Goal: Task Accomplishment & Management: Complete application form

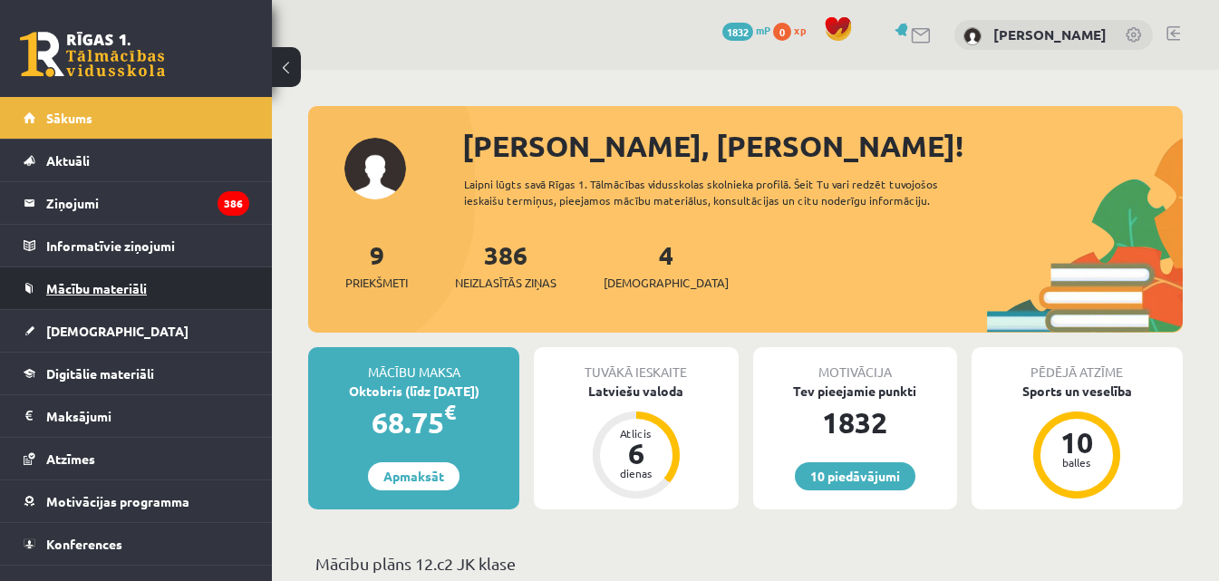
click at [127, 273] on link "Mācību materiāli" at bounding box center [137, 288] width 226 height 42
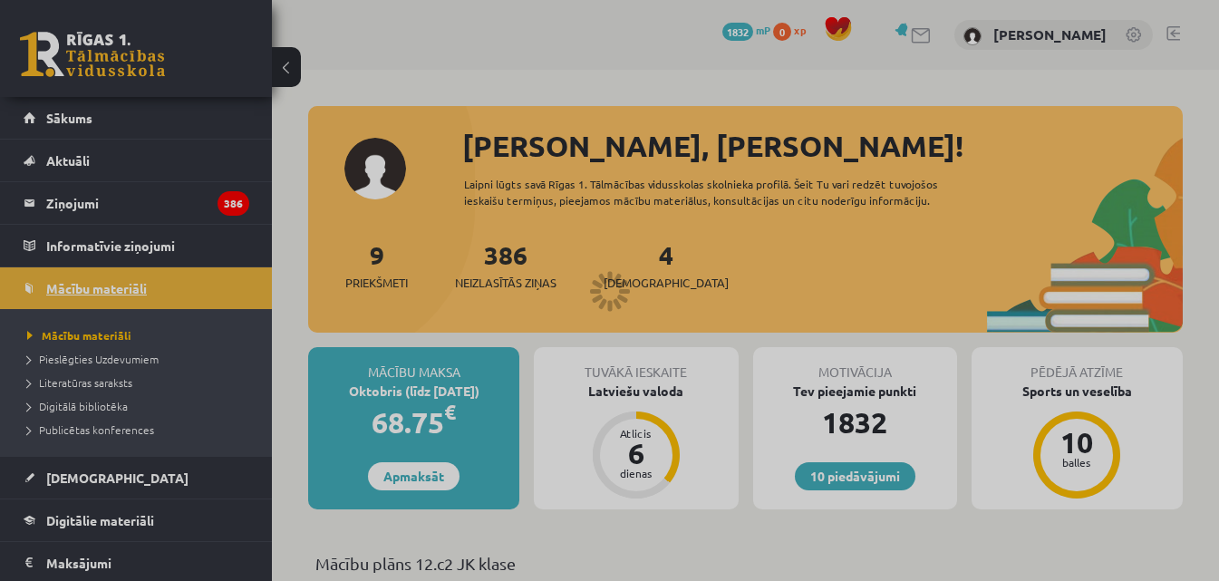
click at [127, 273] on div at bounding box center [609, 290] width 1219 height 581
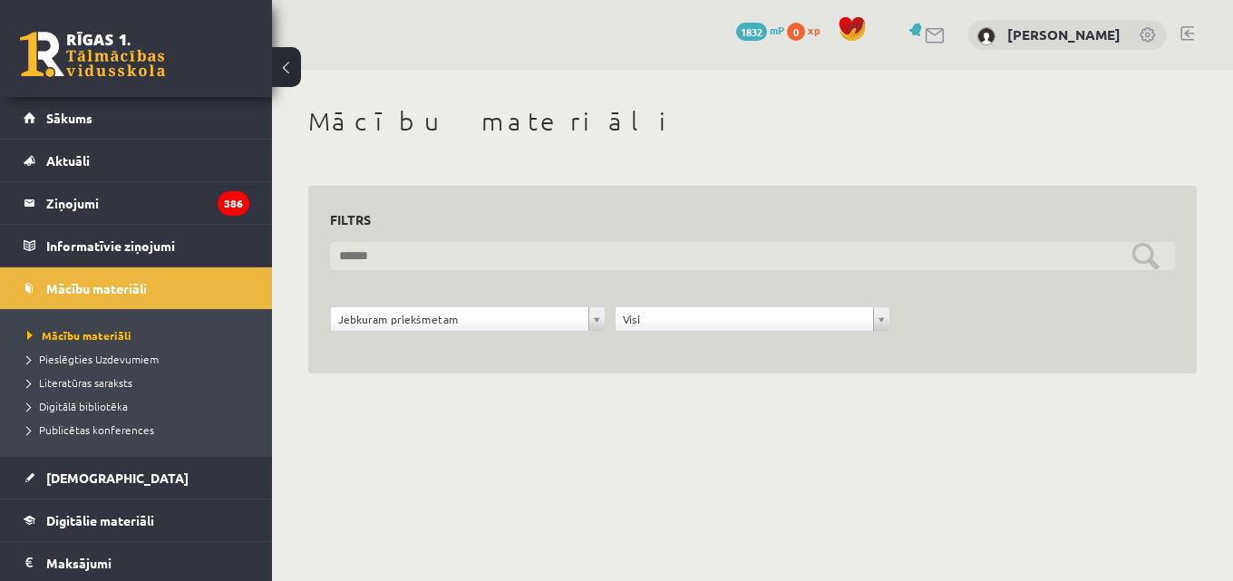
click at [1130, 256] on input "text" at bounding box center [752, 256] width 845 height 28
click at [417, 251] on input "text" at bounding box center [752, 256] width 845 height 28
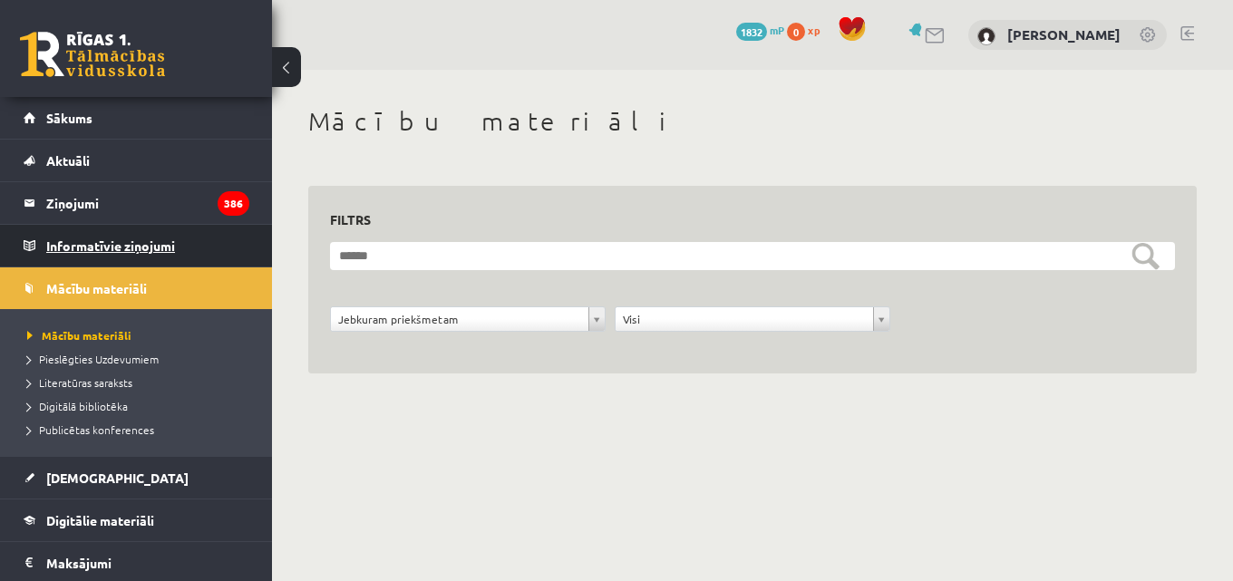
click at [77, 232] on legend "Informatīvie ziņojumi 0" at bounding box center [147, 246] width 203 height 42
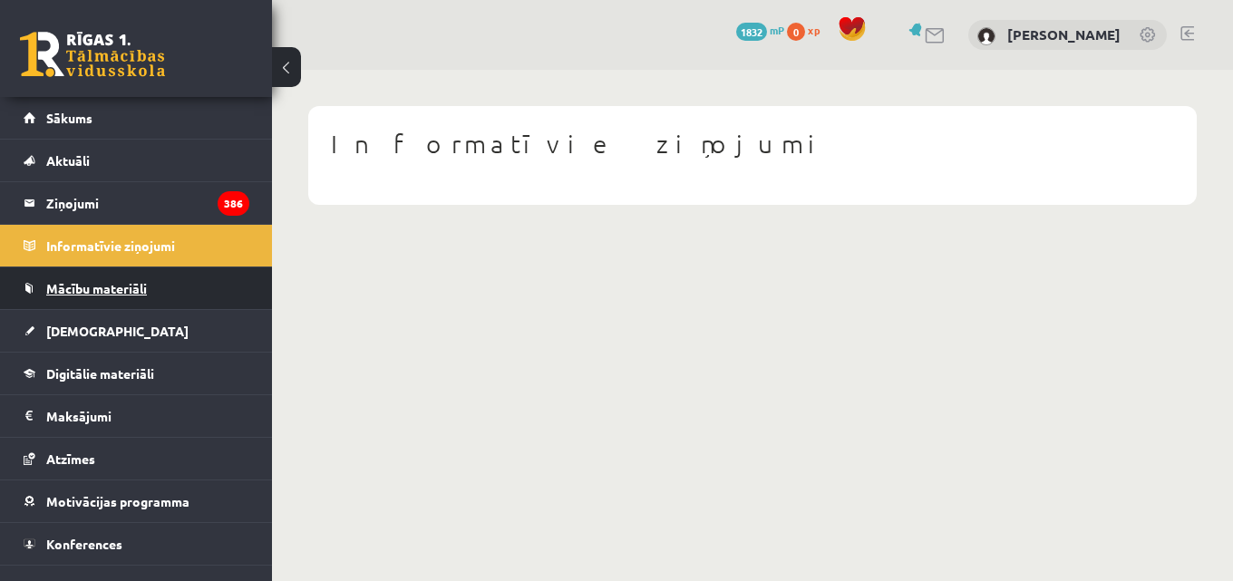
click at [88, 285] on span "Mācību materiāli" at bounding box center [96, 288] width 101 height 16
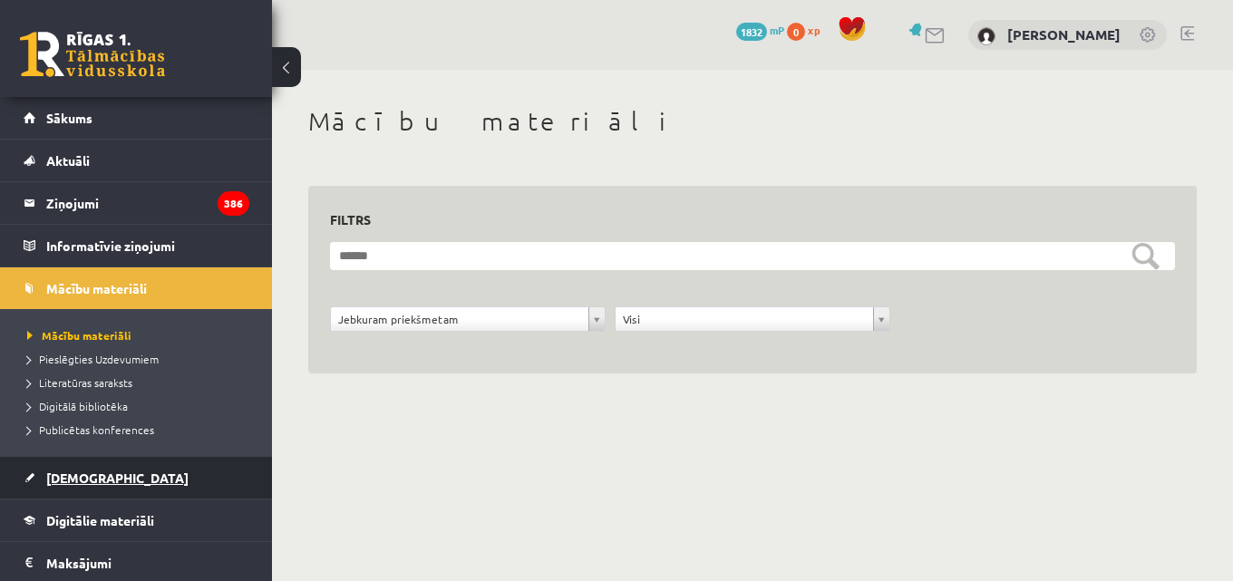
click at [62, 471] on span "[DEMOGRAPHIC_DATA]" at bounding box center [117, 478] width 142 height 16
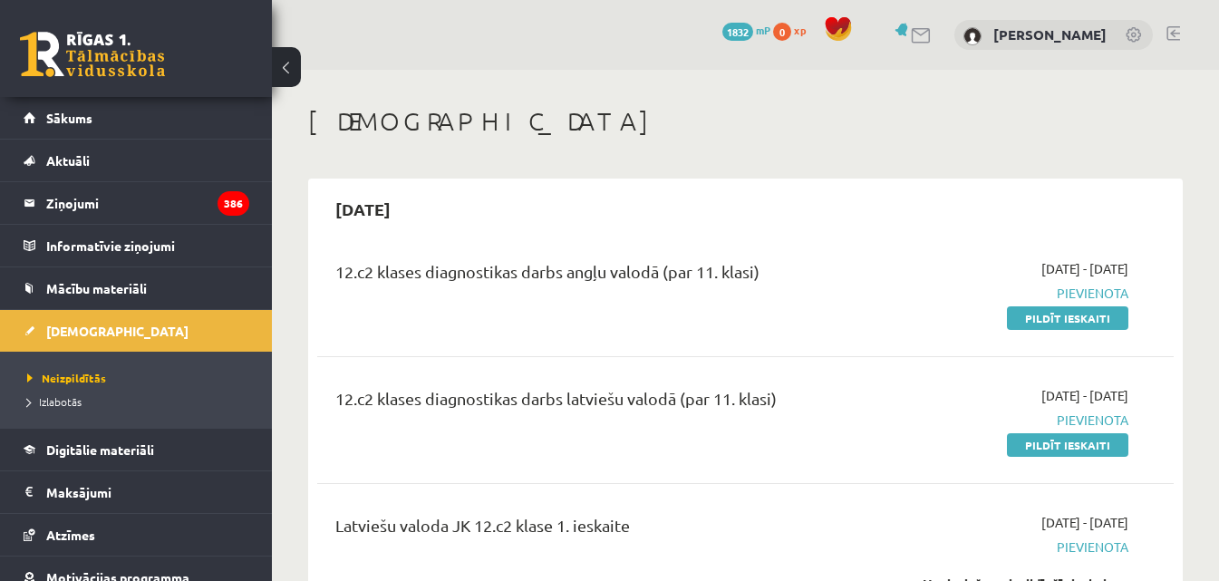
drag, startPoint x: 801, startPoint y: 278, endPoint x: 324, endPoint y: 275, distance: 477.8
click at [324, 275] on div "12.c2 klases diagnostikas darbs angļu valodā (par 11. klasi)" at bounding box center [595, 293] width 547 height 68
click at [326, 273] on div "12.c2 klases diagnostikas darbs angļu valodā (par 11. klasi)" at bounding box center [595, 293] width 547 height 68
drag, startPoint x: 335, startPoint y: 273, endPoint x: 772, endPoint y: 277, distance: 437.0
click at [772, 277] on div "12.c2 klases diagnostikas darbs angļu valodā (par 11. klasi)" at bounding box center [594, 276] width 519 height 34
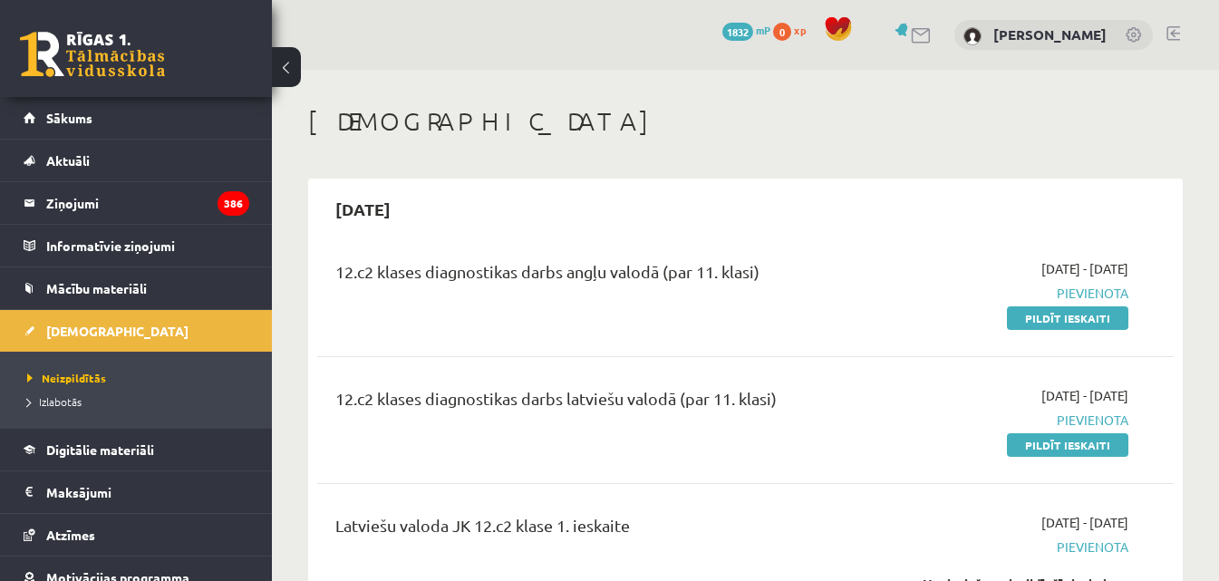
copy div "12.c2 klases diagnostikas darbs angļu valodā (par 11. klasi)"
click at [84, 277] on link "Mācību materiāli" at bounding box center [137, 288] width 226 height 42
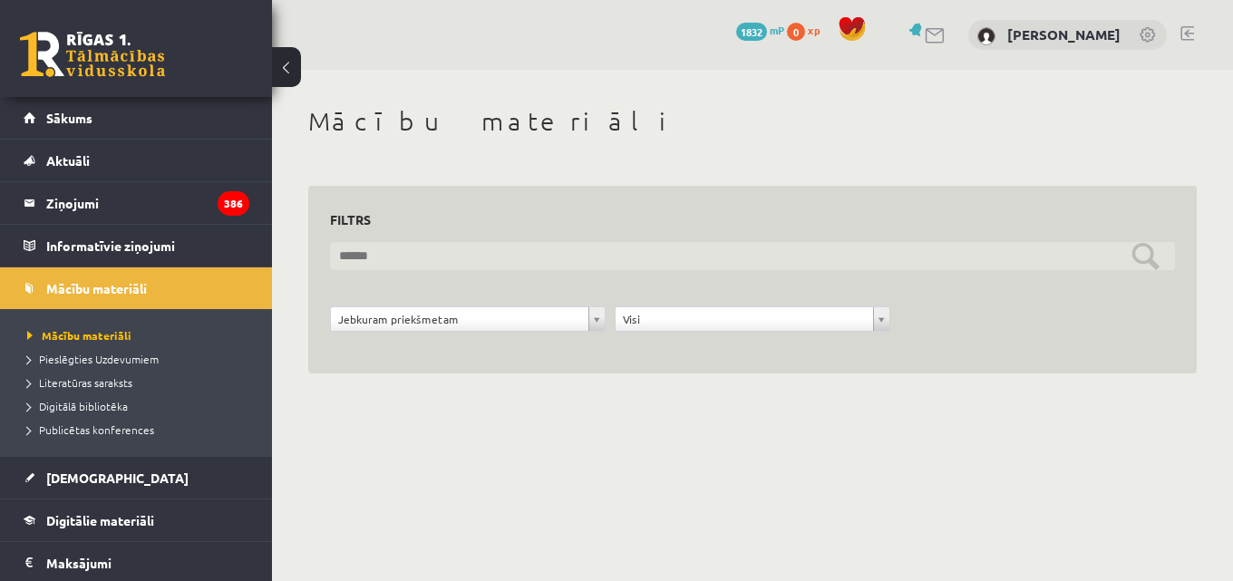
click at [392, 263] on input "text" at bounding box center [752, 256] width 845 height 28
paste input "**********"
type input "**********"
click at [1144, 260] on input "**********" at bounding box center [752, 256] width 845 height 28
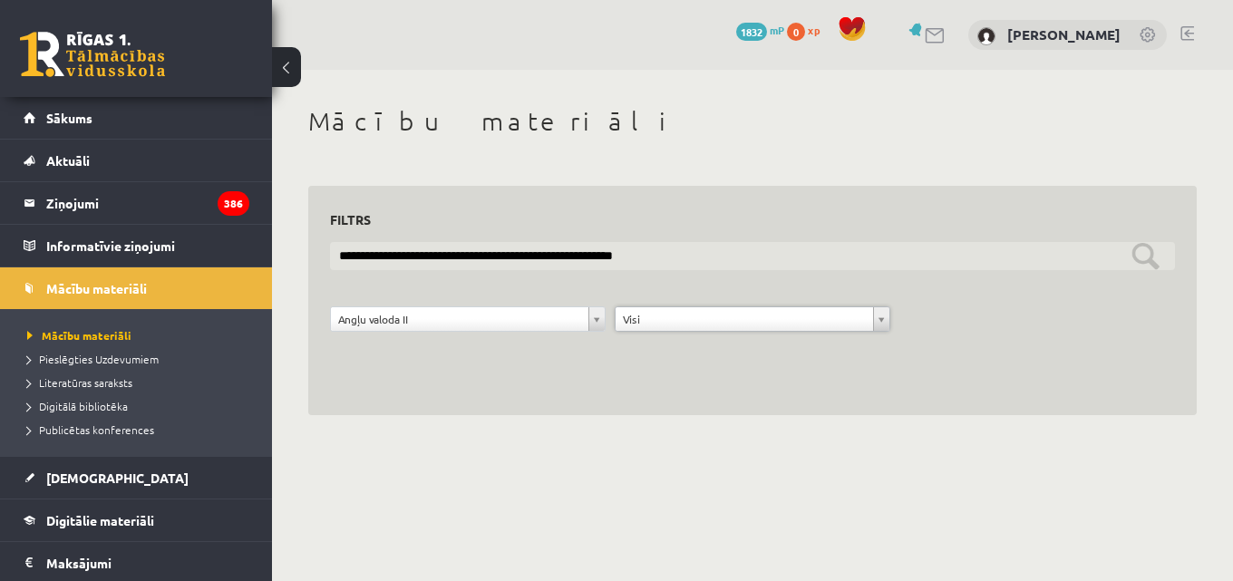
click at [1140, 253] on input "**********" at bounding box center [752, 256] width 845 height 28
click at [1141, 253] on input "**********" at bounding box center [752, 256] width 845 height 28
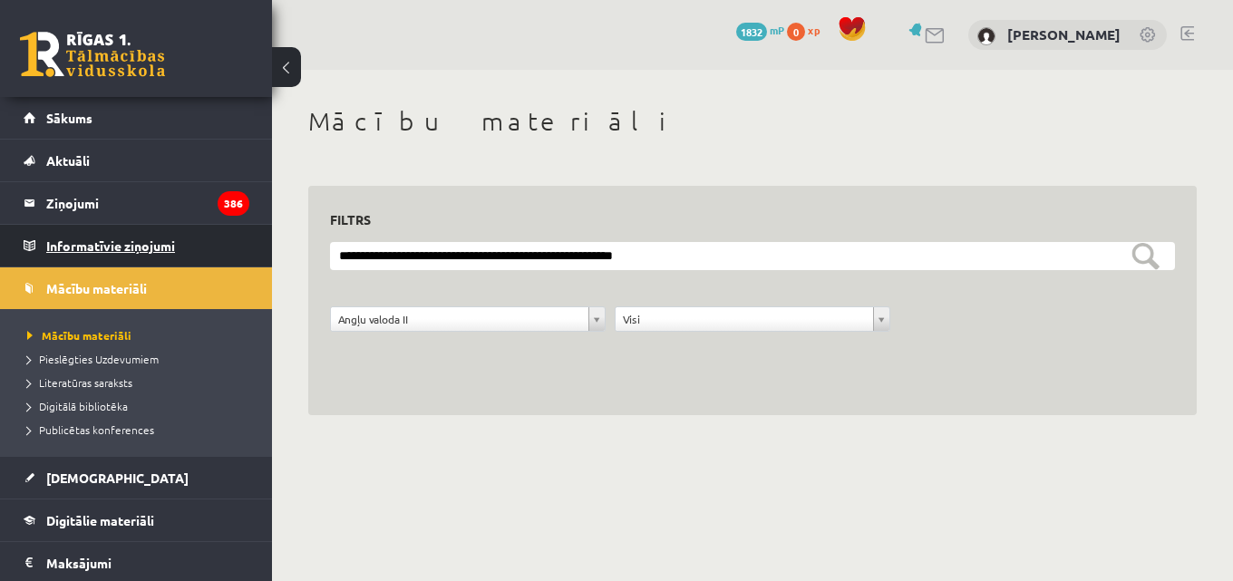
click at [86, 248] on legend "Informatīvie ziņojumi 0" at bounding box center [147, 246] width 203 height 42
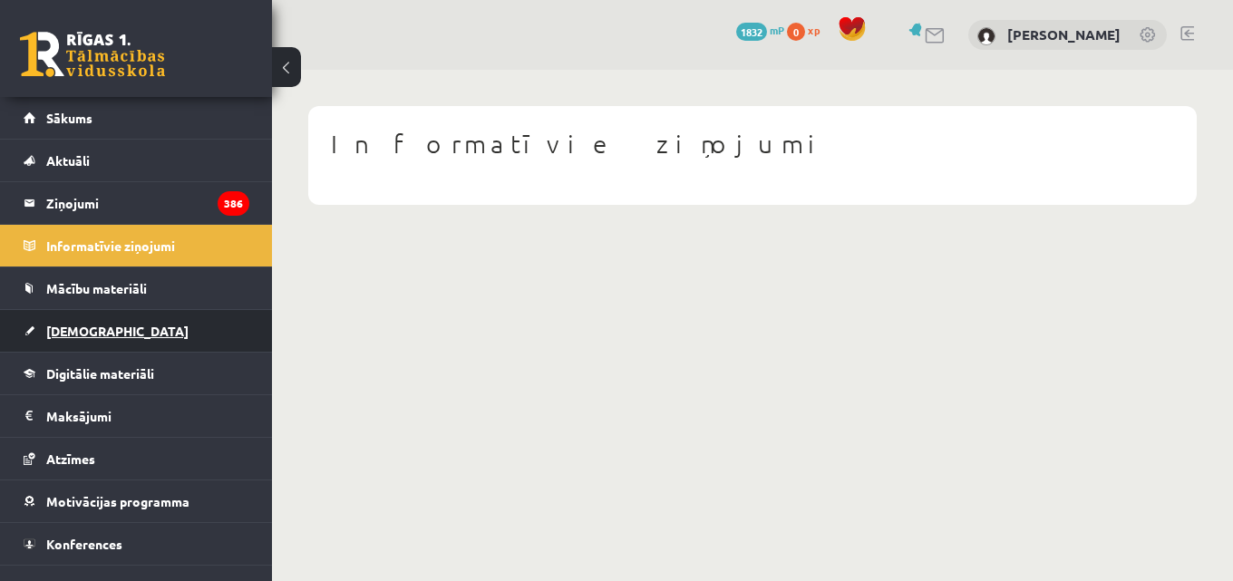
click at [78, 332] on span "[DEMOGRAPHIC_DATA]" at bounding box center [117, 331] width 142 height 16
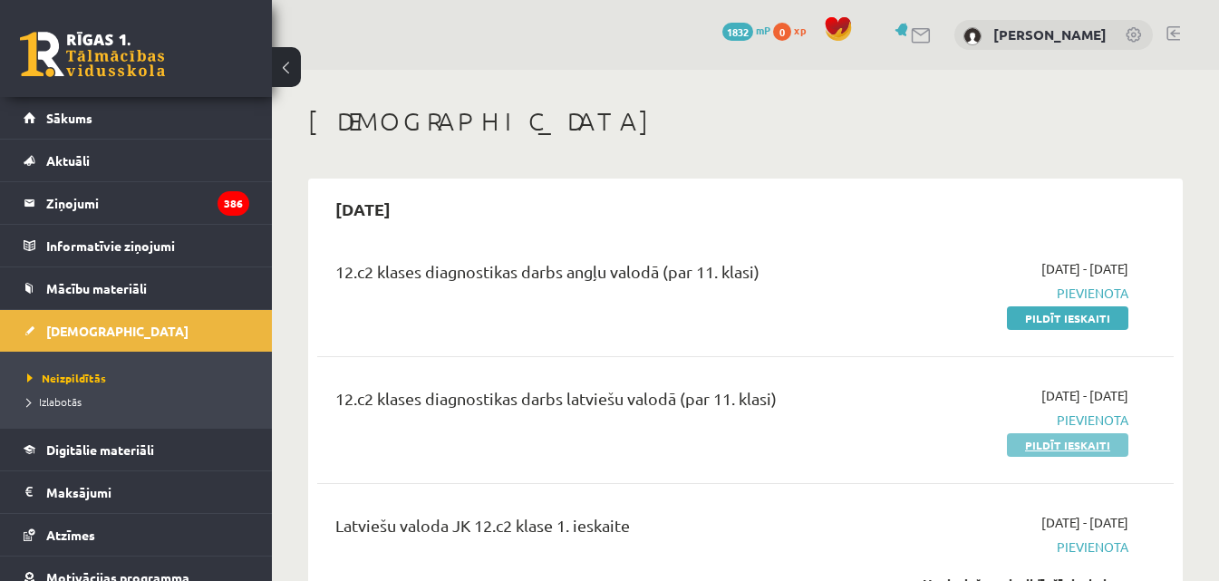
click at [1029, 441] on link "Pildīt ieskaiti" at bounding box center [1067, 445] width 121 height 24
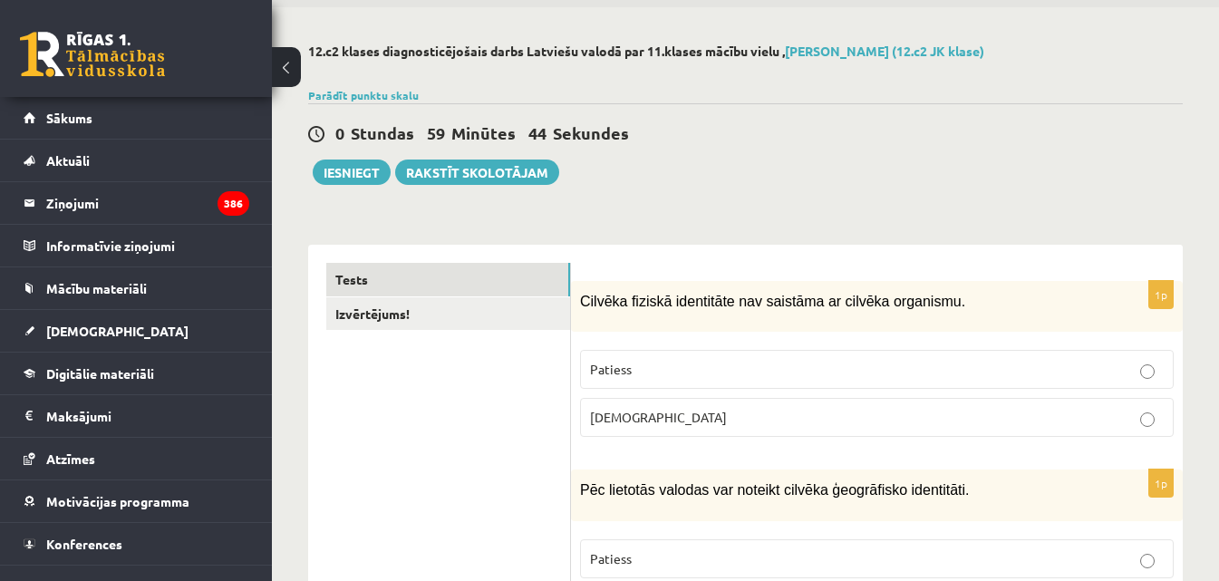
scroll to position [91, 0]
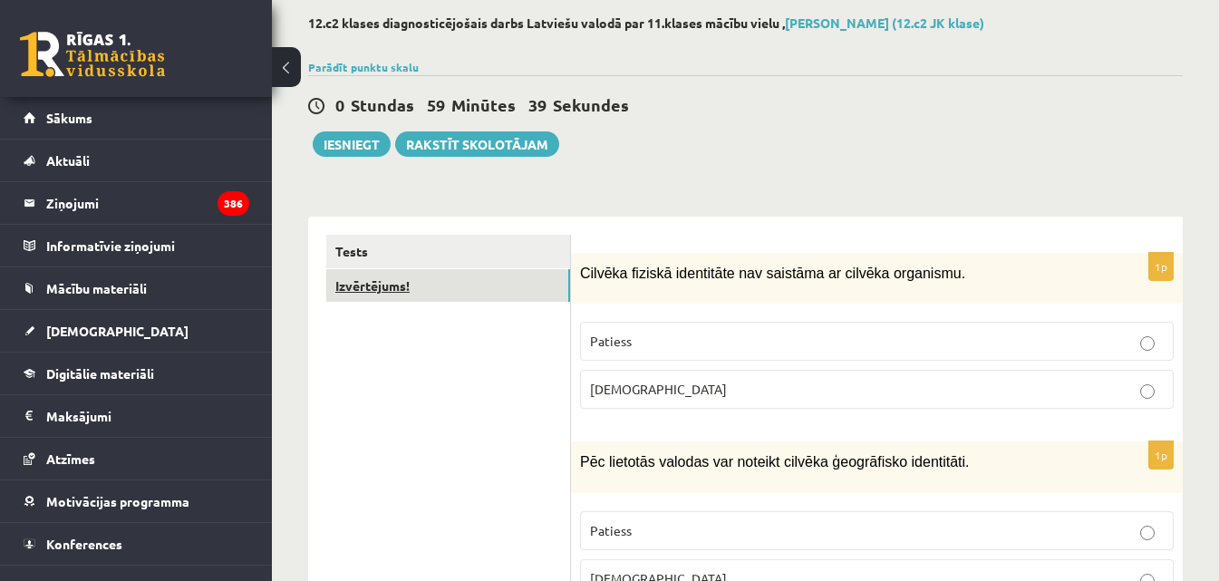
click at [427, 284] on link "Izvērtējums!" at bounding box center [448, 286] width 244 height 34
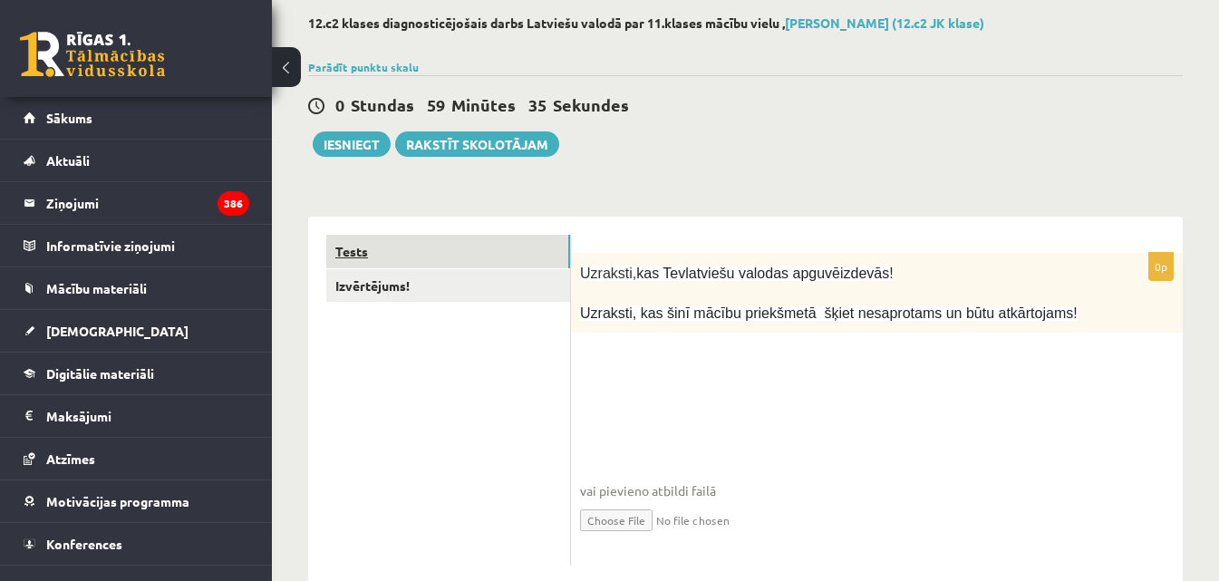
click at [402, 252] on link "Tests" at bounding box center [448, 252] width 244 height 34
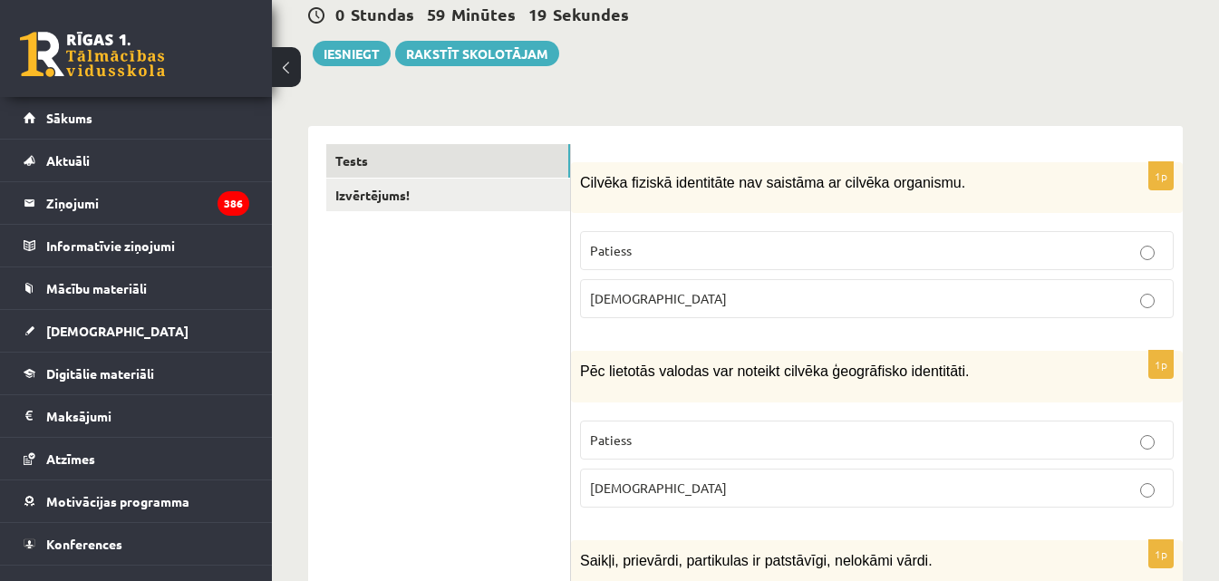
scroll to position [272, 0]
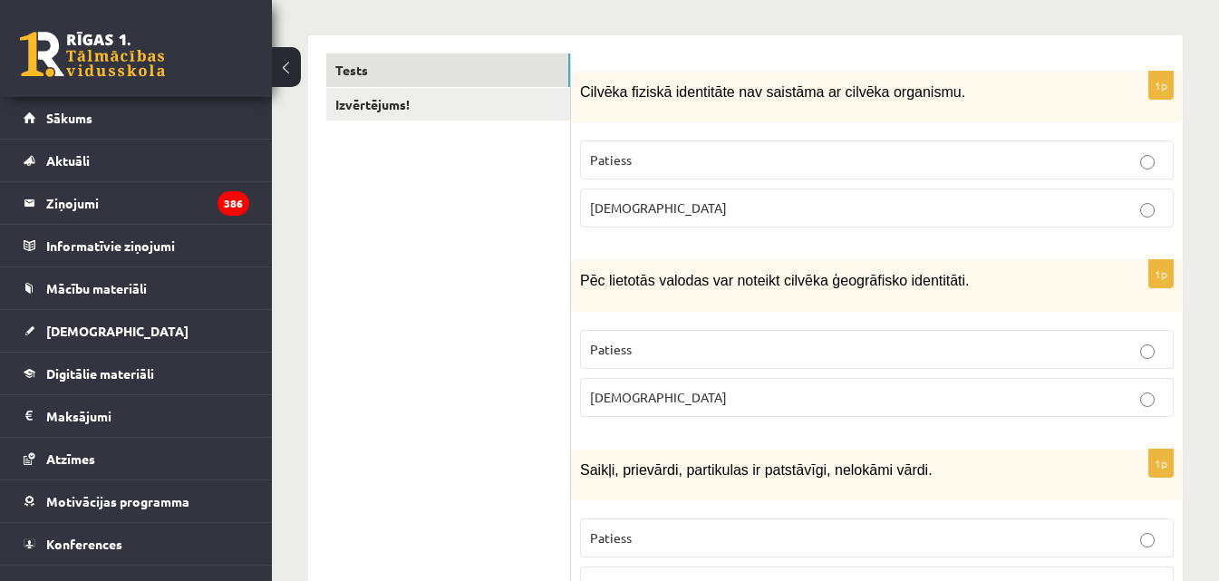
click at [1150, 358] on label "Patiess" at bounding box center [877, 349] width 594 height 39
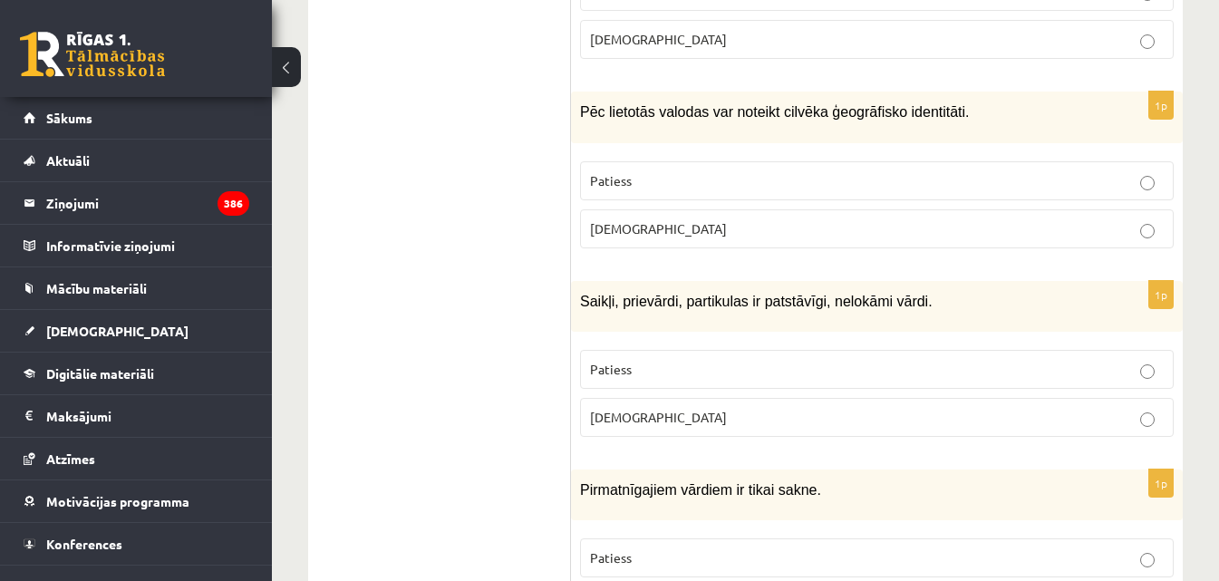
scroll to position [544, 0]
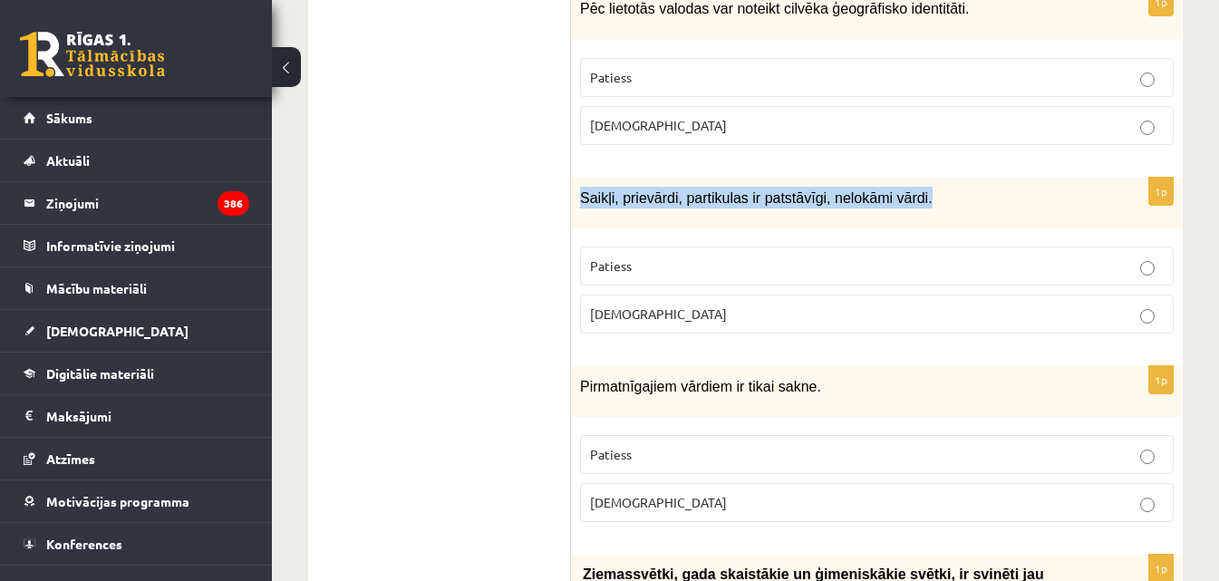
drag, startPoint x: 906, startPoint y: 201, endPoint x: 578, endPoint y: 201, distance: 328.2
click at [578, 201] on div "Saikļi, prievārdi, partikulas ir patstāvīgi, nelokāmi vārdi." at bounding box center [877, 203] width 612 height 51
copy span "Saikļi, prievārdi, partikulas ir patstāvīgi, nelokāmi vārdi."
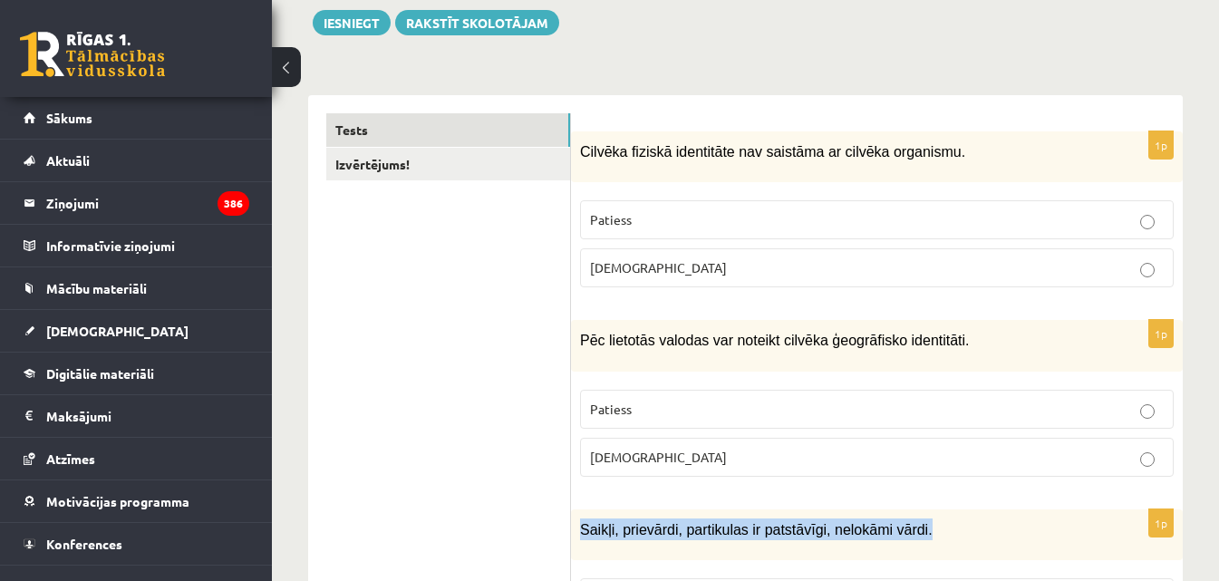
scroll to position [181, 0]
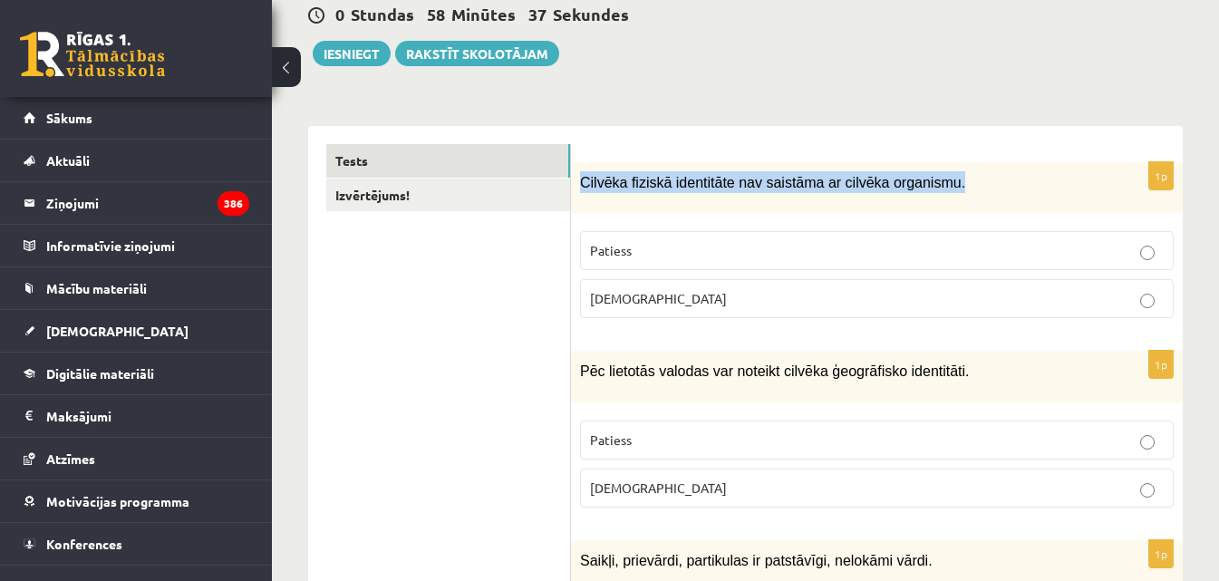
drag, startPoint x: 938, startPoint y: 186, endPoint x: 579, endPoint y: 182, distance: 359.0
click at [579, 182] on div "Cilvēka fiziskā identitāte nav saistāma ar cilvēka organismu." at bounding box center [877, 187] width 612 height 51
click at [578, 182] on div "Cilvēka fiziskā identitāte nav saistāma ar cilvēka organismu." at bounding box center [877, 187] width 612 height 51
drag, startPoint x: 581, startPoint y: 179, endPoint x: 946, endPoint y: 180, distance: 364.5
click at [946, 180] on p "Cilvēka fiziskā identitāte nav saistāma ar cilvēka organismu." at bounding box center [831, 182] width 503 height 22
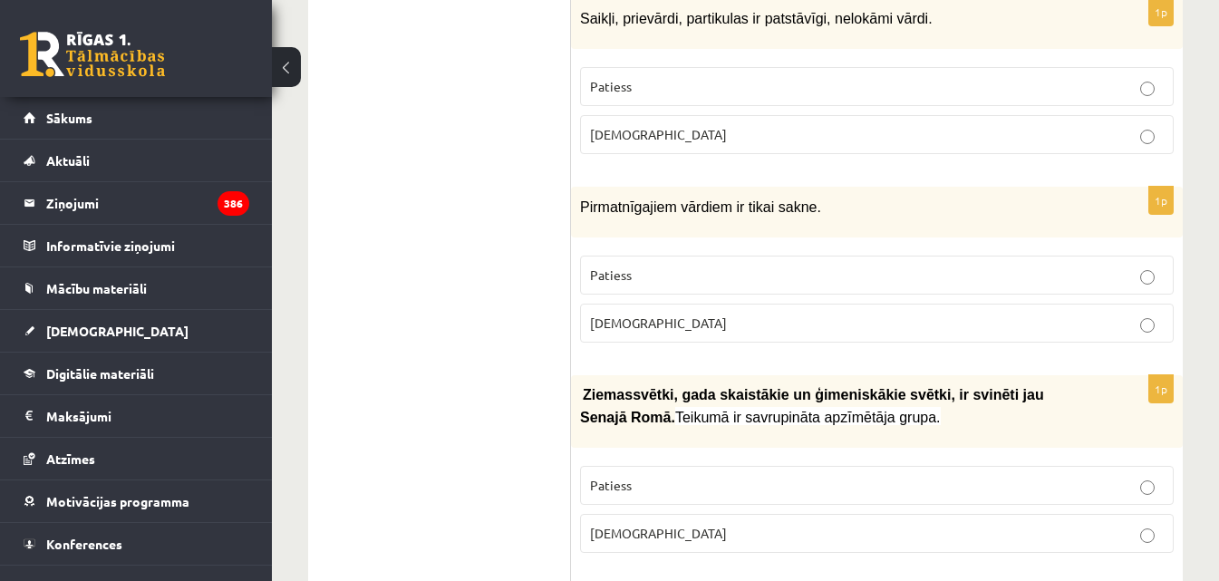
scroll to position [725, 0]
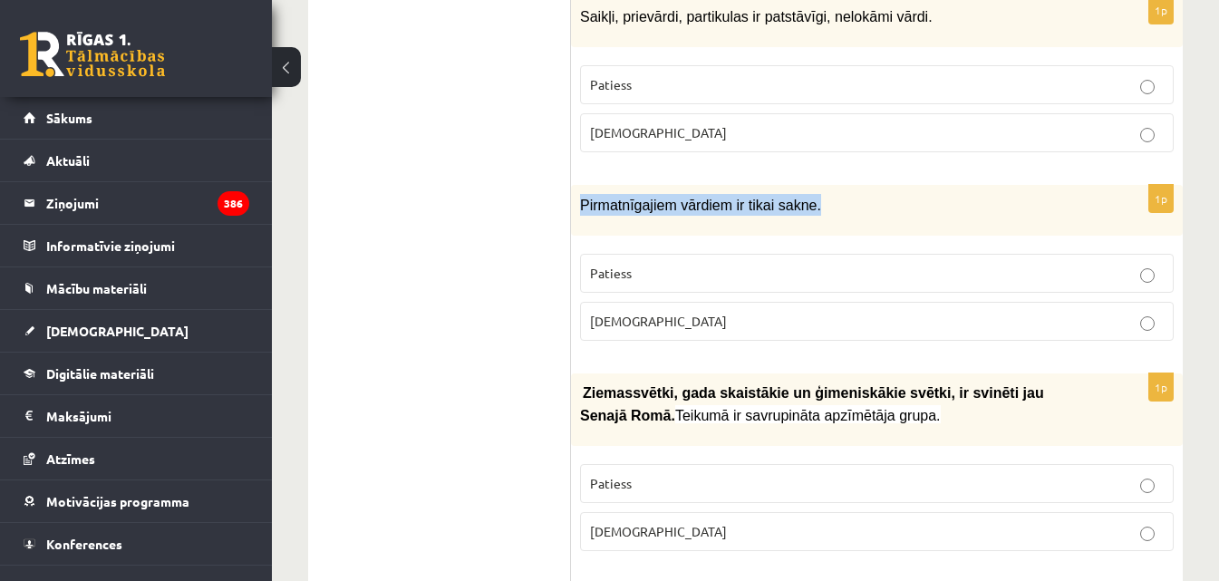
drag, startPoint x: 812, startPoint y: 204, endPoint x: 578, endPoint y: 205, distance: 233.9
click at [578, 205] on div "Pirmatnīgajiem vārdiem ir tikai sakne." at bounding box center [877, 210] width 612 height 51
copy span "Pirmatnīgajiem vārdiem ir tikai sakne."
click at [853, 264] on p "Patiess" at bounding box center [877, 273] width 574 height 19
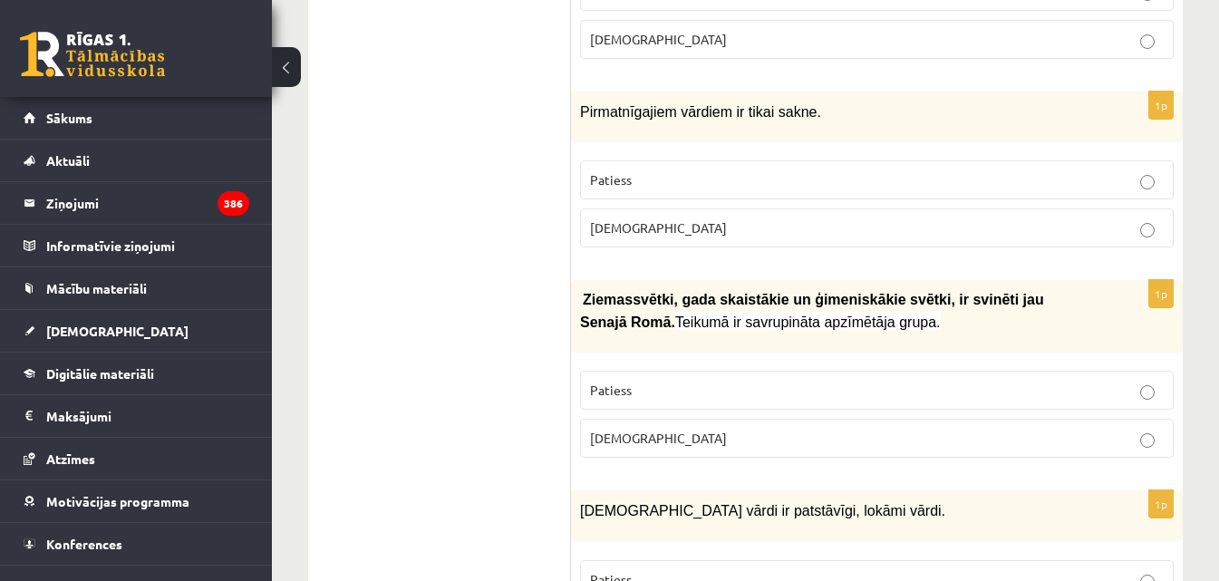
scroll to position [907, 0]
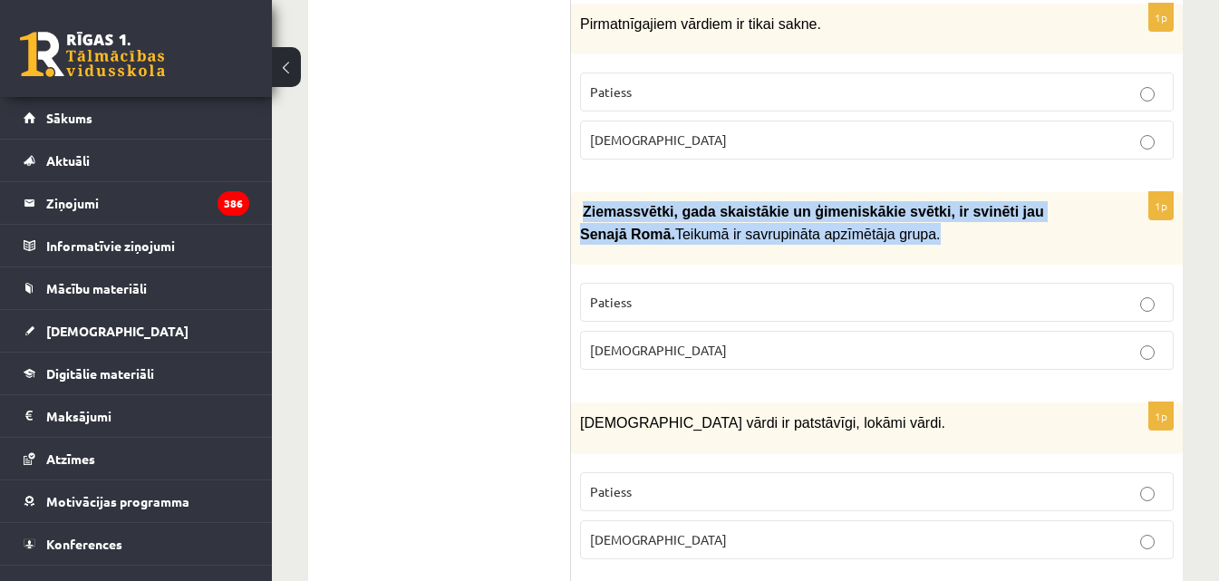
drag, startPoint x: 585, startPoint y: 212, endPoint x: 833, endPoint y: 235, distance: 249.4
click at [833, 235] on p "Ziemassvētki, gada skaistākie un ģimeniskākie svētki, ir svinēti jau Sena…" at bounding box center [831, 223] width 503 height 44
drag, startPoint x: 833, startPoint y: 235, endPoint x: 582, endPoint y: 207, distance: 252.7
click at [583, 209] on p "Ziemassvētki, gada skaistākie un ģimeniskākie svētki, ir svinēti jau Sena…" at bounding box center [831, 223] width 503 height 44
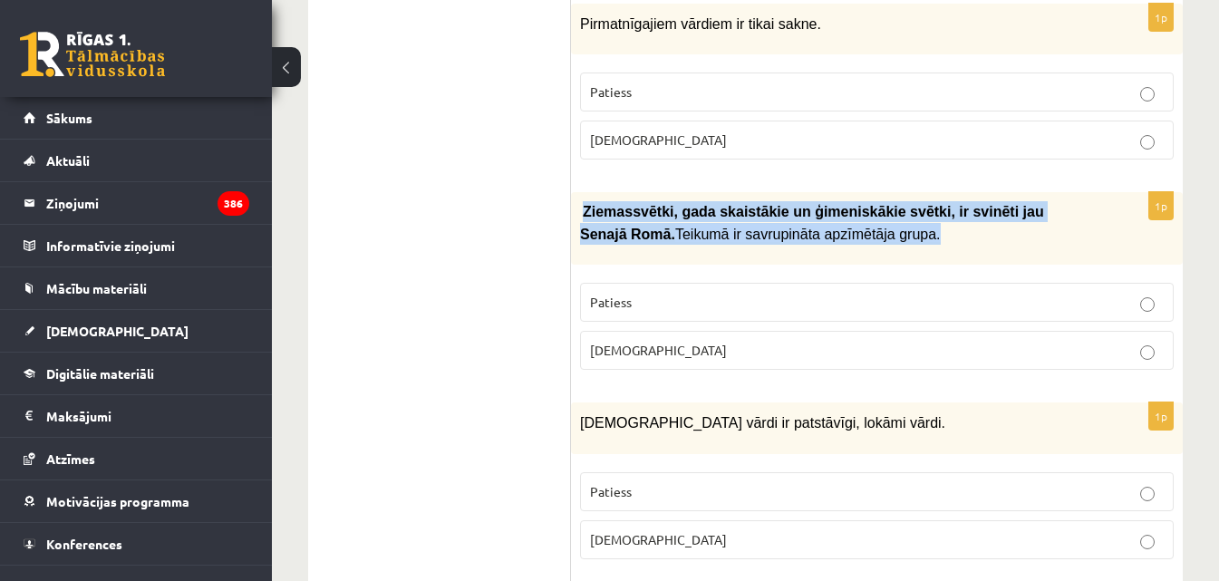
click at [870, 240] on p "Ziemassvētki, gada skaistākie un ģimeniskākie svētki, ir svinēti jau Sena…" at bounding box center [831, 223] width 503 height 44
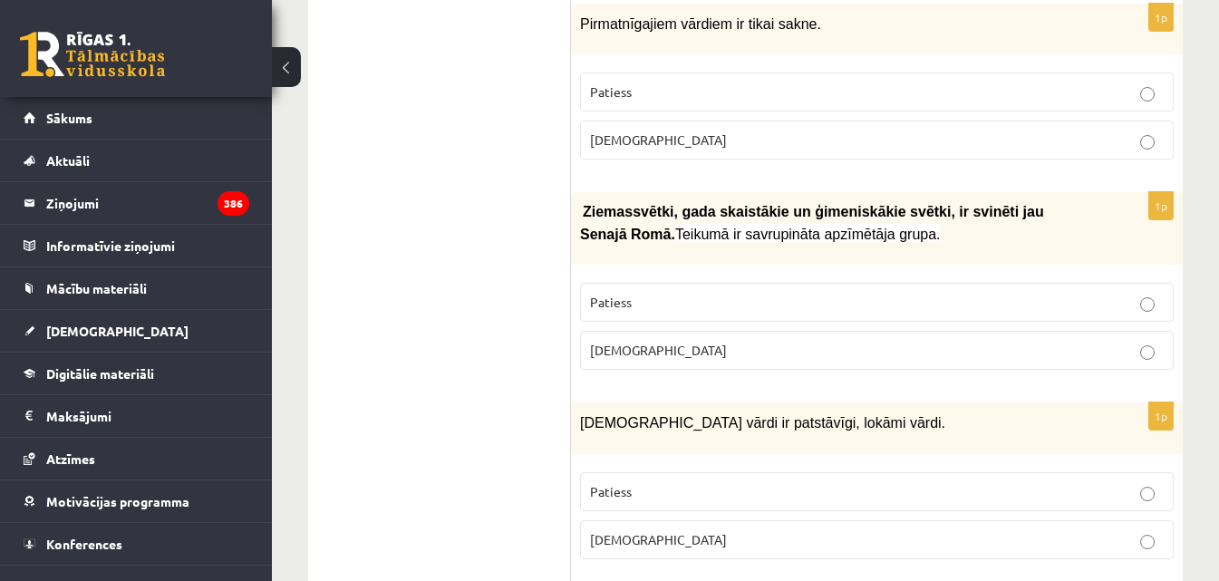
click at [833, 234] on p "Ziemassvētki, gada skaistākie un ģimeniskākie svētki, ir svinēti jau Sena…" at bounding box center [831, 223] width 503 height 44
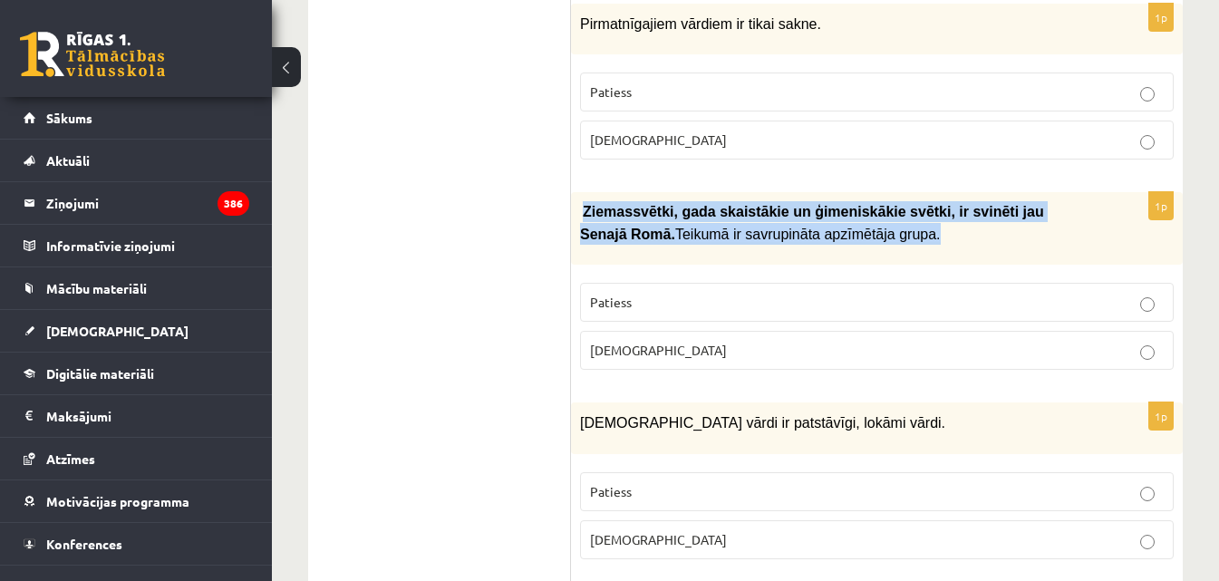
drag, startPoint x: 833, startPoint y: 234, endPoint x: 605, endPoint y: 218, distance: 229.0
click at [615, 218] on p "Ziemassvētki, gada skaistākie un ģimeniskākie svētki, ir svinēti jau Sena…" at bounding box center [831, 223] width 503 height 44
click at [595, 217] on span "Ziemassvētki, gada skaistākie un ģimeniskākie svētki, ir svinēti jau Sena…" at bounding box center [812, 222] width 464 height 37
drag, startPoint x: 879, startPoint y: 230, endPoint x: 578, endPoint y: 200, distance: 303.4
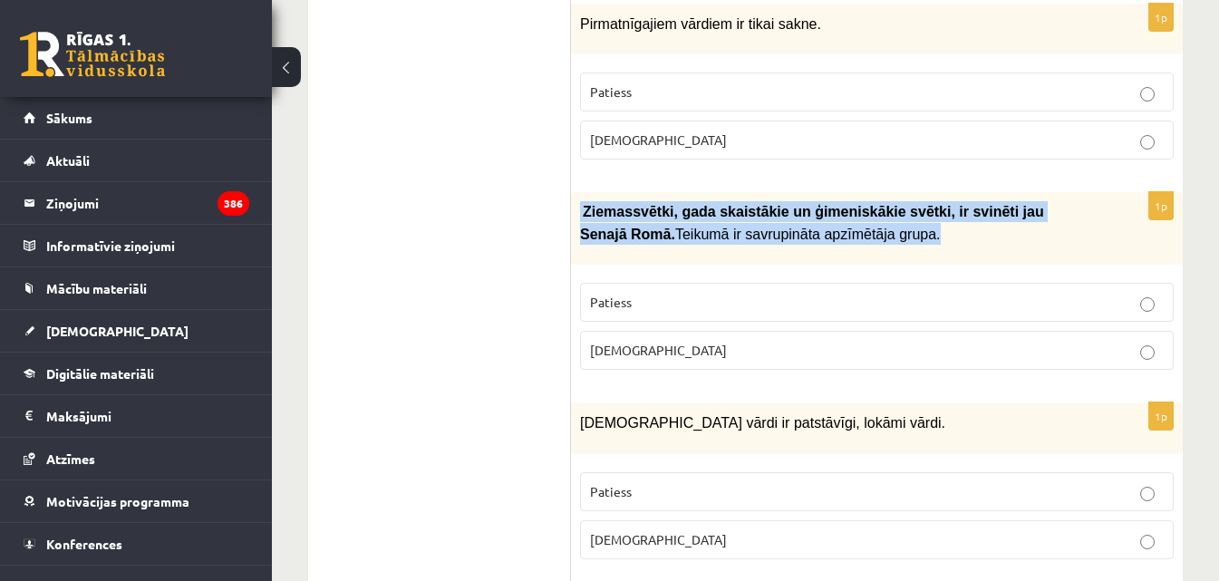
click at [578, 200] on div "Ziemassvētki, gada skaistākie un ģimeniskākie svētki, ir svinēti jau Sena…" at bounding box center [877, 228] width 612 height 73
copy p "Ziemassvētki, gada skaistākie un ģimeniskākie svētki, ir svinēti jau Sena…"
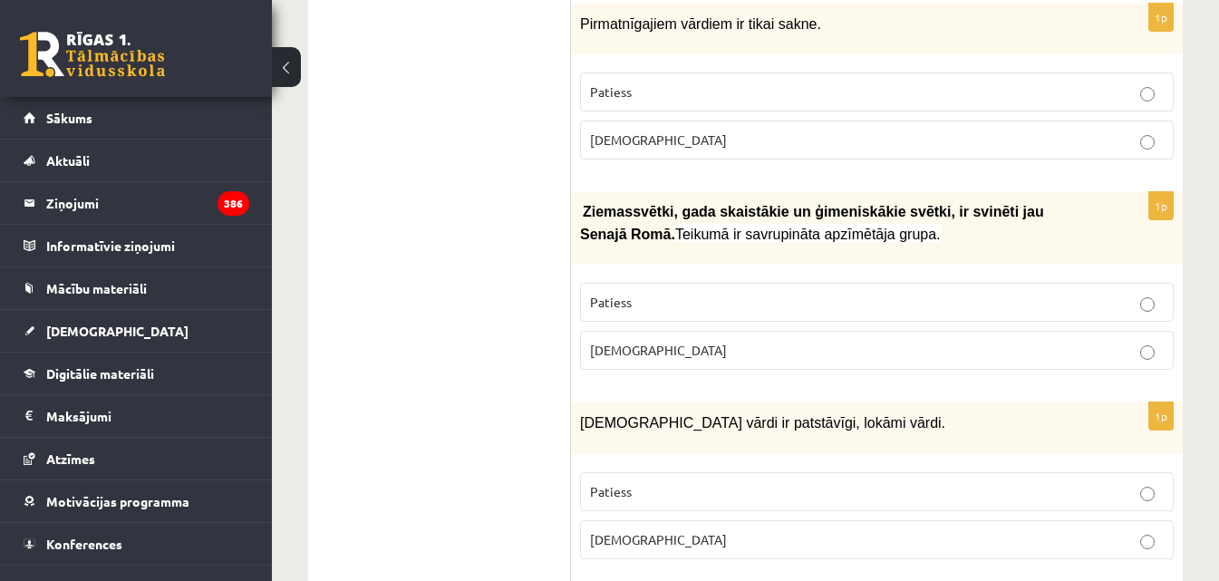
click at [699, 295] on p "Patiess" at bounding box center [877, 302] width 574 height 19
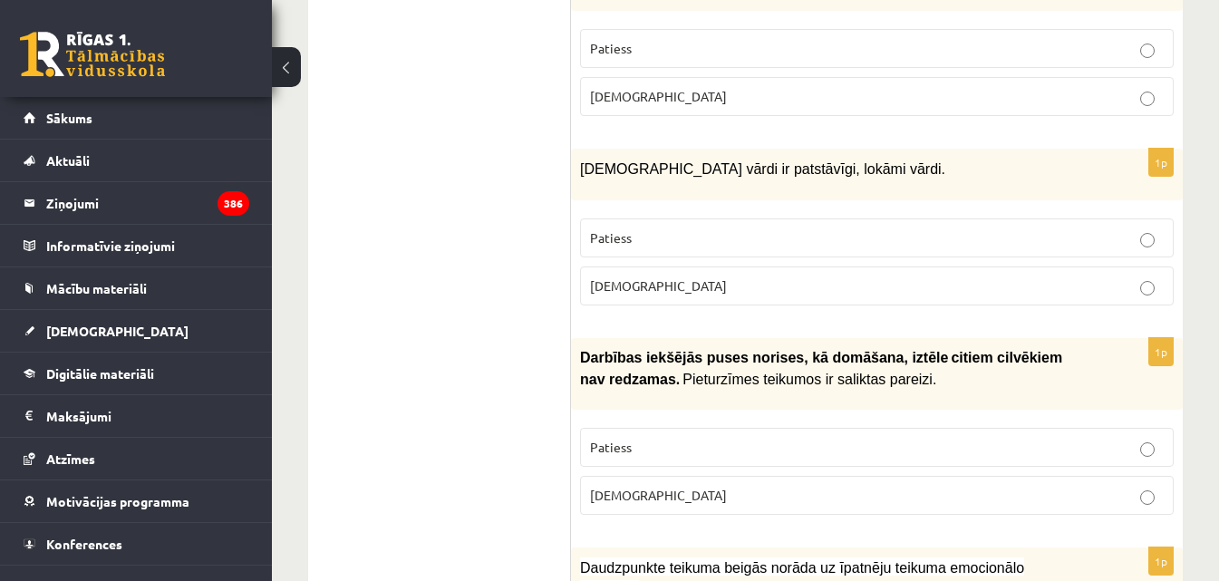
scroll to position [1179, 0]
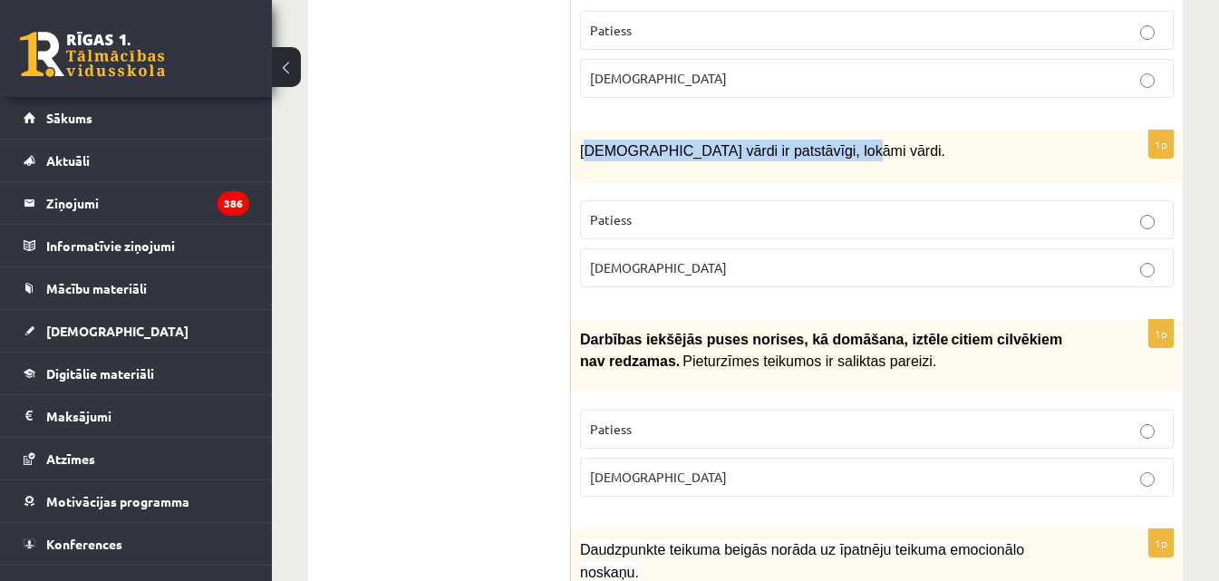
drag, startPoint x: 831, startPoint y: 145, endPoint x: 587, endPoint y: 147, distance: 244.8
click at [587, 147] on p "Apstākļa vārdi ir patstāvīgi, lokāmi vārdi." at bounding box center [831, 151] width 503 height 22
click at [581, 144] on span "Apstākļa vārdi ir patstāvīgi, lokāmi vārdi." at bounding box center [762, 150] width 365 height 15
drag, startPoint x: 581, startPoint y: 144, endPoint x: 814, endPoint y: 146, distance: 233.0
click at [814, 146] on span "Apstākļa vārdi ir patstāvīgi, lokāmi vārdi." at bounding box center [762, 150] width 365 height 15
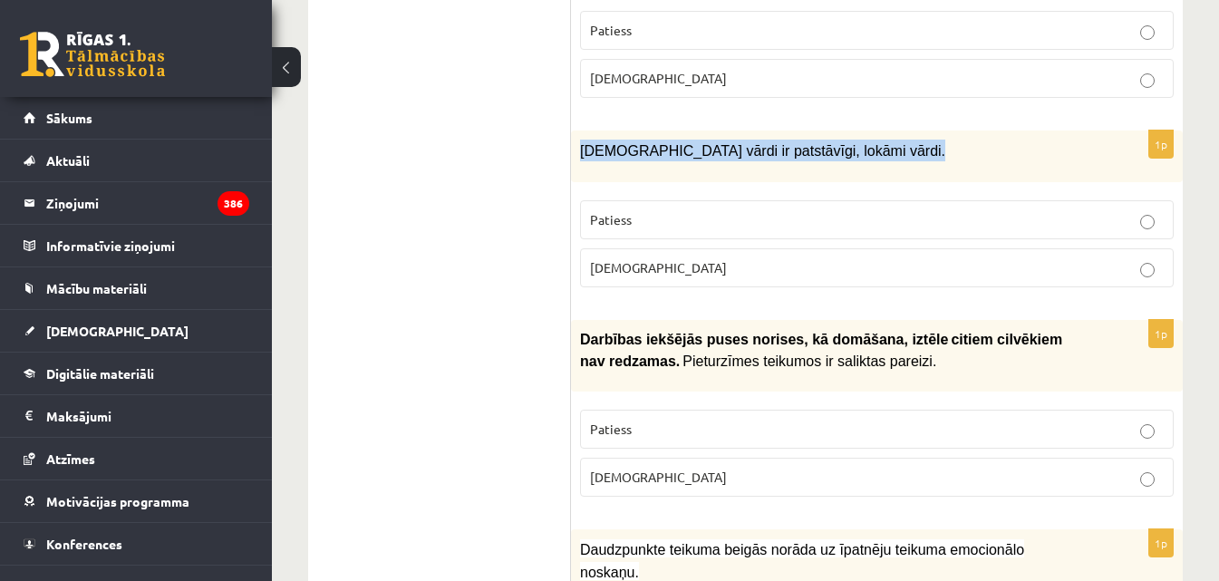
click at [814, 146] on span "Apstākļa vārdi ir patstāvīgi, lokāmi vārdi." at bounding box center [762, 150] width 365 height 15
drag, startPoint x: 814, startPoint y: 146, endPoint x: 558, endPoint y: 138, distance: 255.8
drag, startPoint x: 862, startPoint y: 155, endPoint x: 579, endPoint y: 144, distance: 283.1
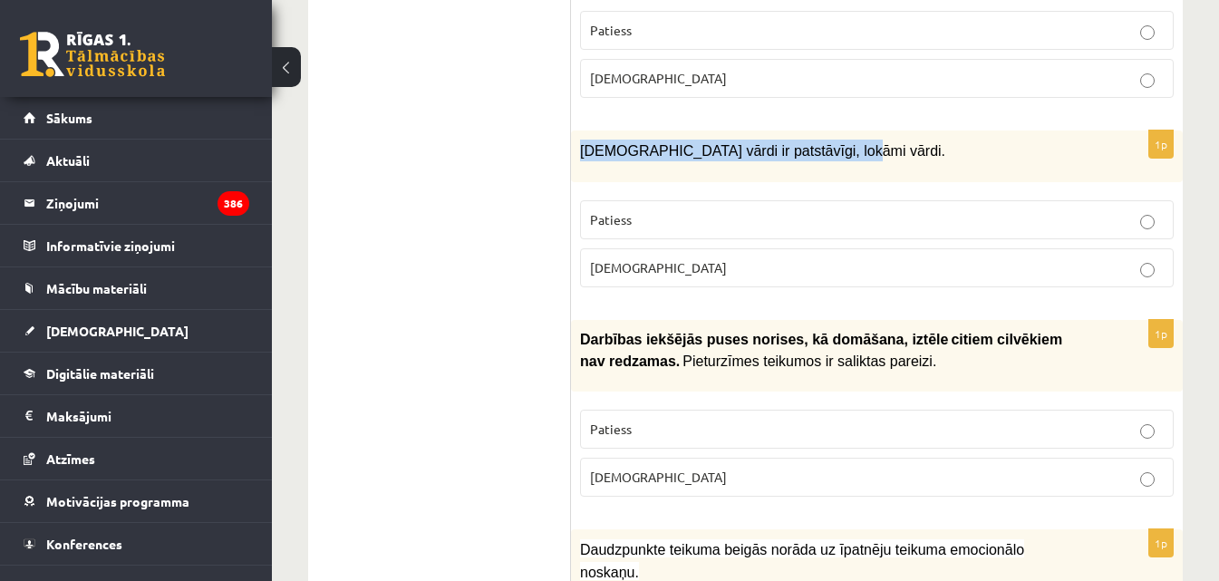
click at [579, 144] on div "Apstākļa vārdi ir patstāvīgi, lokāmi vārdi." at bounding box center [877, 156] width 612 height 51
click at [608, 143] on span "Apstākļa vārdi ir patstāvīgi, lokāmi vārdi." at bounding box center [762, 150] width 365 height 15
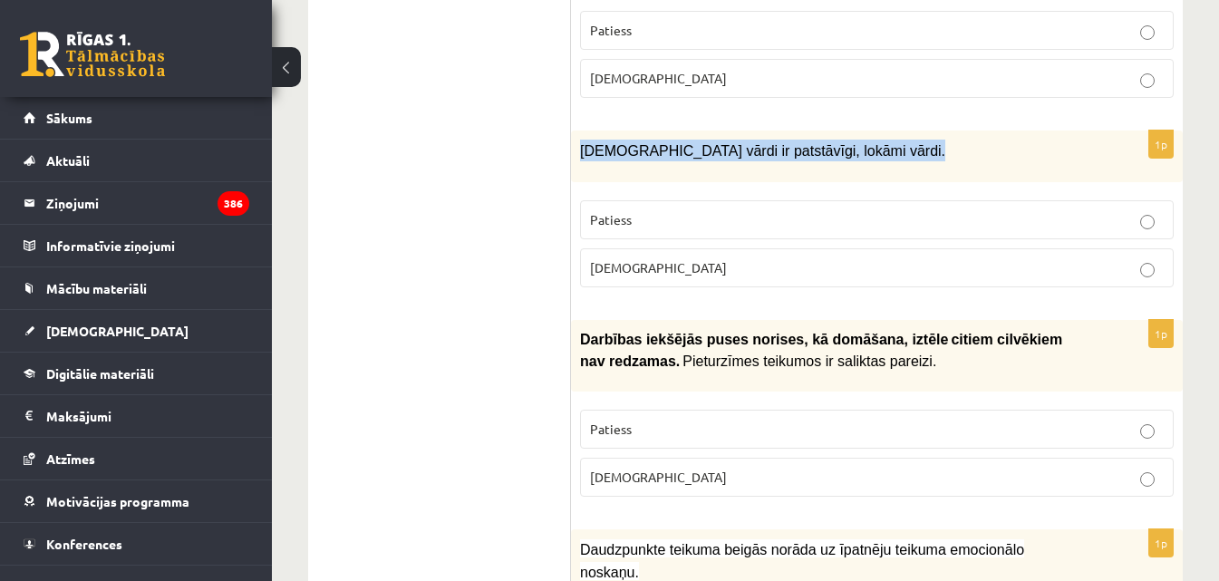
copy div "Apstākļa vārdi ir patstāvīgi, lokāmi vārdi."
click at [714, 258] on p "Aplams" at bounding box center [877, 267] width 574 height 19
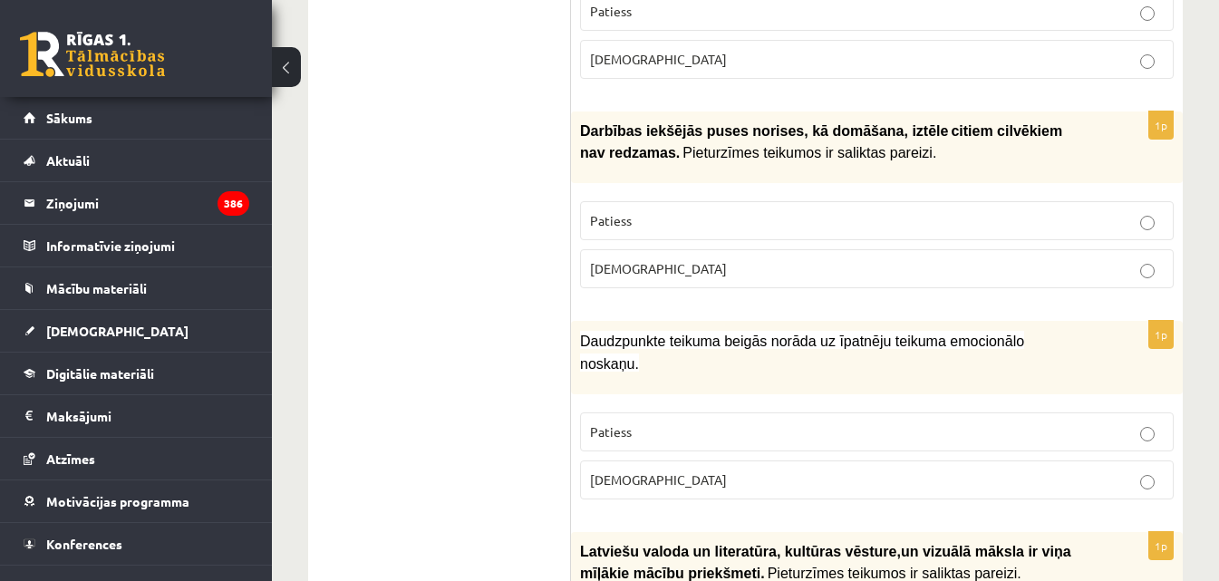
scroll to position [1360, 0]
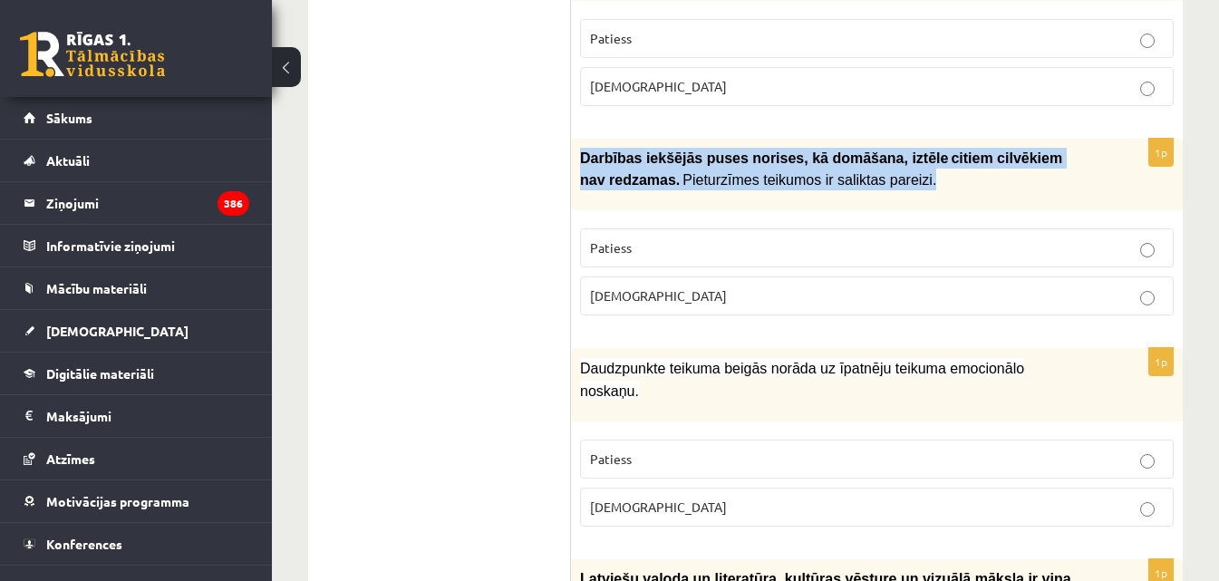
drag, startPoint x: 888, startPoint y: 178, endPoint x: 568, endPoint y: 159, distance: 320.6
drag, startPoint x: 564, startPoint y: 158, endPoint x: 578, endPoint y: 152, distance: 14.6
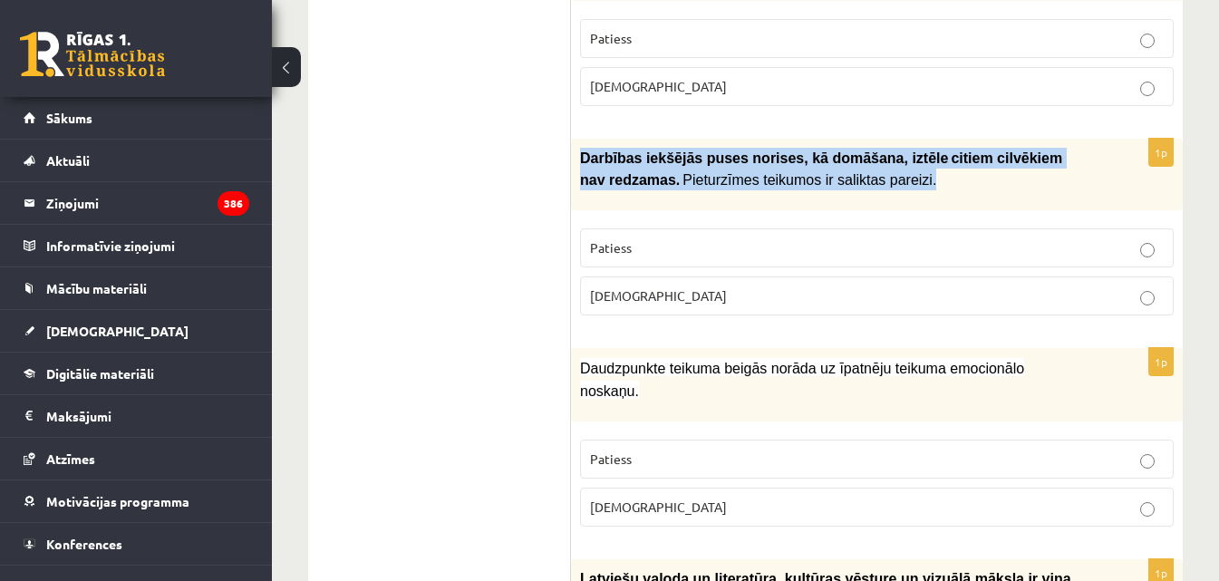
click at [586, 150] on span "Darbības iekšējās puses norises, kā domāšana, iztēle" at bounding box center [764, 157] width 368 height 15
drag, startPoint x: 579, startPoint y: 149, endPoint x: 874, endPoint y: 181, distance: 296.4
click at [874, 181] on div "Darbības iekšējās puses norises, kā domāšana, iztēle citiem cilvēkiem …" at bounding box center [877, 175] width 612 height 73
click at [874, 181] on span "Pieturzīmes teikumos ir saliktas pareizi." at bounding box center [810, 179] width 254 height 15
drag, startPoint x: 885, startPoint y: 179, endPoint x: 582, endPoint y: 154, distance: 303.8
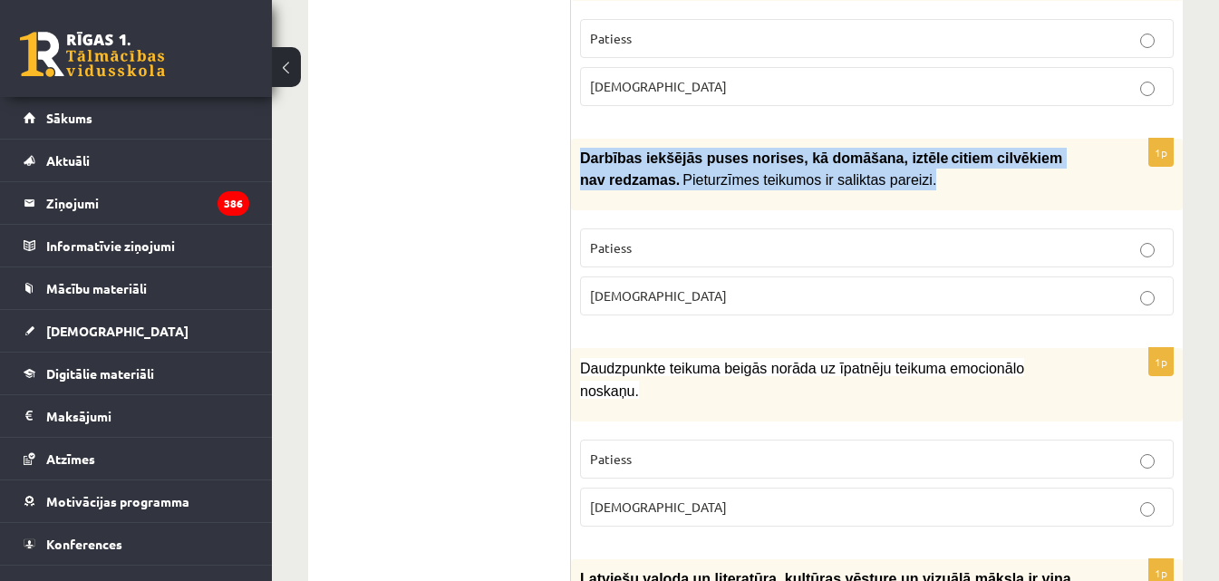
click at [582, 154] on p "Darbības iekšējās puses norises, kā domāšana, iztēle citiem cilvēkiem …" at bounding box center [831, 170] width 503 height 44
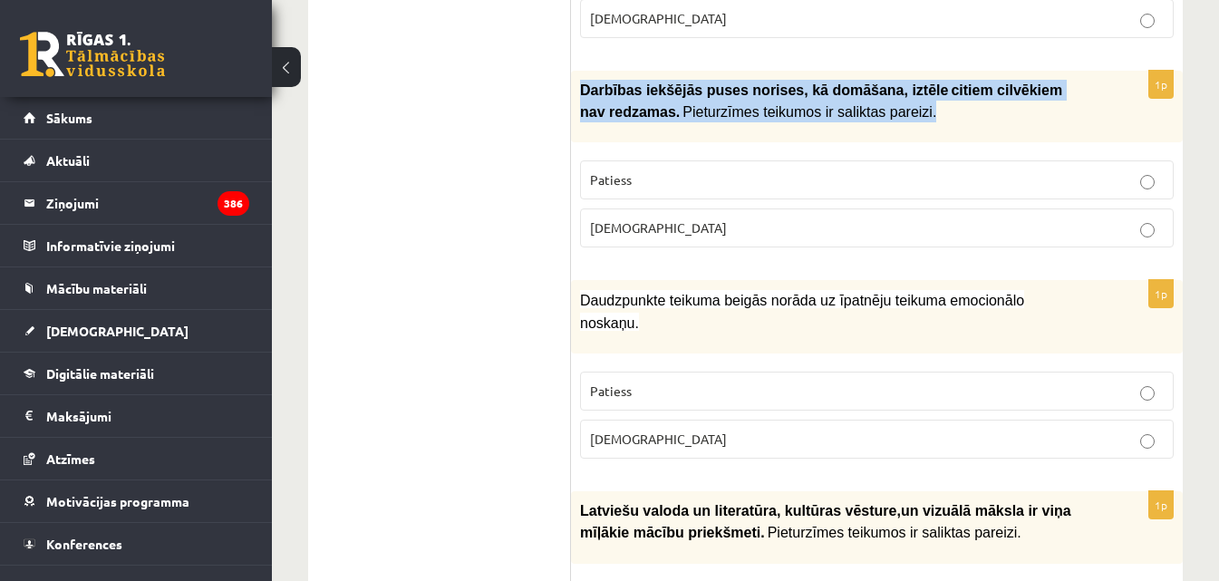
scroll to position [1541, 0]
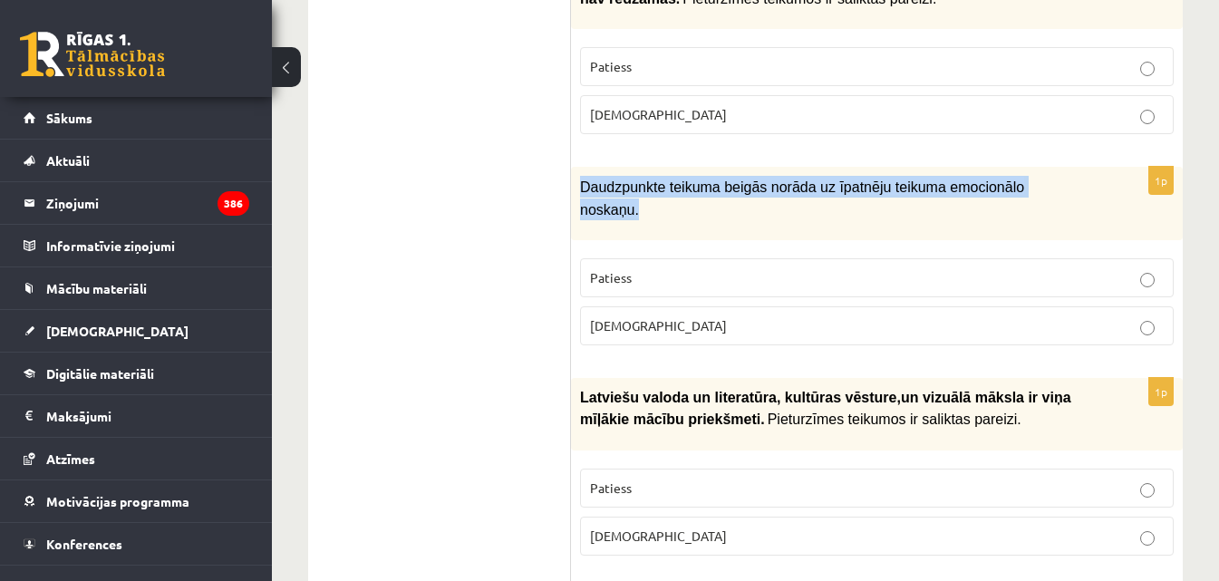
drag, startPoint x: 1043, startPoint y: 182, endPoint x: 578, endPoint y: 171, distance: 465.2
click at [578, 171] on div "Daudzpunkte teikuma beigās norāda uz īpatnēju teikuma emocionālo noskaņu." at bounding box center [877, 203] width 612 height 73
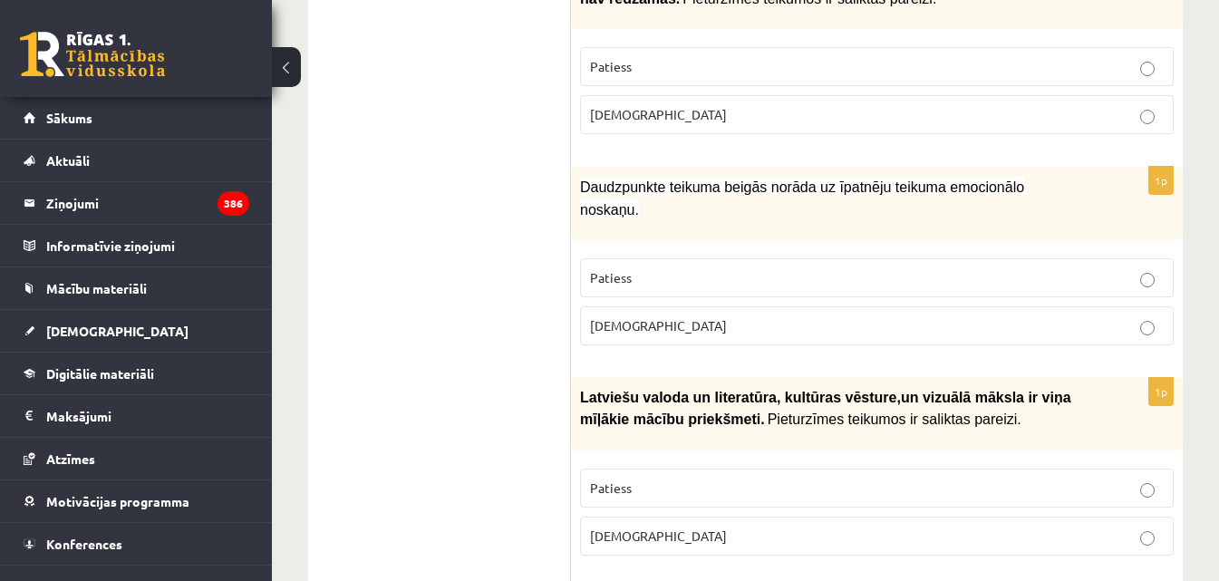
click at [600, 180] on span "Daudzpunkte teikuma beigās norāda uz īpatnēju teikuma emocionālo noskaņu." at bounding box center [802, 198] width 444 height 37
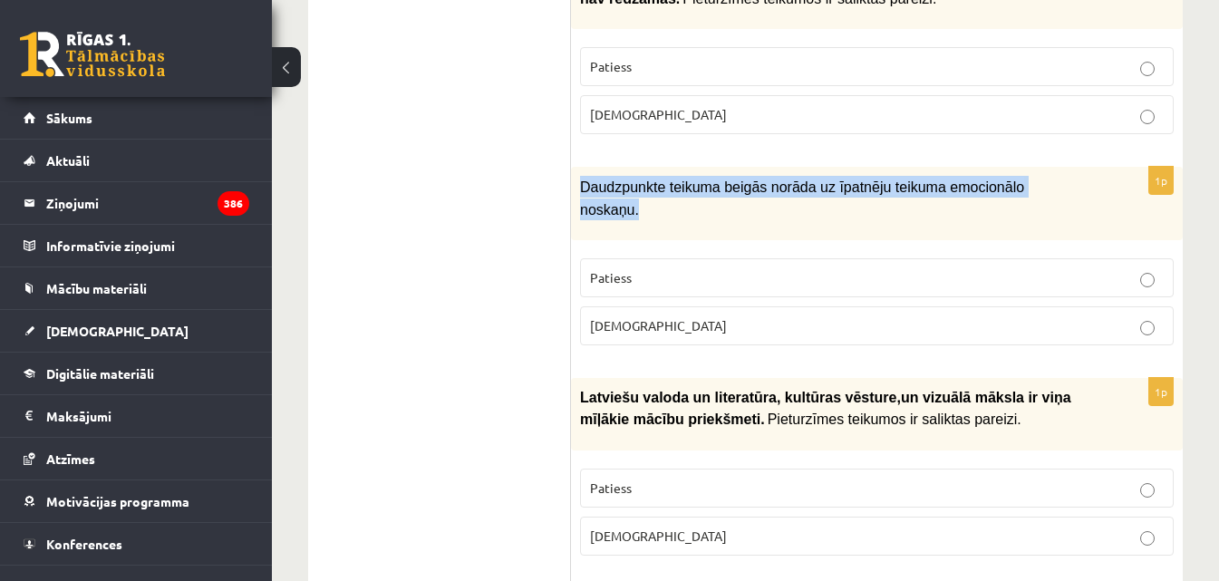
click at [600, 180] on span "Daudzpunkte teikuma beigās norāda uz īpatnēju teikuma emocionālo noskaņu." at bounding box center [802, 198] width 444 height 37
copy div "Daudzpunkte teikuma beigās norāda uz īpatnēju teikuma emocionālo noskaņu."
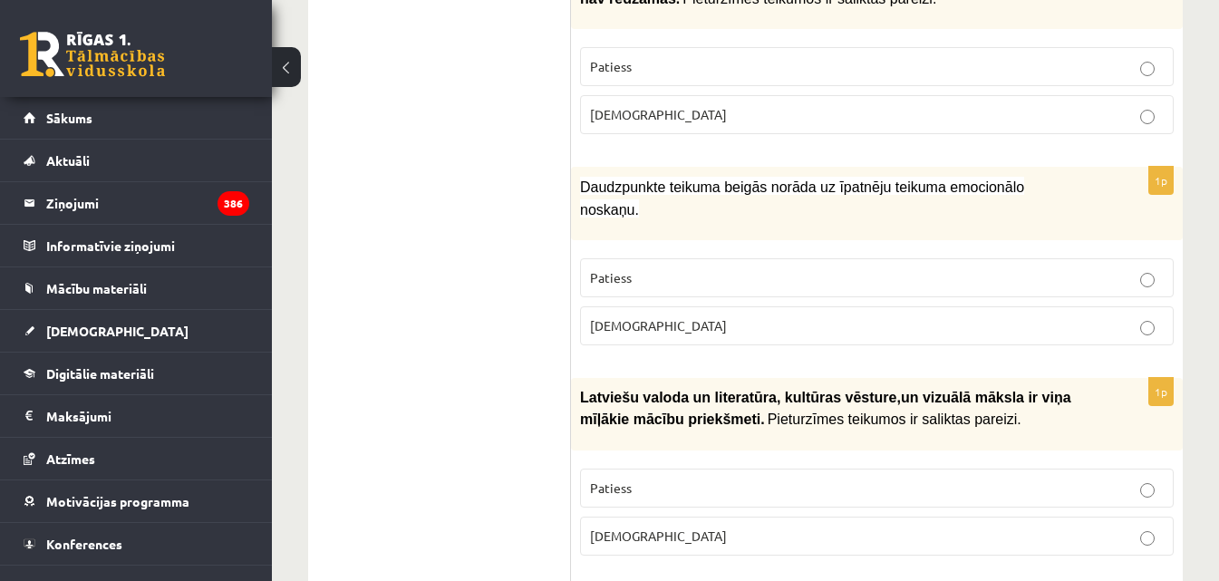
click at [1138, 268] on p "Patiess" at bounding box center [877, 277] width 574 height 19
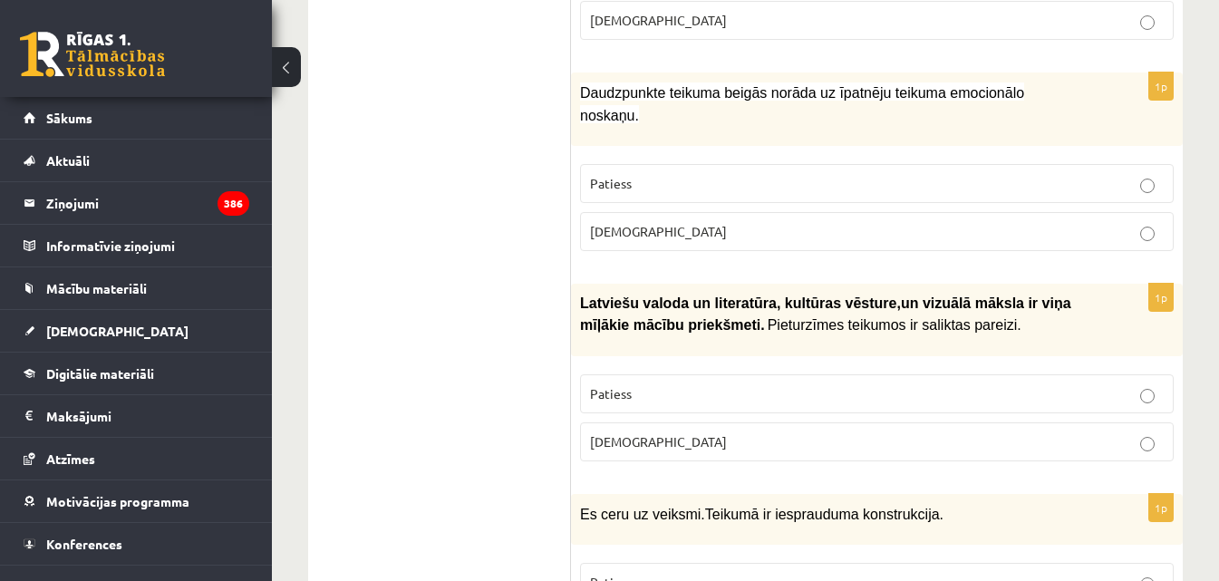
scroll to position [1723, 0]
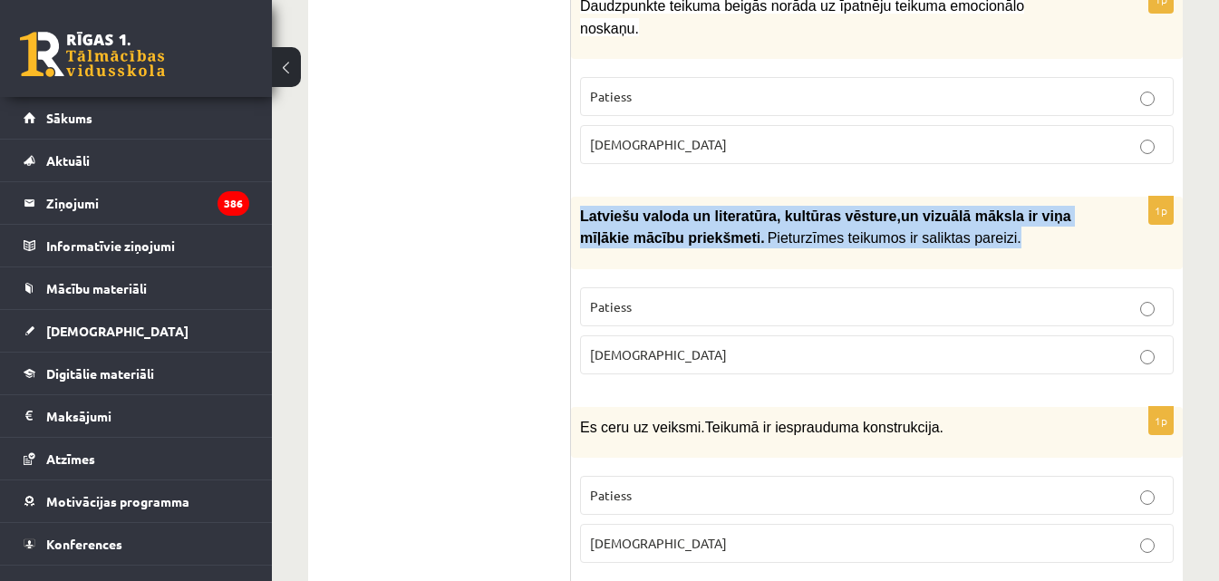
drag, startPoint x: 941, startPoint y: 214, endPoint x: 577, endPoint y: 188, distance: 365.4
click at [577, 197] on div "Latviešu valoda un literatūra, kultūras vēsture , un vizuālā māksla ir v…" at bounding box center [877, 233] width 612 height 73
copy p "Latviešu valoda un literatūra, kultūras vēsture , un vizuālā māksla ir v…"
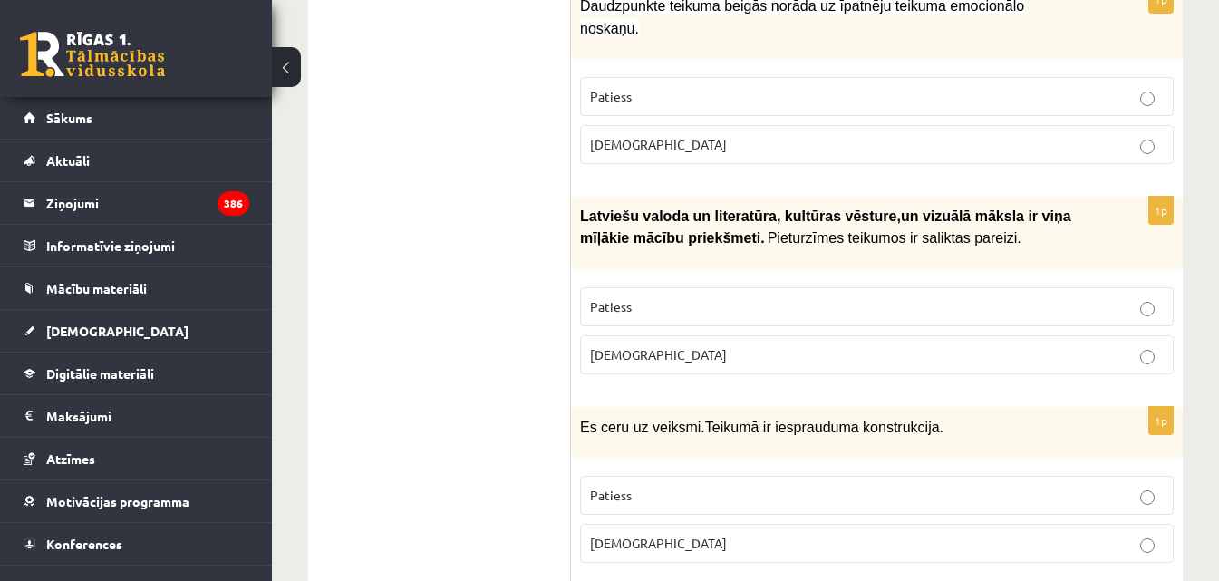
click at [752, 345] on p "Aplams" at bounding box center [877, 354] width 574 height 19
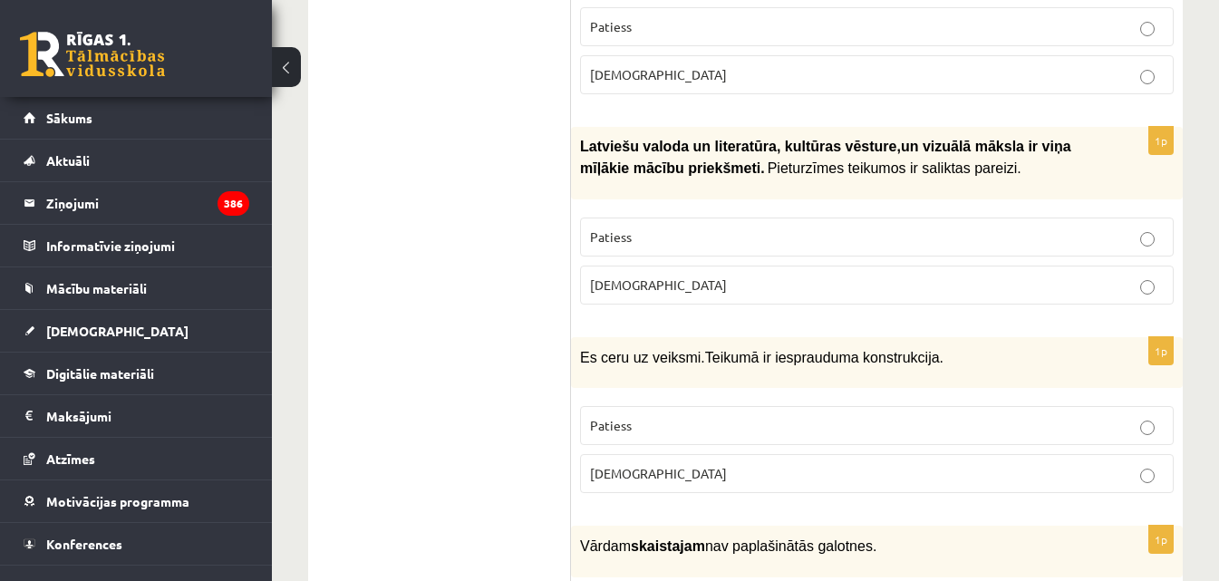
scroll to position [1904, 0]
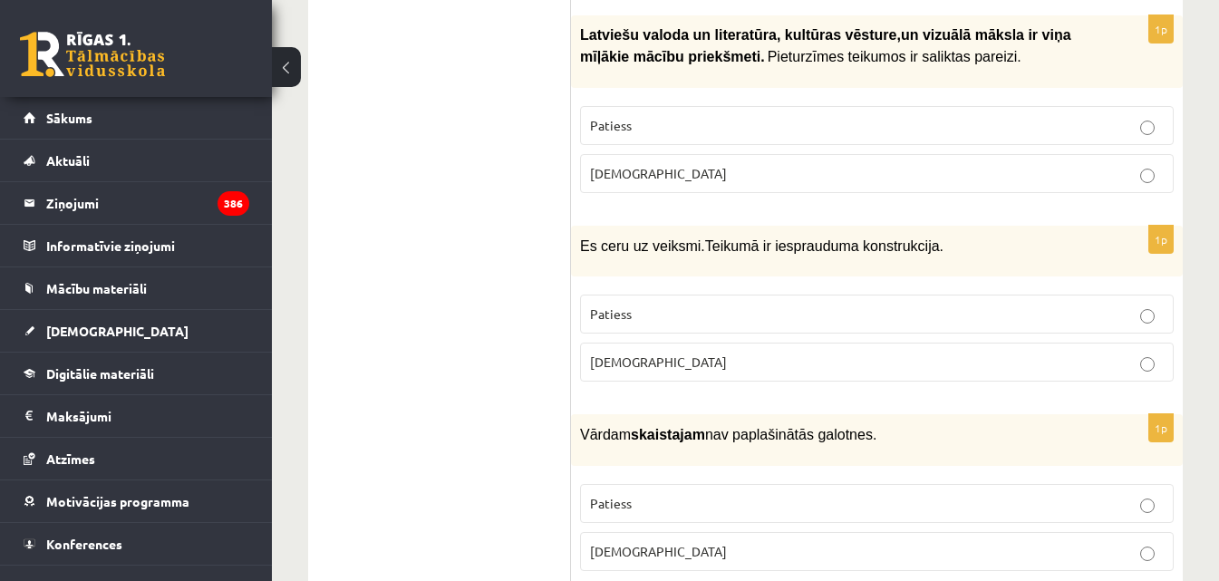
click at [929, 235] on p "Es ceru uz veiksmi. Teikumā ir iesprauduma konstrukcija." at bounding box center [831, 246] width 503 height 22
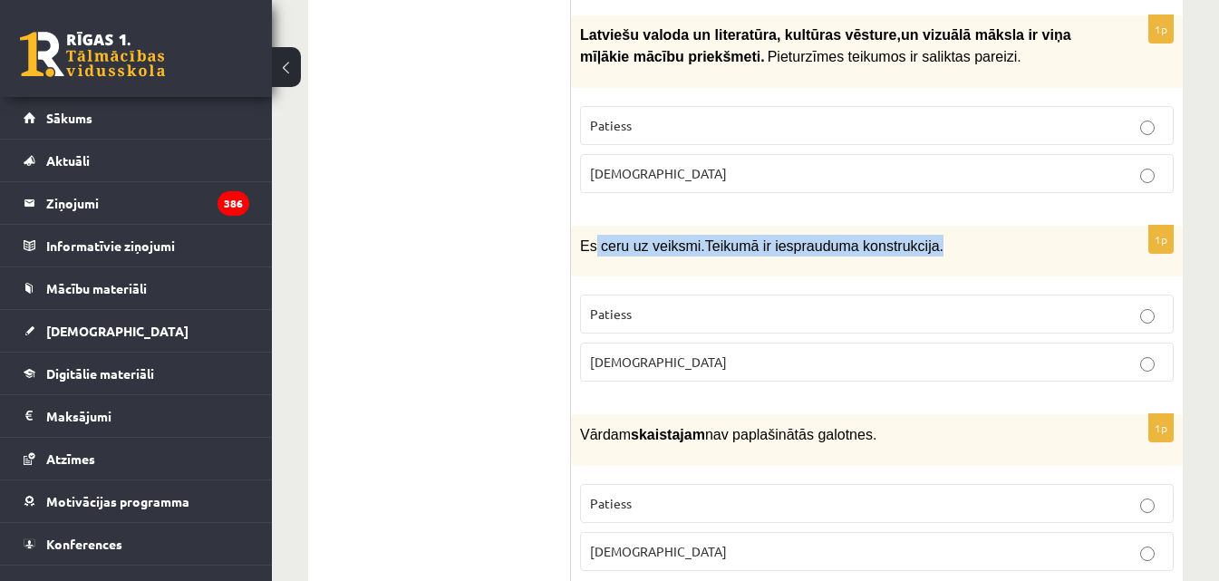
drag, startPoint x: 927, startPoint y: 215, endPoint x: 565, endPoint y: 221, distance: 362.7
click at [588, 235] on p "Es ceru uz veiksmi. Teikumā ir iesprauduma konstrukcija." at bounding box center [831, 246] width 503 height 22
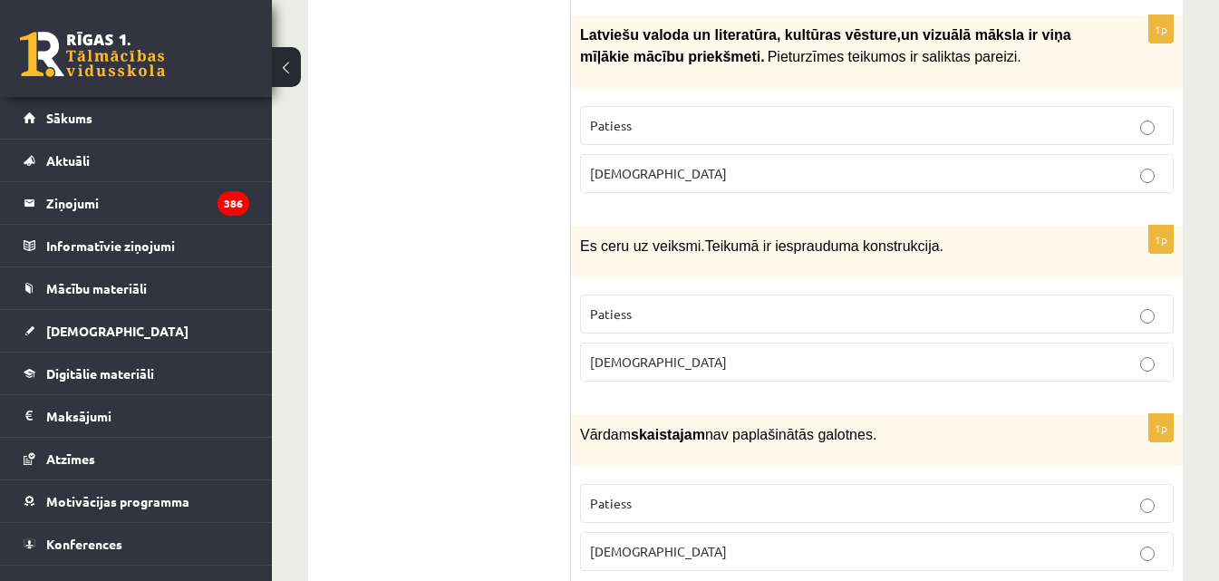
drag, startPoint x: 564, startPoint y: 221, endPoint x: 587, endPoint y: 216, distance: 24.2
click at [587, 238] on span "Es ceru uz veiksmi." at bounding box center [642, 245] width 125 height 15
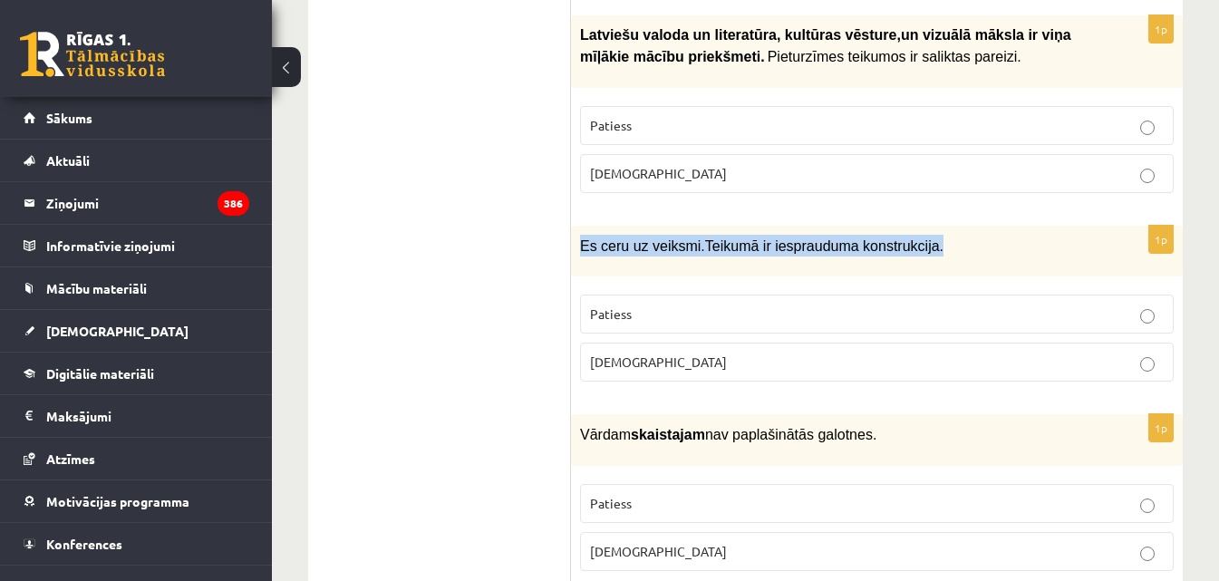
drag, startPoint x: 578, startPoint y: 213, endPoint x: 911, endPoint y: 226, distance: 333.0
click at [911, 226] on div "Es ceru uz veiksmi. Teikumā ir iesprauduma konstrukcija." at bounding box center [877, 251] width 612 height 51
copy p "Es ceru uz veiksmi. Teikumā ir iesprauduma konstrukcija."
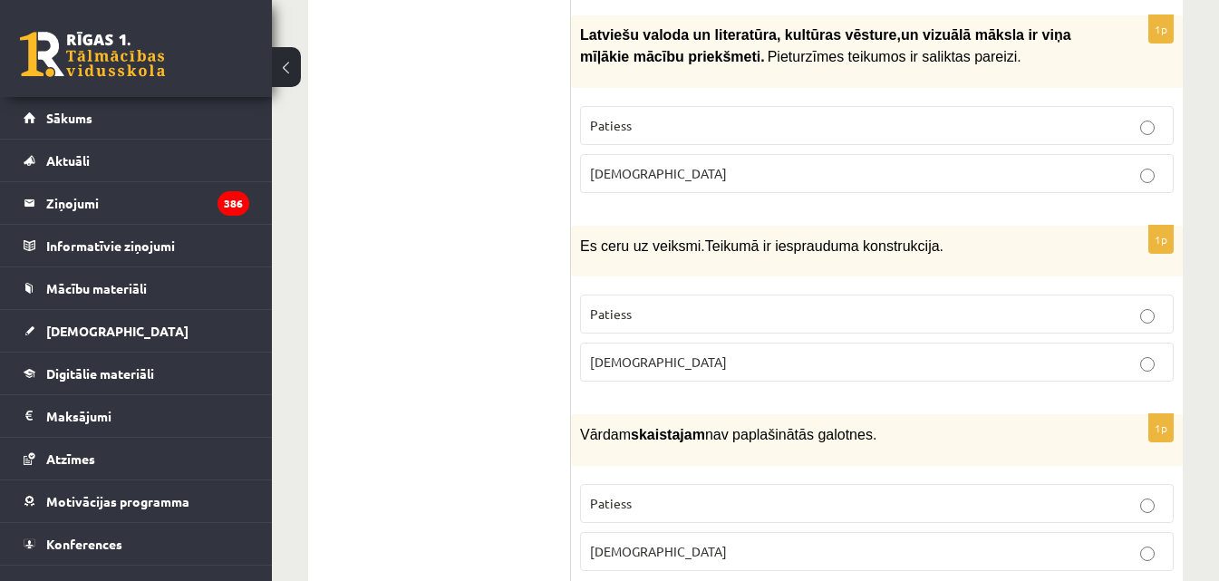
click at [705, 353] on p "Aplams" at bounding box center [877, 362] width 574 height 19
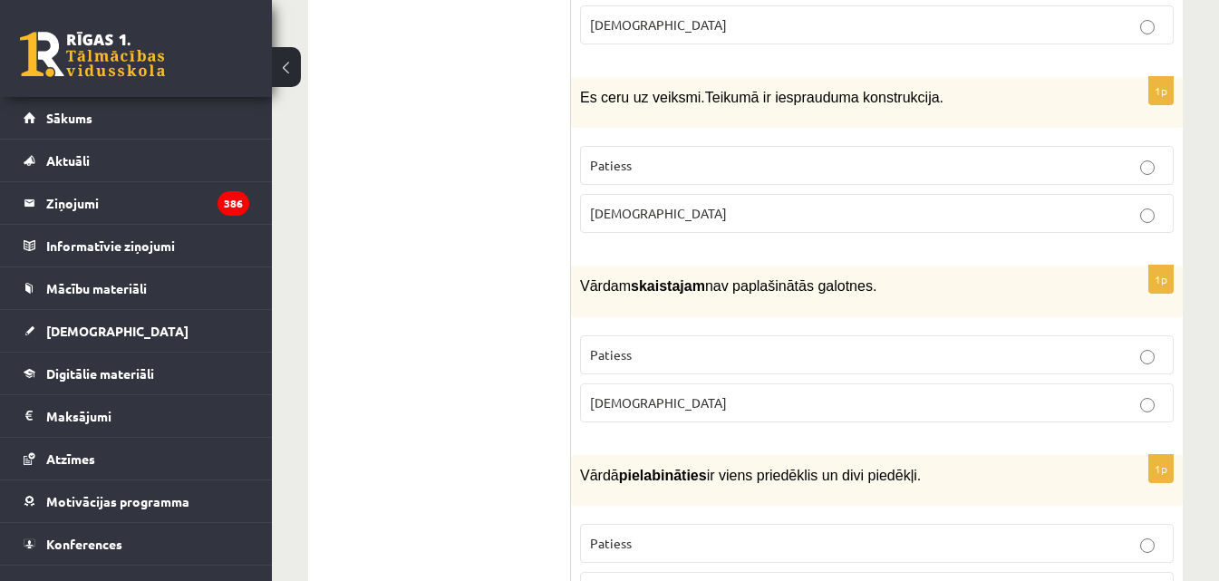
scroll to position [2085, 0]
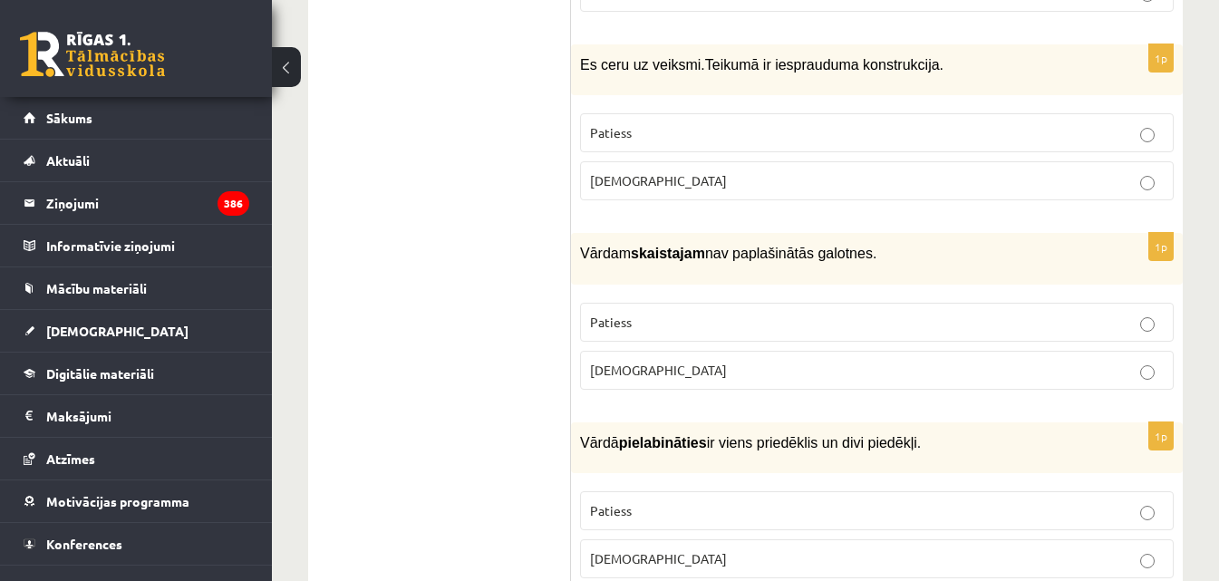
drag, startPoint x: 817, startPoint y: 219, endPoint x: 607, endPoint y: 233, distance: 210.8
click at [612, 234] on div "Vārdam skaistajam nav paplašinātās galotnes." at bounding box center [877, 258] width 612 height 51
drag, startPoint x: 607, startPoint y: 233, endPoint x: 582, endPoint y: 227, distance: 25.3
click at [582, 233] on div "Vārdam skaistajam nav paplašinātās galotnes." at bounding box center [877, 258] width 612 height 51
click at [582, 246] on span "Vārdam skaistajam nav paplašinātās galotnes." at bounding box center [728, 253] width 296 height 15
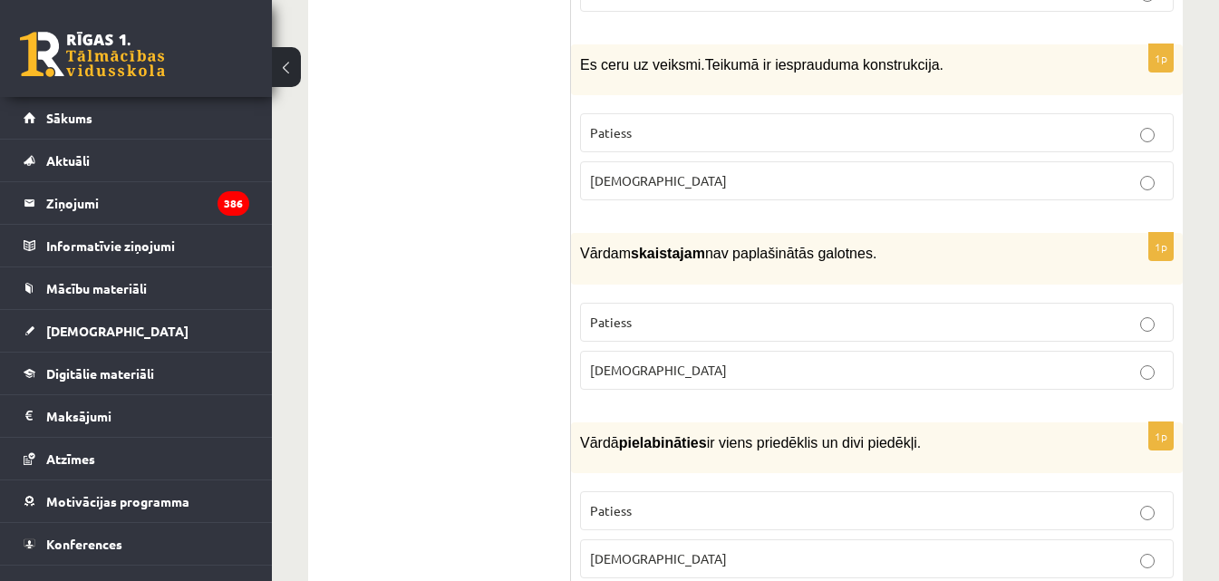
drag, startPoint x: 581, startPoint y: 218, endPoint x: 874, endPoint y: 232, distance: 293.2
click at [874, 242] on p "Vārdam skaistajam nav paplašinātās galotnes." at bounding box center [831, 253] width 503 height 22
copy span "Vārdam skaistajam nav paplašinātās galotnes."
click at [690, 313] on p "Patiess" at bounding box center [877, 322] width 574 height 19
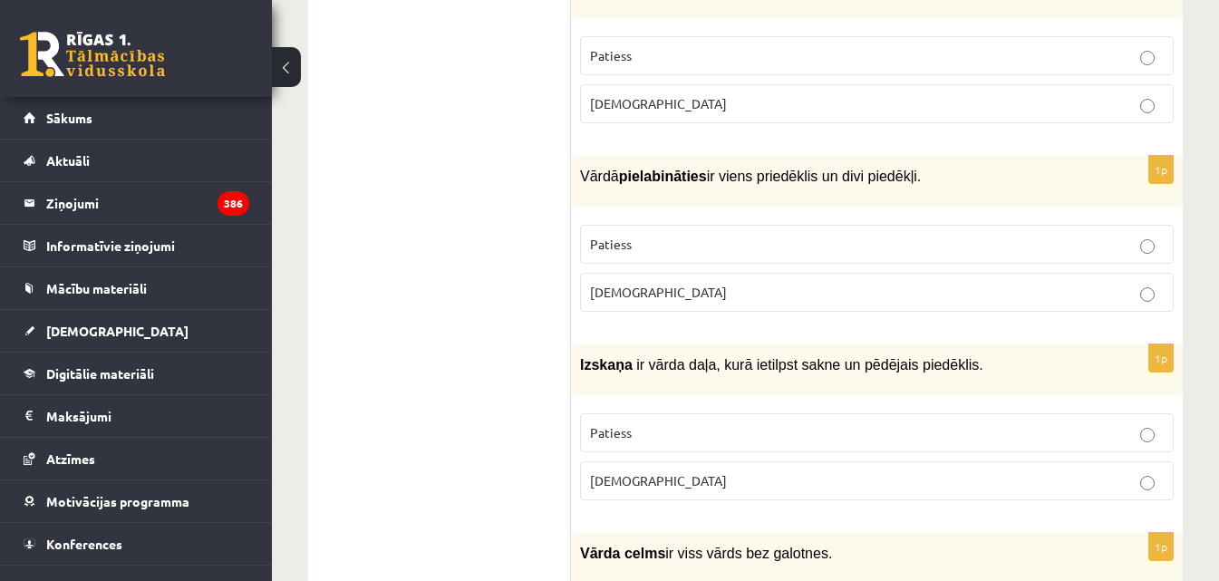
scroll to position [2357, 0]
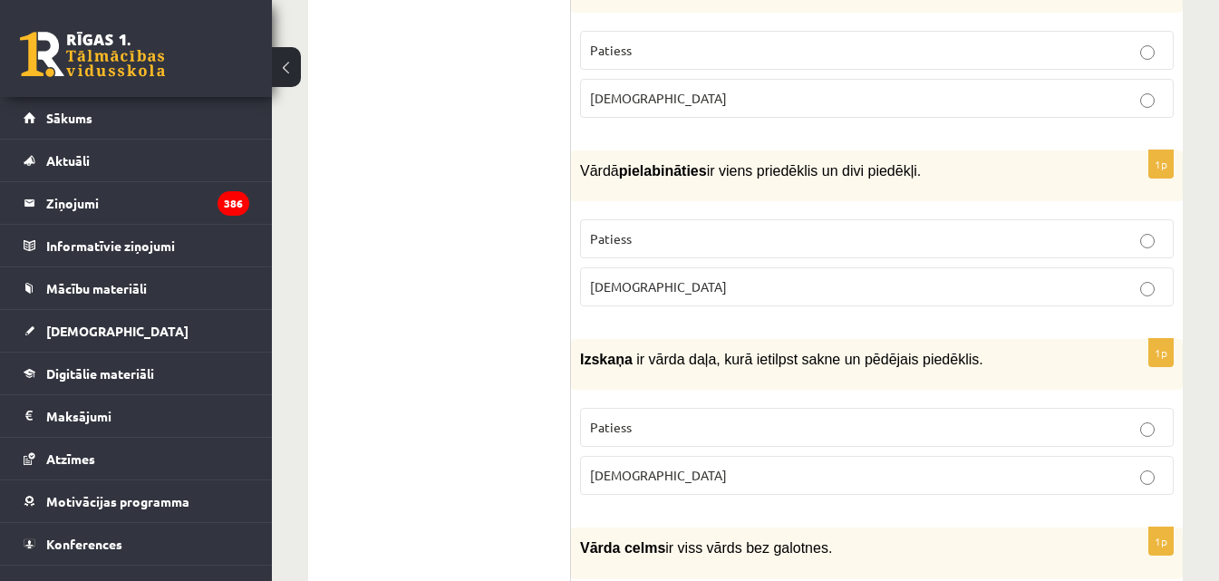
drag, startPoint x: 884, startPoint y: 141, endPoint x: 593, endPoint y: 143, distance: 291.0
click at [601, 160] on p "Vārdā pielabināties ir viens priedēklis un divi piedēkļi." at bounding box center [831, 171] width 503 height 22
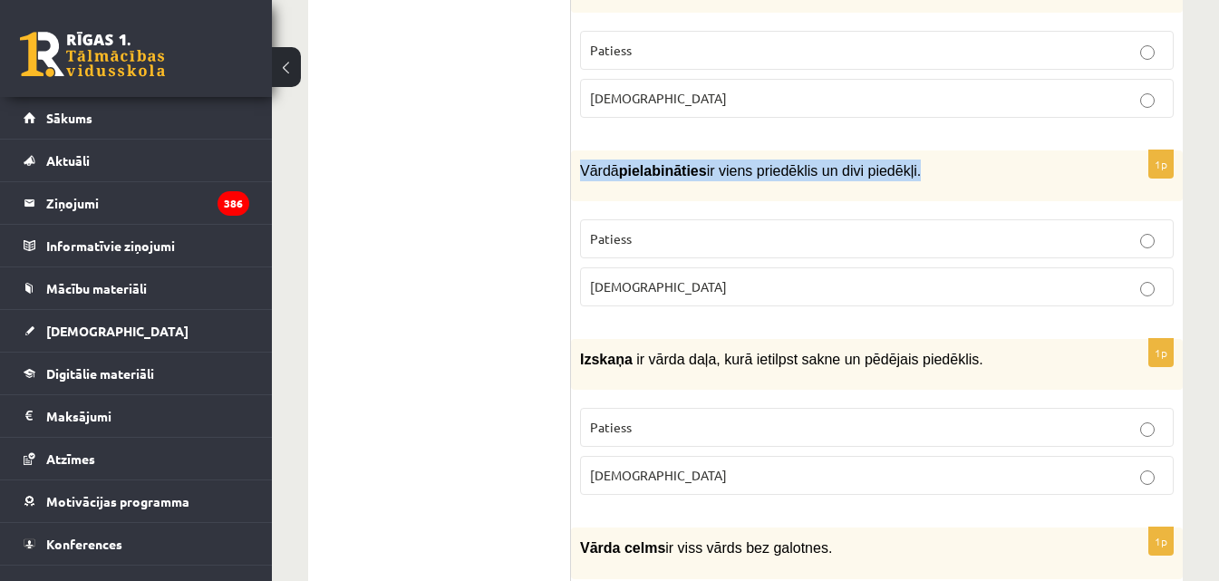
drag, startPoint x: 631, startPoint y: 137, endPoint x: 893, endPoint y: 146, distance: 262.2
click at [893, 163] on span "Vārdā pielabināties ir viens priedēklis un divi piedēkļi." at bounding box center [750, 170] width 341 height 15
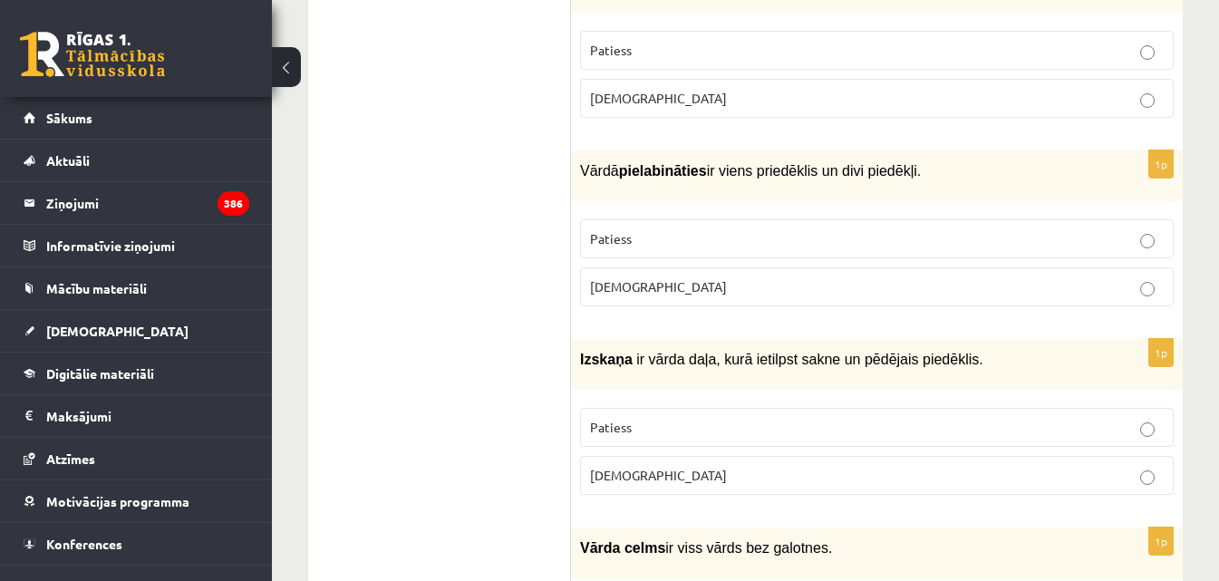
click at [907, 160] on p "Vārdā pielabināties ir viens priedēklis un divi piedēkļi." at bounding box center [831, 171] width 503 height 22
drag, startPoint x: 899, startPoint y: 138, endPoint x: 582, endPoint y: 136, distance: 317.3
click at [582, 160] on p "Vārdā pielabināties ir viens priedēklis un divi piedēkļi." at bounding box center [831, 171] width 503 height 22
copy span "Vārdā pielabināties ir viens priedēklis un divi piedēkļi."
click at [733, 229] on p "Patiess" at bounding box center [877, 238] width 574 height 19
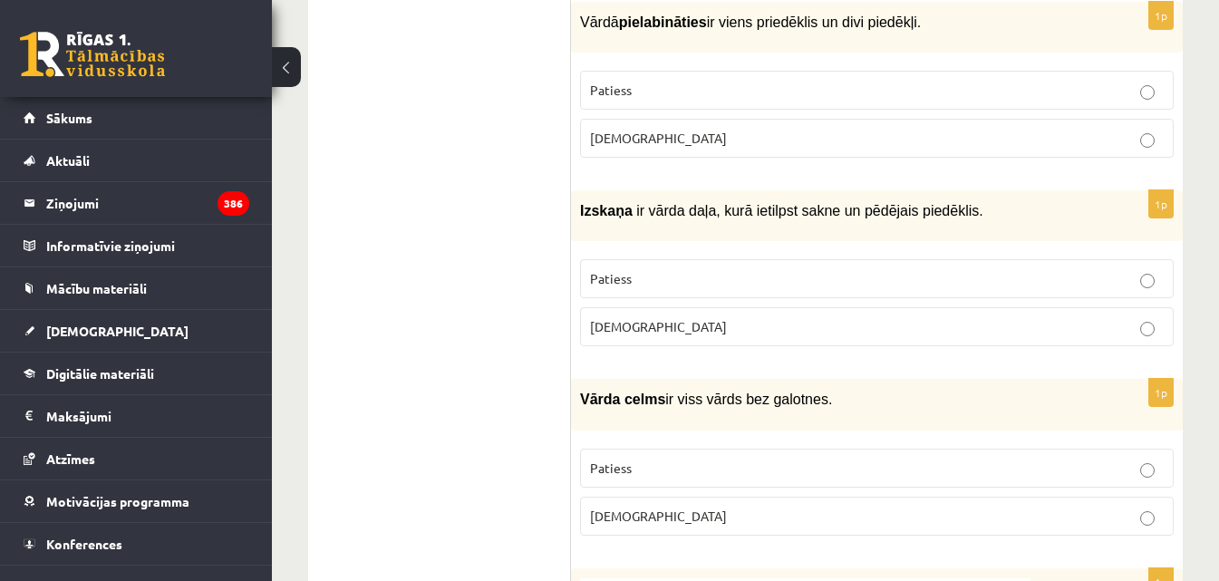
scroll to position [2539, 0]
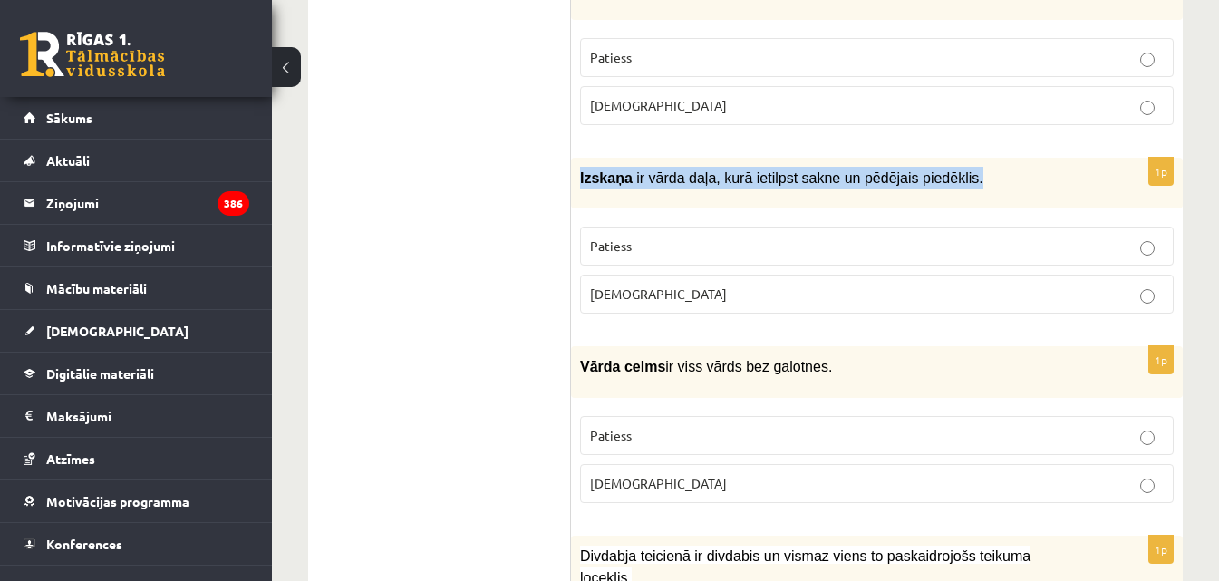
drag, startPoint x: 949, startPoint y: 149, endPoint x: 582, endPoint y: 147, distance: 367.2
click at [582, 167] on p "Izskaņa ir vārda daļa, kurā ietilpst sakne un pēdējais piedēklis." at bounding box center [831, 178] width 503 height 22
copy p "Izskaņa ir vārda daļa, kurā ietilpst sakne un pēdējais piedēklis."
click at [691, 285] on p "Aplams" at bounding box center [877, 294] width 574 height 19
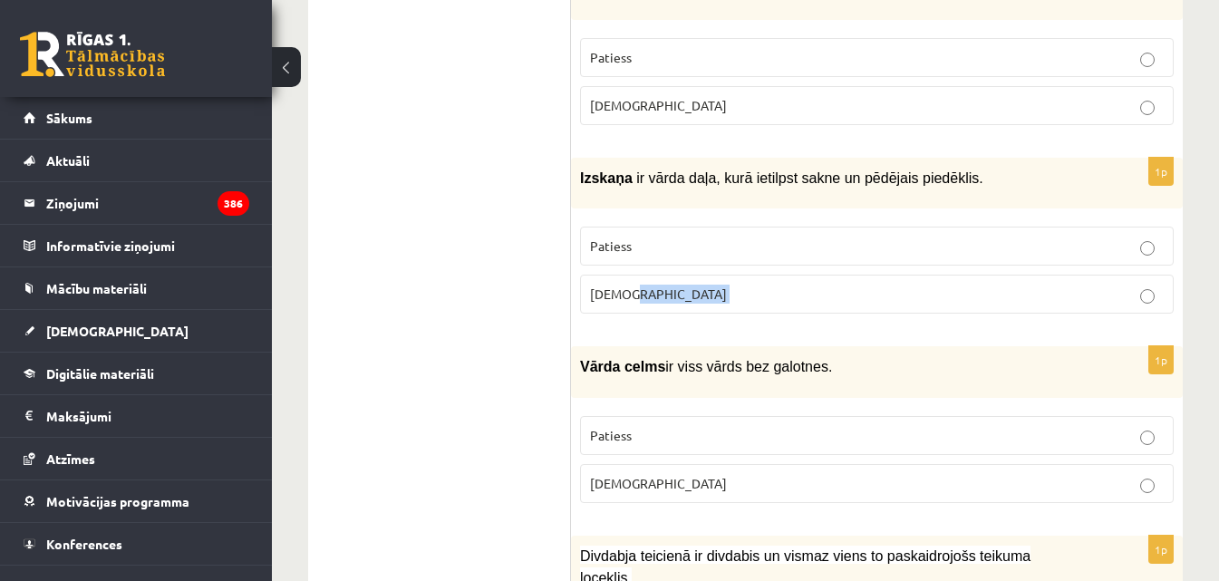
scroll to position [2629, 0]
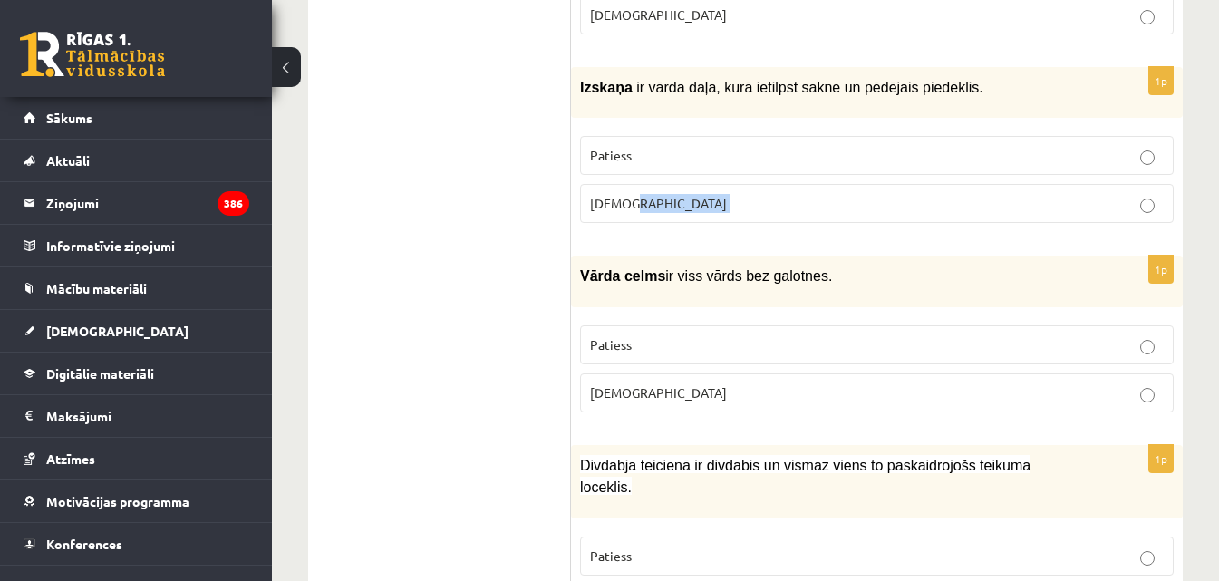
drag, startPoint x: 817, startPoint y: 240, endPoint x: 572, endPoint y: 224, distance: 245.3
click at [572, 256] on div "Vārda celms ir viss vārds bez galotnes." at bounding box center [877, 281] width 612 height 51
click at [657, 335] on p "Patiess" at bounding box center [877, 344] width 574 height 19
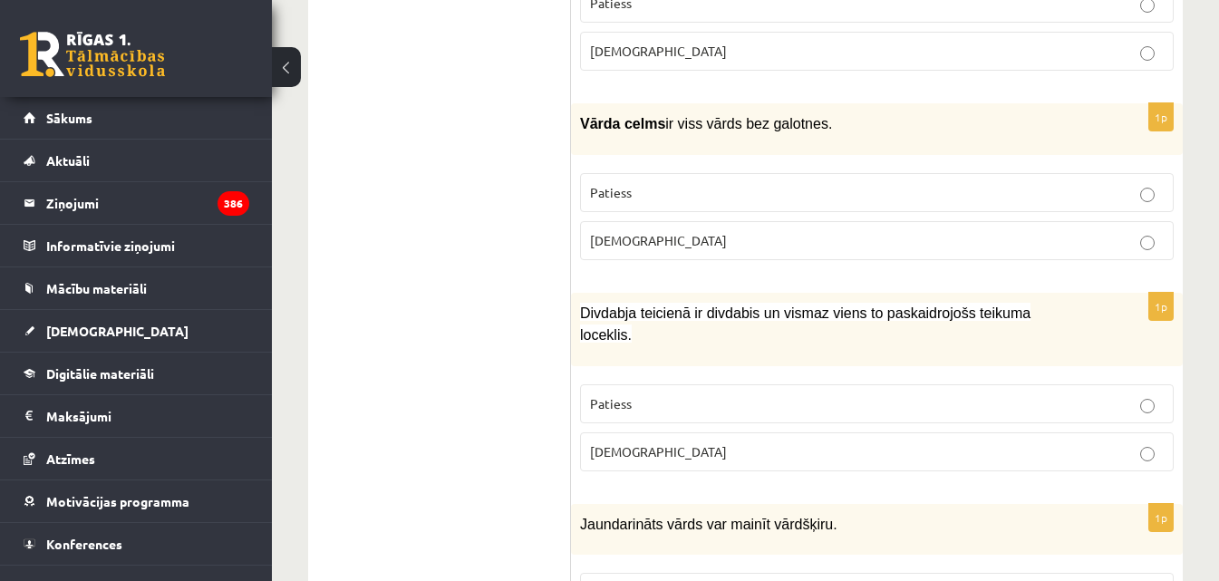
scroll to position [2810, 0]
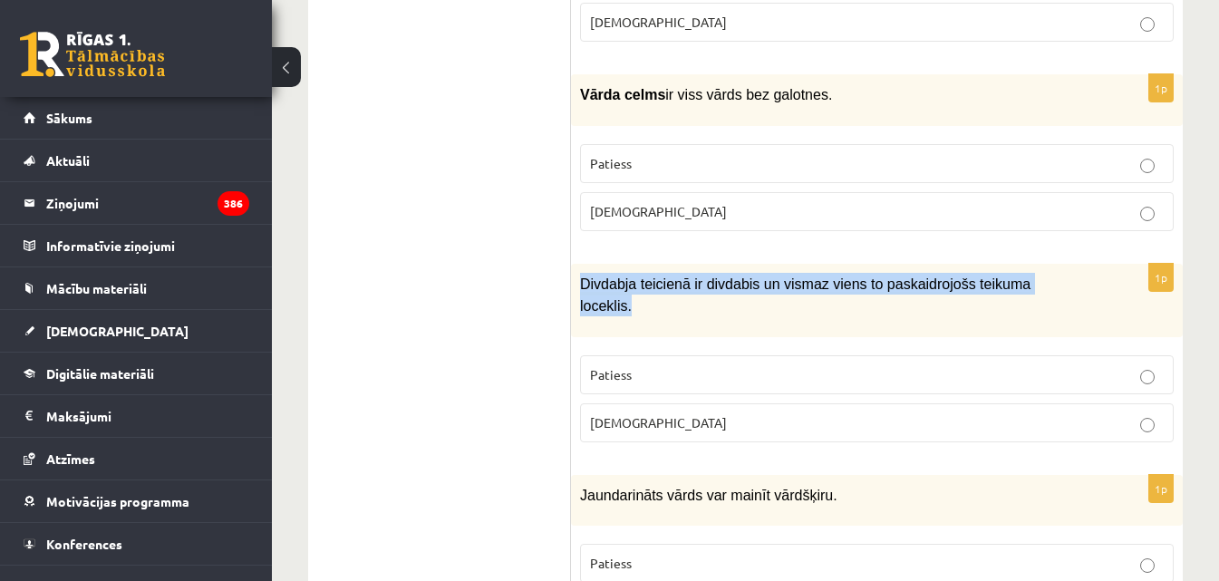
drag, startPoint x: 590, startPoint y: 253, endPoint x: 1068, endPoint y: 252, distance: 477.8
click at [1069, 264] on div "Divdabja teicienā ir divdabis un vismaz viens to paskaidrojošs teikuma loceklis." at bounding box center [877, 300] width 612 height 73
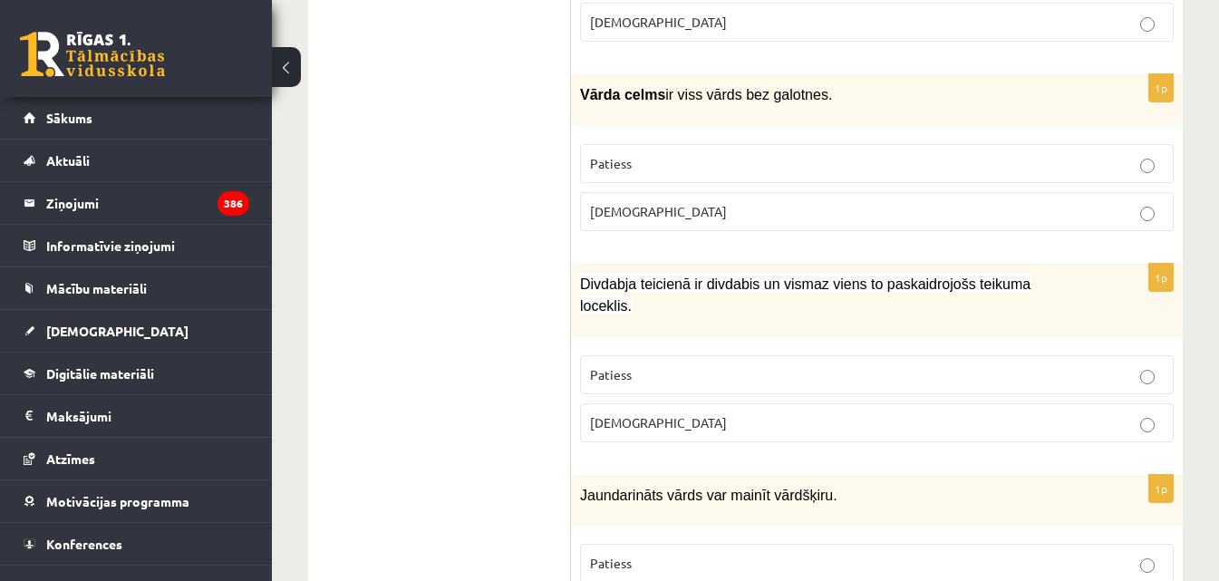
click at [1127, 365] on p "Patiess" at bounding box center [877, 374] width 574 height 19
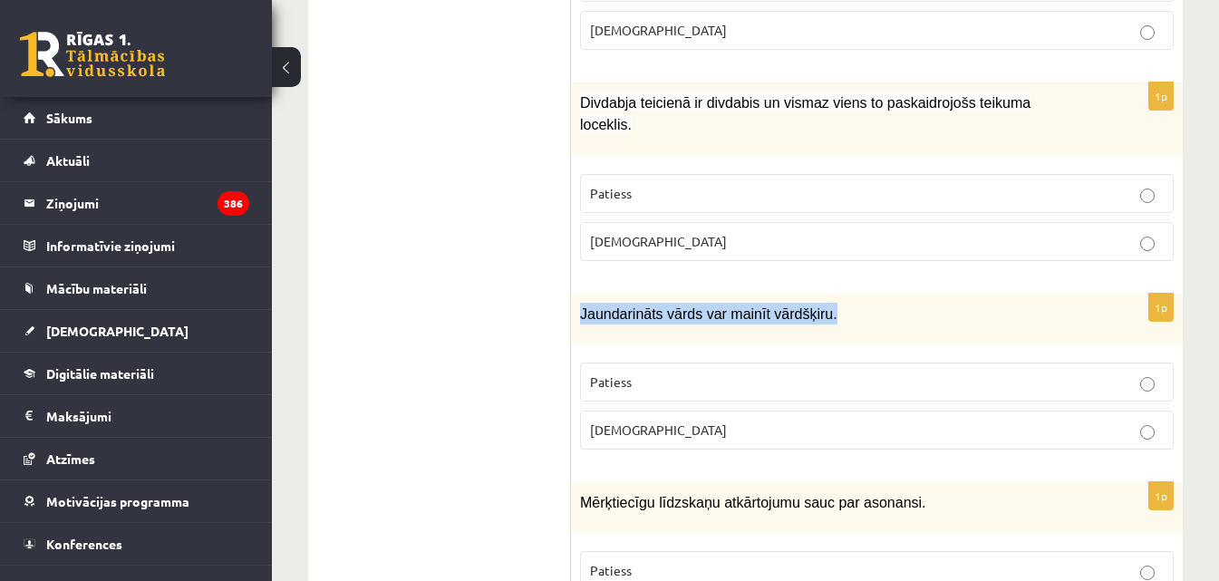
drag, startPoint x: 820, startPoint y: 256, endPoint x: 578, endPoint y: 259, distance: 242.1
click at [578, 294] on div "Jaundarināts vārds var mainīt vārdšķiru." at bounding box center [877, 319] width 612 height 51
click at [670, 373] on p "Patiess" at bounding box center [877, 382] width 574 height 19
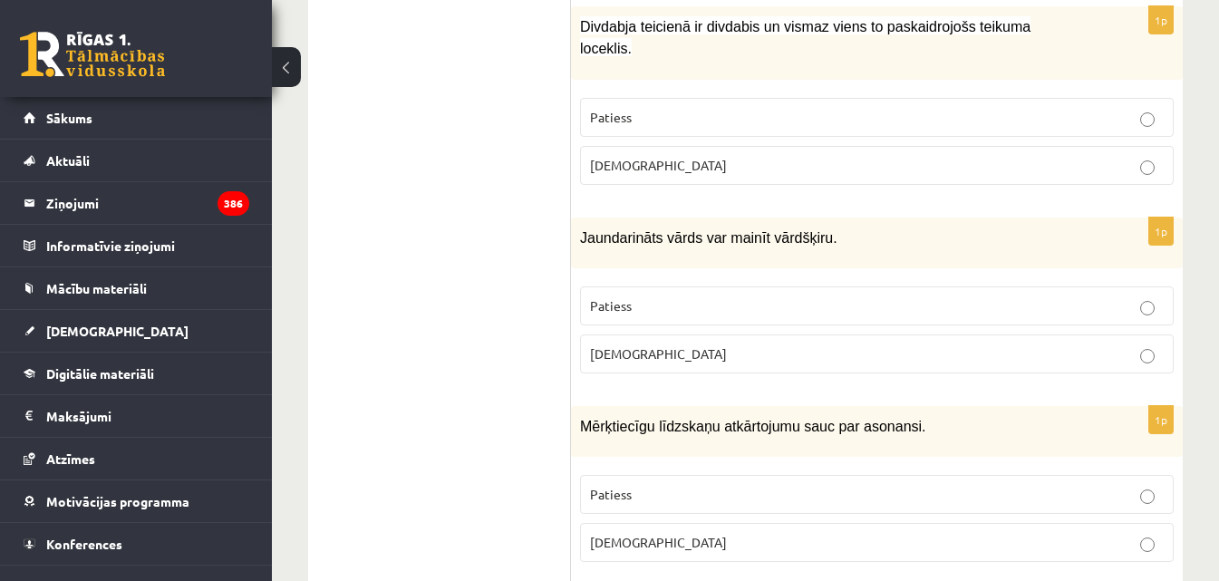
scroll to position [3173, 0]
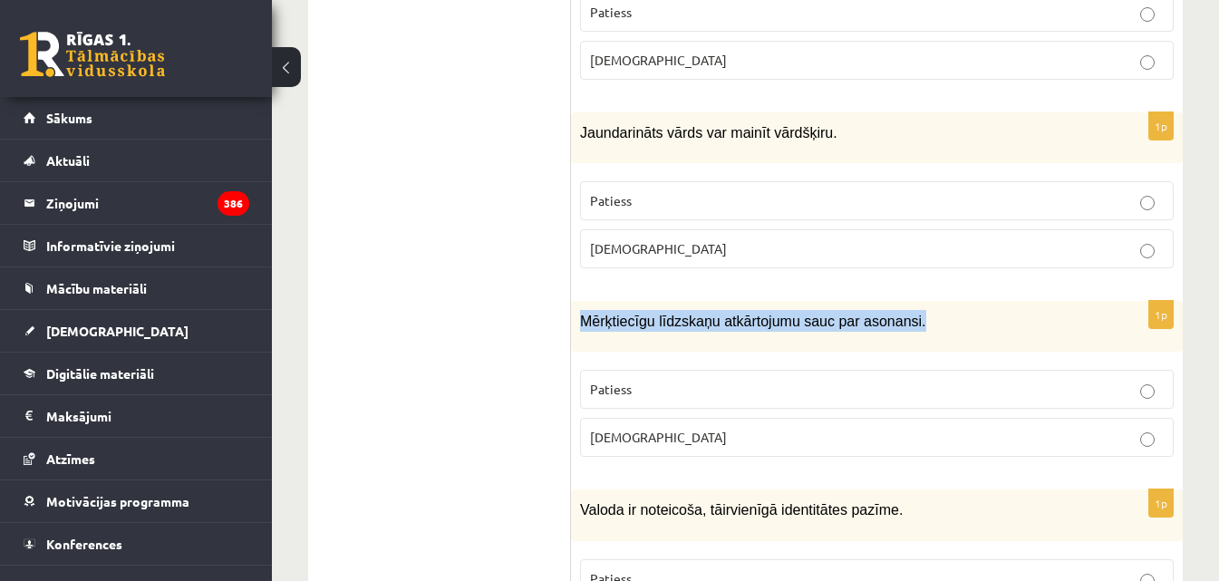
drag, startPoint x: 908, startPoint y: 263, endPoint x: 582, endPoint y: 265, distance: 326.4
click at [582, 310] on p "Mērķtiecīgu līdzskaņu atkārtojumu sauc par asonansi." at bounding box center [831, 321] width 503 height 22
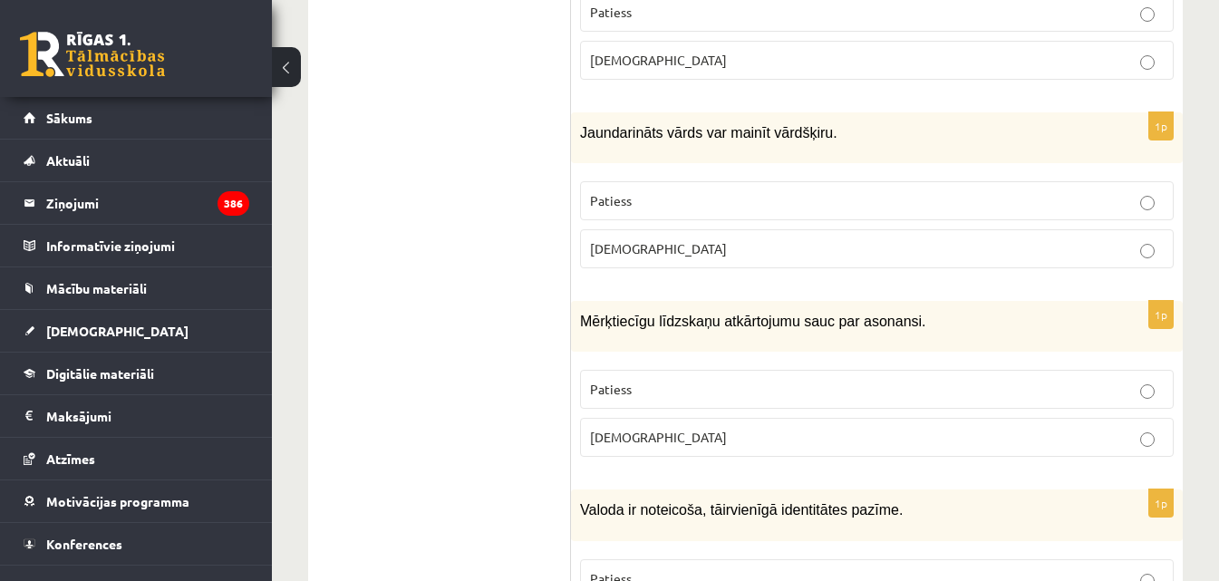
click at [649, 428] on p "Aplams" at bounding box center [877, 437] width 574 height 19
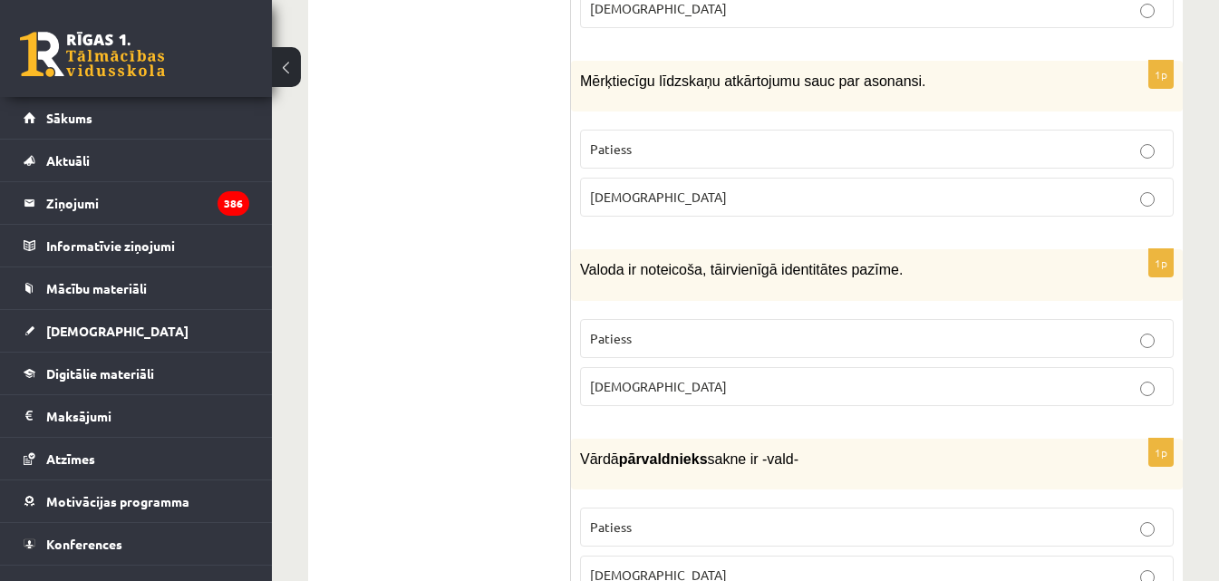
scroll to position [3445, 0]
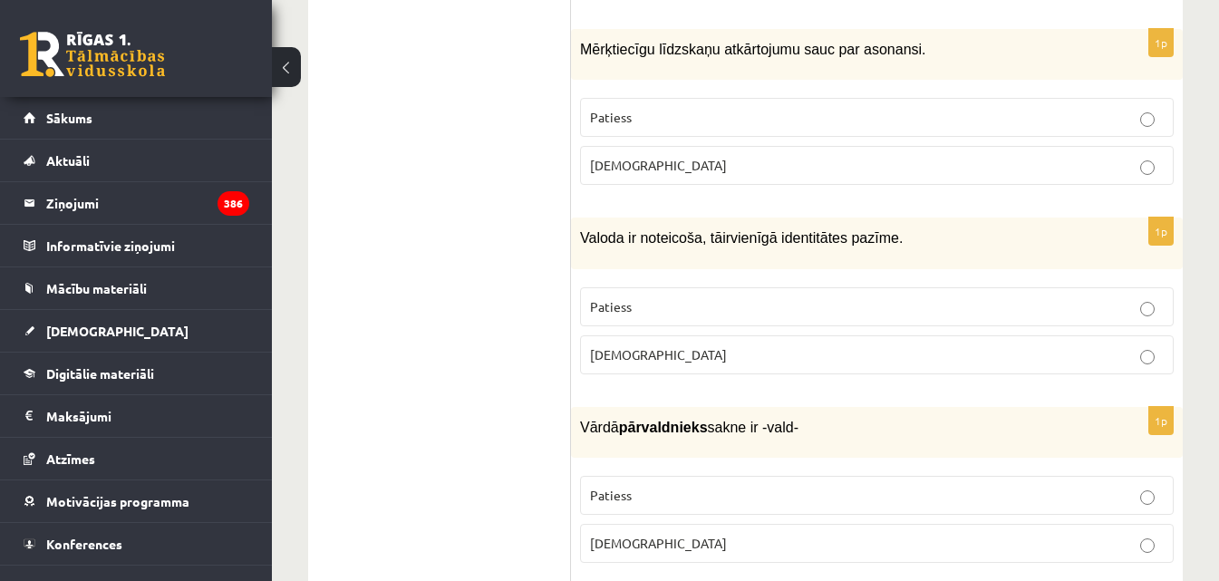
drag, startPoint x: 897, startPoint y: 185, endPoint x: 743, endPoint y: 189, distance: 153.3
click at [752, 227] on p "Valoda ir noteicoša, tā ir vienīgā identitātes pazīme." at bounding box center [831, 238] width 503 height 22
click at [726, 227] on p "Valoda ir noteicoša, tā ir vienīgā identitātes pazīme." at bounding box center [831, 238] width 503 height 22
drag, startPoint x: 583, startPoint y: 172, endPoint x: 888, endPoint y: 185, distance: 304.9
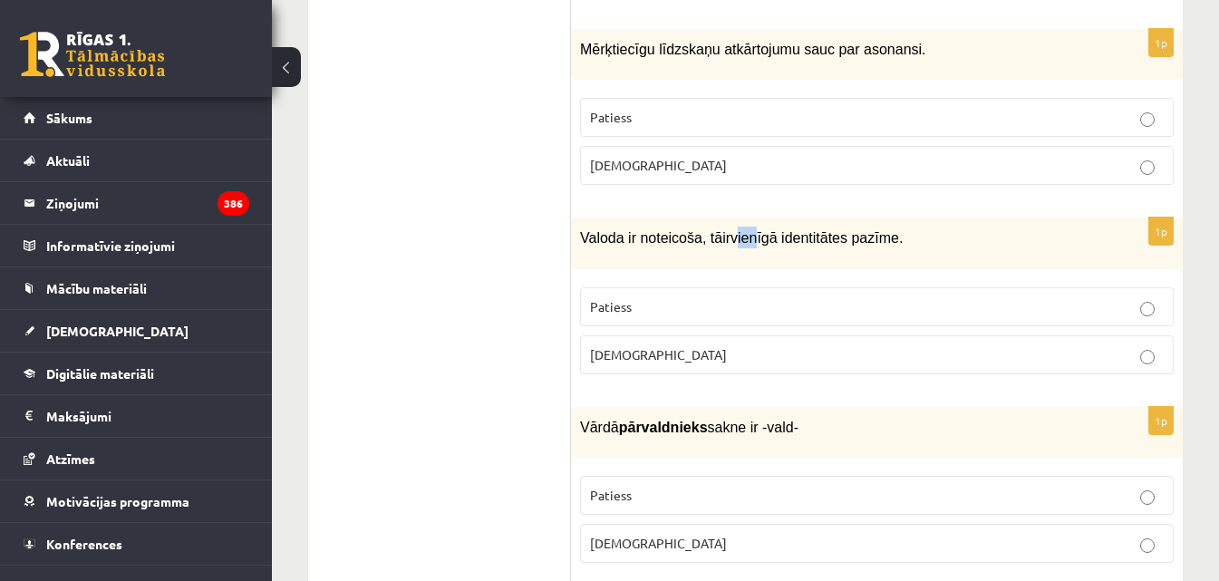
click at [888, 227] on p "Valoda ir noteicoša, tā ir vienīgā identitātes pazīme." at bounding box center [831, 238] width 503 height 22
click at [688, 230] on span "Valoda ir noteicoša, tā" at bounding box center [651, 237] width 142 height 15
drag, startPoint x: 595, startPoint y: 181, endPoint x: 893, endPoint y: 188, distance: 298.3
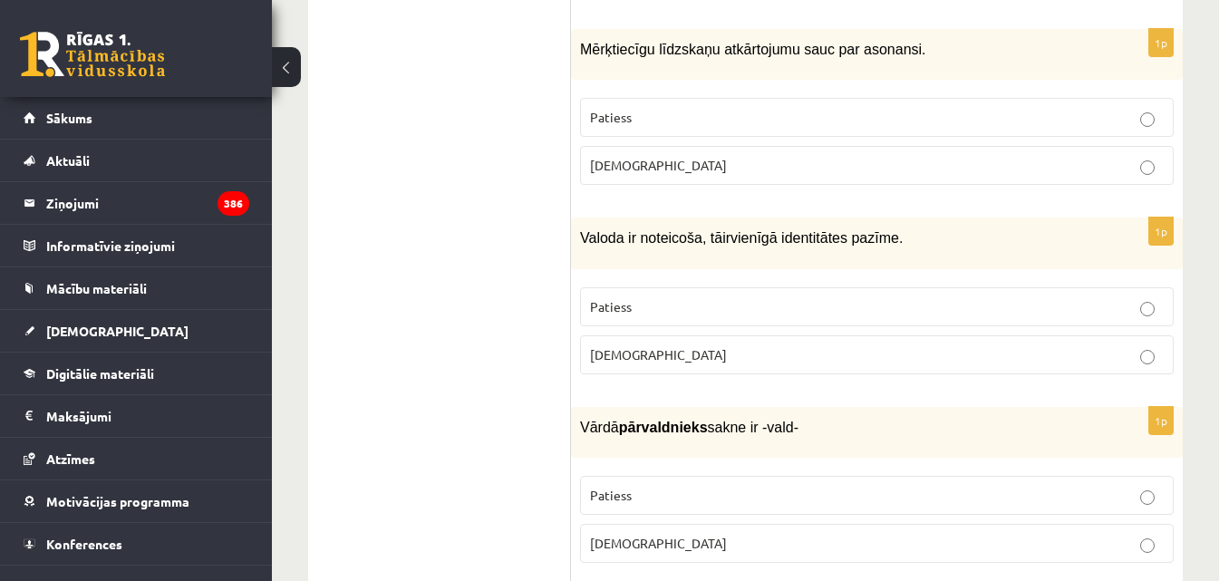
click at [893, 227] on p "Valoda ir noteicoša, tā ir vienīgā identitātes pazīme." at bounding box center [831, 238] width 503 height 22
click at [649, 345] on p "Aplams" at bounding box center [877, 354] width 574 height 19
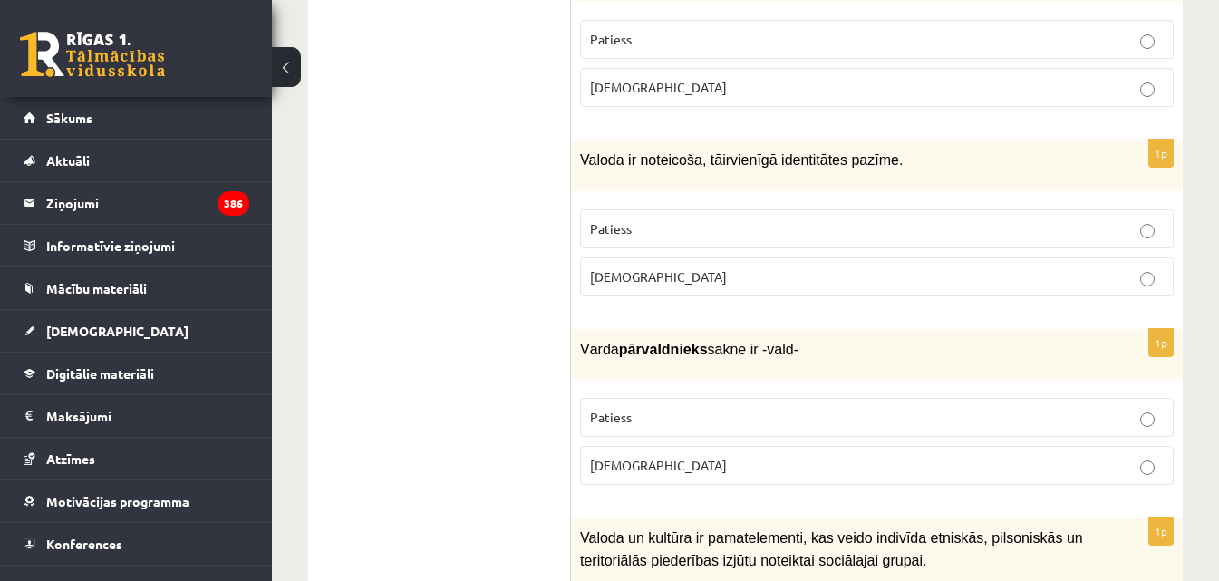
scroll to position [3626, 0]
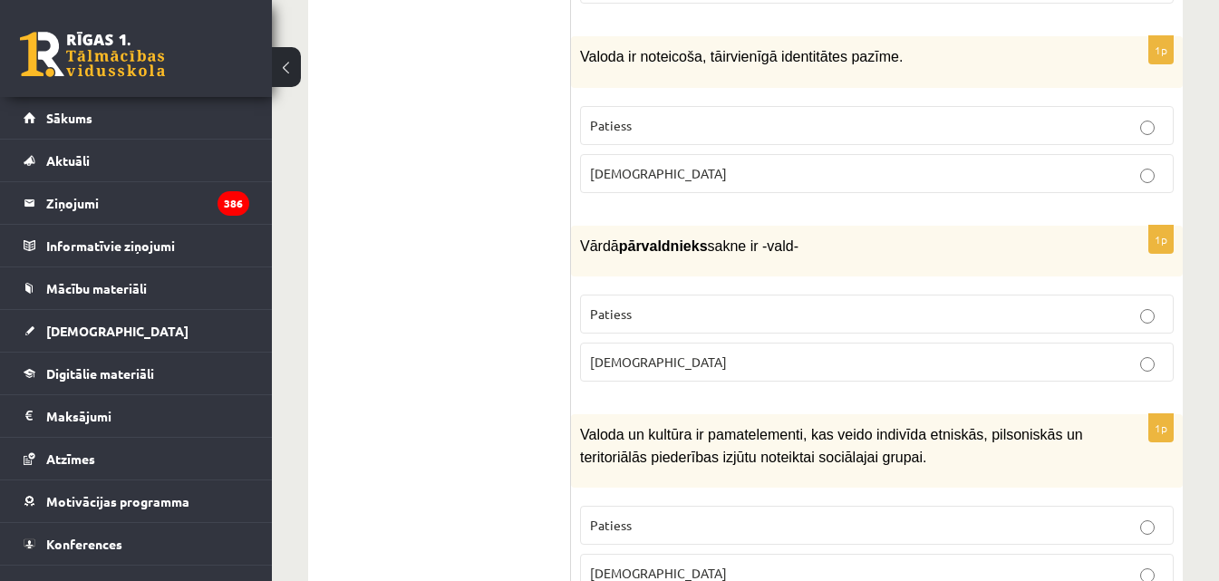
drag, startPoint x: 806, startPoint y: 184, endPoint x: 579, endPoint y: 190, distance: 226.7
click at [579, 226] on div "Vārdā pārvaldnieks sakne ir -vald-" at bounding box center [877, 251] width 612 height 51
click at [694, 305] on p "Patiess" at bounding box center [877, 314] width 574 height 19
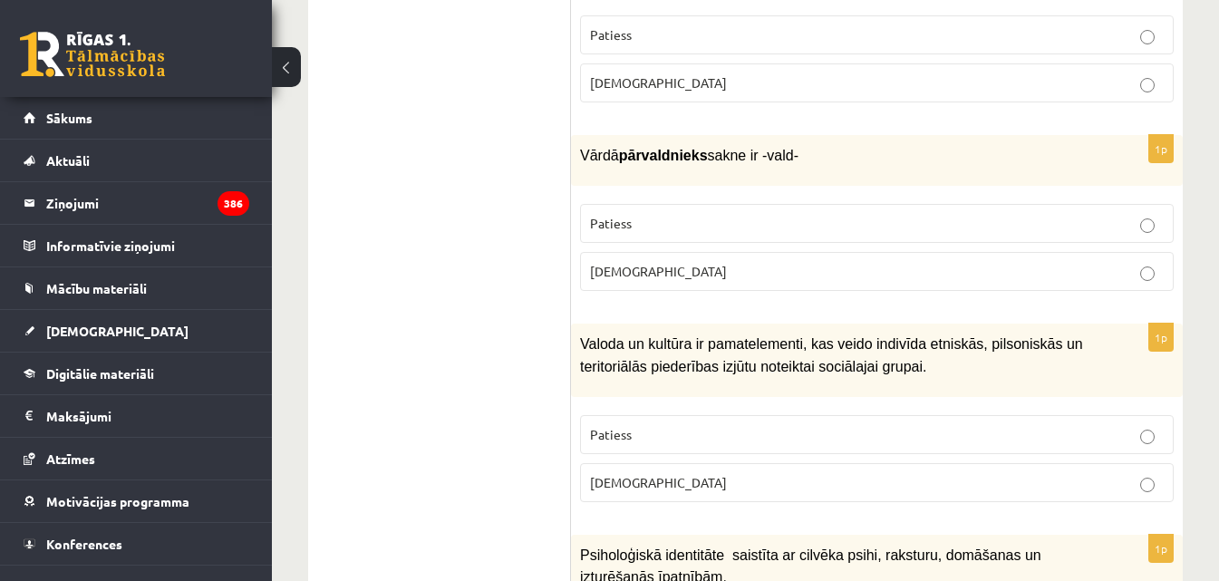
scroll to position [3898, 0]
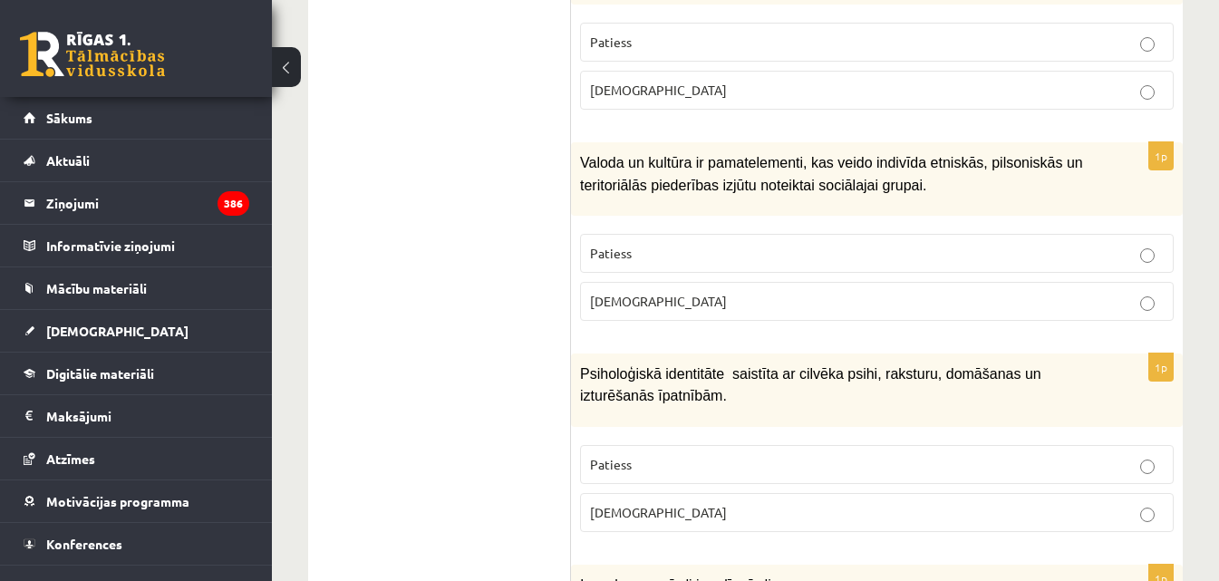
click at [943, 234] on label "Patiess" at bounding box center [877, 253] width 594 height 39
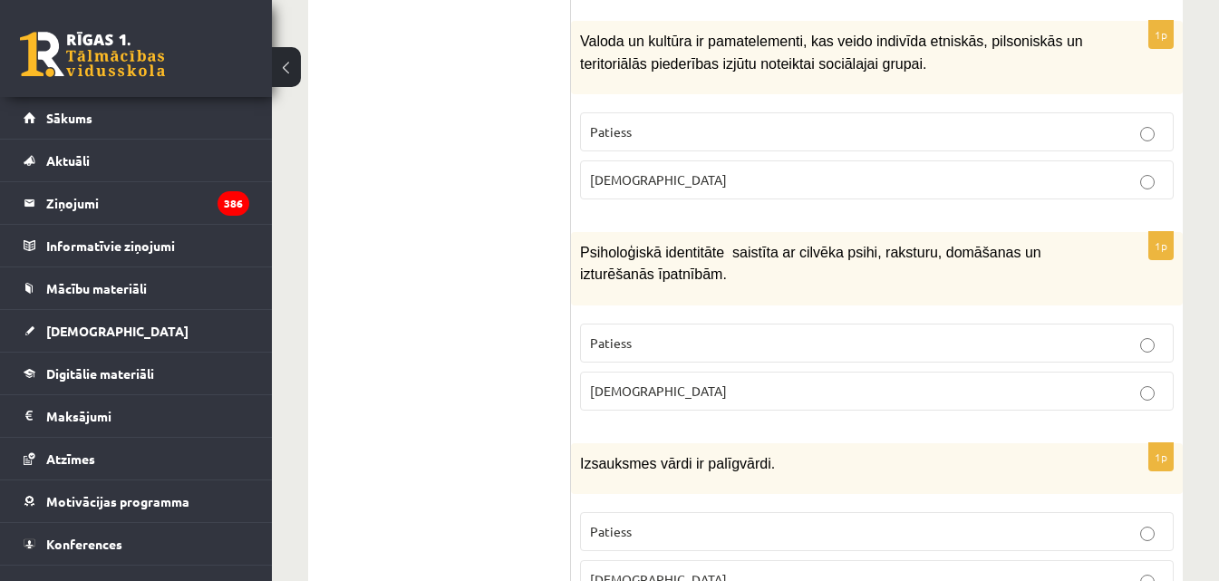
scroll to position [3989, 0]
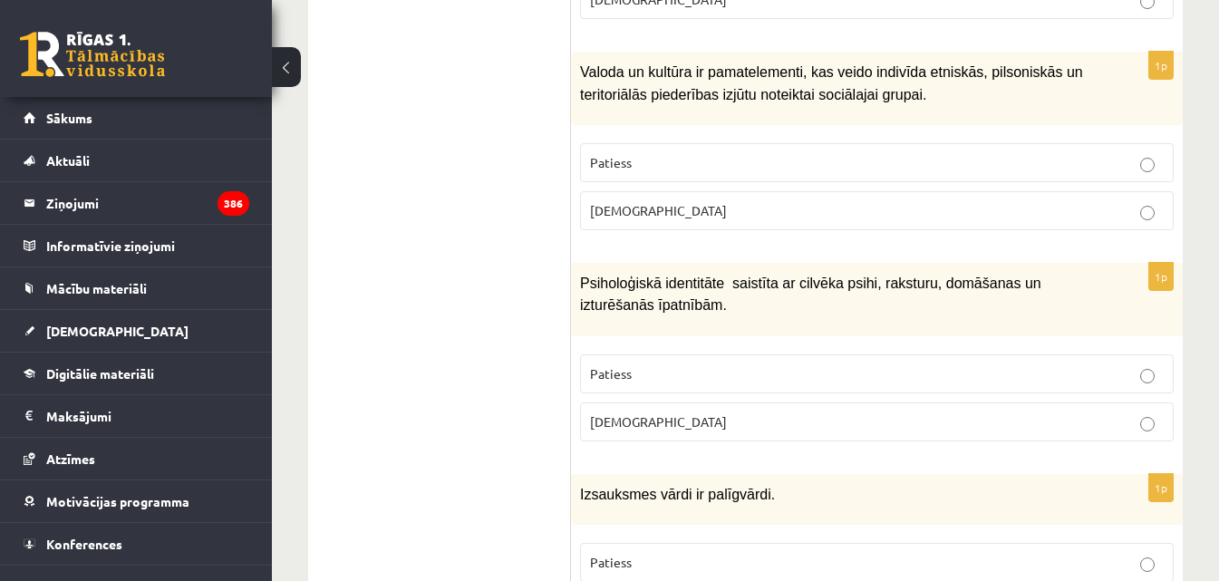
click at [747, 201] on p "Aplams" at bounding box center [877, 210] width 574 height 19
click at [696, 153] on p "Patiess" at bounding box center [877, 162] width 574 height 19
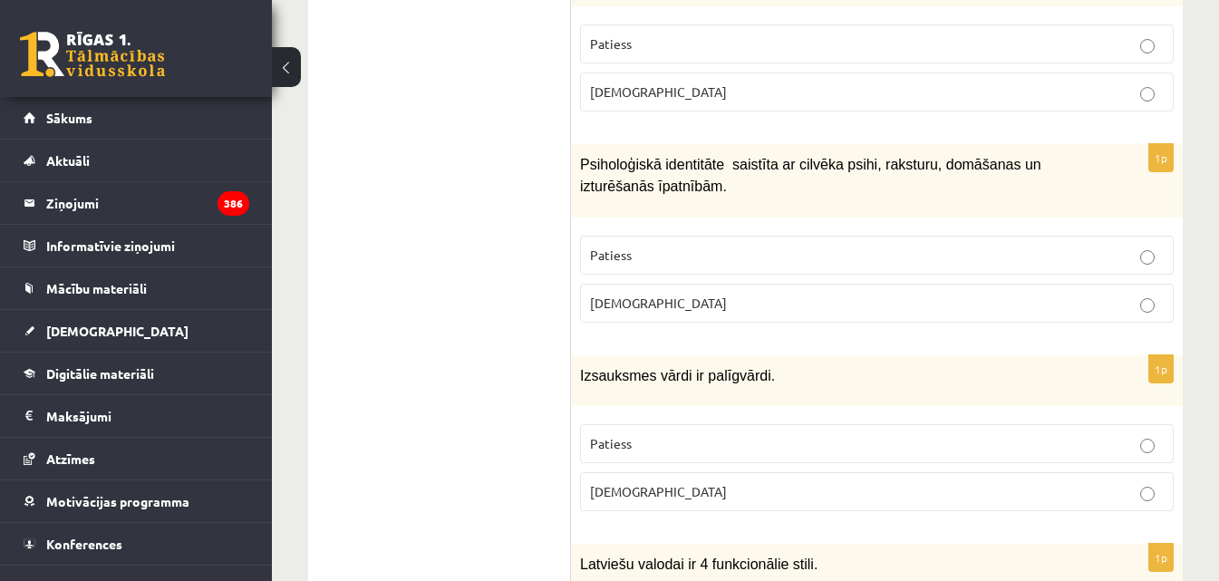
scroll to position [4080, 0]
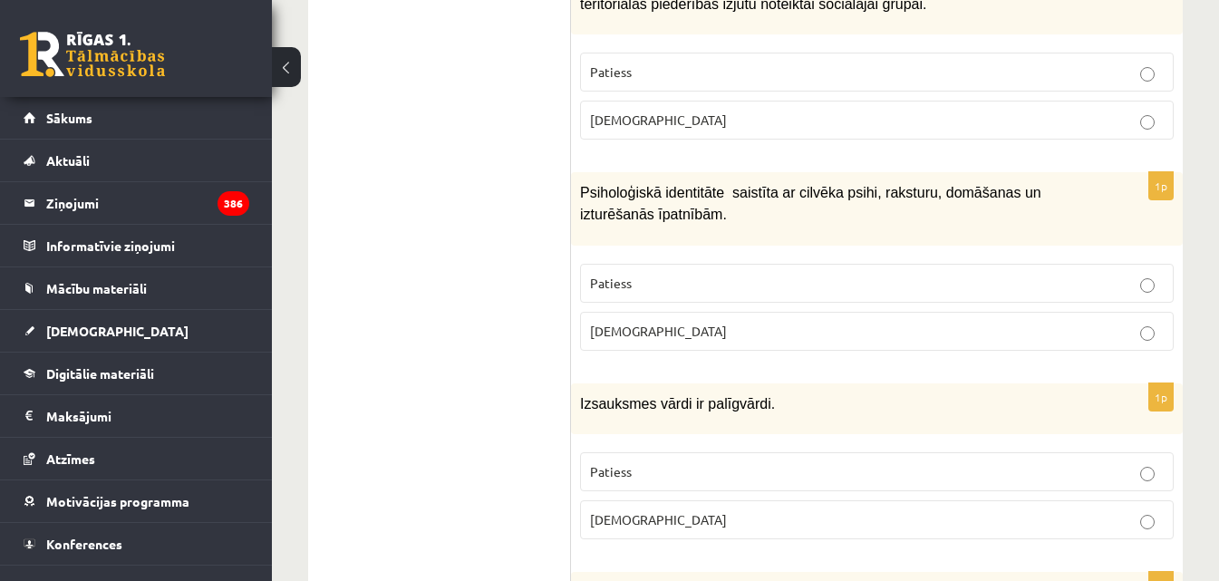
click at [716, 274] on p "Patiess" at bounding box center [877, 283] width 574 height 19
click at [717, 322] on p "Aplams" at bounding box center [877, 331] width 574 height 19
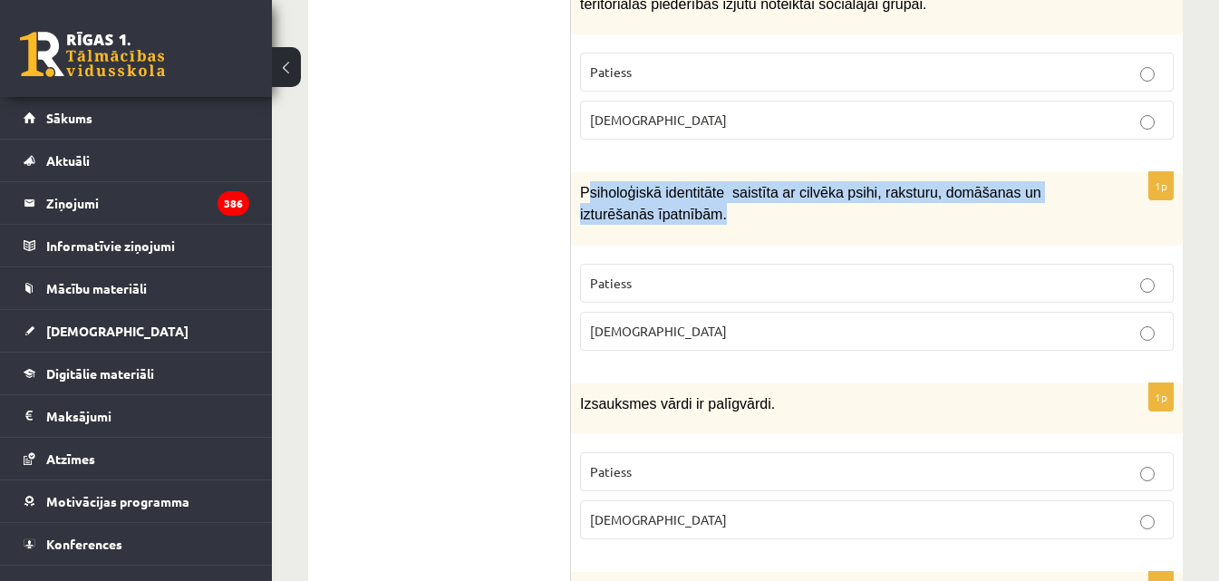
drag, startPoint x: 646, startPoint y: 162, endPoint x: 578, endPoint y: 131, distance: 75.5
click at [579, 172] on div "Psiholoģiskā identitāte saistīta ar cilvēka psihi, raksturu, domāšanas un iztur…" at bounding box center [877, 208] width 612 height 73
click at [578, 172] on div "Psiholoģiskā identitāte saistīta ar cilvēka psihi, raksturu, domāšanas un iztur…" at bounding box center [877, 208] width 612 height 73
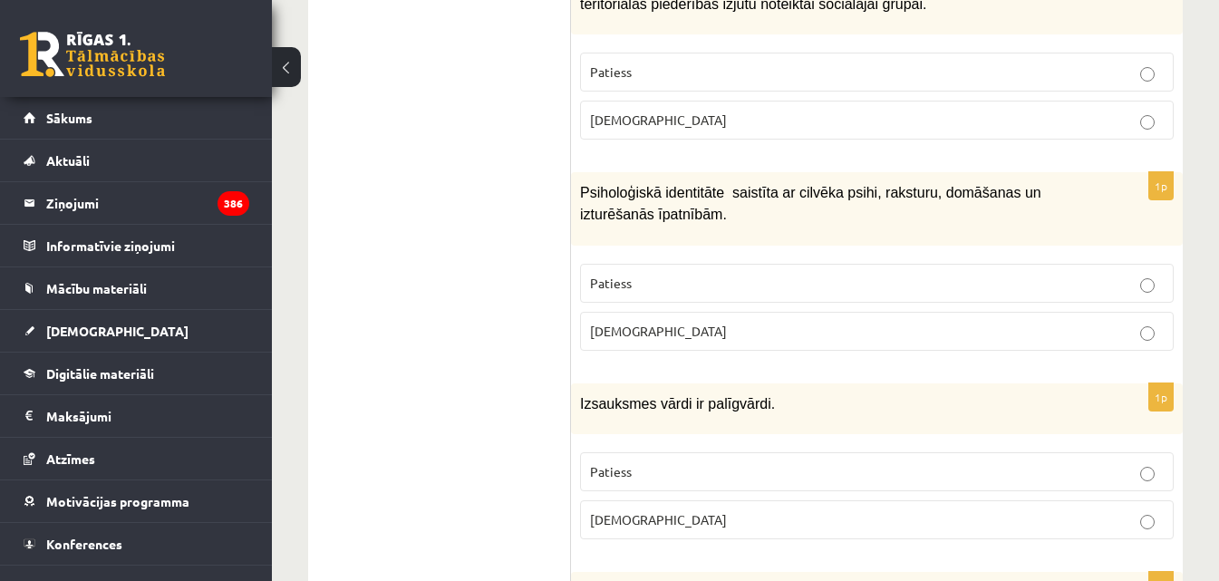
click at [797, 264] on label "Patiess" at bounding box center [877, 283] width 594 height 39
click at [797, 312] on label "Aplams" at bounding box center [877, 331] width 594 height 39
click at [782, 274] on p "Patiess" at bounding box center [877, 283] width 574 height 19
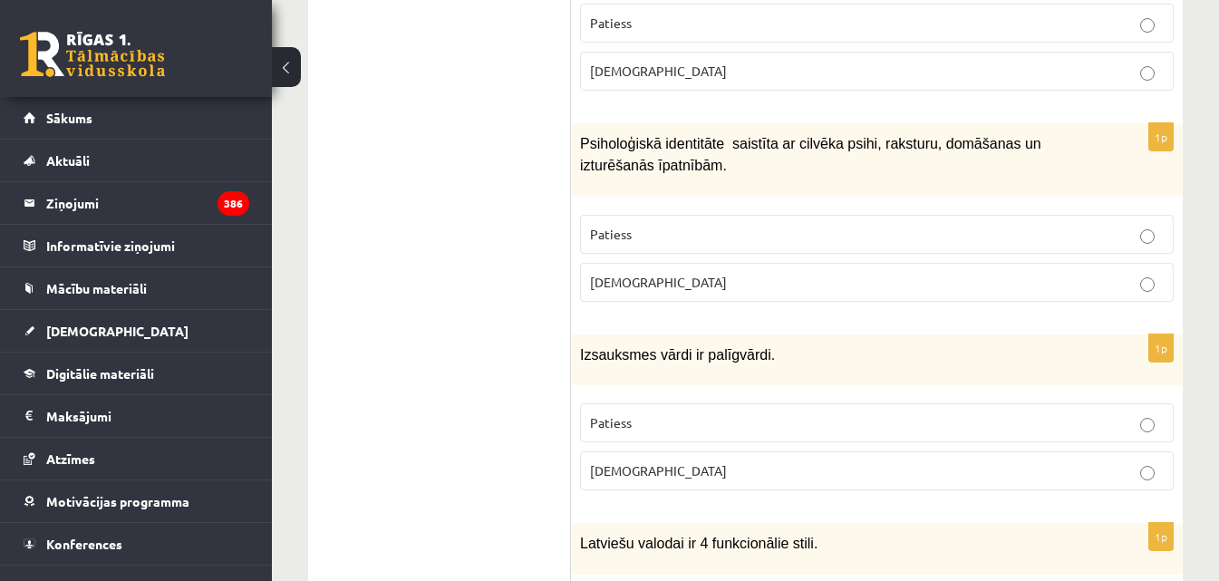
scroll to position [4170, 0]
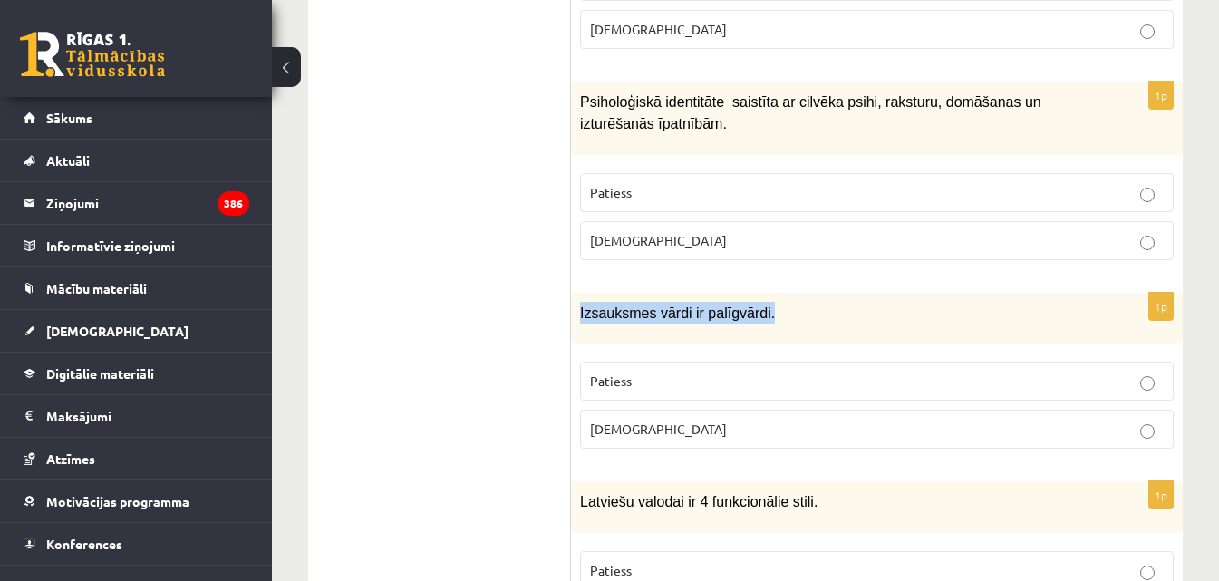
drag, startPoint x: 750, startPoint y: 248, endPoint x: 580, endPoint y: 251, distance: 169.6
click at [580, 302] on p "Izsauksmes vārdi ir palīgvārdi." at bounding box center [831, 313] width 503 height 22
click at [646, 420] on p "Aplams" at bounding box center [877, 429] width 574 height 19
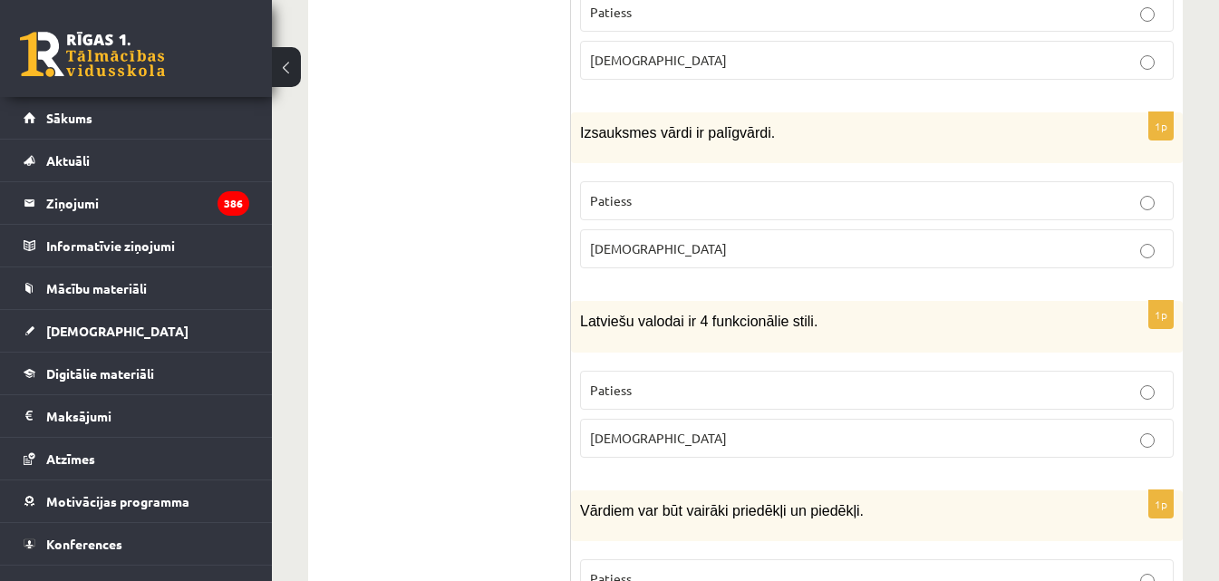
scroll to position [4352, 0]
drag, startPoint x: 811, startPoint y: 254, endPoint x: 576, endPoint y: 256, distance: 234.8
click at [576, 300] on div "Latviešu valodai ir 4 funkcionālie stili." at bounding box center [877, 325] width 612 height 51
click at [707, 380] on p "Patiess" at bounding box center [877, 389] width 574 height 19
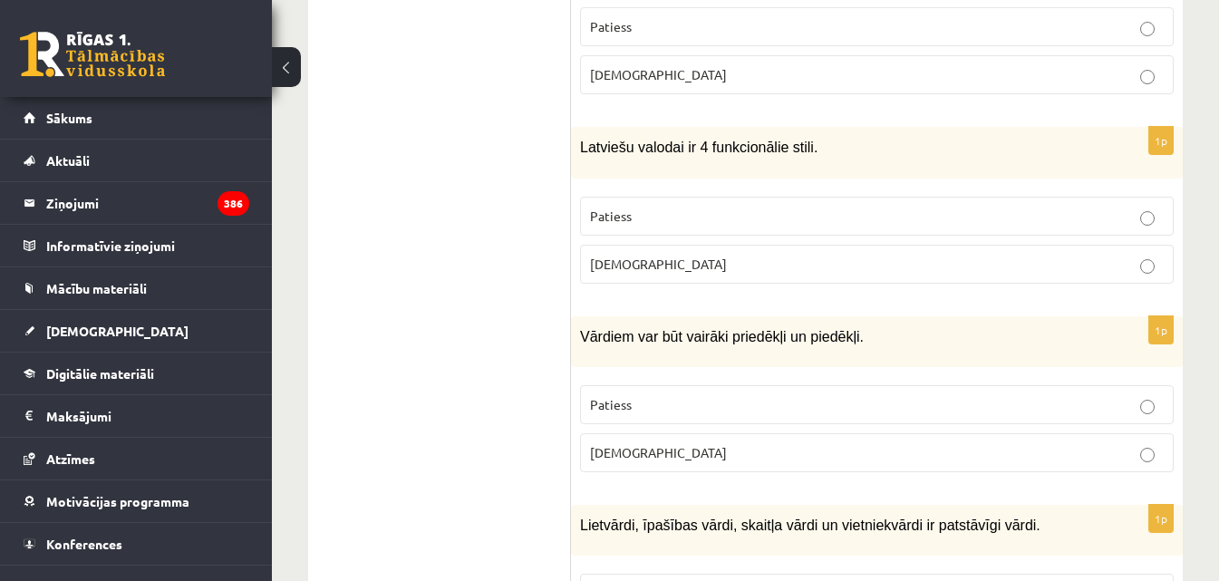
scroll to position [4533, 0]
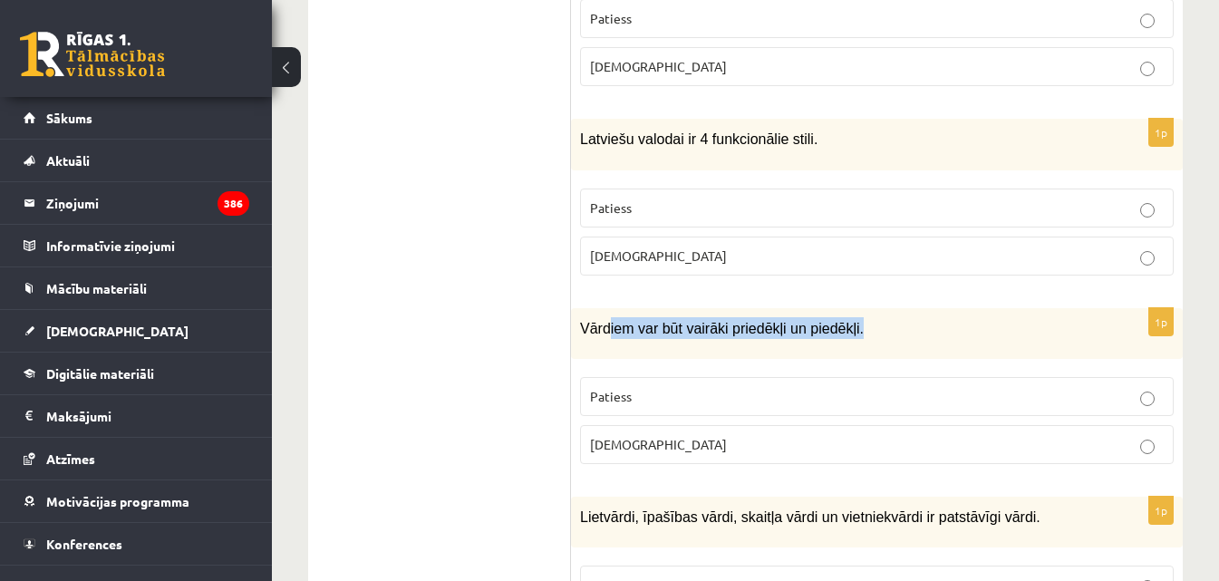
drag, startPoint x: 849, startPoint y: 267, endPoint x: 594, endPoint y: 263, distance: 254.8
click at [596, 317] on p "Vārdiem var būt vairāki priedēkļi un piedēkļi." at bounding box center [831, 328] width 503 height 22
click at [590, 321] on span "Vārdiem var būt vairāki priedēkļi un piedēkļi." at bounding box center [722, 328] width 284 height 15
drag, startPoint x: 618, startPoint y: 259, endPoint x: 869, endPoint y: 268, distance: 250.4
click at [869, 317] on p "Vārdiem var būt vairāki priedēkļi un piedēkļi." at bounding box center [831, 328] width 503 height 22
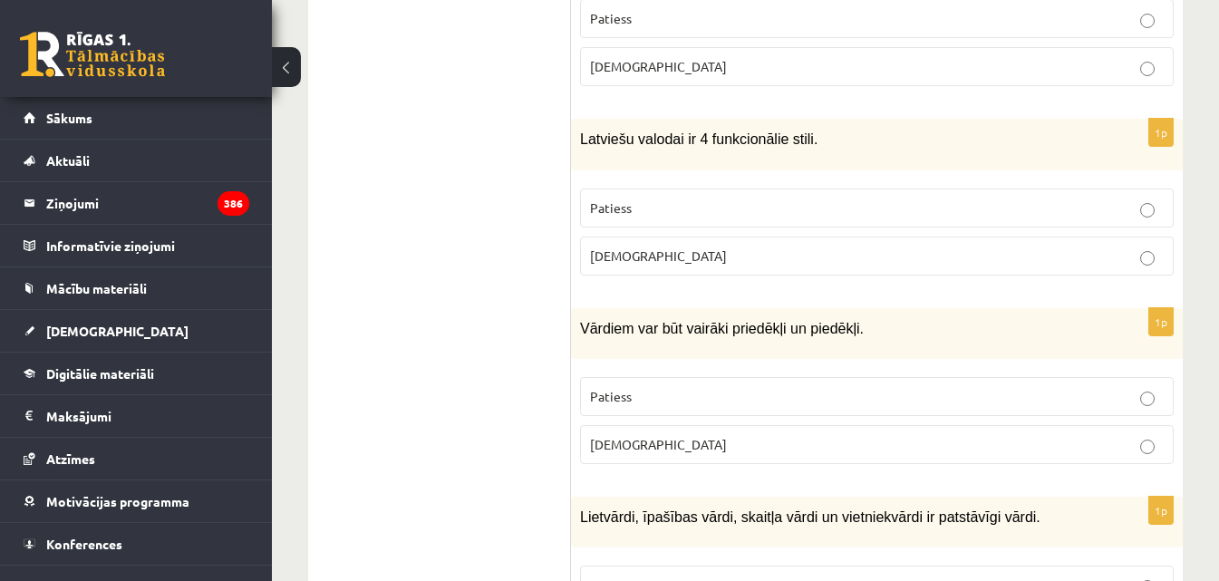
click at [637, 387] on p "Patiess" at bounding box center [877, 396] width 574 height 19
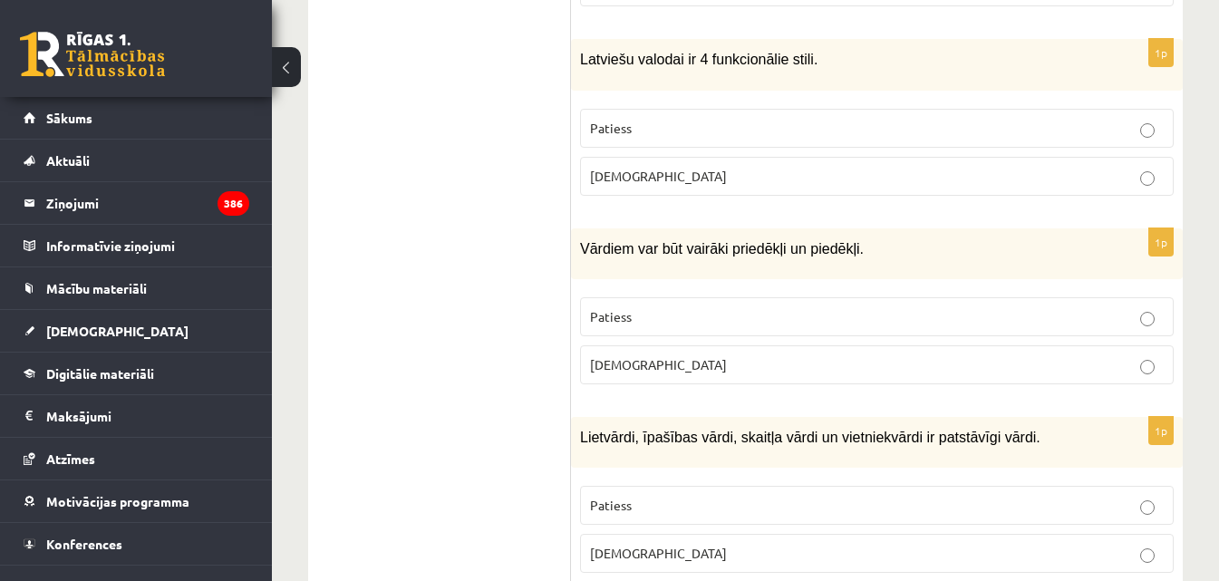
scroll to position [4714, 0]
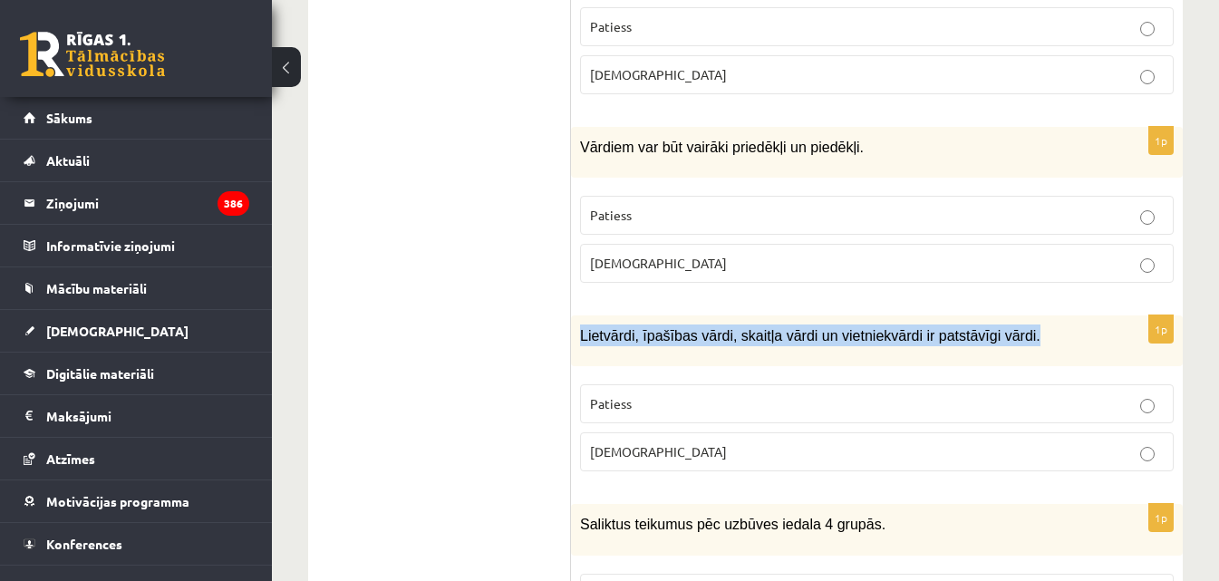
drag, startPoint x: 999, startPoint y: 274, endPoint x: 582, endPoint y: 274, distance: 417.0
click at [582, 325] on p "Lietvārdi, īpašības vārdi, skaitļa vārdi un vietniekvārdi ir patstāvīgi vārdi." at bounding box center [831, 336] width 503 height 22
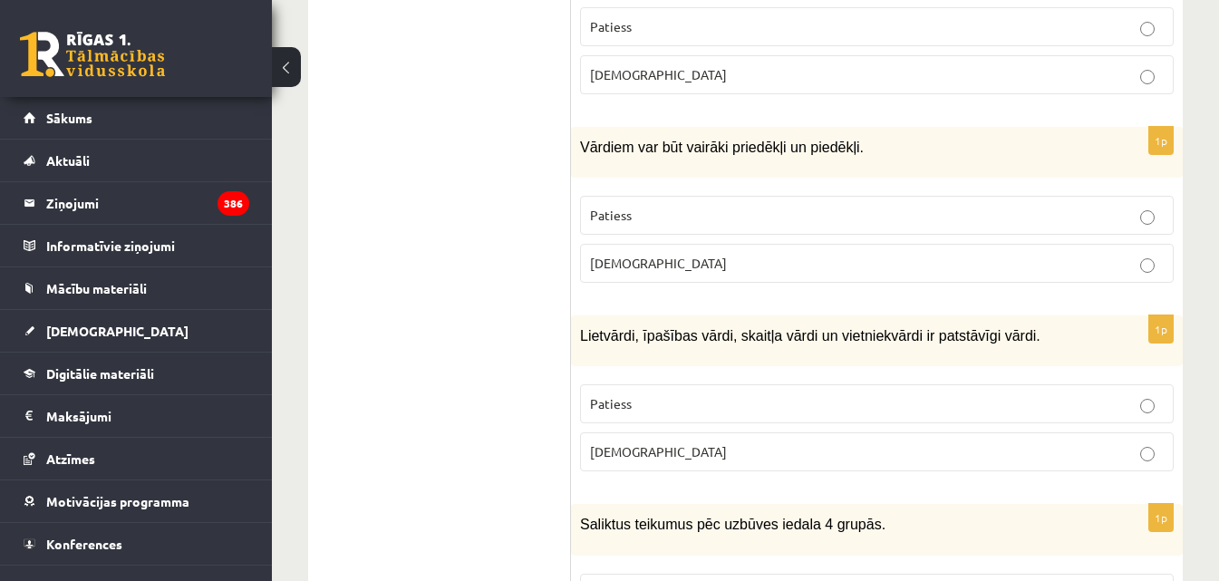
click at [649, 394] on p "Patiess" at bounding box center [877, 403] width 574 height 19
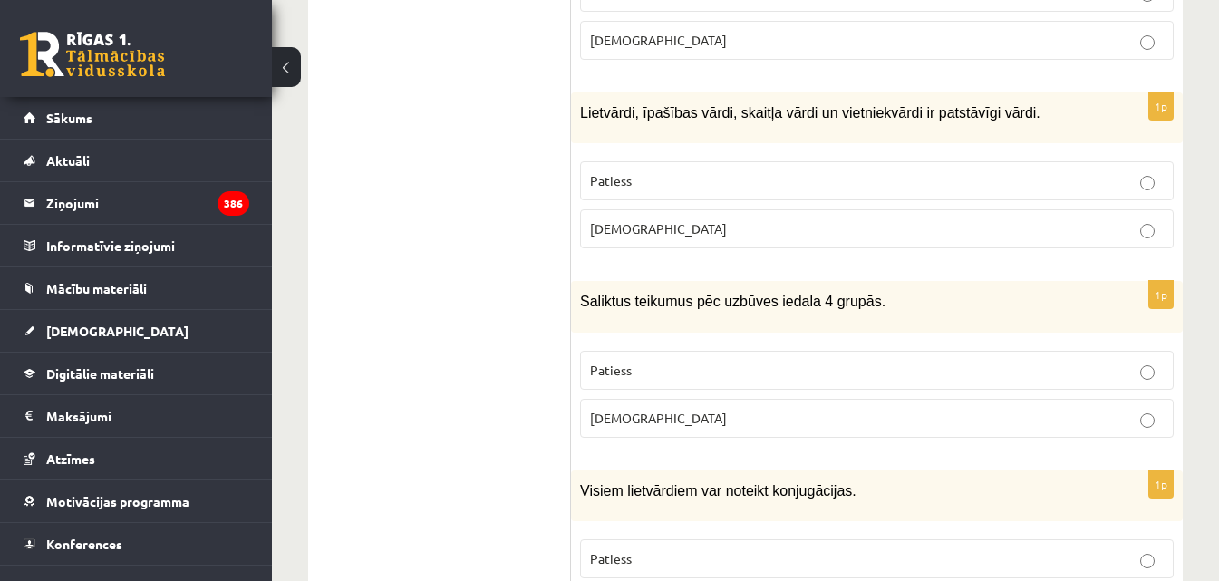
scroll to position [4986, 0]
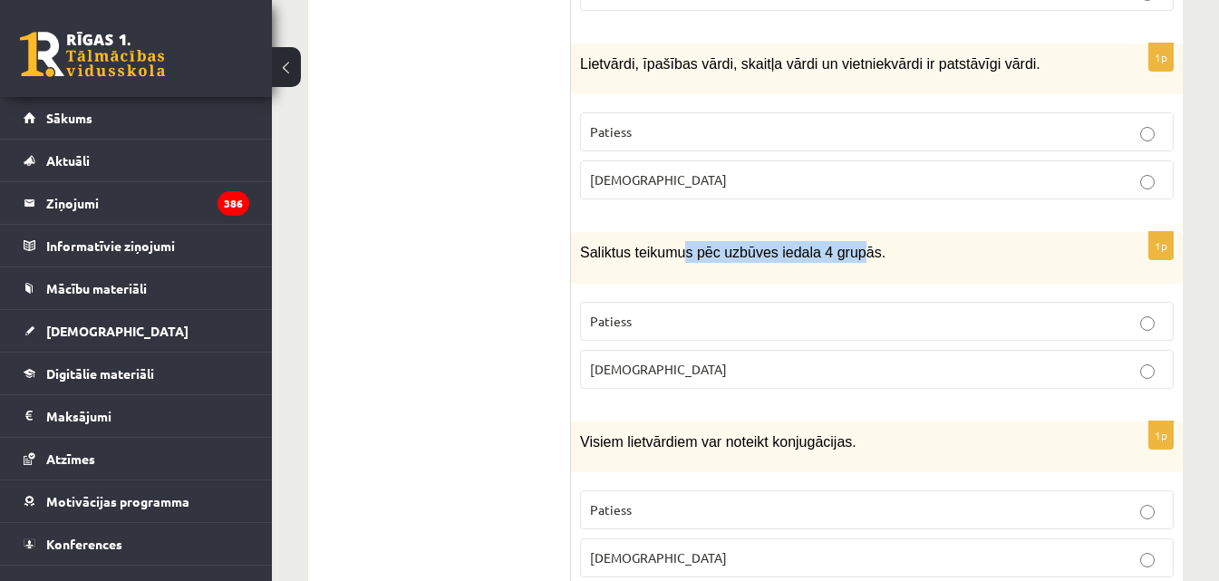
drag, startPoint x: 750, startPoint y: 190, endPoint x: 676, endPoint y: 194, distance: 73.5
click at [676, 241] on p "Saliktus teikumus pēc uzbūves iedala 4 grupās." at bounding box center [831, 252] width 503 height 22
drag, startPoint x: 840, startPoint y: 188, endPoint x: 583, endPoint y: 190, distance: 257.5
click at [583, 241] on p "Saliktus teikumus pēc uzbūves iedala 4 grupās." at bounding box center [831, 252] width 503 height 22
click at [644, 312] on p "Patiess" at bounding box center [877, 321] width 574 height 19
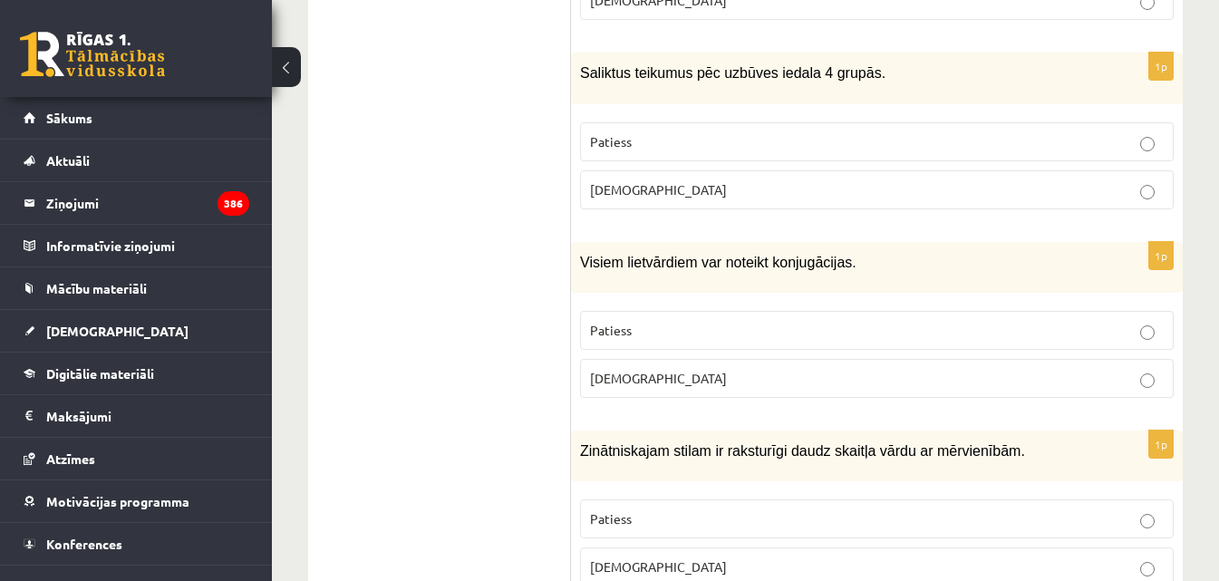
scroll to position [5168, 0]
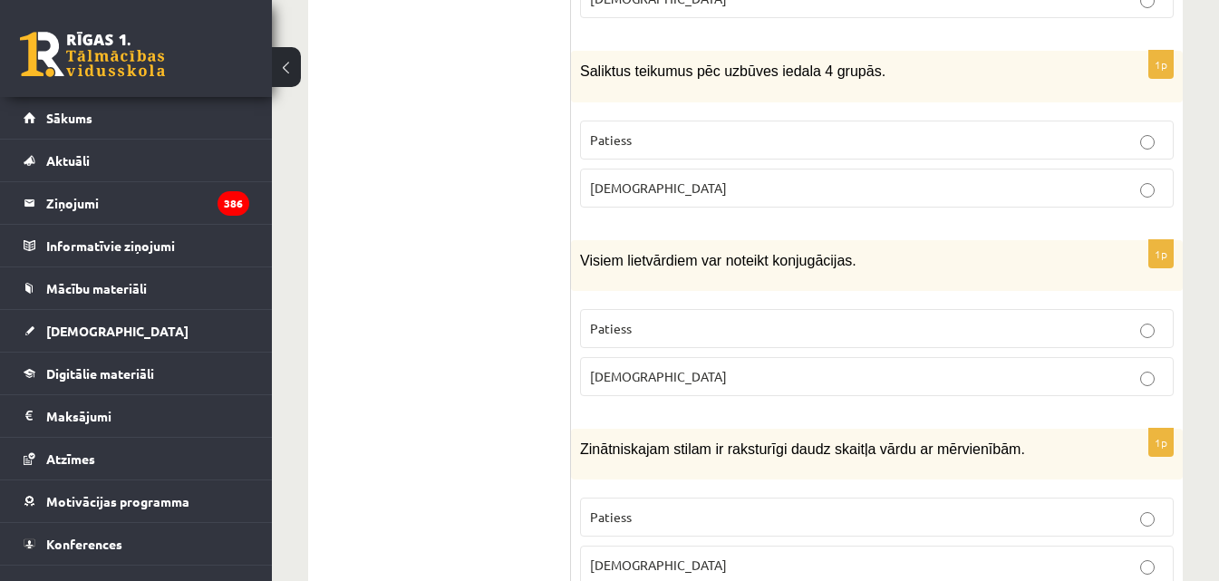
click at [741, 253] on span "Visiem lietvārdiem var noteikt konjugācijas." at bounding box center [718, 260] width 277 height 15
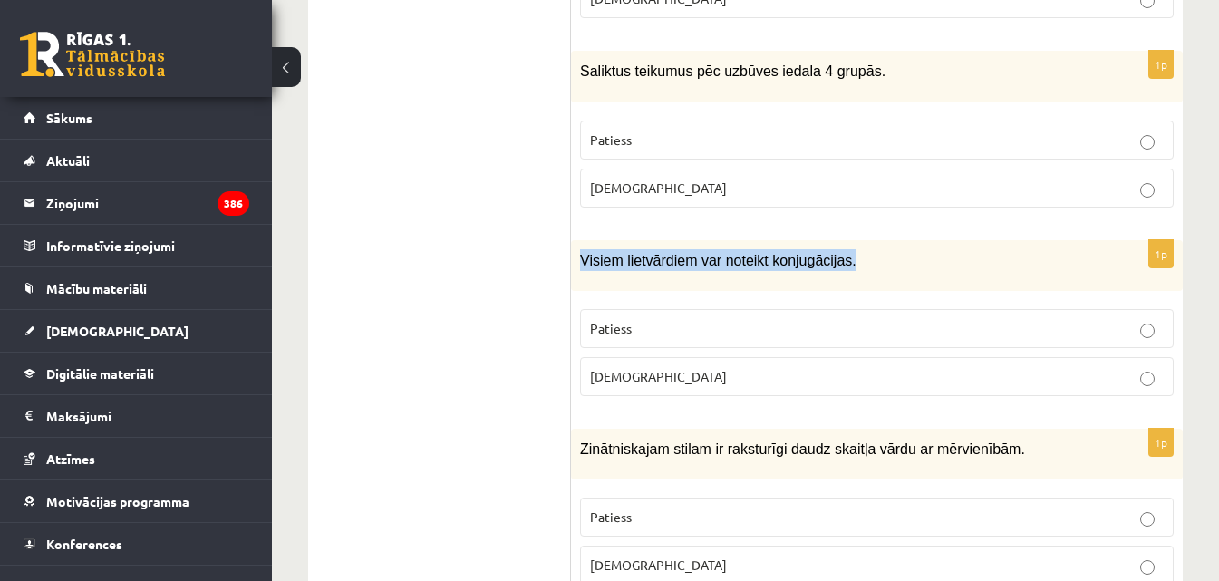
click at [675, 357] on label "Aplams" at bounding box center [877, 376] width 594 height 39
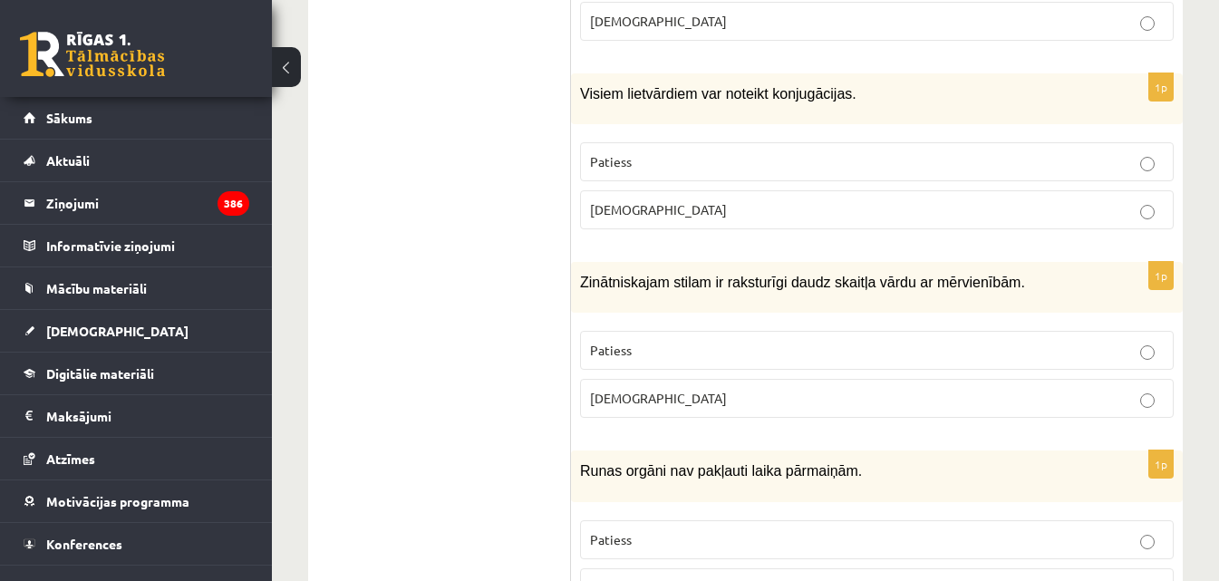
scroll to position [5349, 0]
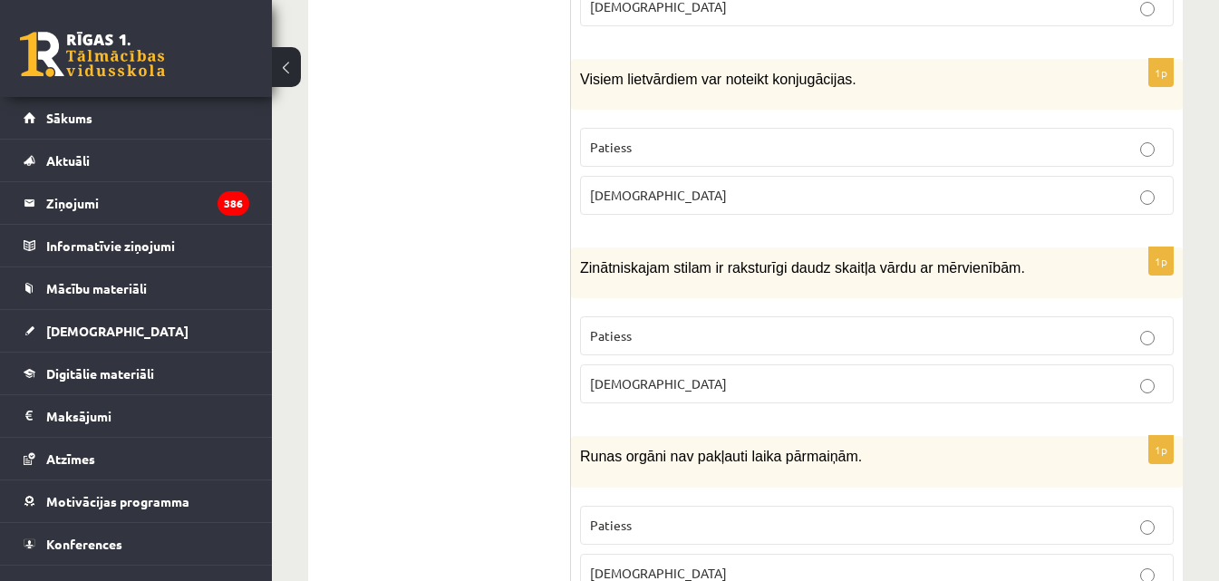
click at [675, 260] on span "Zinātniskajam stilam ir raksturīgi daudz skaitļa vārdu ar mērvienībām." at bounding box center [802, 267] width 445 height 15
click at [673, 260] on span "Zinātniskajam stilam ir raksturīgi daudz skaitļa vārdu ar mērvienībām." at bounding box center [802, 267] width 445 height 15
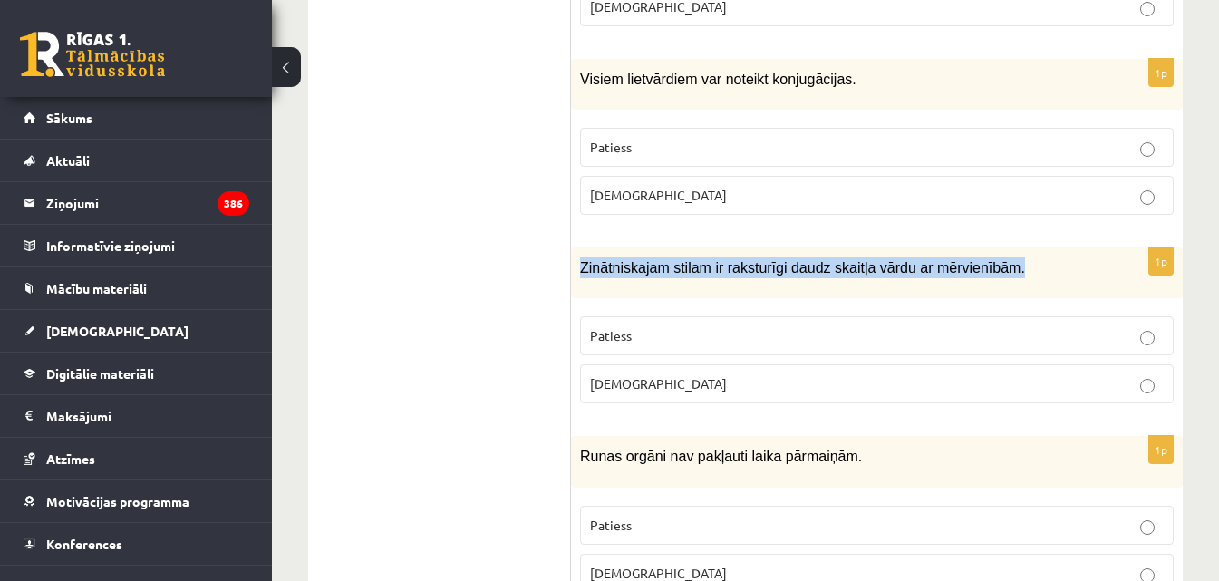
click at [673, 260] on span "Zinātniskajam stilam ir raksturīgi daudz skaitļa vārdu ar mērvienībām." at bounding box center [802, 267] width 445 height 15
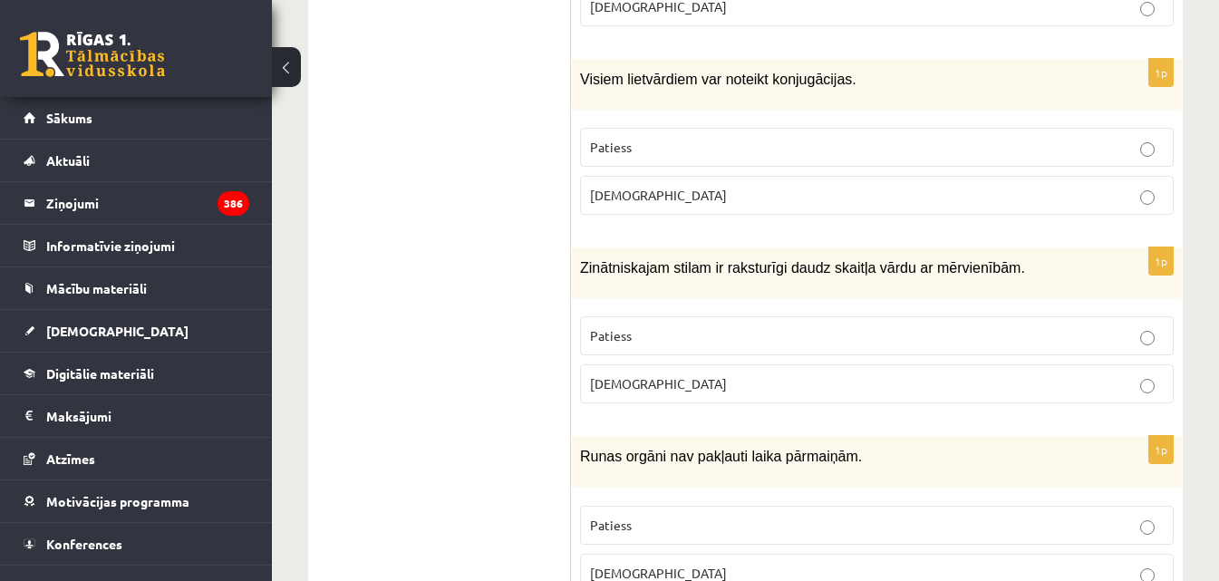
click at [684, 316] on label "Patiess" at bounding box center [877, 335] width 594 height 39
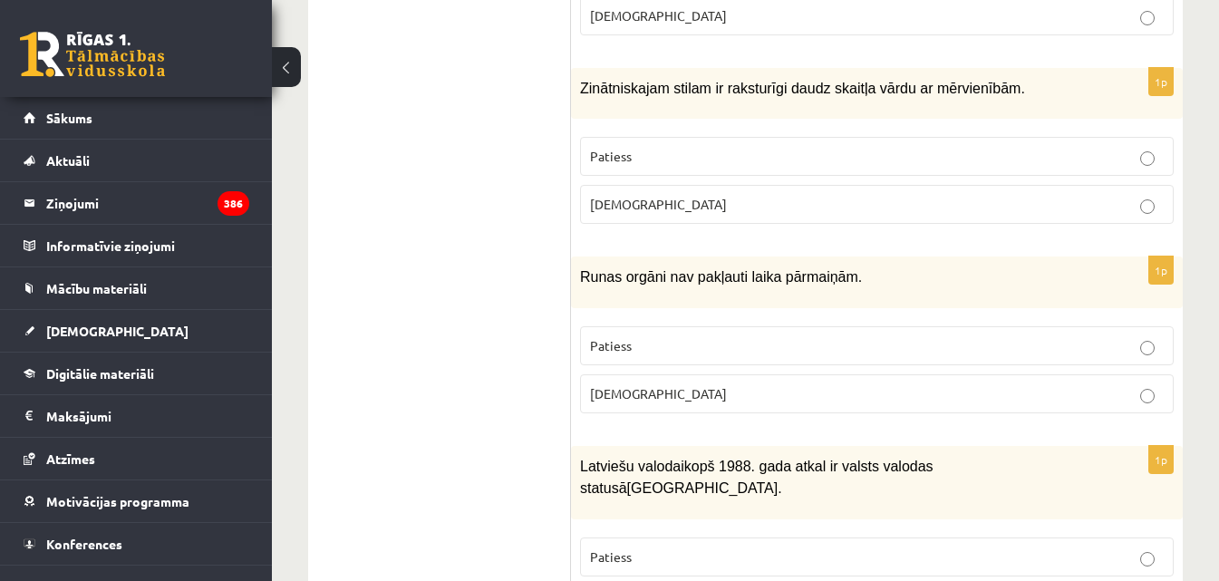
scroll to position [5530, 0]
click at [686, 267] on span "Runas orgāni nav pakļauti laika pārmaiņām." at bounding box center [721, 274] width 282 height 15
click at [694, 267] on span "Runas orgāni nav pakļauti laika pārmaiņām." at bounding box center [721, 274] width 282 height 15
click at [666, 383] on p "Aplams" at bounding box center [877, 392] width 574 height 19
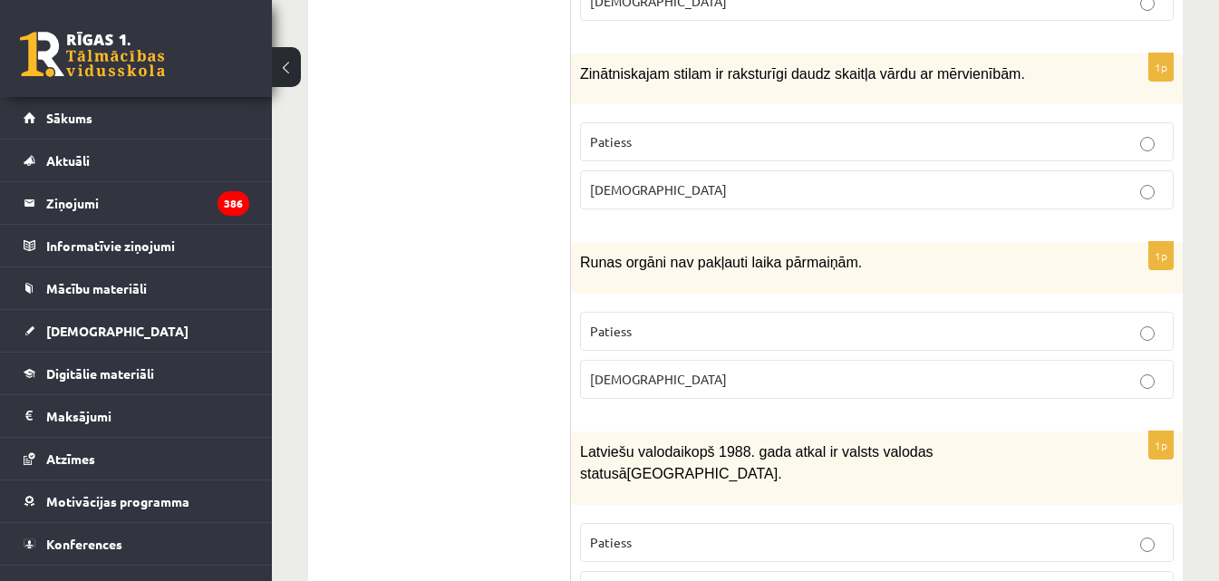
scroll to position [5547, 0]
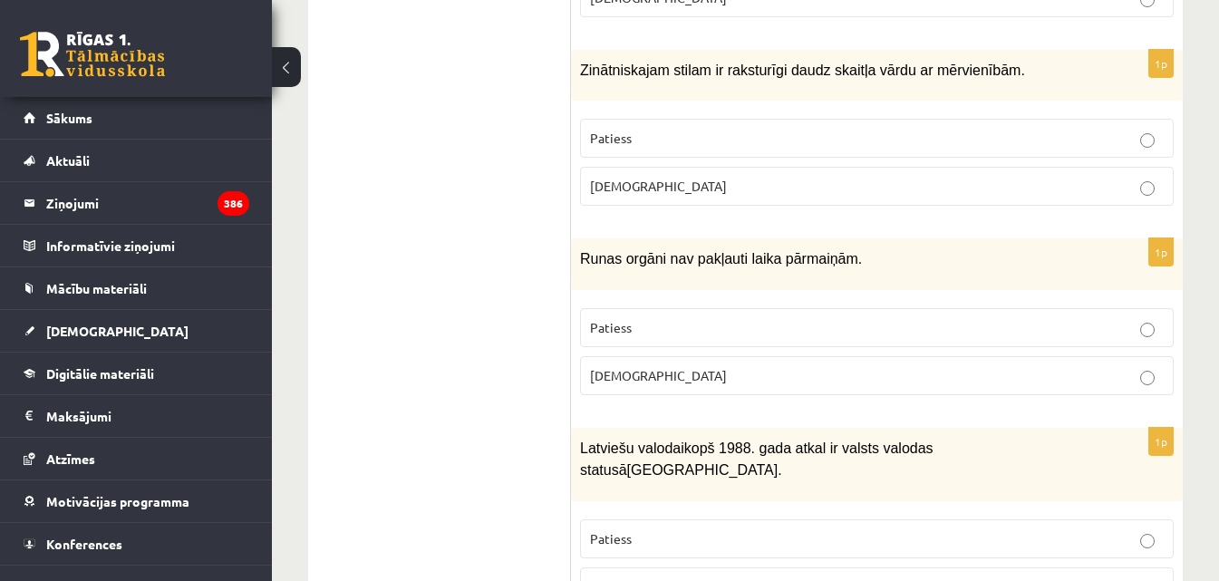
click at [791, 441] on span "kopš 1988. gada atkal ir valsts valodas statusā" at bounding box center [757, 459] width 354 height 37
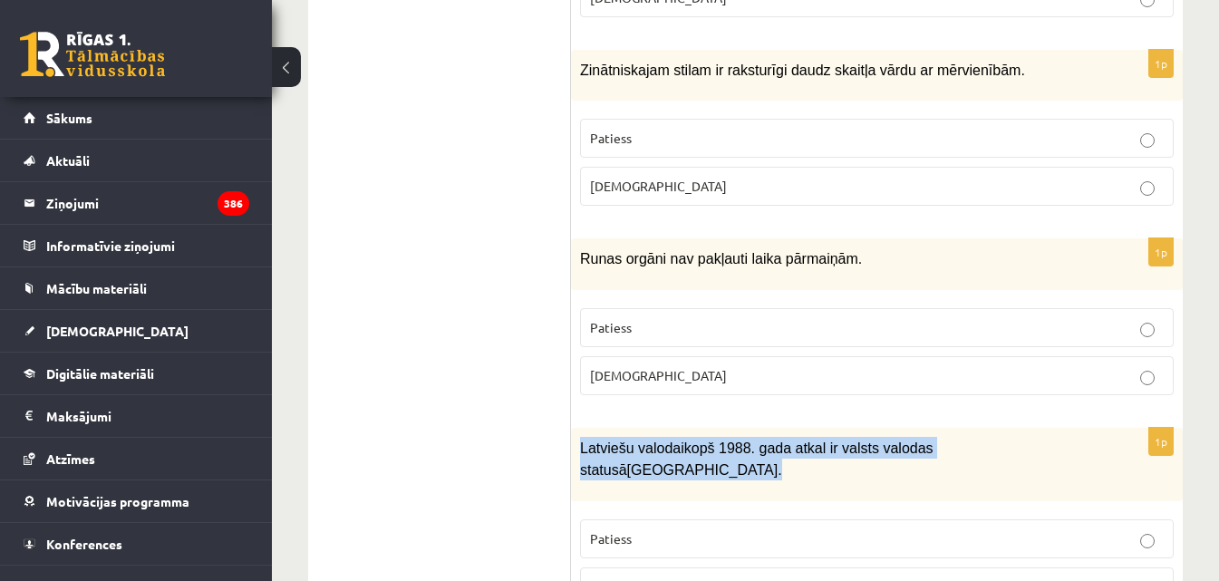
click at [791, 441] on span "kopš 1988. gada atkal ir valsts valodas statusā" at bounding box center [757, 459] width 354 height 37
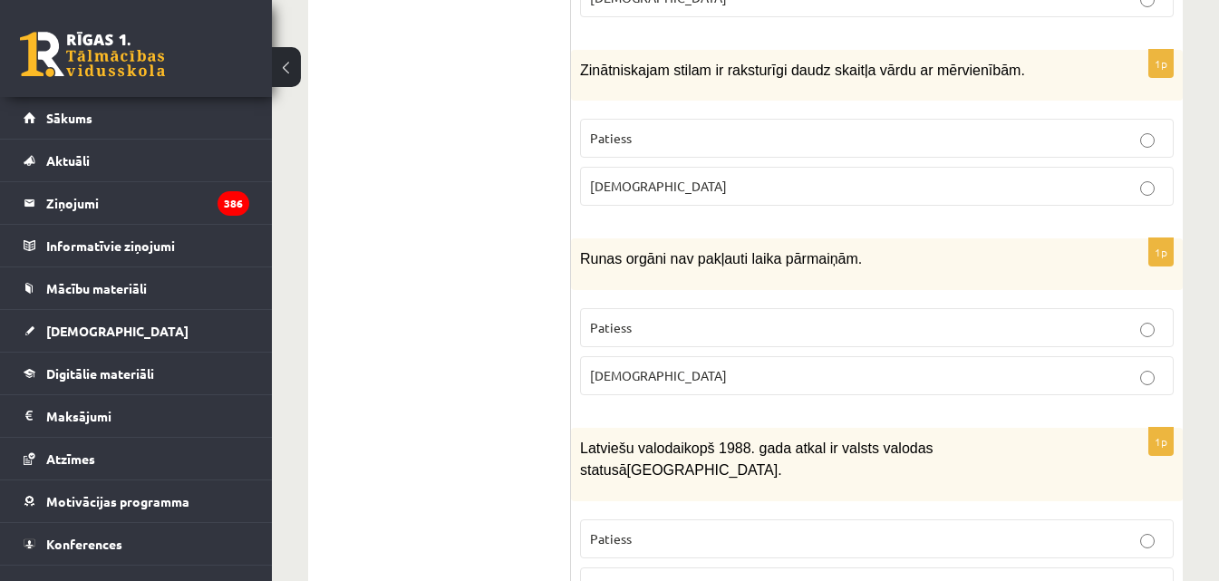
click at [651, 529] on p "Patiess" at bounding box center [877, 538] width 574 height 19
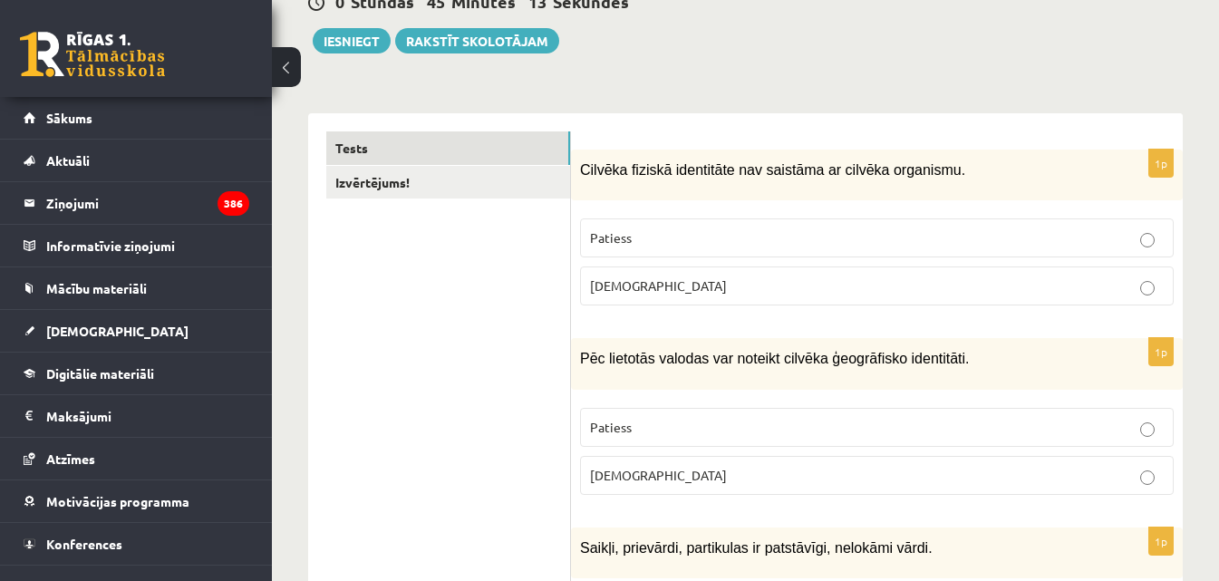
scroll to position [0, 0]
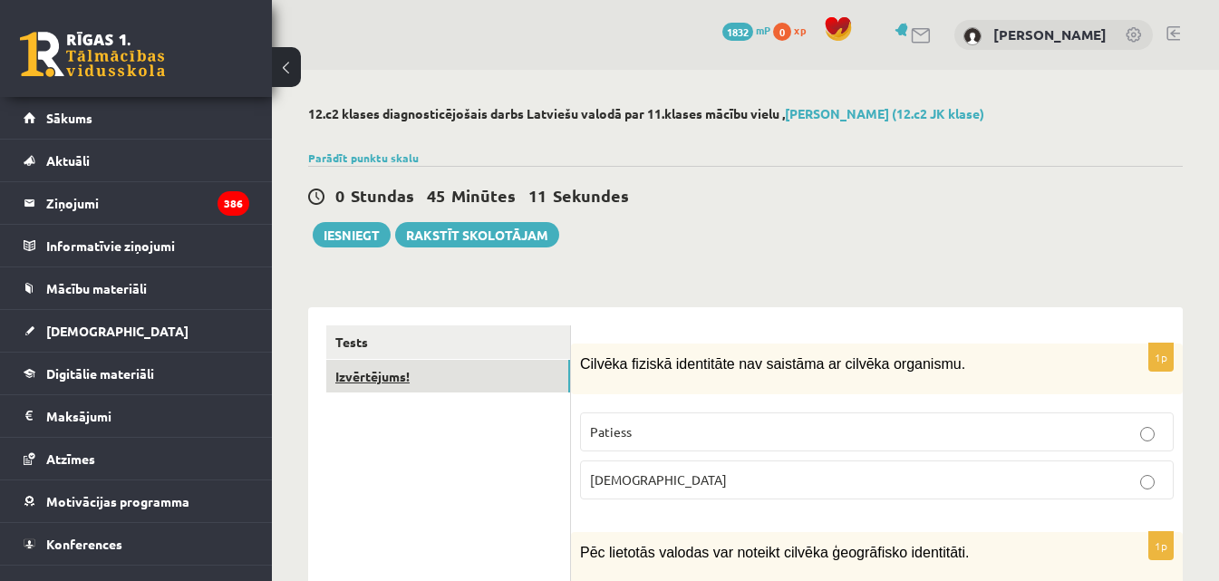
click at [381, 383] on link "Izvērtējums!" at bounding box center [448, 377] width 244 height 34
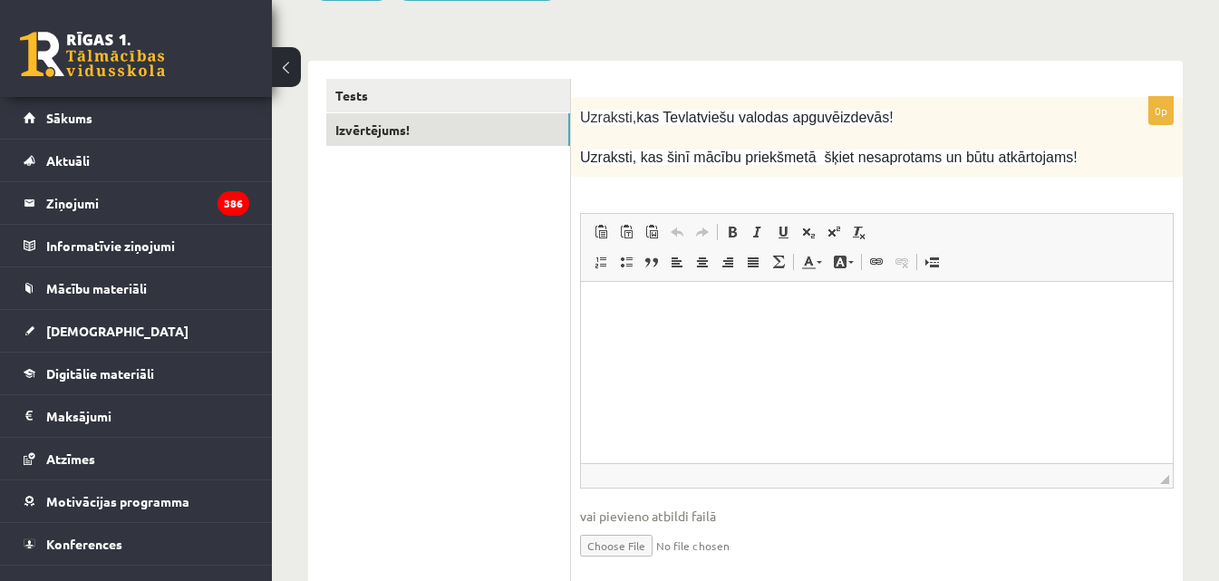
scroll to position [219, 0]
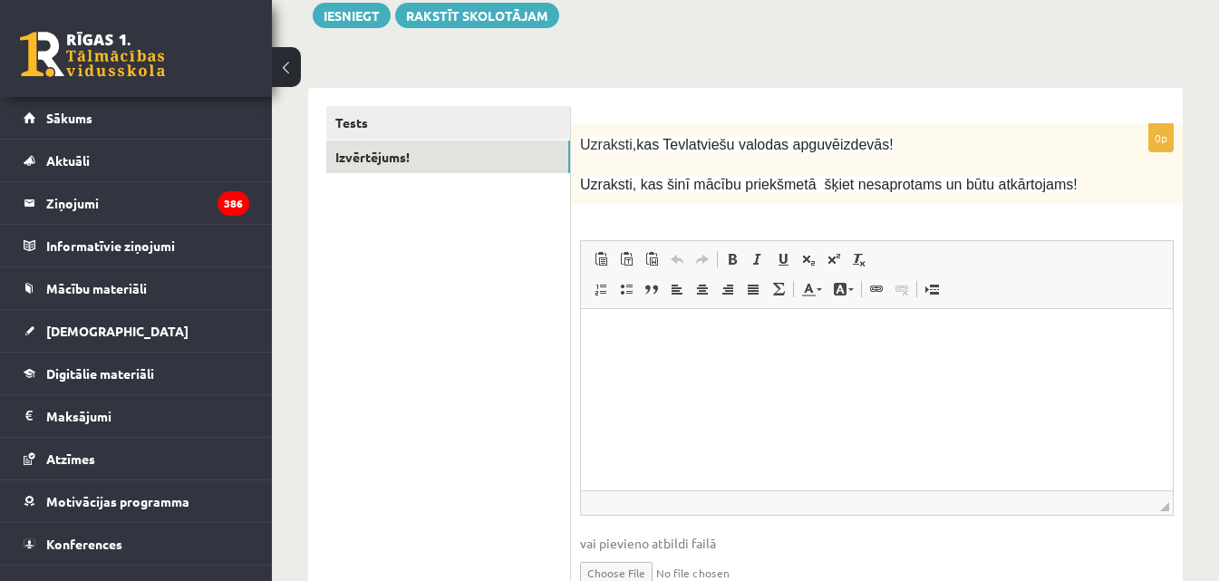
click at [649, 345] on html at bounding box center [877, 336] width 592 height 55
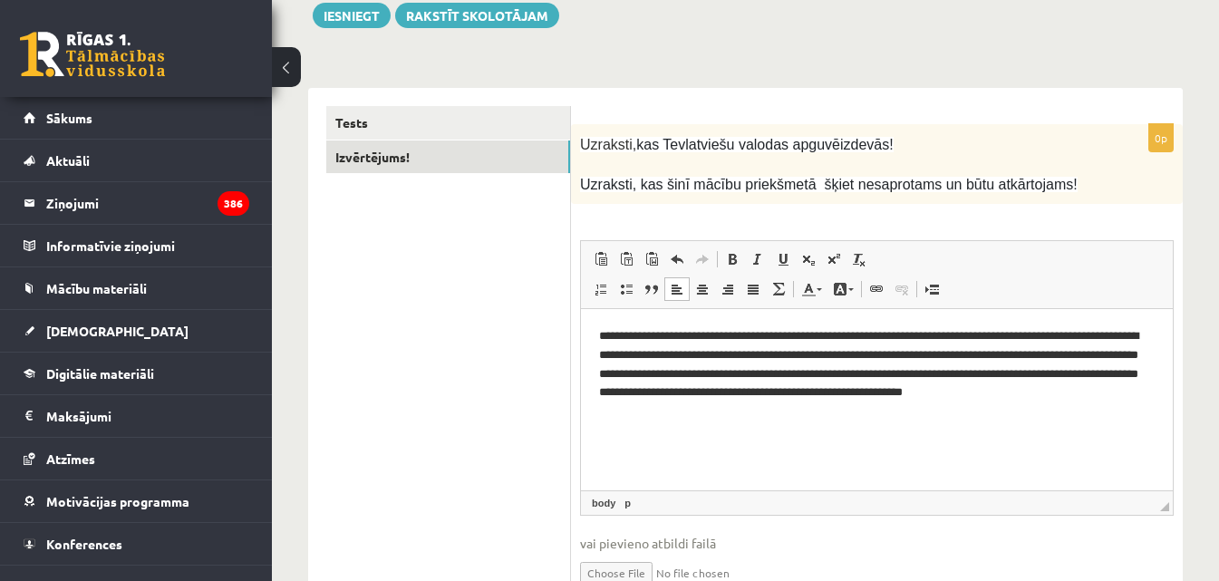
click at [953, 354] on p "**********" at bounding box center [877, 374] width 556 height 94
click at [681, 375] on p "**********" at bounding box center [877, 374] width 556 height 94
click at [881, 375] on p "**********" at bounding box center [877, 374] width 556 height 94
click at [616, 369] on p "**********" at bounding box center [877, 374] width 556 height 94
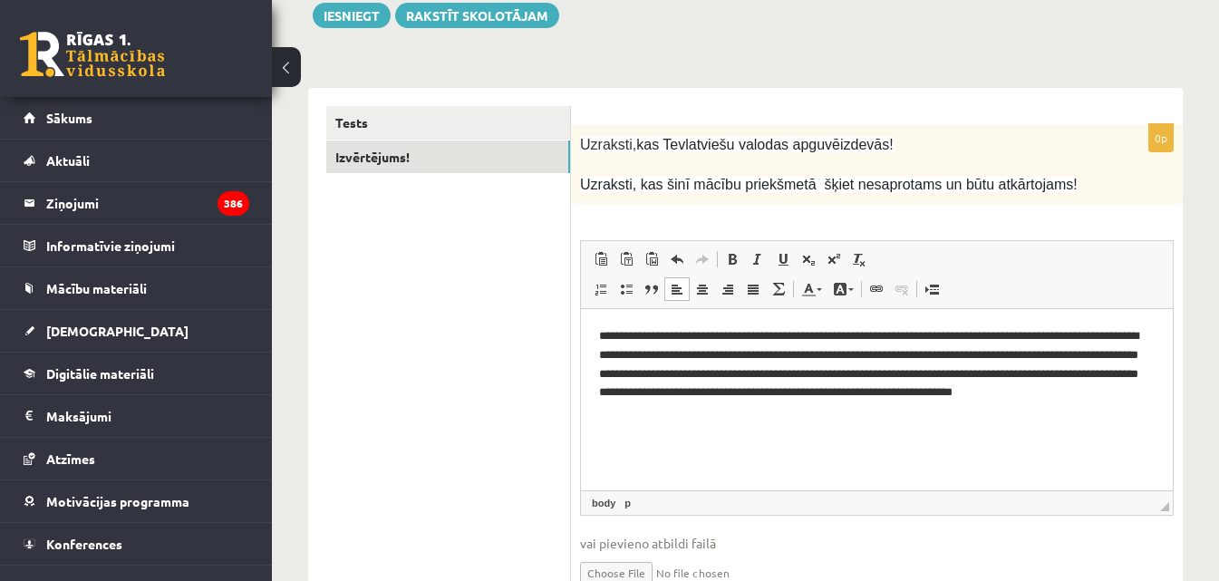
click at [1055, 353] on p "**********" at bounding box center [877, 374] width 556 height 94
click at [1056, 353] on p "**********" at bounding box center [877, 374] width 556 height 94
click at [867, 374] on p "**********" at bounding box center [877, 374] width 556 height 94
click at [846, 408] on p "**********" at bounding box center [877, 374] width 556 height 94
click at [867, 410] on p "**********" at bounding box center [877, 374] width 556 height 94
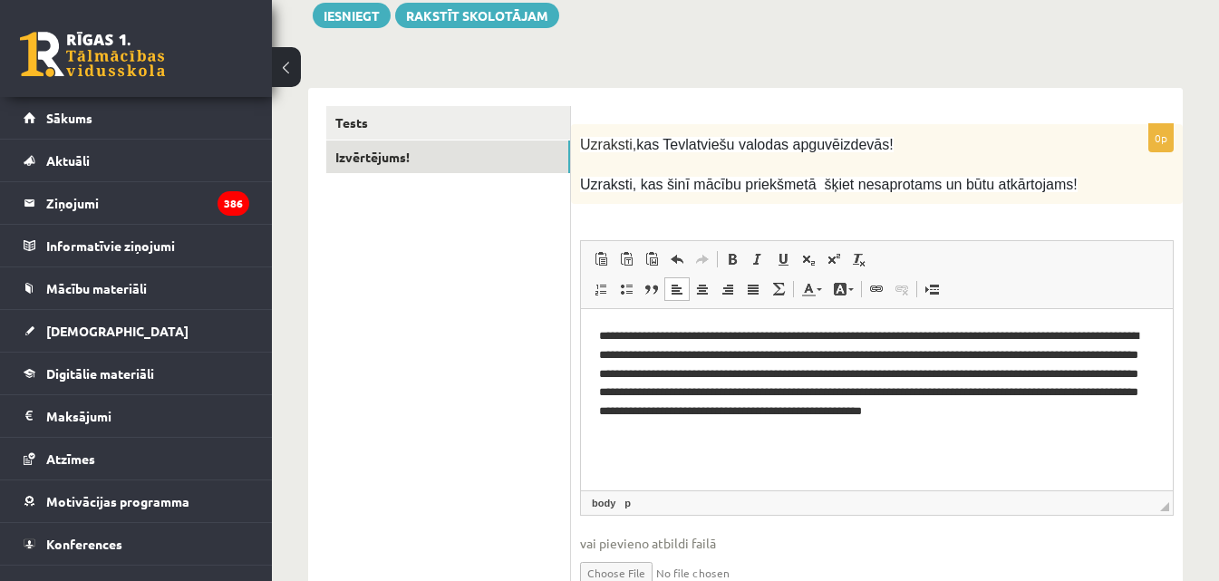
click at [738, 411] on p "**********" at bounding box center [877, 383] width 556 height 113
click at [859, 413] on p "**********" at bounding box center [877, 383] width 556 height 113
click at [845, 409] on p "**********" at bounding box center [877, 383] width 556 height 113
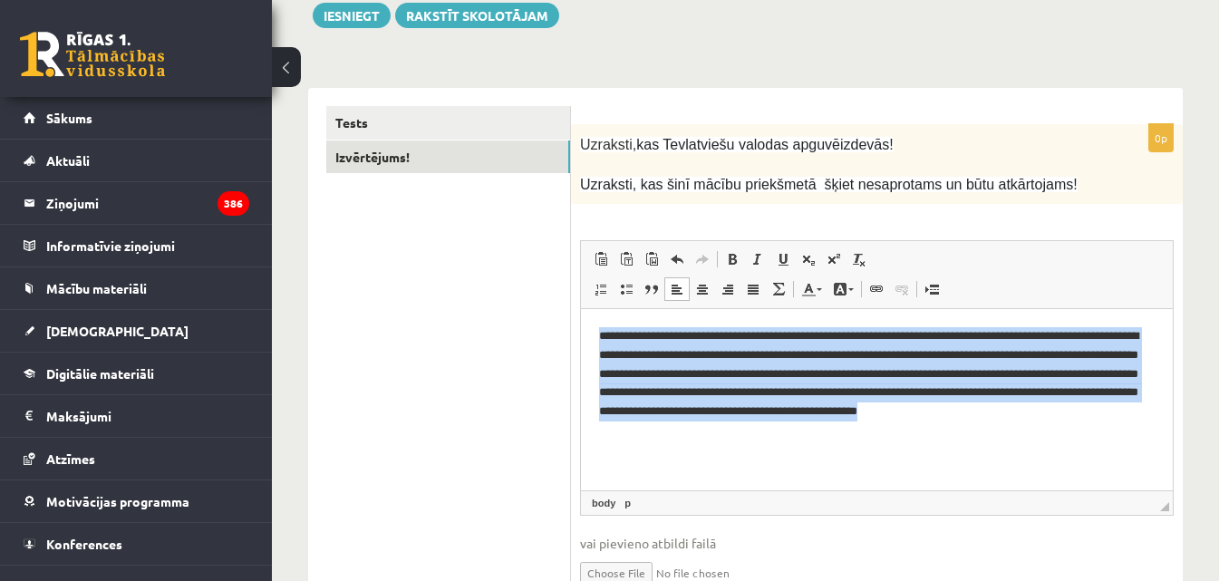
click at [845, 409] on p "**********" at bounding box center [877, 383] width 556 height 113
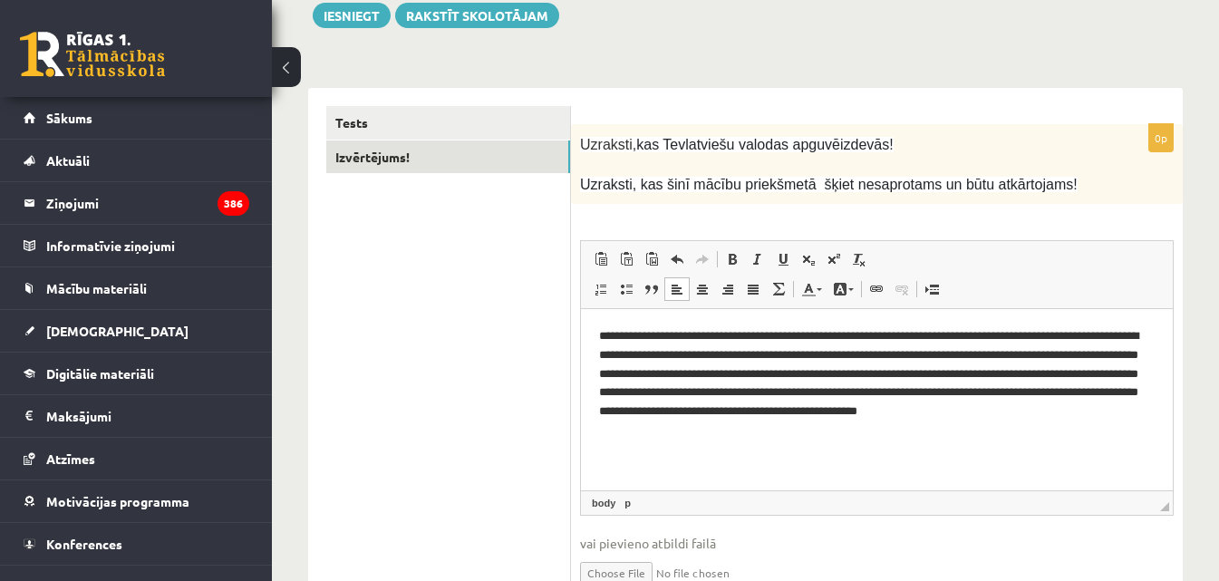
click at [845, 416] on p "**********" at bounding box center [877, 383] width 556 height 113
click at [944, 413] on p "**********" at bounding box center [877, 383] width 556 height 113
click at [799, 435] on p "**********" at bounding box center [877, 383] width 556 height 113
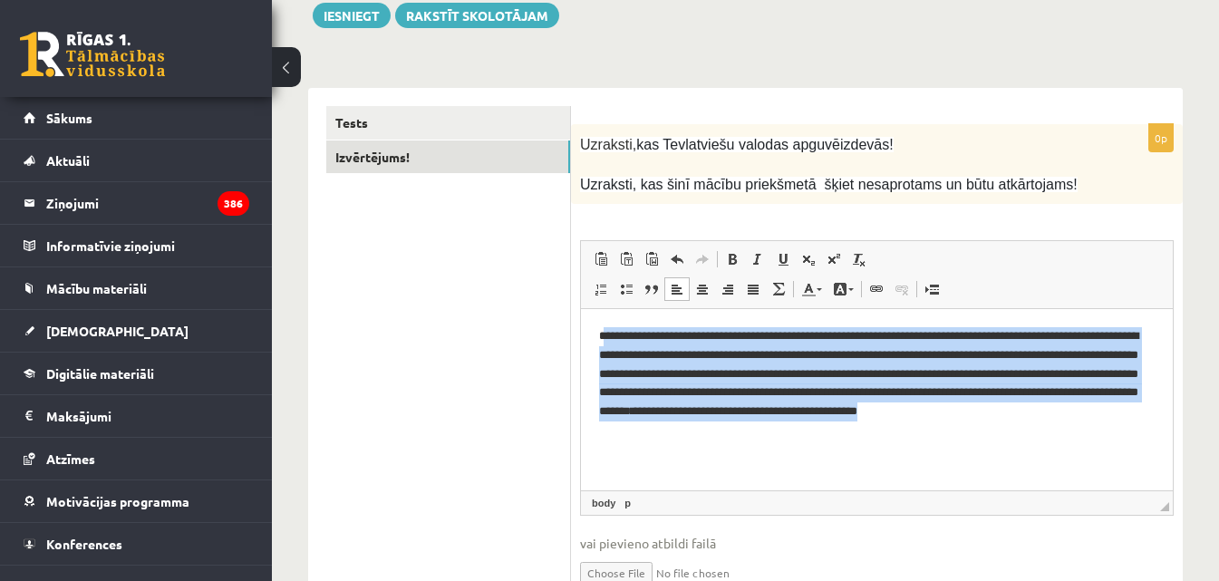
drag, startPoint x: 690, startPoint y: 426, endPoint x: 605, endPoint y: 332, distance: 127.1
click at [605, 332] on p "**********" at bounding box center [877, 383] width 556 height 113
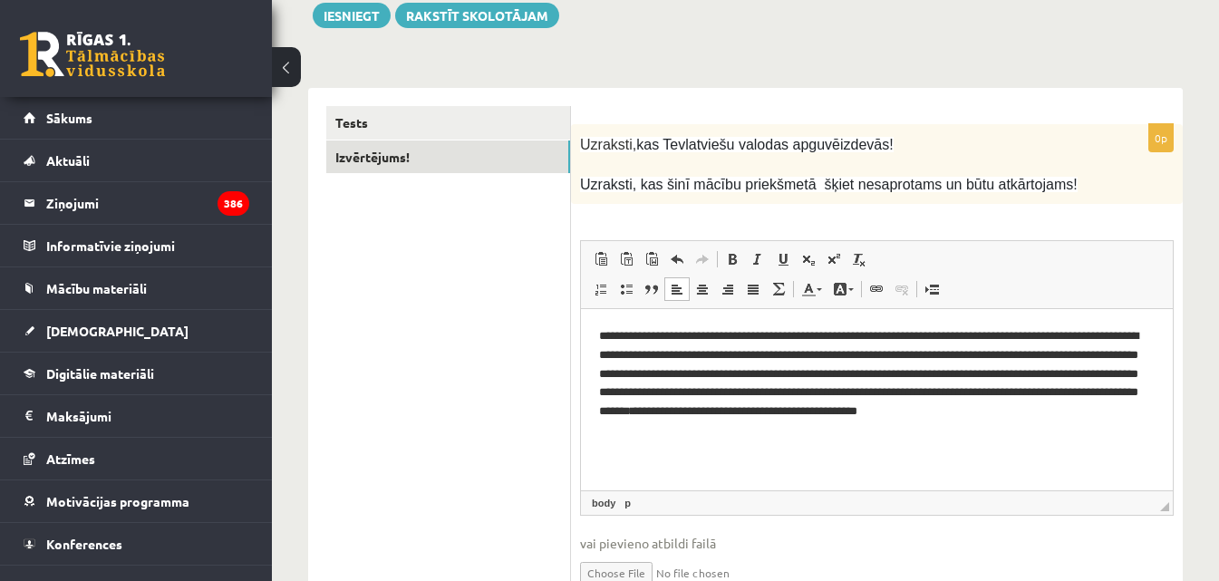
click at [602, 332] on p "**********" at bounding box center [877, 383] width 556 height 113
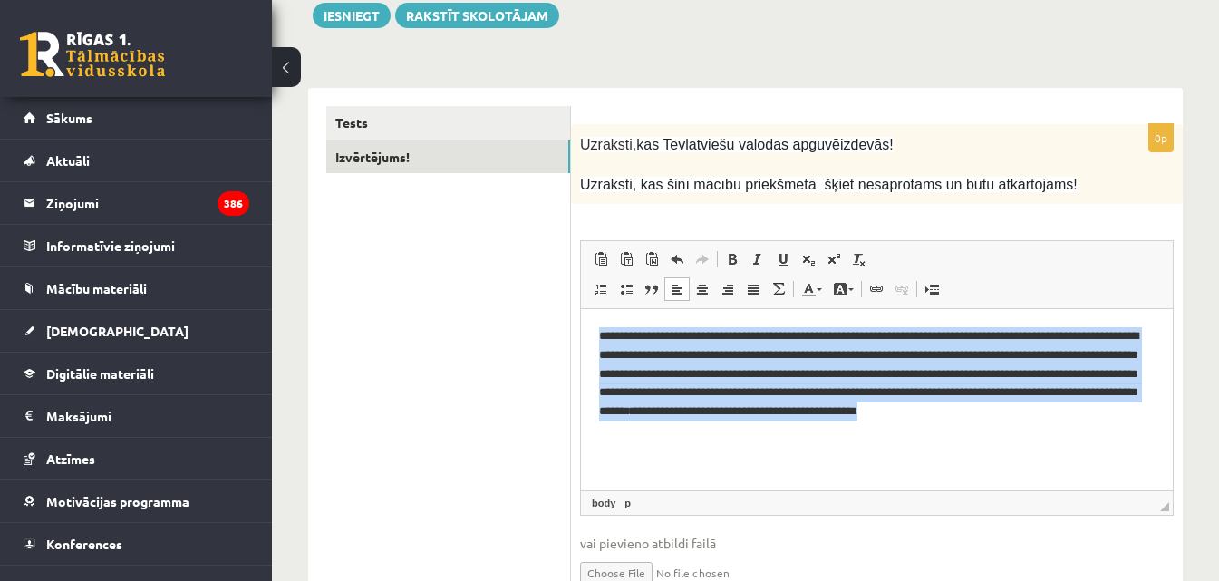
drag, startPoint x: 599, startPoint y: 334, endPoint x: 718, endPoint y: 431, distance: 153.3
click at [718, 431] on p "**********" at bounding box center [877, 383] width 556 height 113
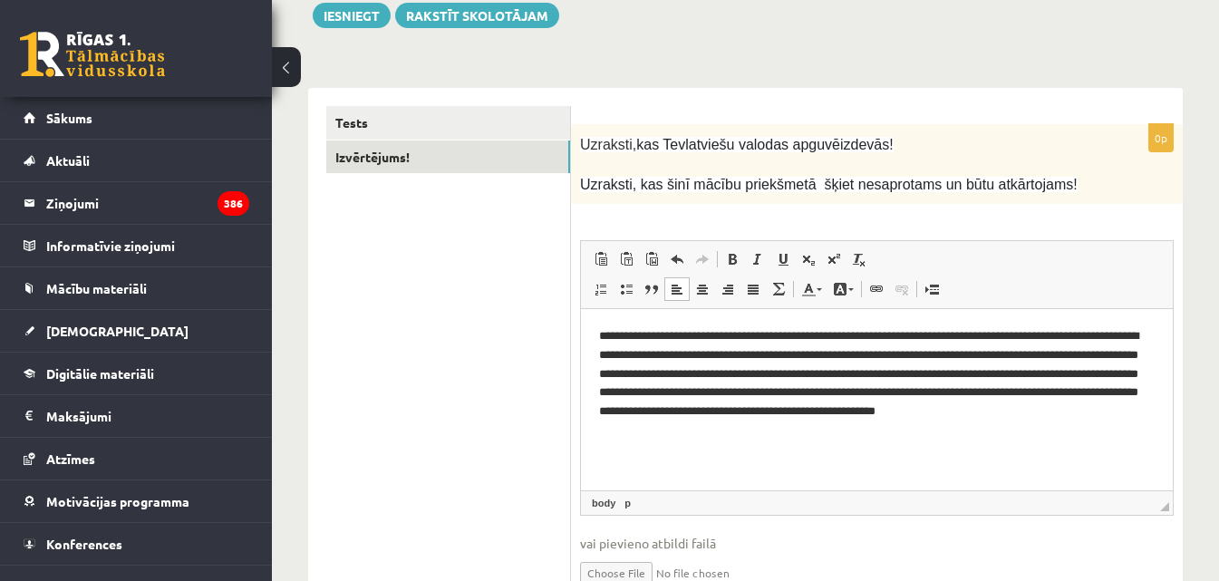
click at [672, 386] on p "**********" at bounding box center [877, 383] width 556 height 113
click at [769, 393] on p "**********" at bounding box center [877, 383] width 556 height 113
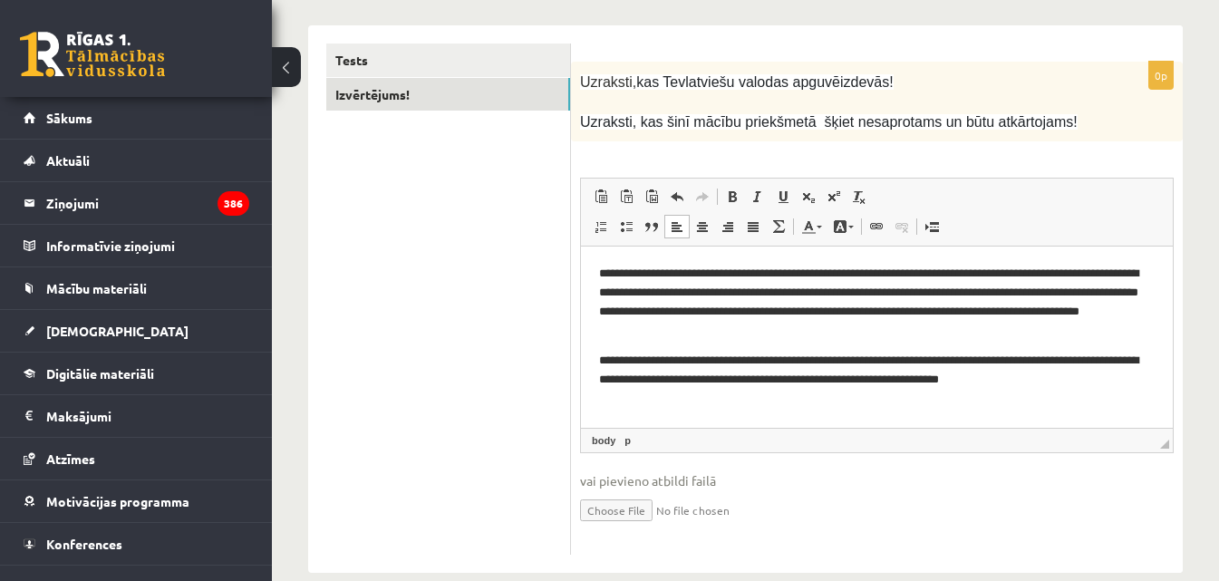
scroll to position [310, 0]
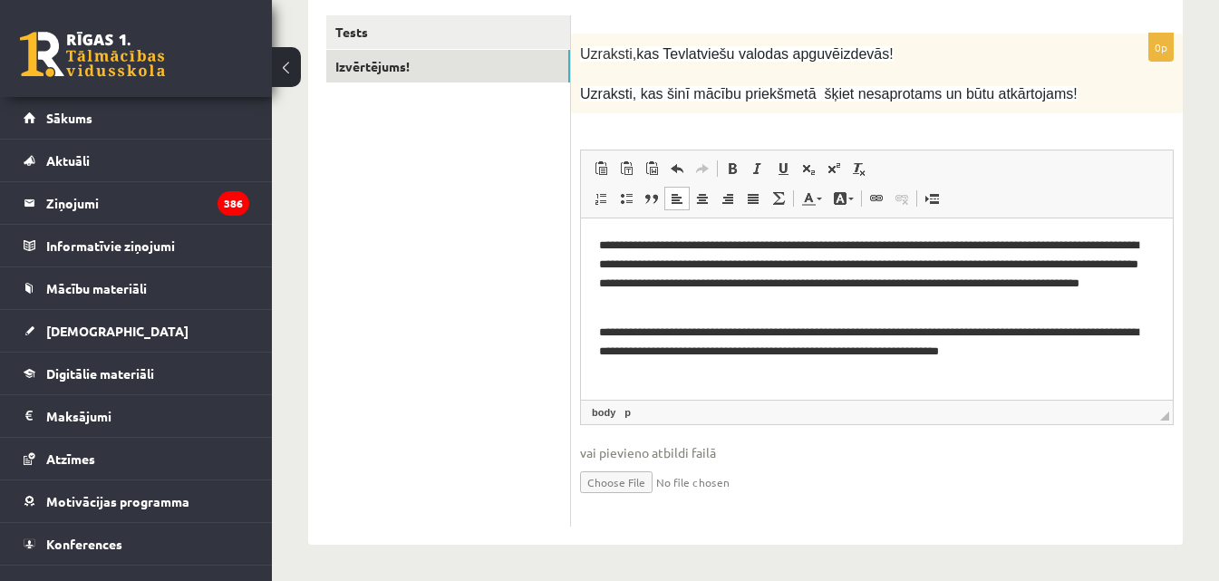
click at [1030, 333] on p "**********" at bounding box center [877, 343] width 556 height 38
click at [966, 331] on p "**********" at bounding box center [877, 343] width 556 height 38
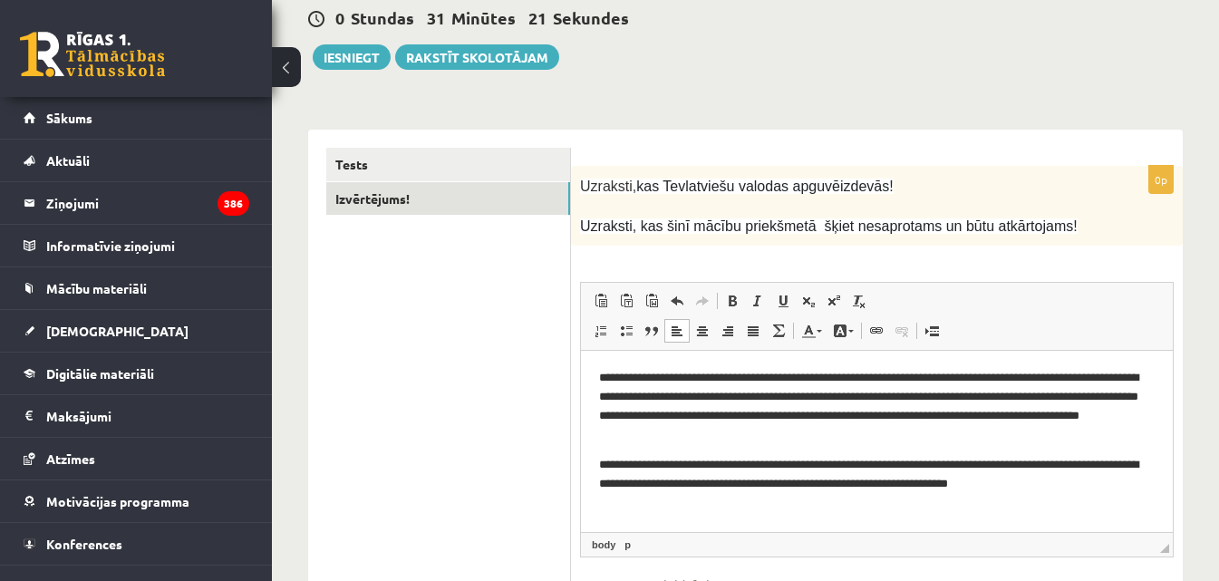
scroll to position [0, 0]
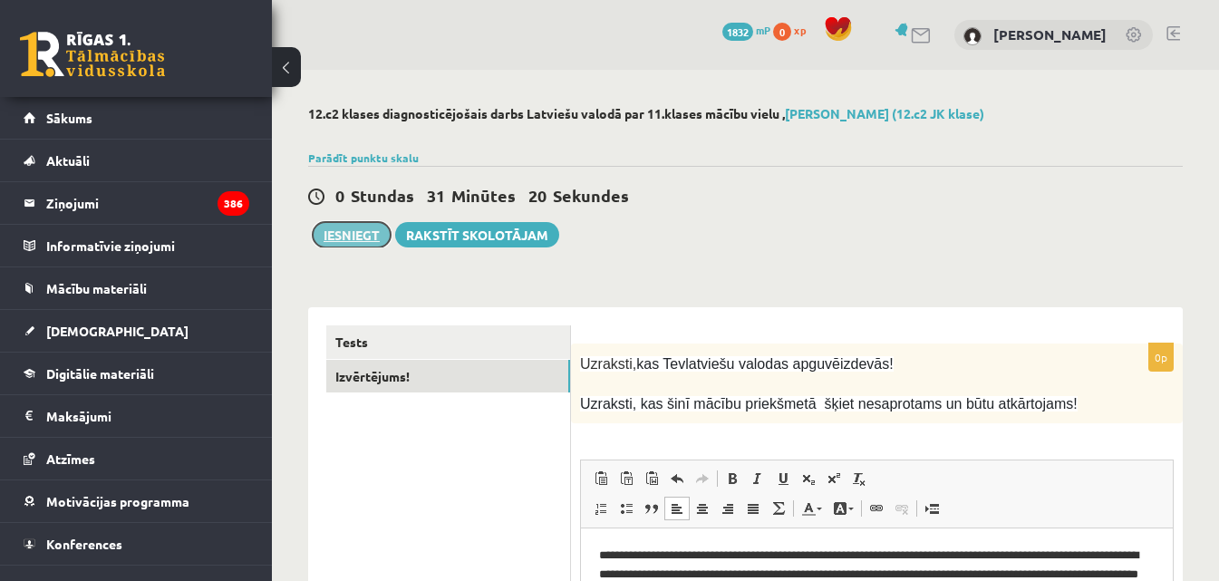
click at [360, 238] on button "Iesniegt" at bounding box center [352, 234] width 78 height 25
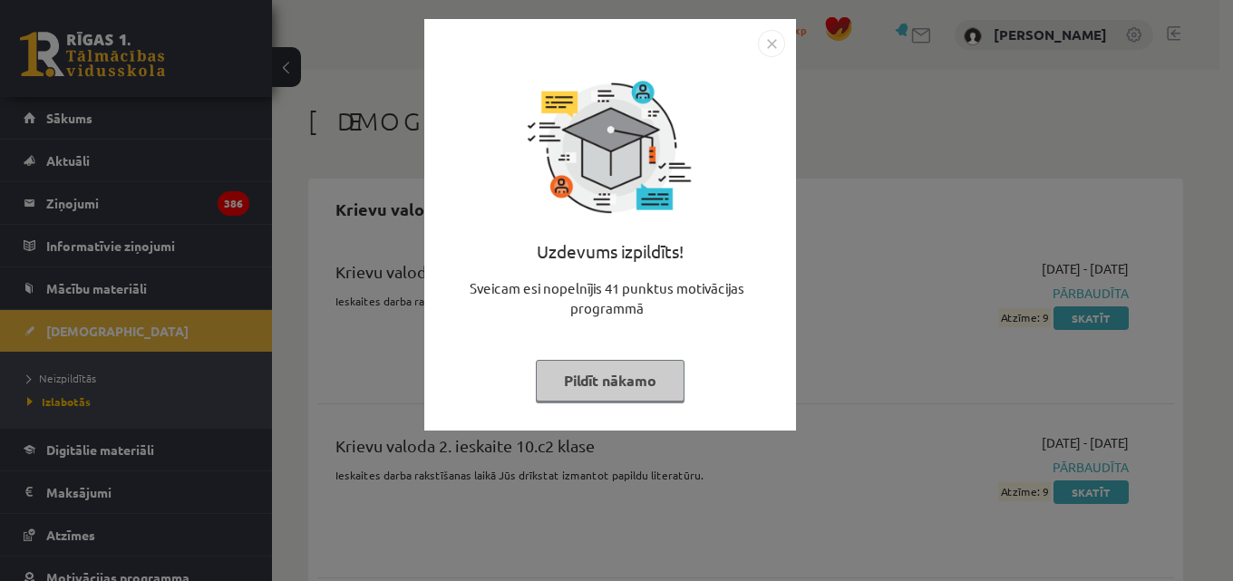
click at [600, 383] on button "Pildīt nākamo" at bounding box center [610, 381] width 149 height 42
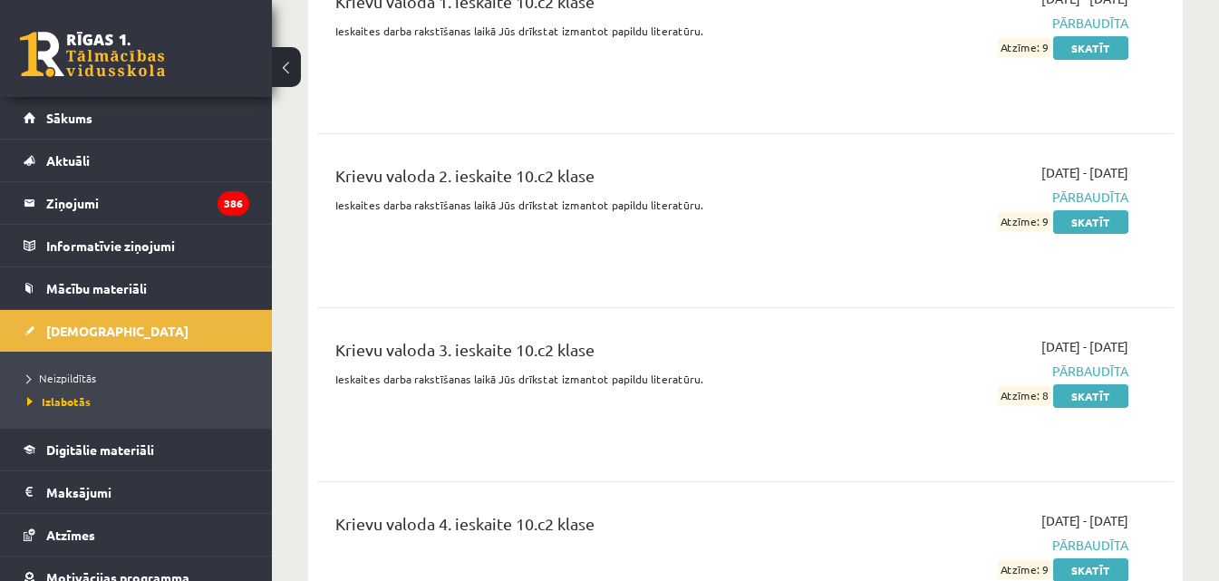
scroll to position [272, 0]
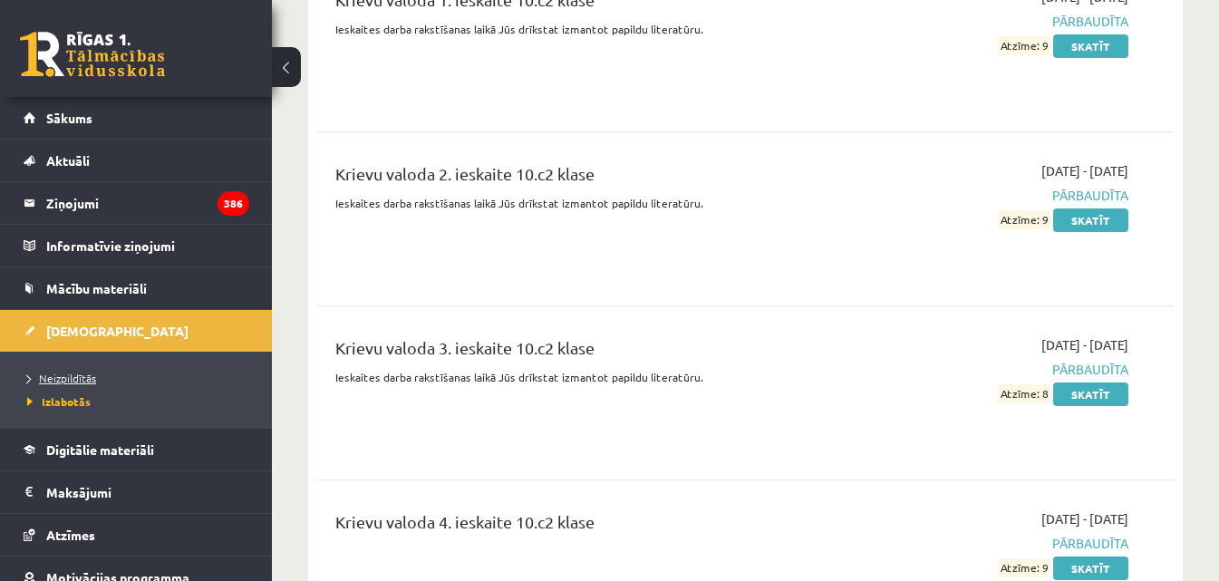
drag, startPoint x: 71, startPoint y: 369, endPoint x: 73, endPoint y: 381, distance: 11.9
click at [72, 370] on li "Neizpildītās" at bounding box center [140, 378] width 227 height 24
click at [73, 381] on span "Neizpildītās" at bounding box center [66, 378] width 79 height 15
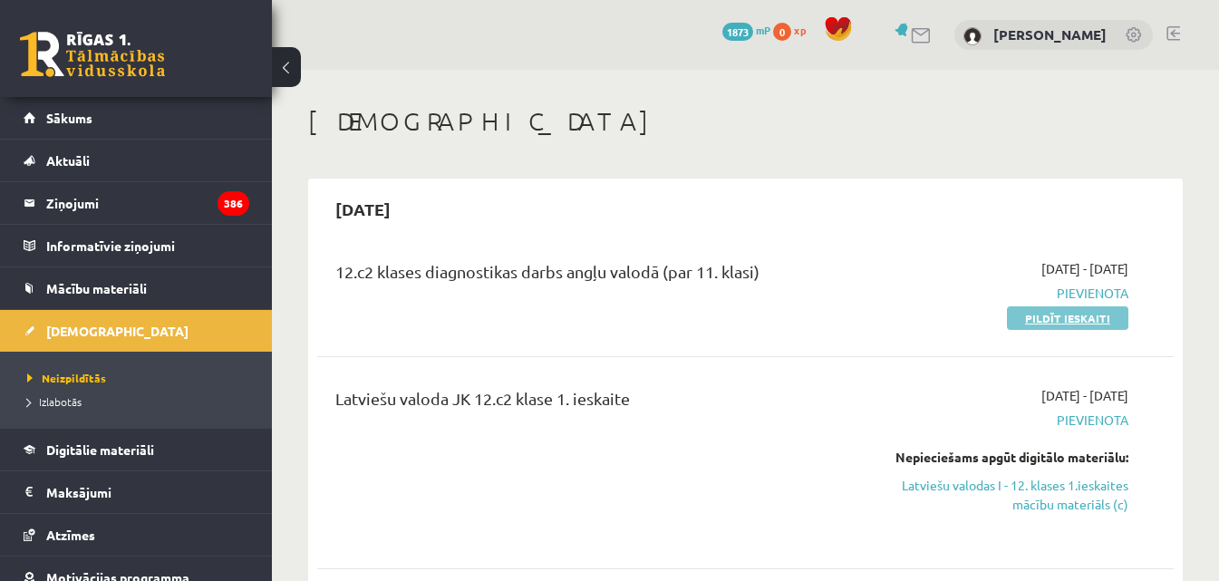
click at [1039, 316] on link "Pildīt ieskaiti" at bounding box center [1067, 318] width 121 height 24
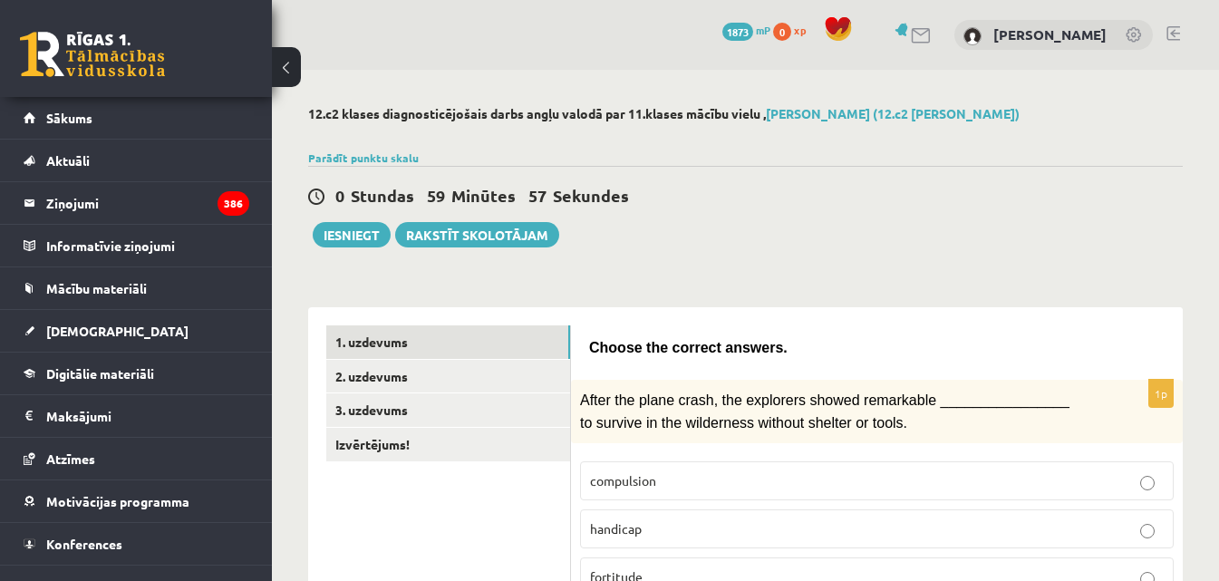
scroll to position [272, 0]
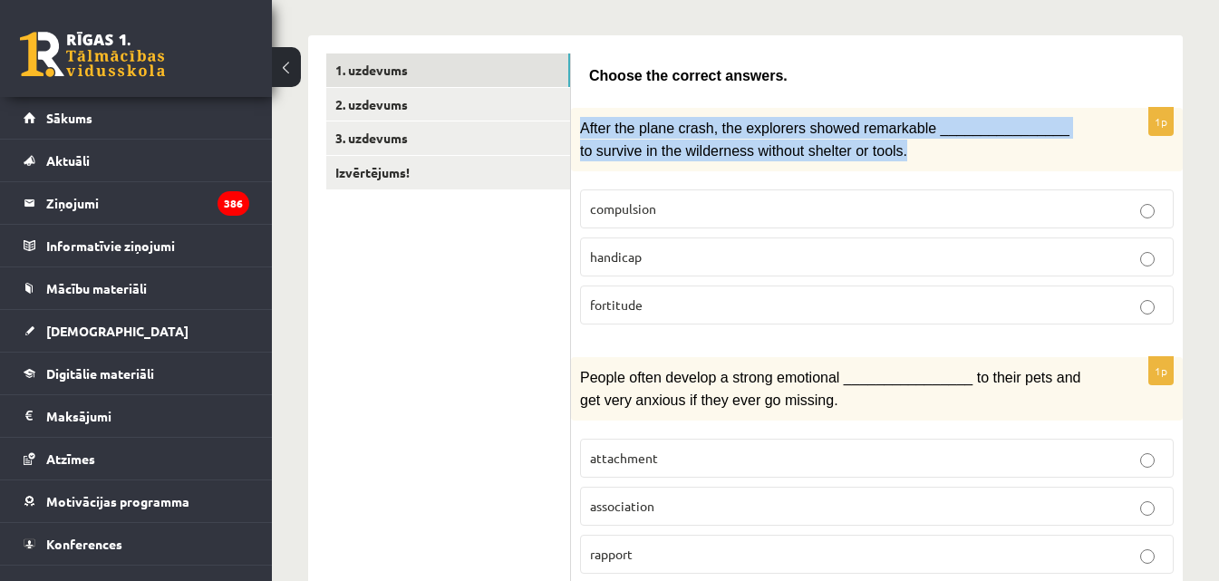
drag, startPoint x: 579, startPoint y: 123, endPoint x: 887, endPoint y: 148, distance: 308.3
click at [887, 148] on div "After the plane crash, the explorers showed remarkable ________________ to surv…" at bounding box center [877, 139] width 612 height 63
copy span "After the plane crash, the explorers showed remarkable ________________ to surv…"
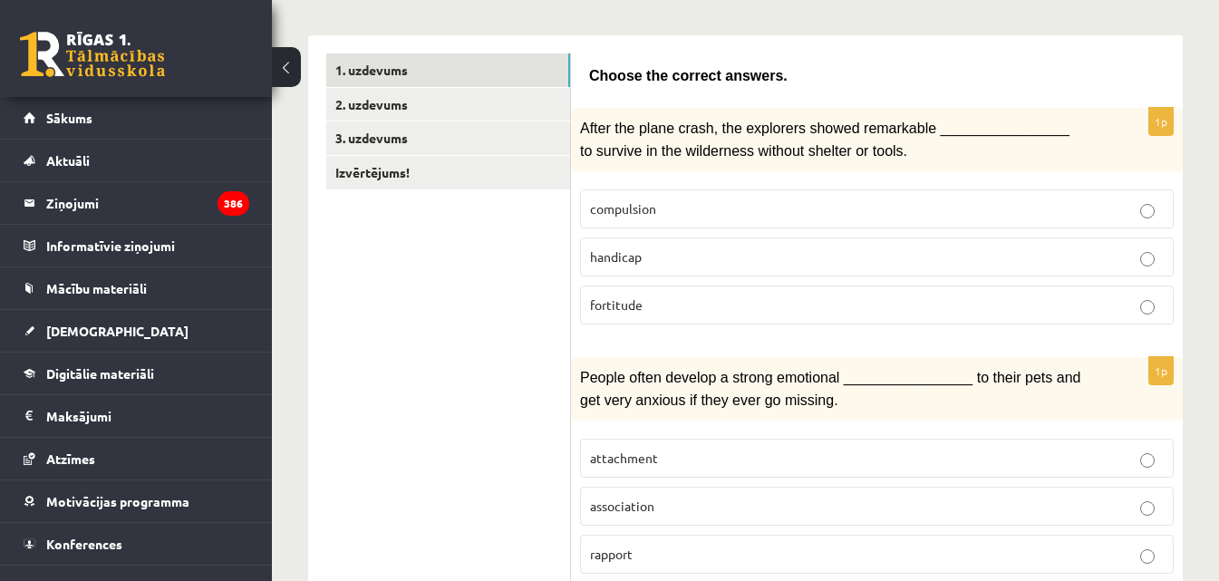
click at [670, 298] on p "fortitude" at bounding box center [877, 305] width 574 height 19
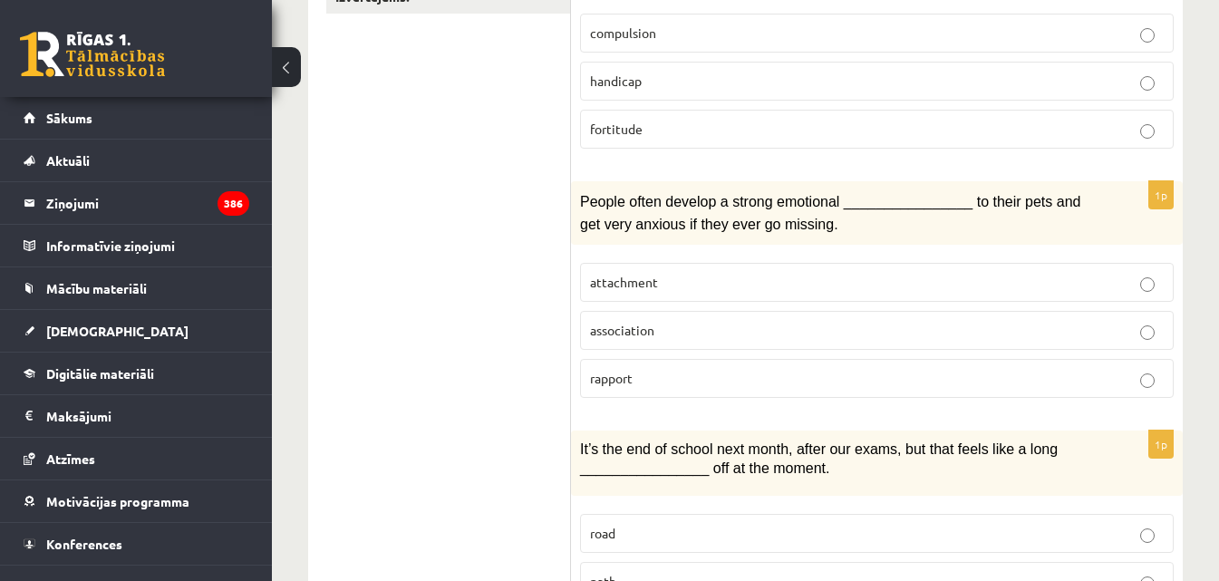
scroll to position [453, 0]
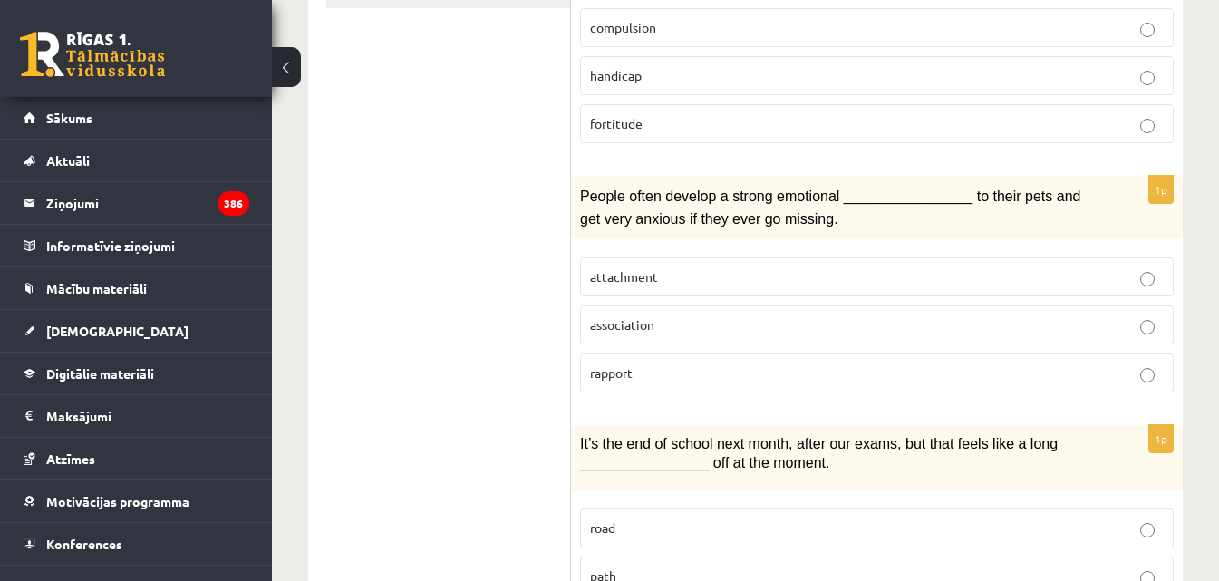
click at [692, 269] on p "attachment" at bounding box center [877, 276] width 574 height 19
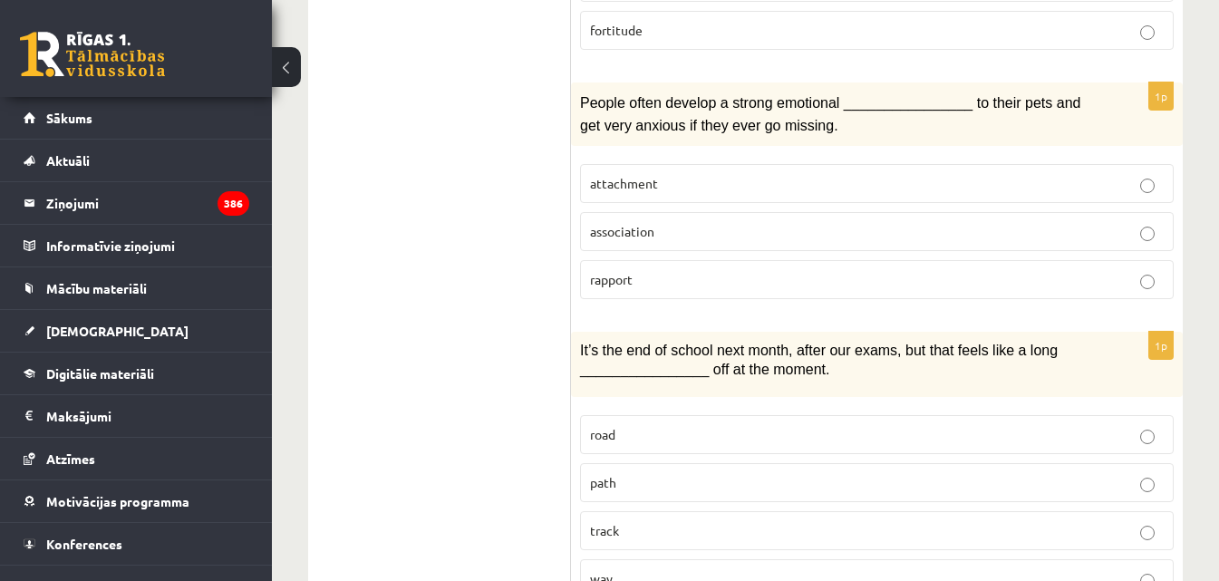
scroll to position [725, 0]
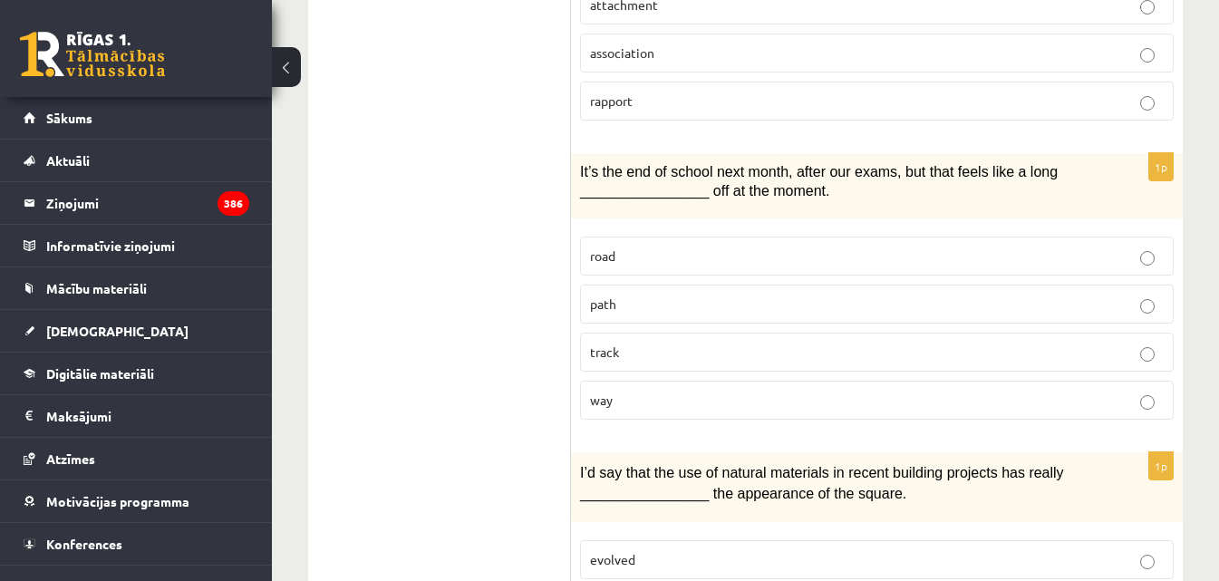
click at [643, 393] on p "way" at bounding box center [877, 400] width 574 height 19
drag, startPoint x: 646, startPoint y: 426, endPoint x: 546, endPoint y: 196, distance: 250.9
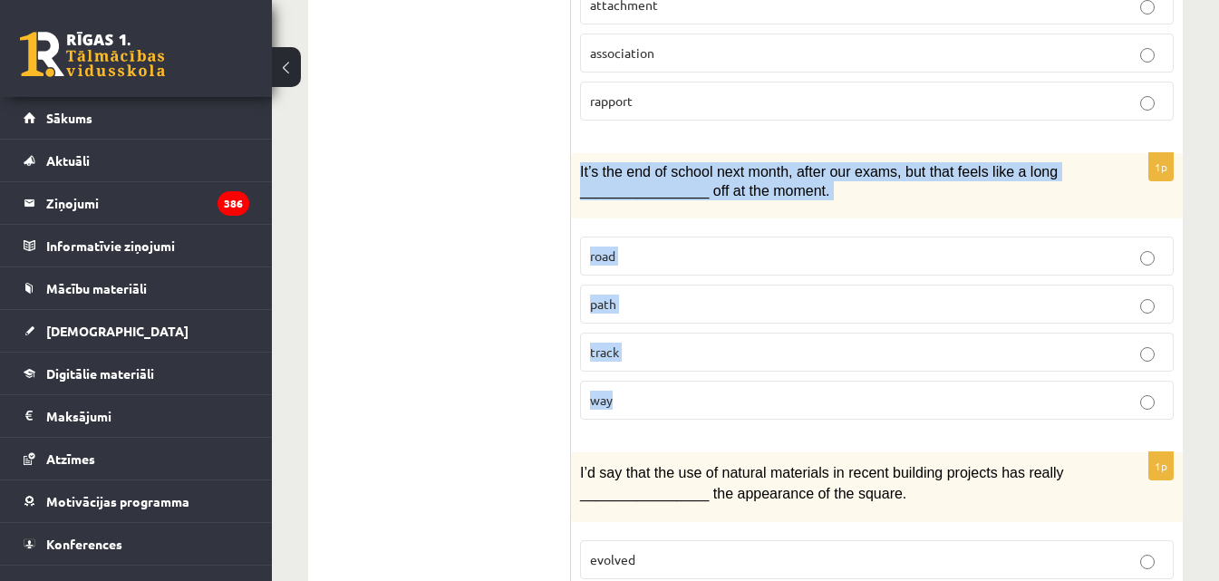
drag, startPoint x: 570, startPoint y: 163, endPoint x: 638, endPoint y: 408, distance: 254.1
click at [638, 408] on div "1p It’s the end of school next month, after our exams, but that feels like a lo…" at bounding box center [877, 293] width 612 height 281
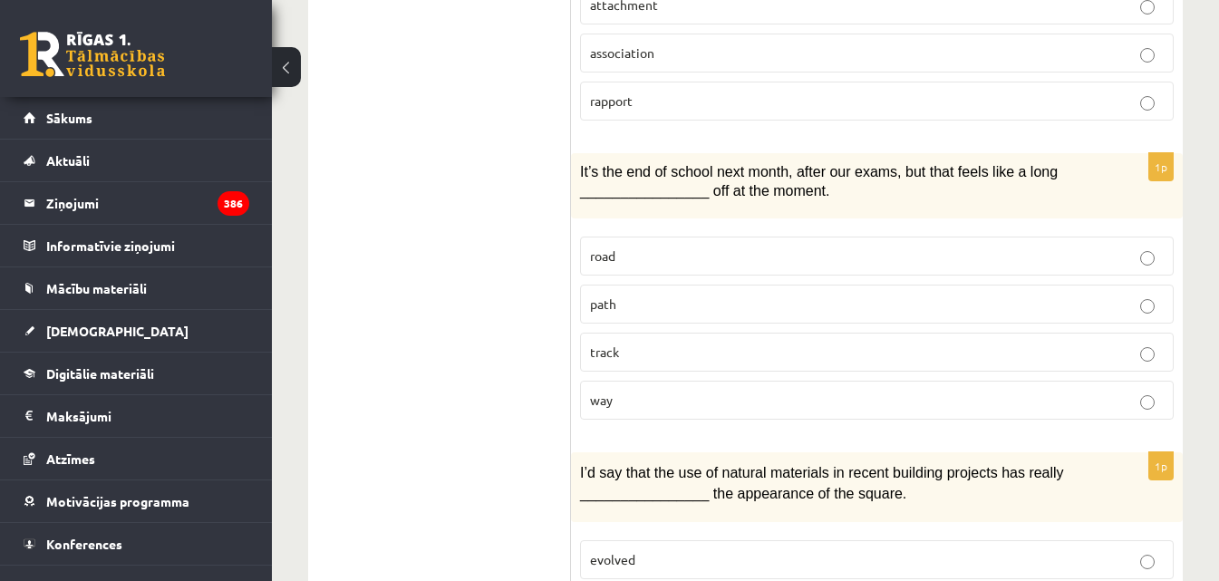
drag, startPoint x: 348, startPoint y: 290, endPoint x: 357, endPoint y: 287, distance: 9.5
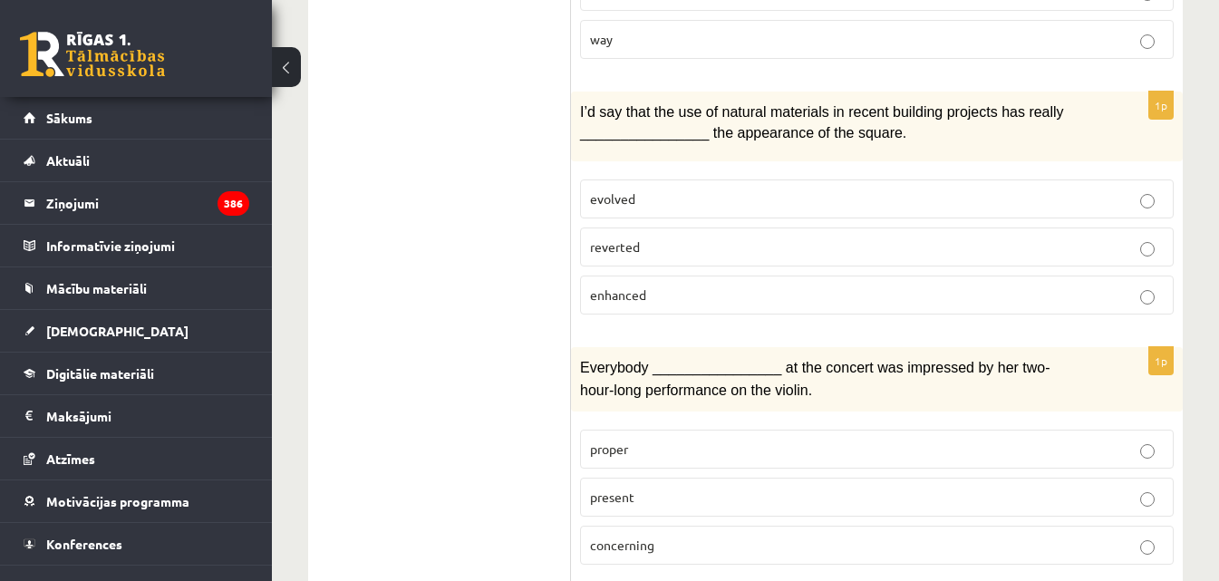
scroll to position [1088, 0]
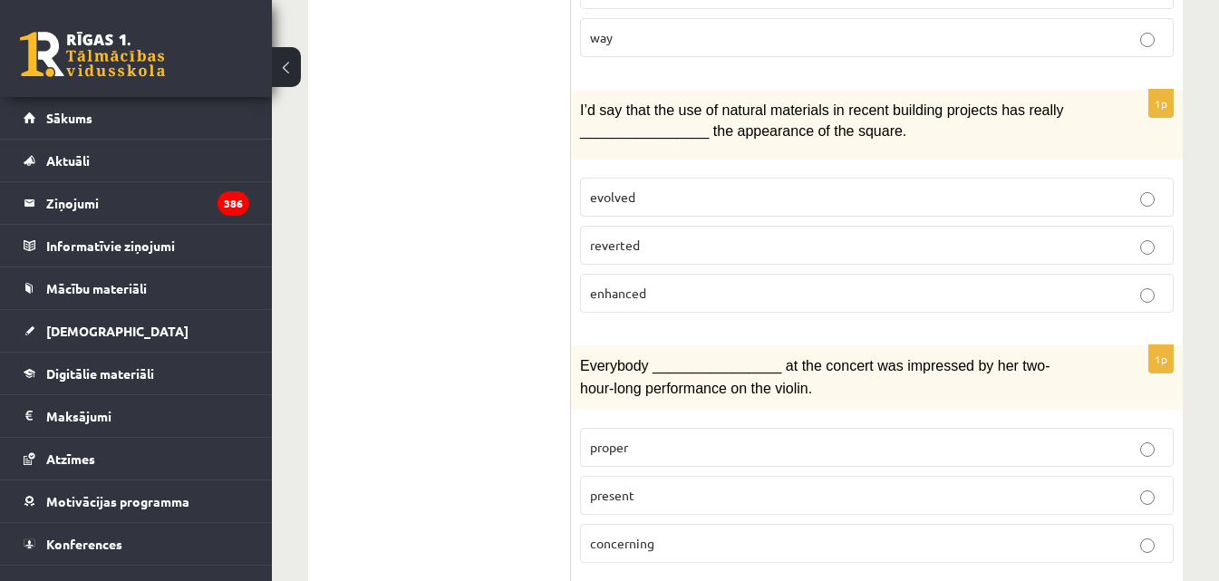
click at [663, 284] on p "enhanced" at bounding box center [877, 293] width 574 height 19
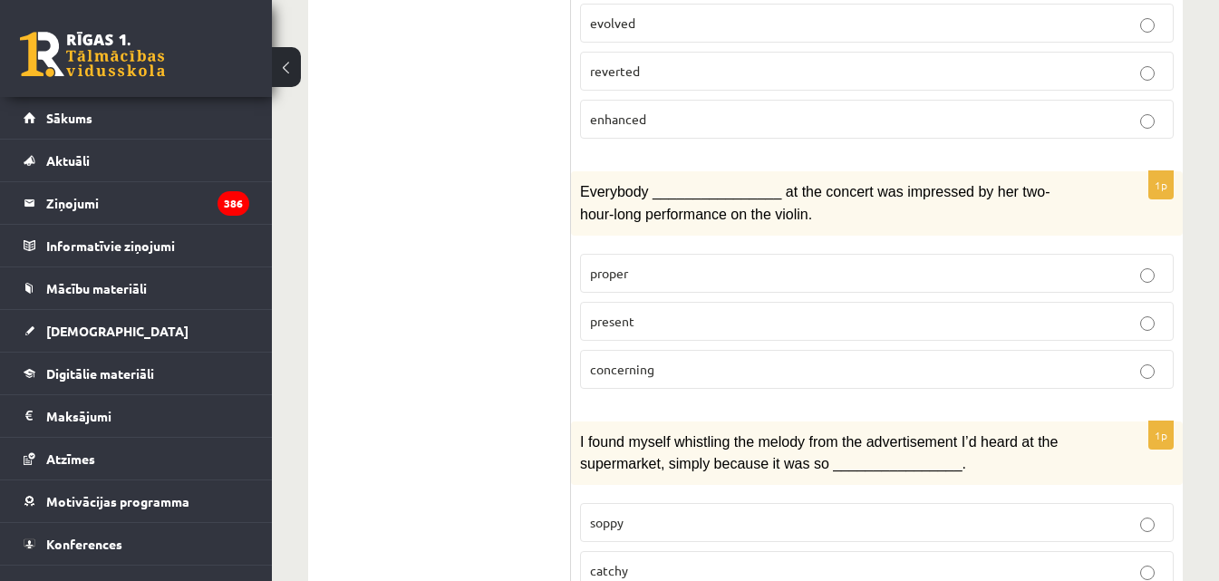
scroll to position [1360, 0]
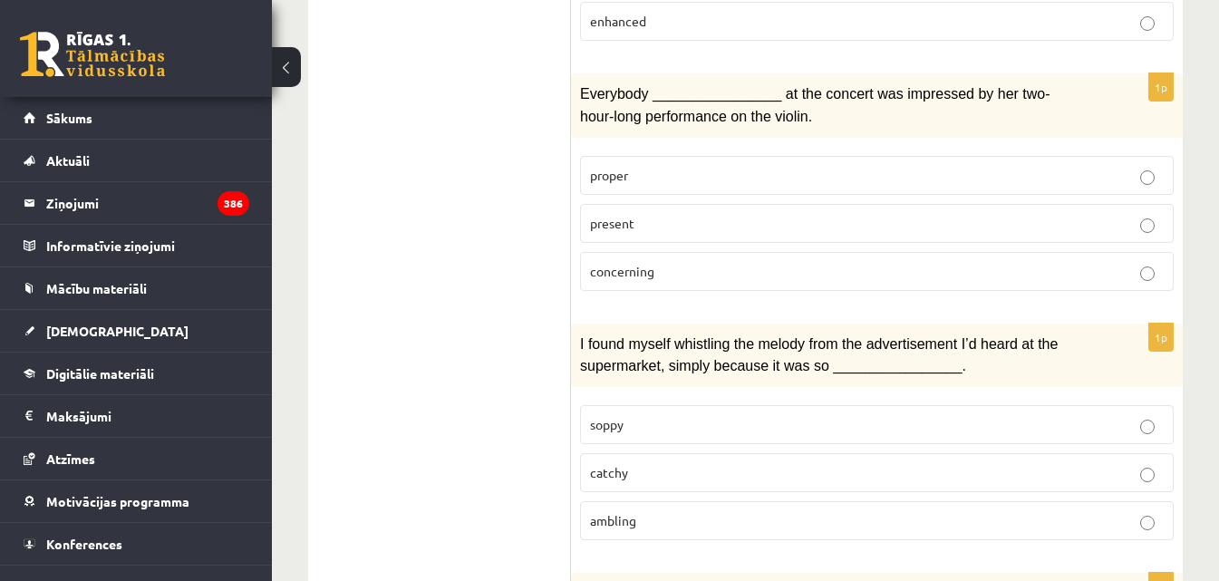
click at [649, 214] on p "present" at bounding box center [877, 223] width 574 height 19
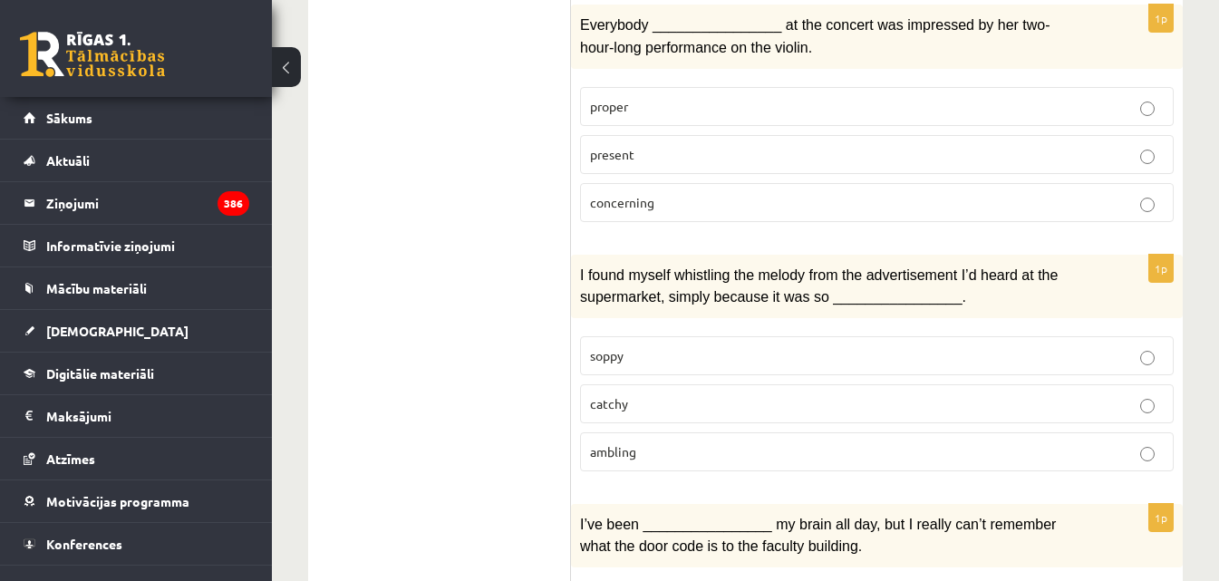
scroll to position [1632, 0]
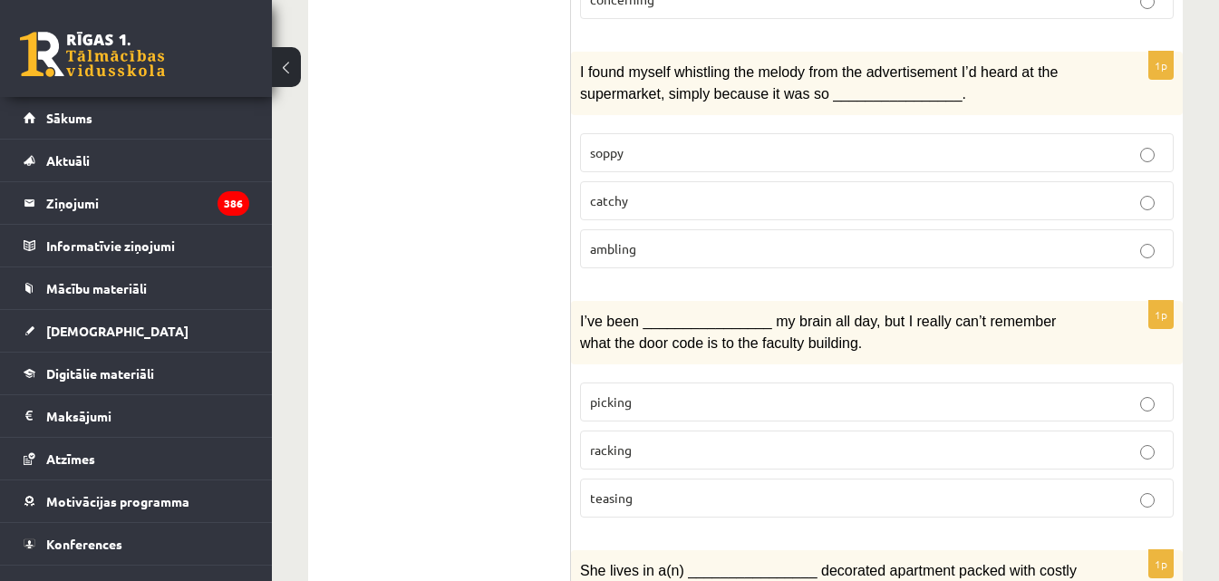
click at [652, 196] on p "catchy" at bounding box center [877, 200] width 574 height 19
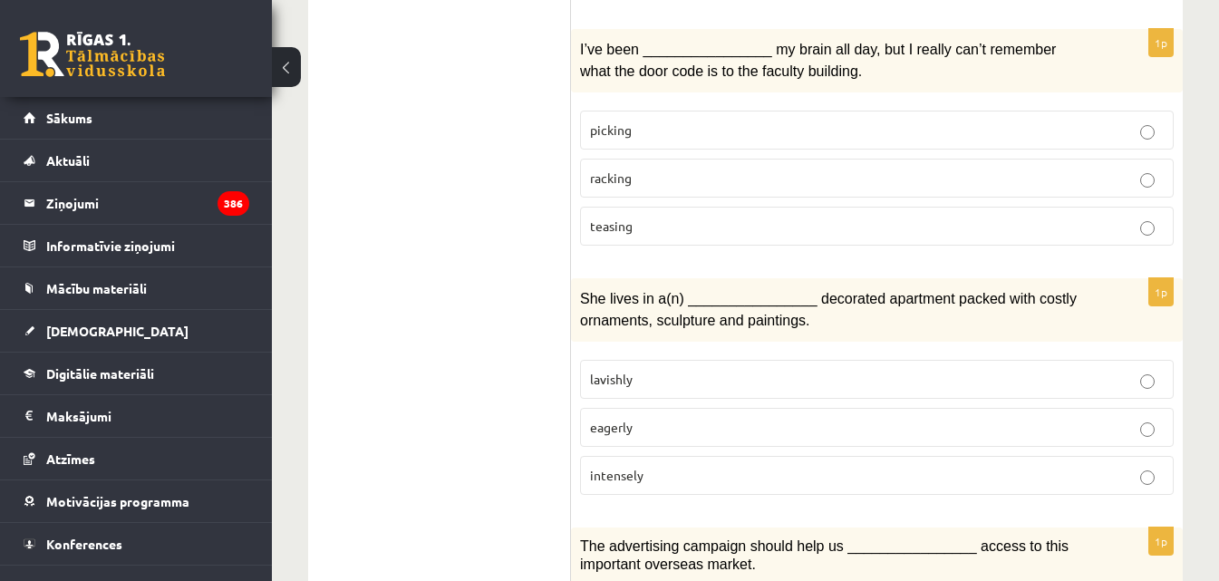
scroll to position [1813, 0]
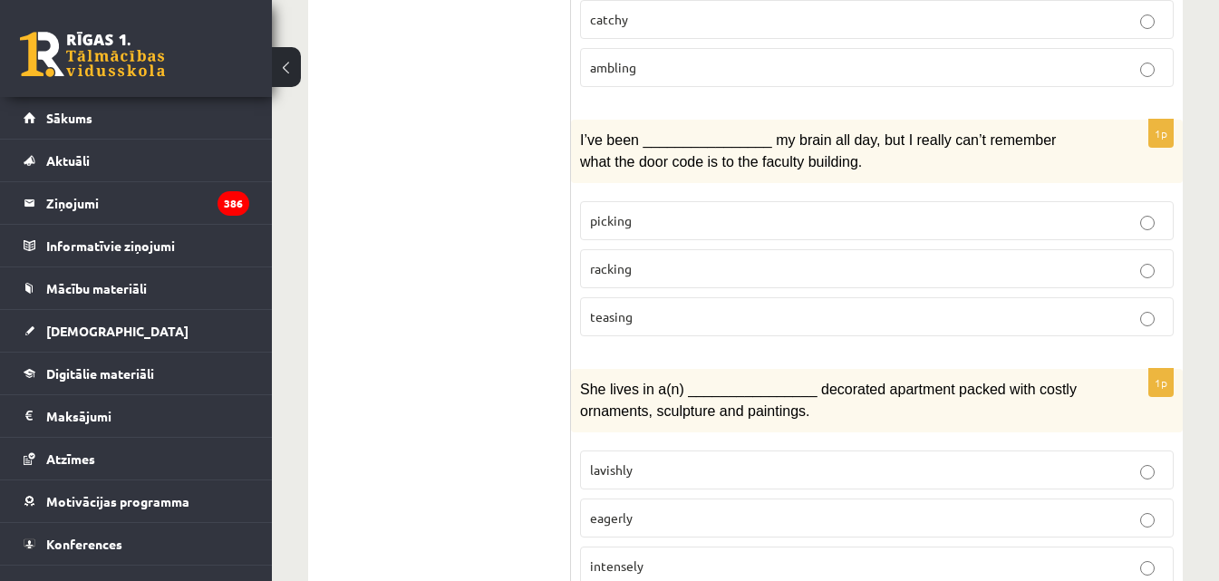
click at [658, 215] on p "picking" at bounding box center [877, 220] width 574 height 19
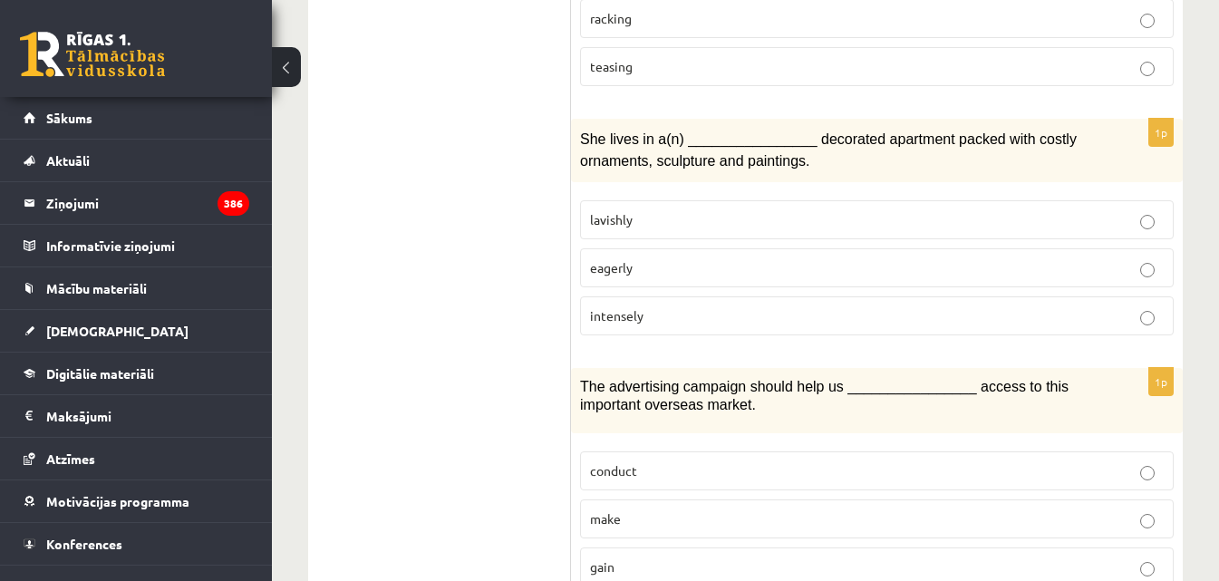
scroll to position [2085, 0]
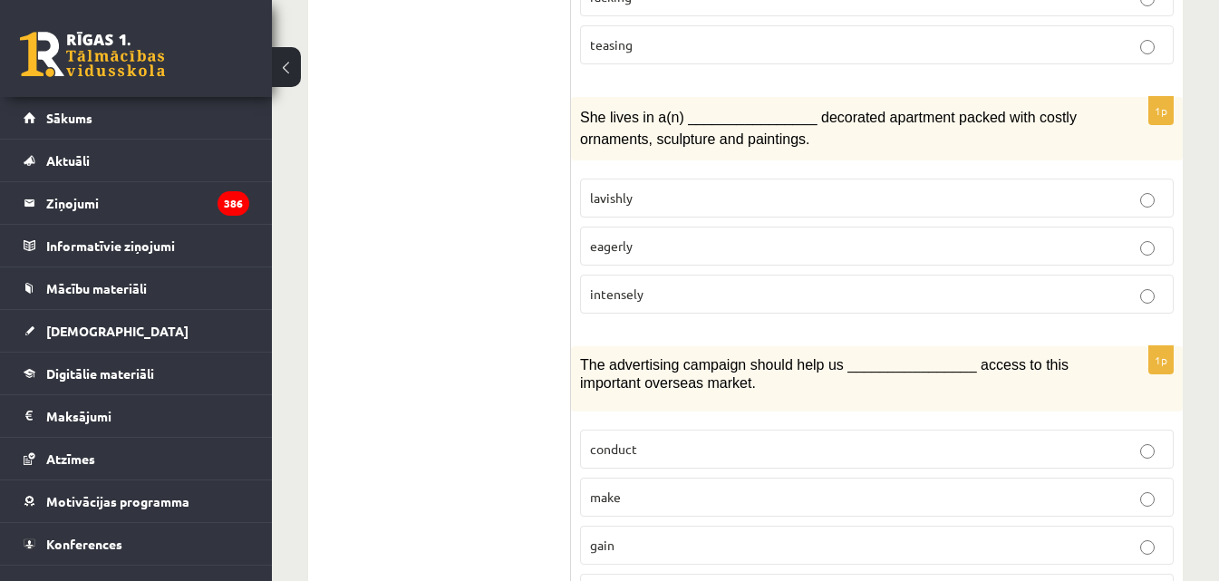
click at [648, 189] on p "lavishly" at bounding box center [877, 198] width 574 height 19
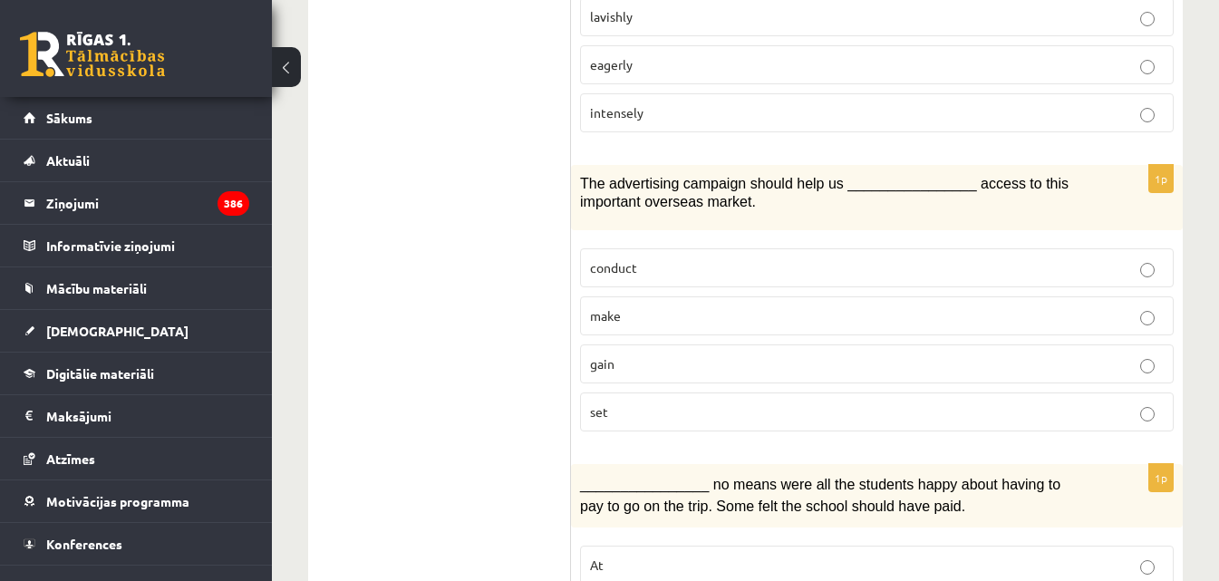
scroll to position [2357, 0]
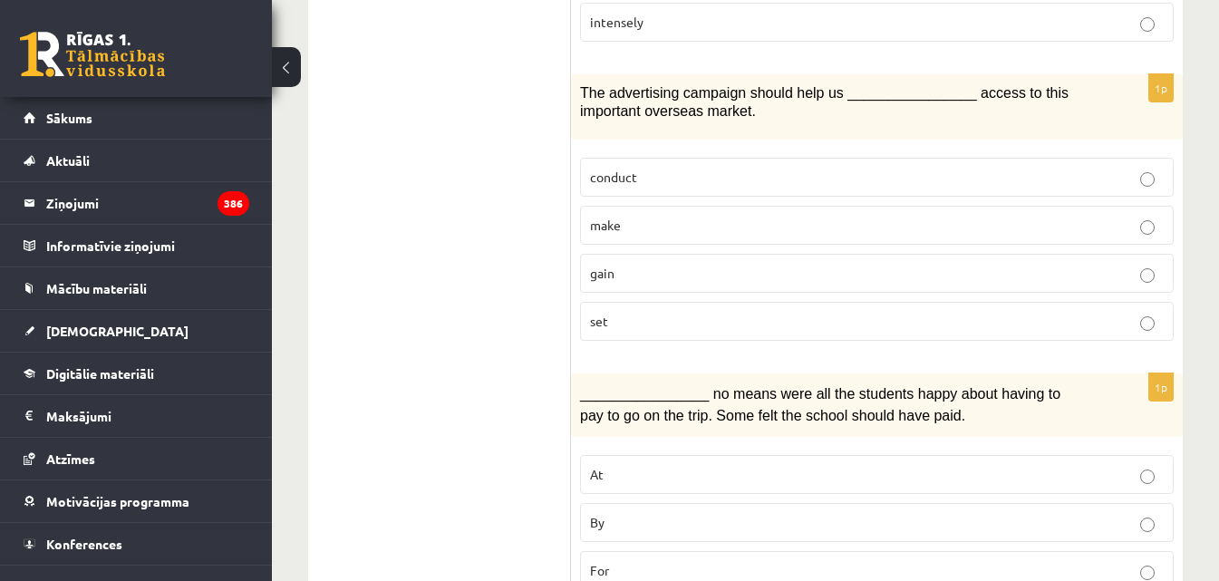
click at [644, 265] on p "gain" at bounding box center [877, 273] width 574 height 19
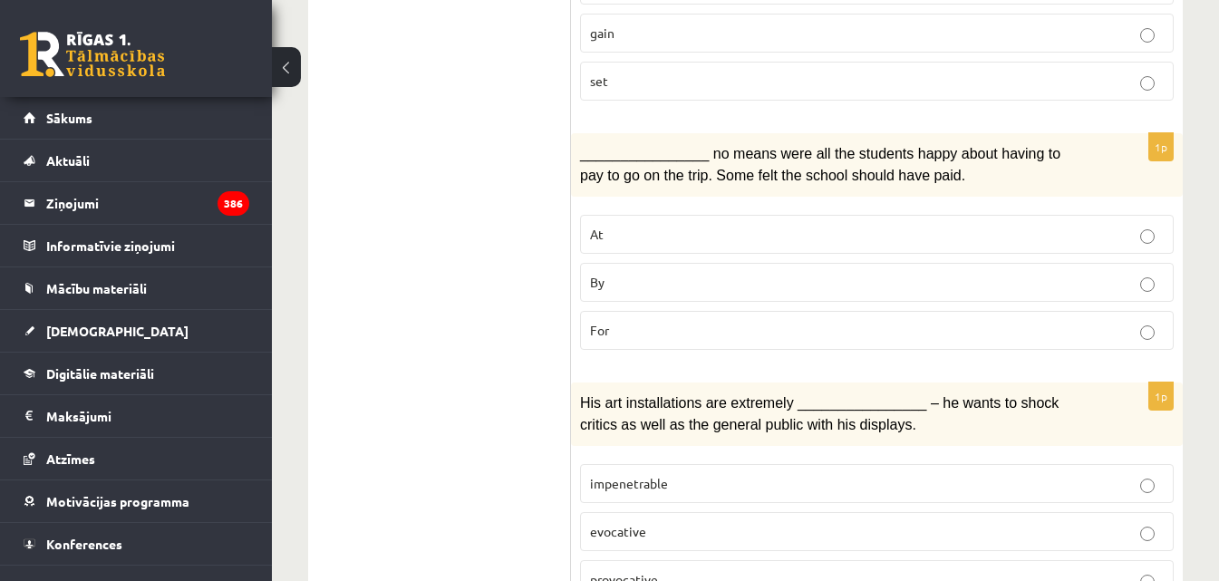
scroll to position [2629, 0]
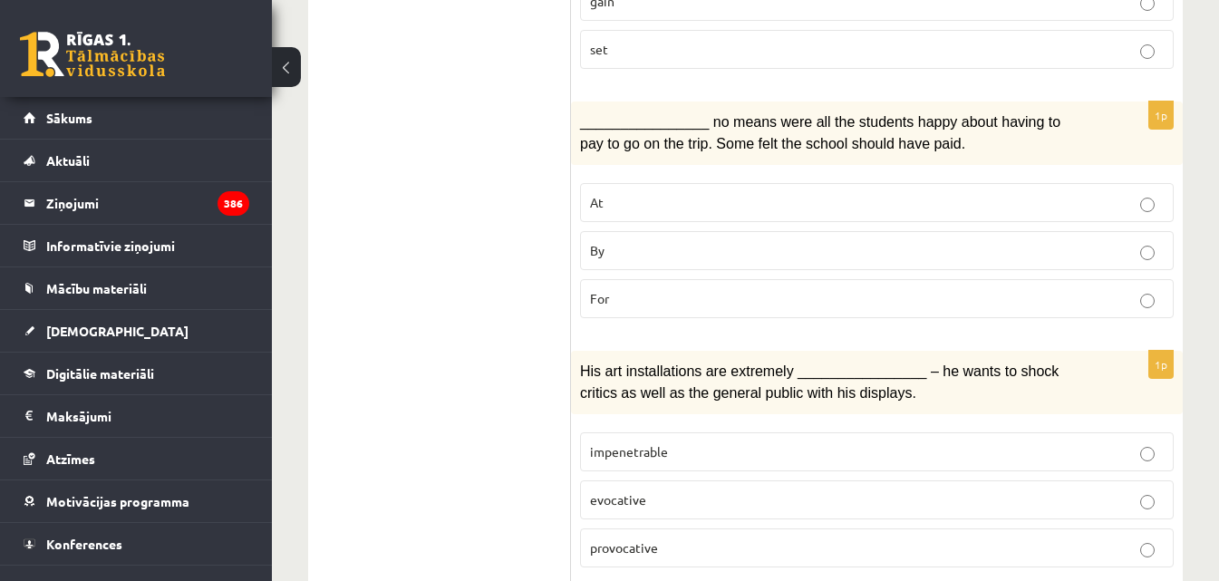
click at [673, 193] on p "At" at bounding box center [877, 202] width 574 height 19
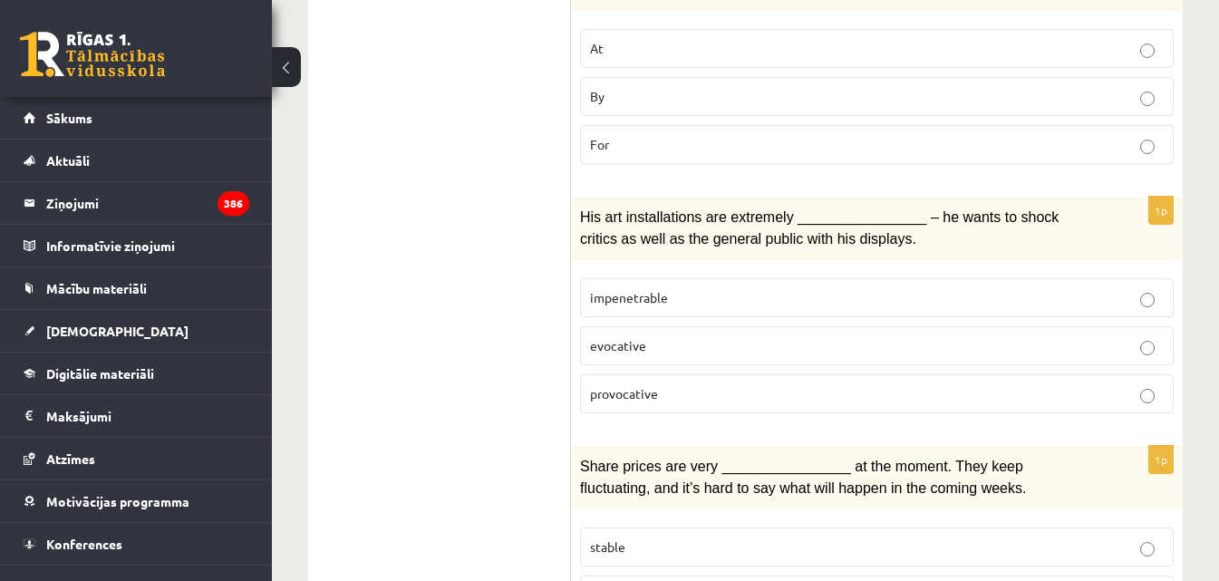
scroll to position [2810, 0]
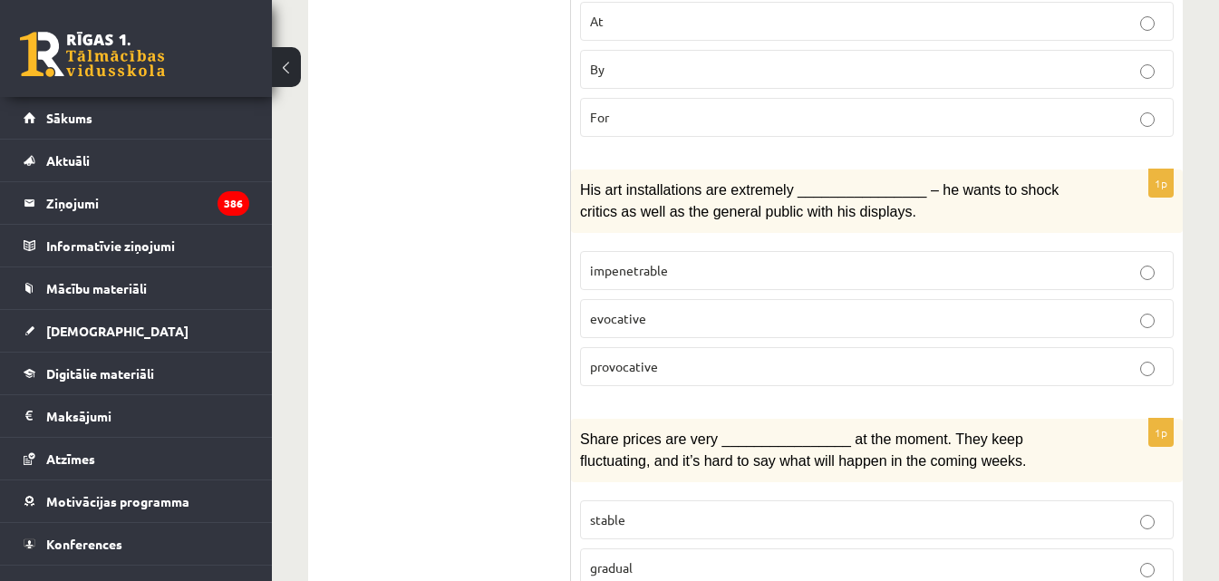
click at [706, 357] on p "provocative" at bounding box center [877, 366] width 574 height 19
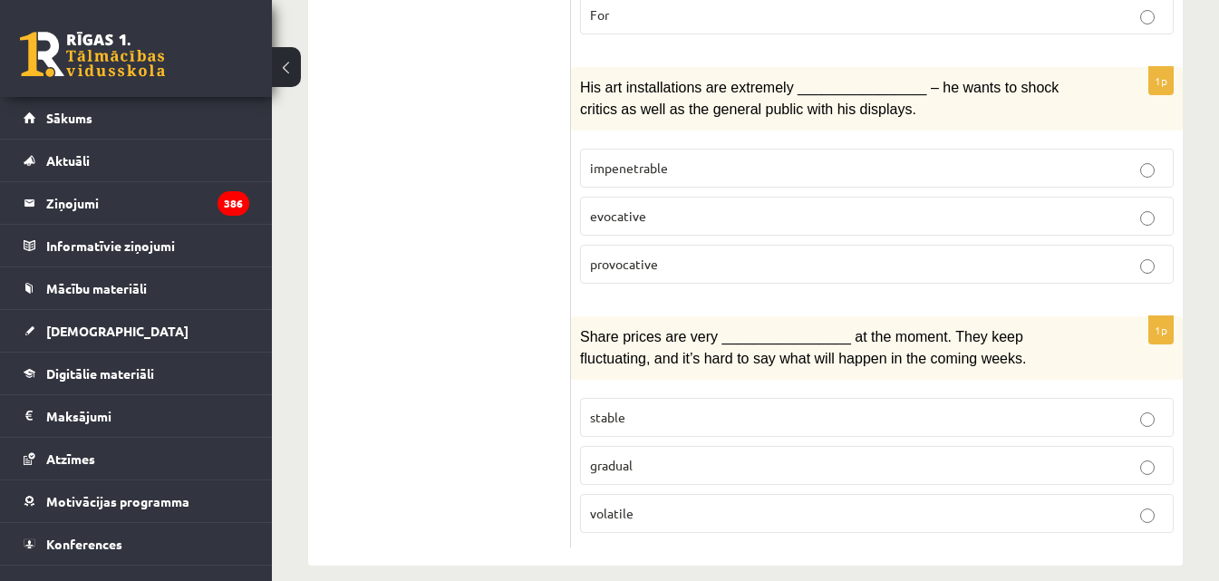
scroll to position [2917, 0]
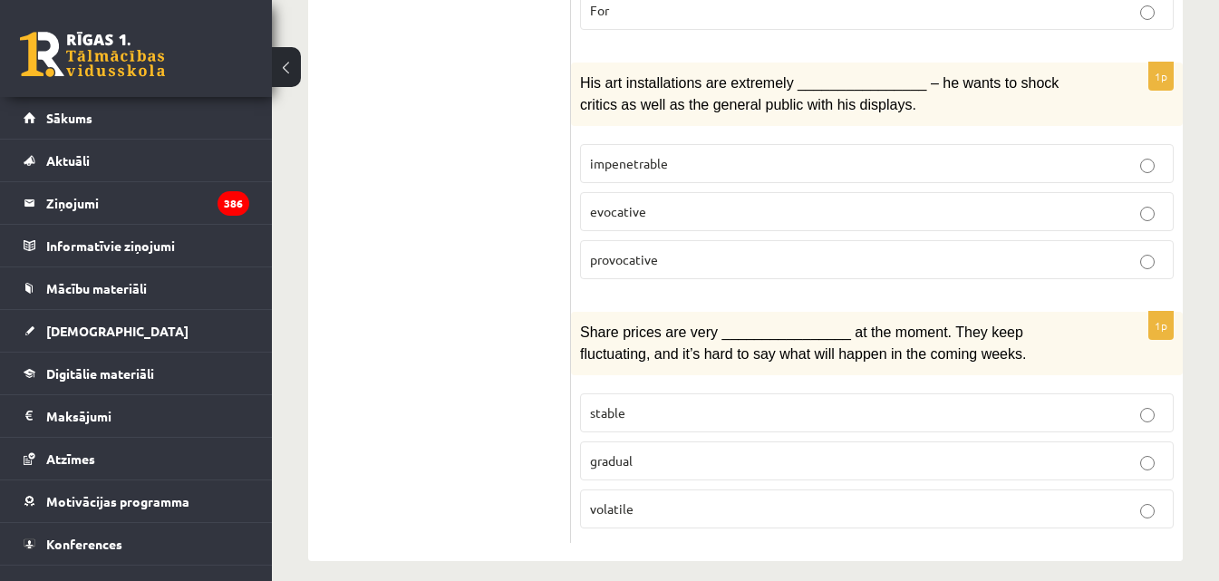
click at [663, 500] on p "volatile" at bounding box center [877, 509] width 574 height 19
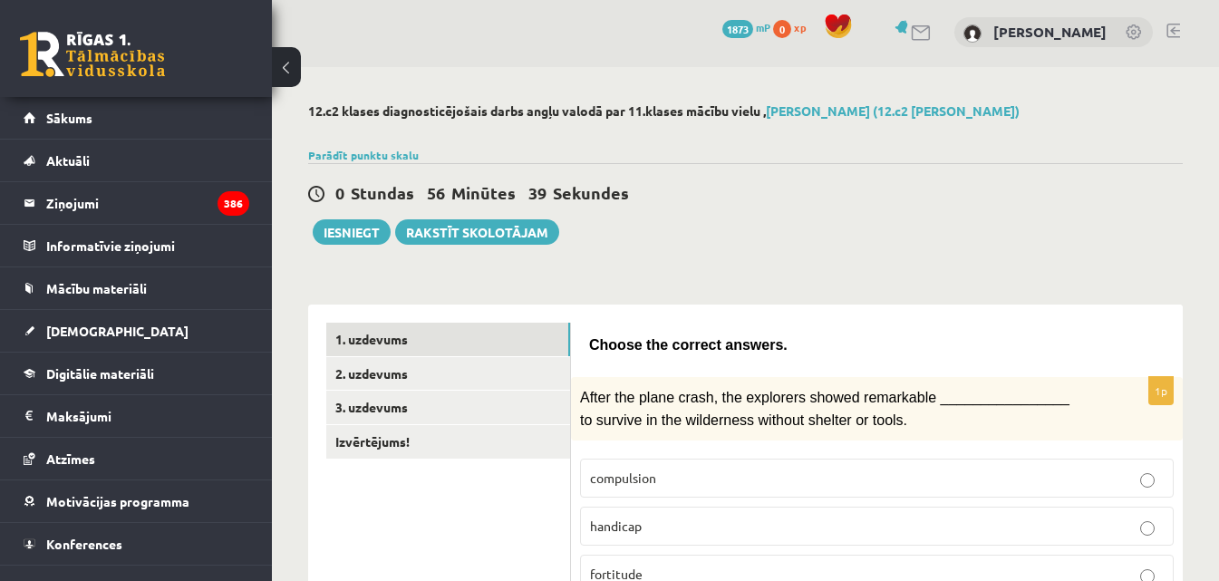
scroll to position [0, 0]
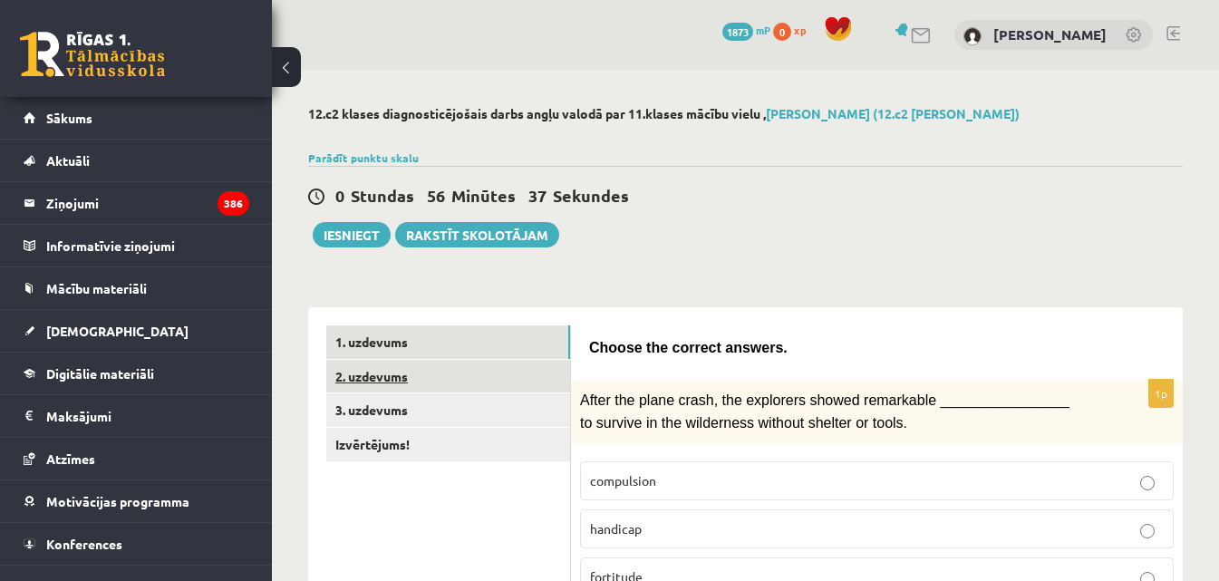
click at [370, 380] on link "2. uzdevums" at bounding box center [448, 377] width 244 height 34
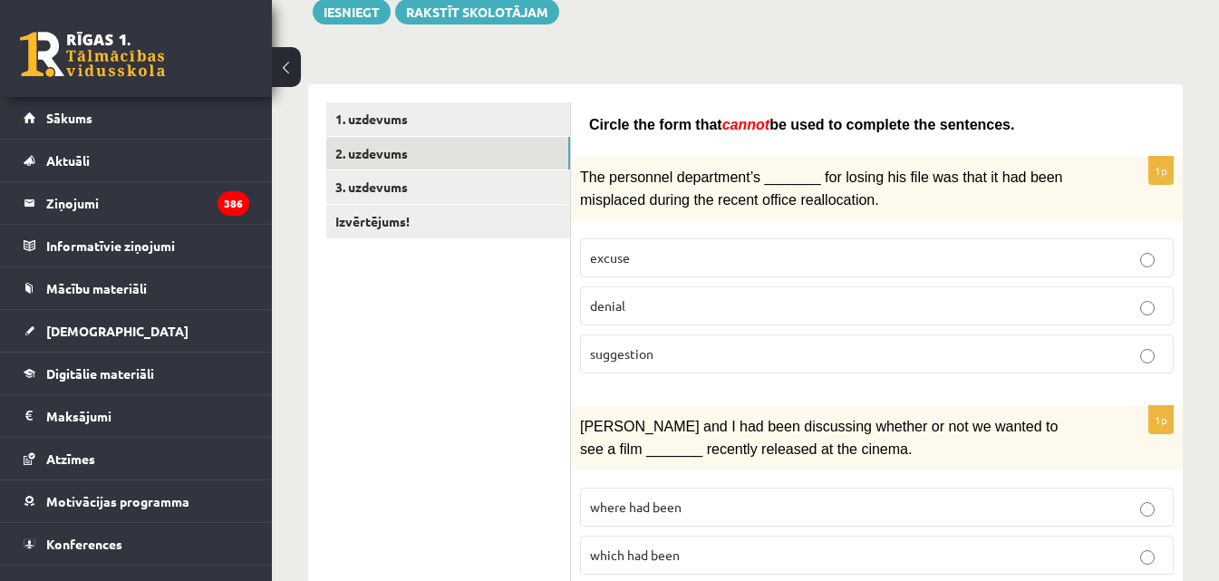
scroll to position [181, 0]
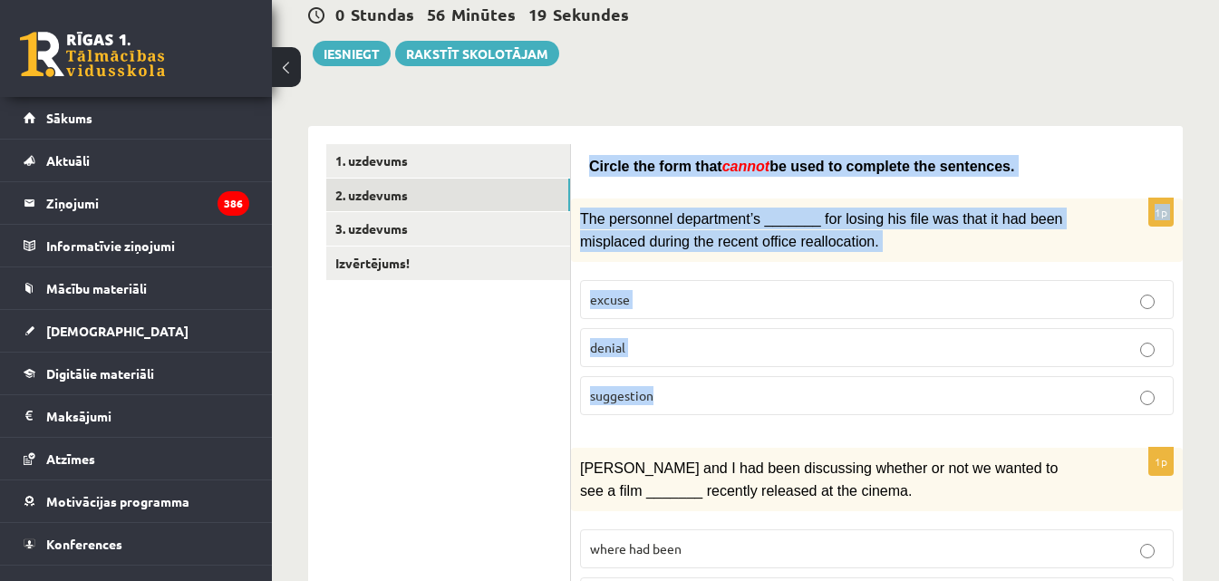
drag, startPoint x: 587, startPoint y: 160, endPoint x: 677, endPoint y: 398, distance: 253.9
copy form "Circle the form that cannot be used to complete the sentences. 1p The personnel…"
click at [883, 333] on label "denial" at bounding box center [877, 347] width 594 height 39
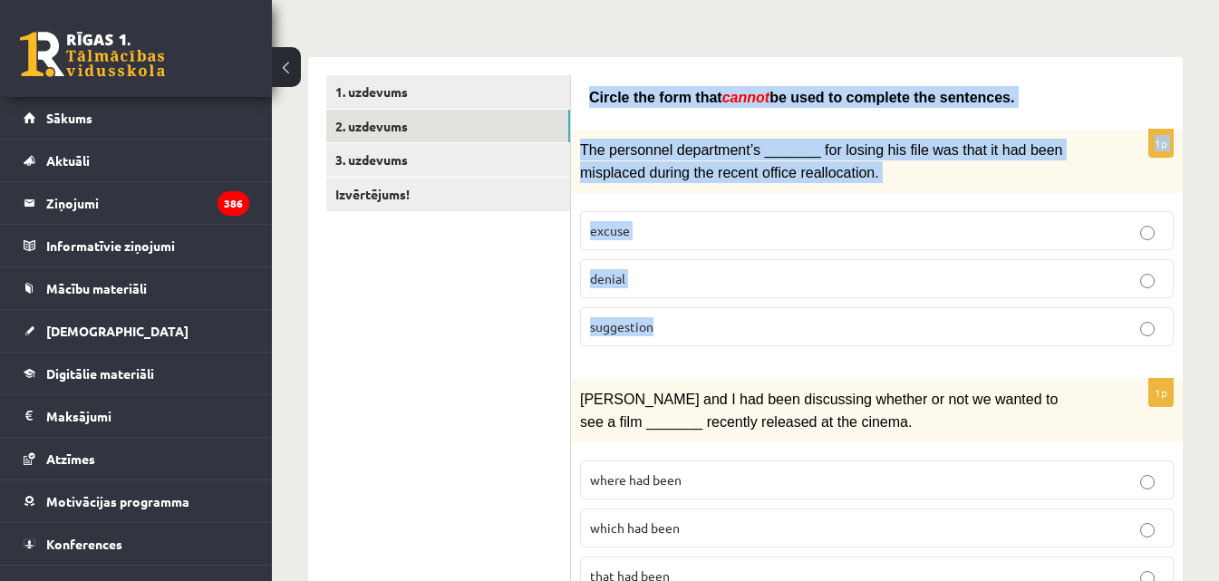
scroll to position [363, 0]
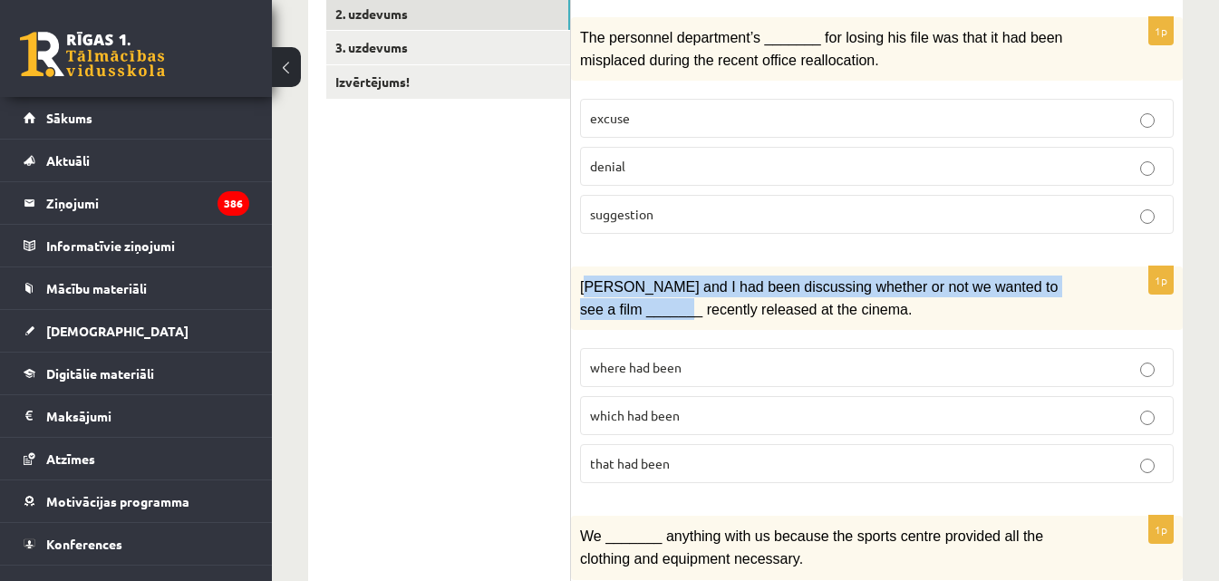
drag, startPoint x: 595, startPoint y: 284, endPoint x: 602, endPoint y: 302, distance: 19.5
click at [615, 318] on div "Clara and I had been discussing whether or not we wanted to see a film _______ …" at bounding box center [877, 298] width 612 height 63
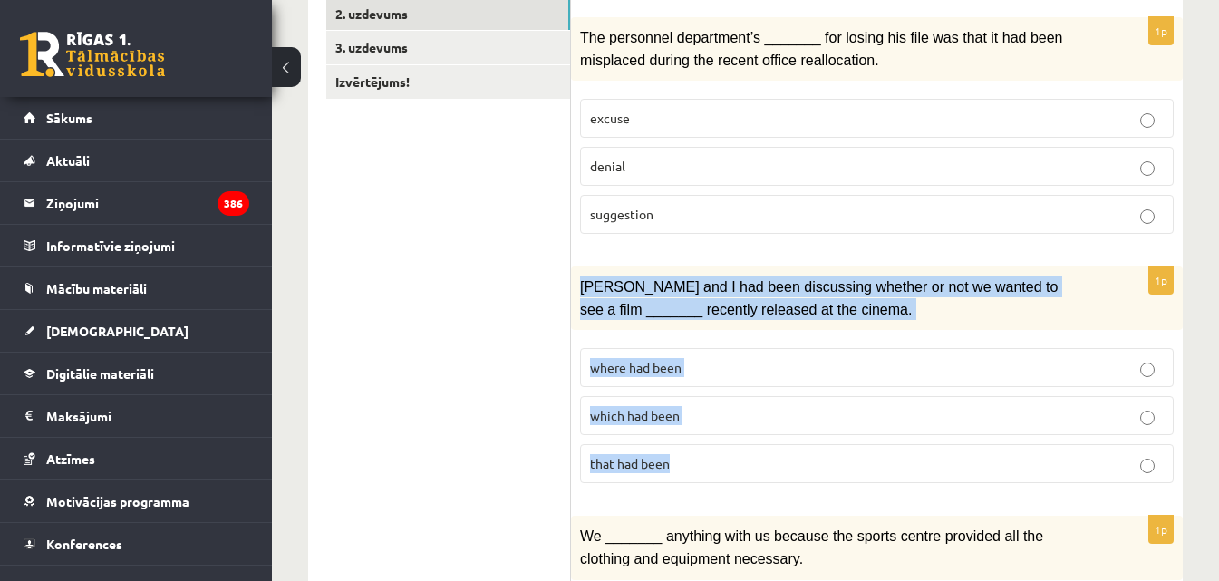
drag, startPoint x: 580, startPoint y: 280, endPoint x: 690, endPoint y: 461, distance: 211.9
click at [690, 461] on div "1p Clara and I had been discussing whether or not we wanted to see a film _____…" at bounding box center [877, 382] width 612 height 231
copy div "Clara and I had been discussing whether or not we wanted to see a film _______ …"
click at [729, 368] on p "where had been" at bounding box center [877, 367] width 574 height 19
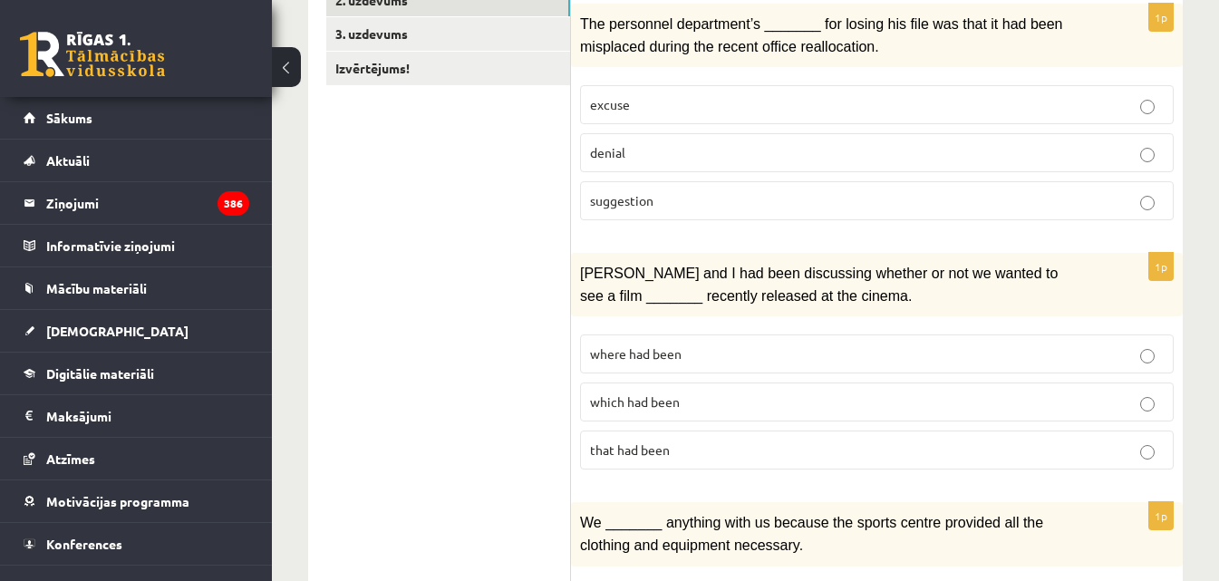
scroll to position [635, 0]
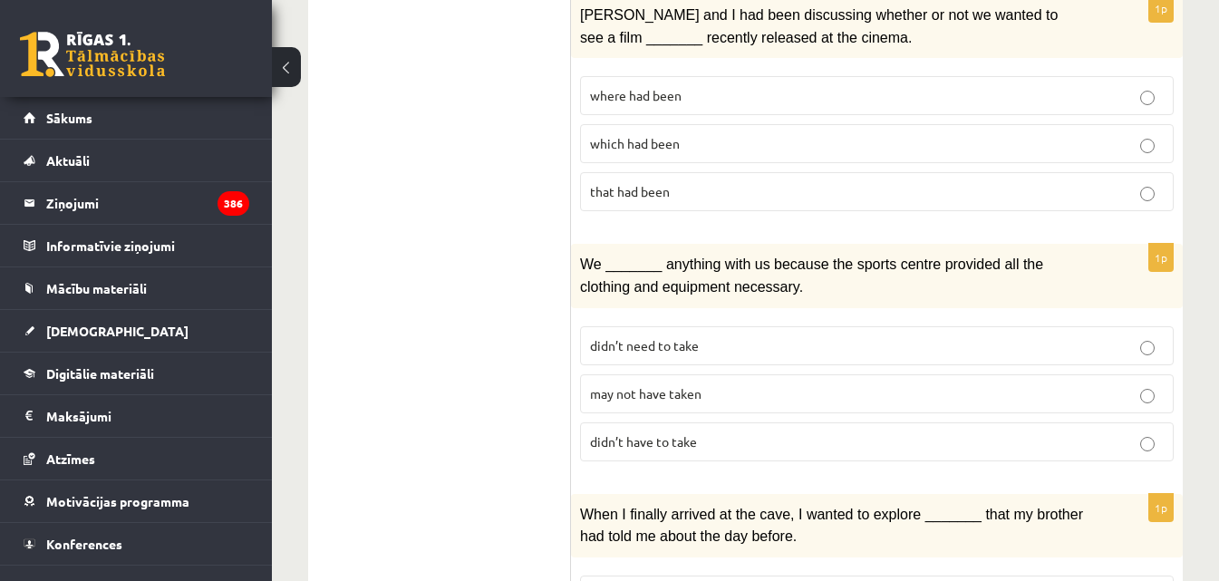
click at [578, 260] on div "We _______ anything with us because the sports centre provided all the clothing…" at bounding box center [877, 275] width 612 height 63
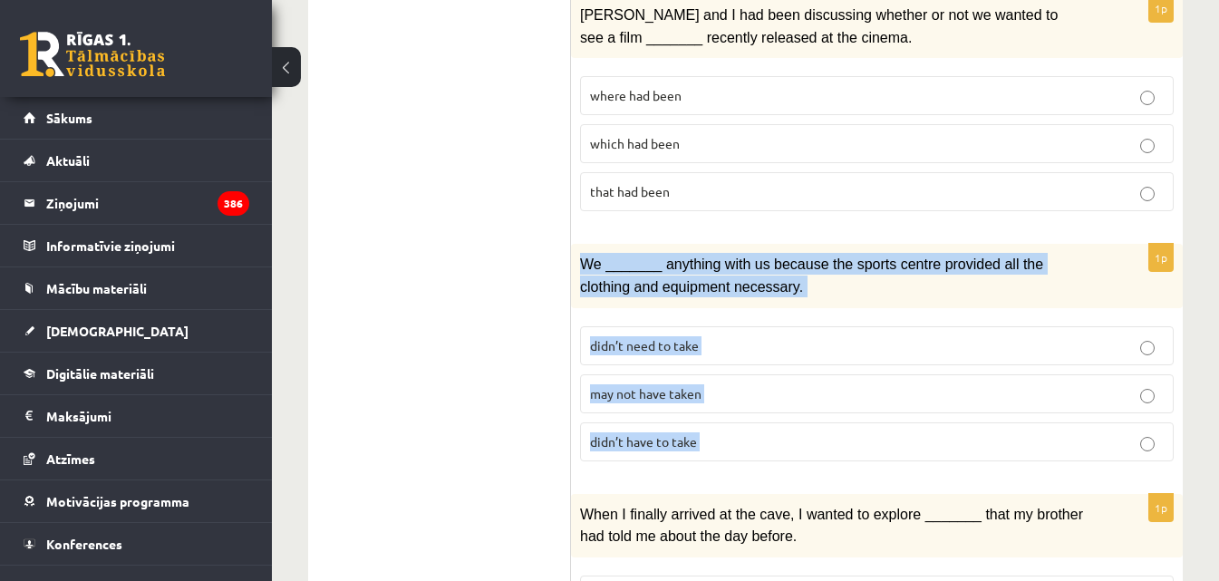
drag, startPoint x: 581, startPoint y: 268, endPoint x: 696, endPoint y: 426, distance: 195.3
click at [696, 426] on div "1p We _______ anything with us because the sports centre provided all the cloth…" at bounding box center [877, 359] width 612 height 231
copy form "We _______ anything with us because the sports centre provided all the clothing…"
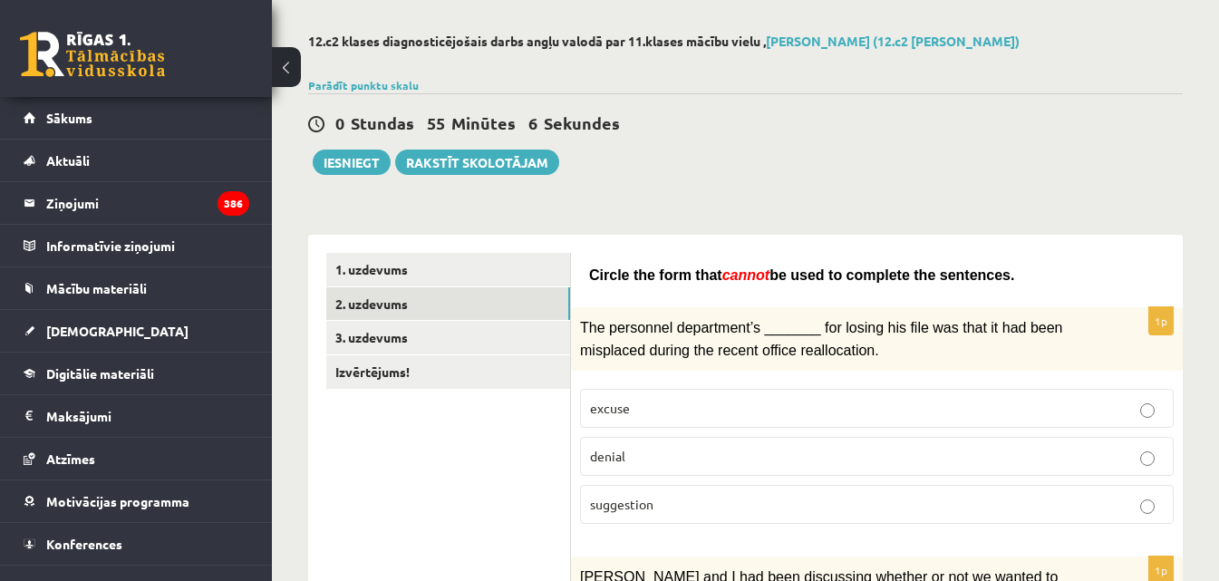
scroll to position [0, 0]
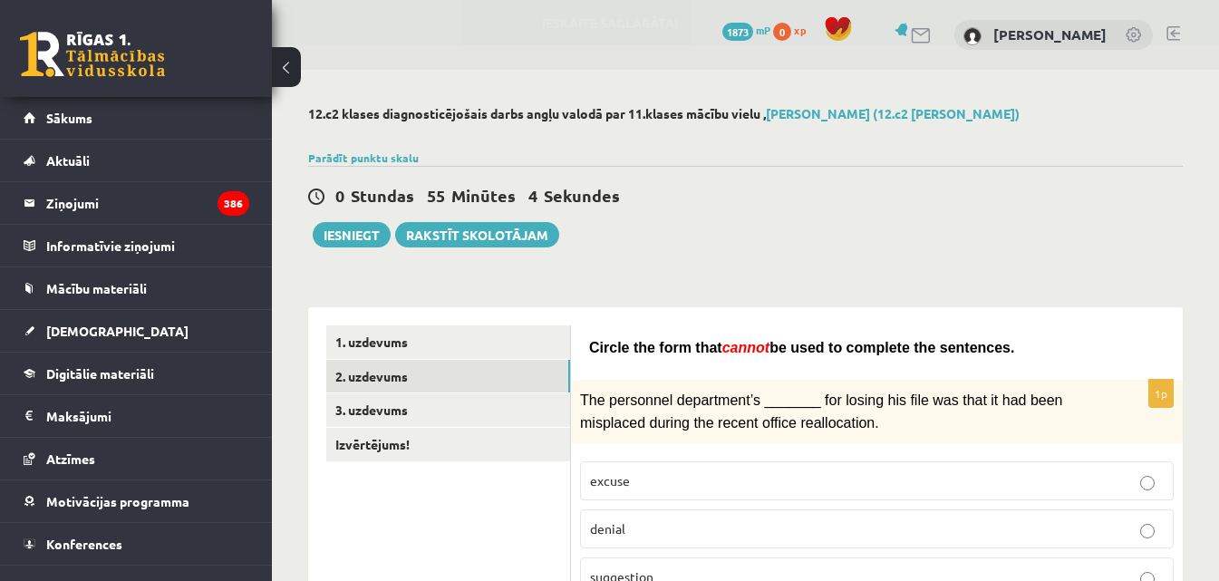
drag, startPoint x: 655, startPoint y: 350, endPoint x: 969, endPoint y: 343, distance: 313.8
click at [969, 343] on p "Circle the form that cannot be used to complete the sentences." at bounding box center [877, 347] width 576 height 22
click at [976, 343] on p "Circle the form that cannot be used to complete the sentences." at bounding box center [877, 347] width 576 height 22
click at [974, 345] on p "Circle the form that cannot be used to complete the sentences." at bounding box center [877, 347] width 576 height 22
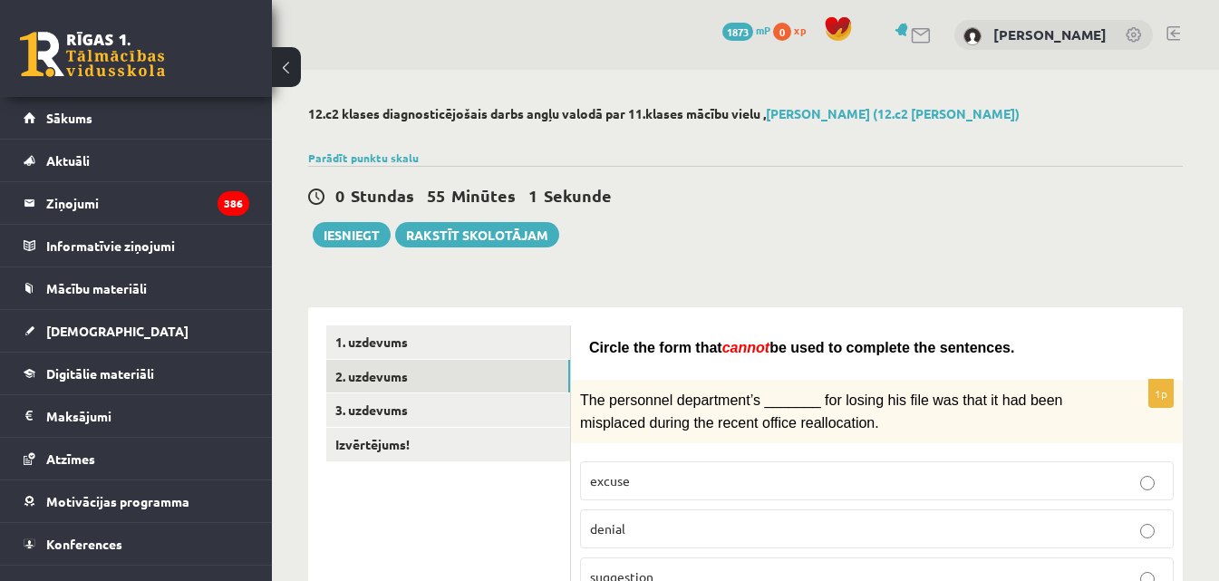
drag, startPoint x: 675, startPoint y: 353, endPoint x: 971, endPoint y: 354, distance: 295.6
click at [971, 354] on p "Circle the form that cannot be used to complete the sentences." at bounding box center [877, 347] width 576 height 22
copy span "Circle the form that cannot be used to complete the sentences."
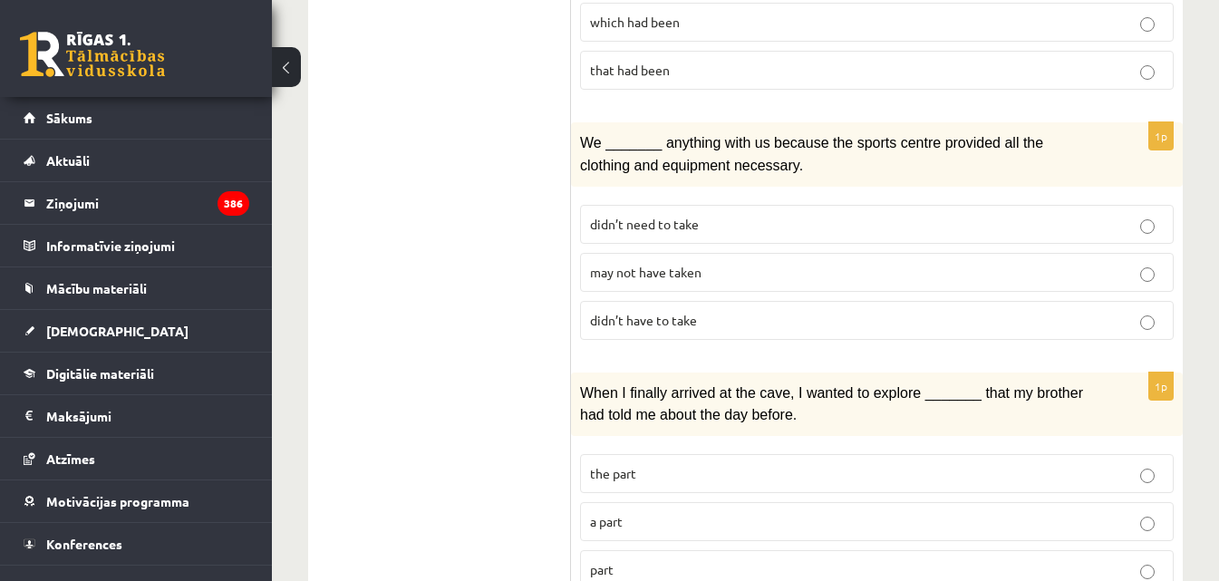
scroll to position [725, 0]
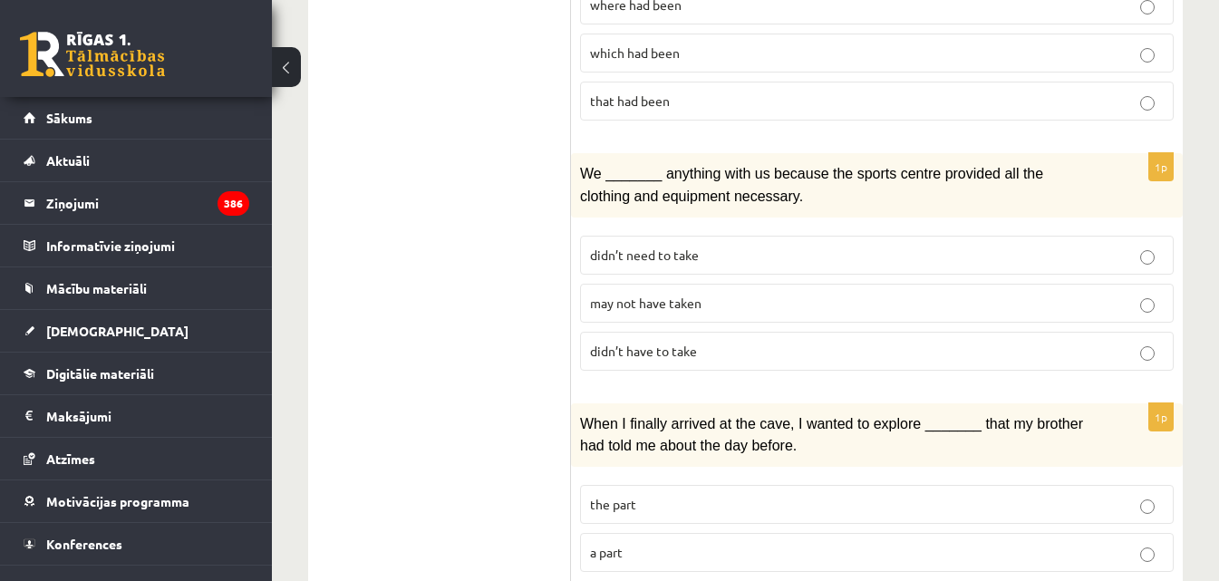
click at [686, 301] on span "may not have taken" at bounding box center [646, 303] width 112 height 16
click at [687, 301] on span "may not have taken" at bounding box center [646, 303] width 112 height 16
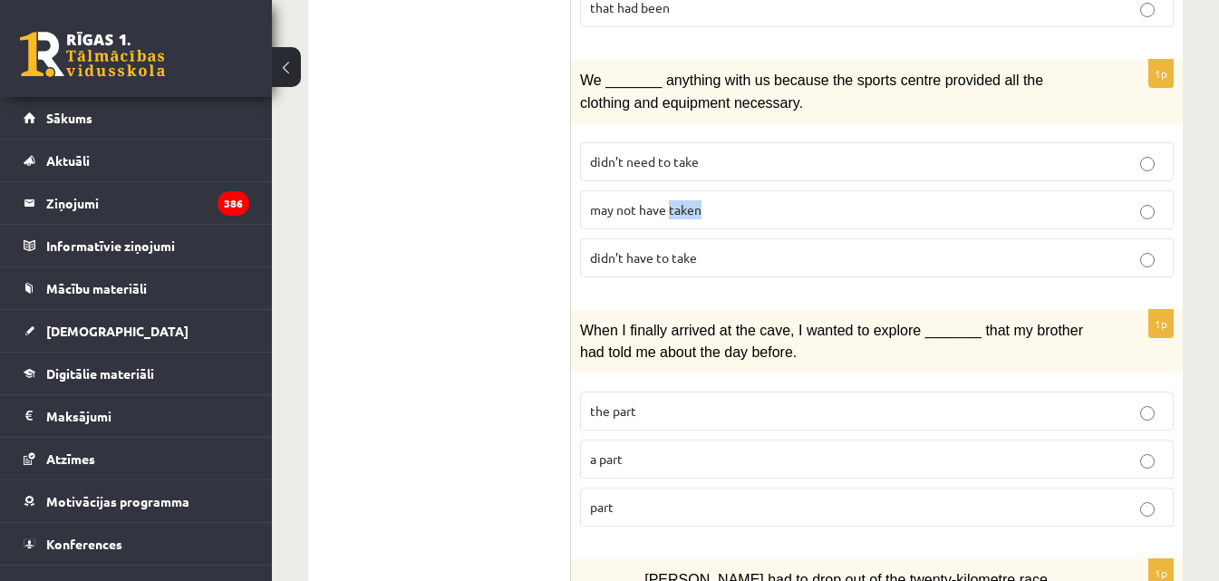
scroll to position [907, 0]
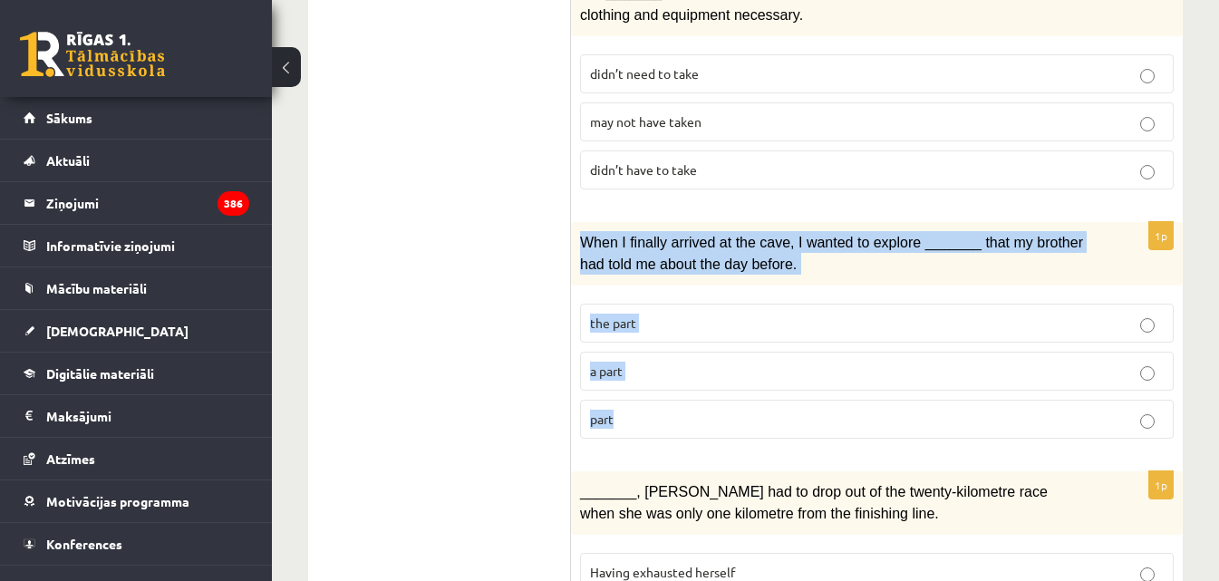
drag, startPoint x: 588, startPoint y: 243, endPoint x: 668, endPoint y: 414, distance: 189.0
click at [669, 414] on div "1p When I finally arrived at the cave, I wanted to explore _______ that my brot…" at bounding box center [877, 337] width 612 height 231
copy div "When I finally arrived at the cave, I wanted to explore _______ that my brother…"
click at [717, 412] on p "part" at bounding box center [877, 419] width 574 height 19
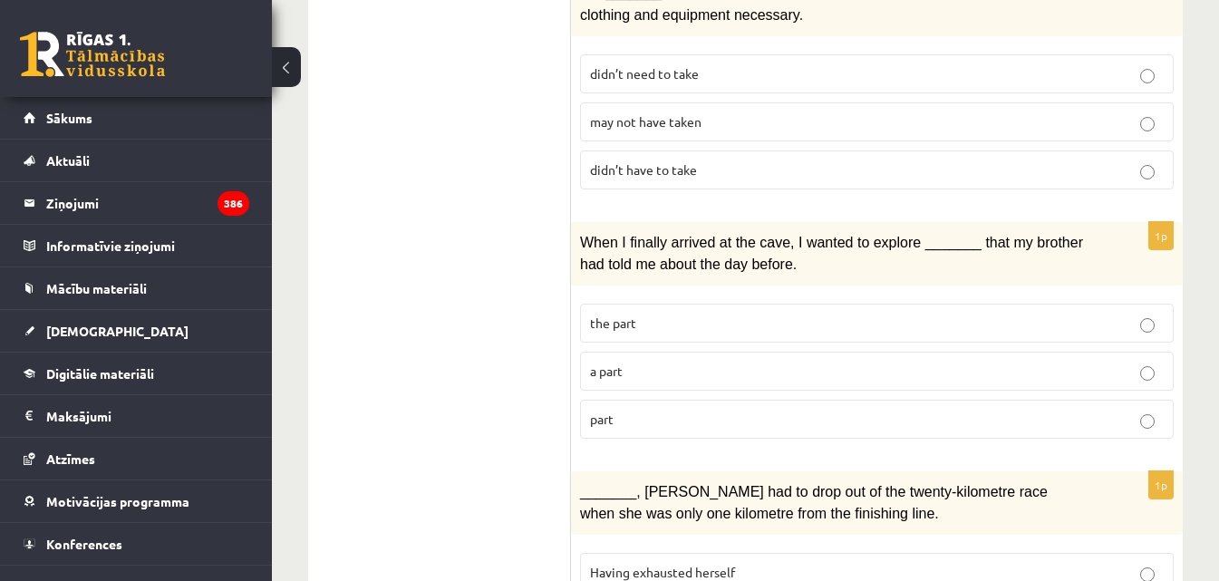
click at [717, 412] on p "part" at bounding box center [877, 419] width 574 height 19
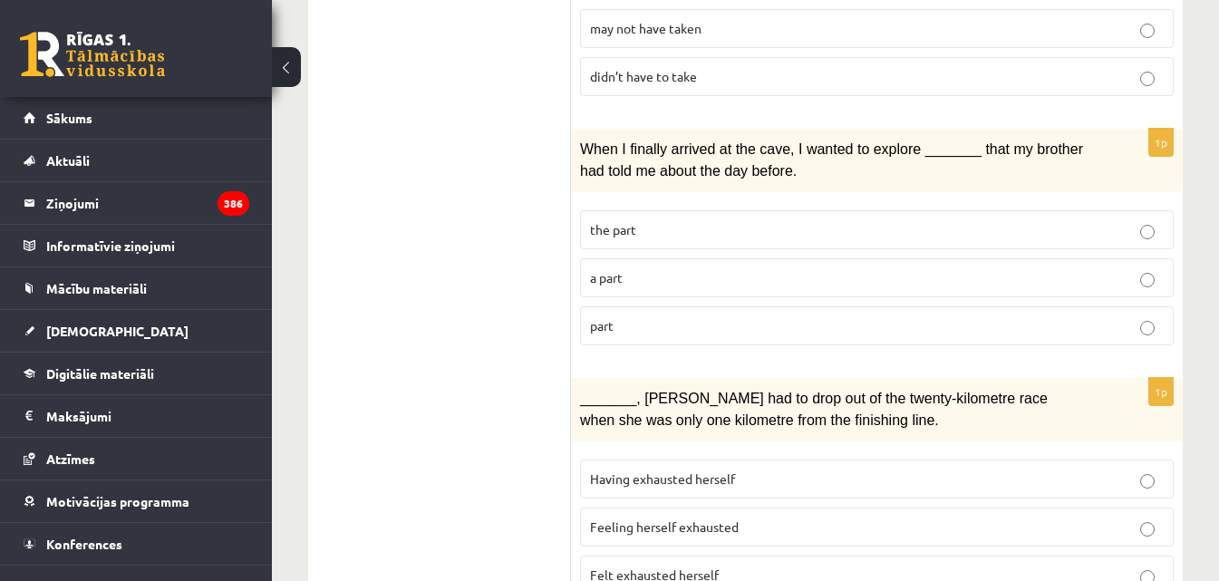
scroll to position [1179, 0]
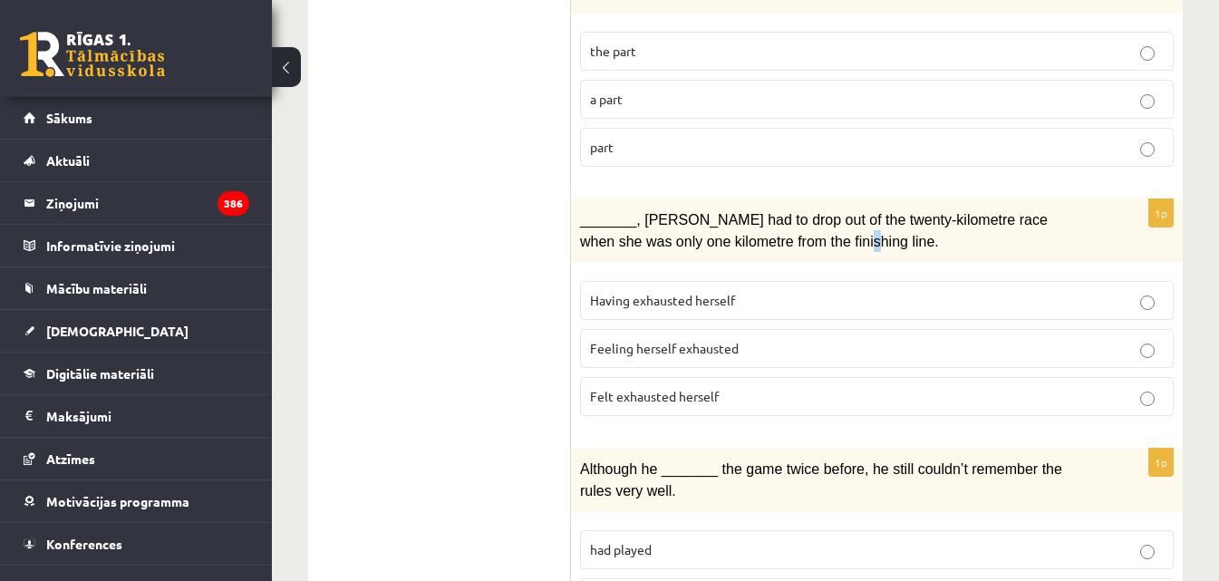
click at [753, 235] on span "_______, Judy had to drop out of the twenty-kilometre race when she was only on…" at bounding box center [814, 230] width 468 height 37
click at [739, 230] on span "_______, Judy had to drop out of the twenty-kilometre race when she was only on…" at bounding box center [814, 230] width 468 height 37
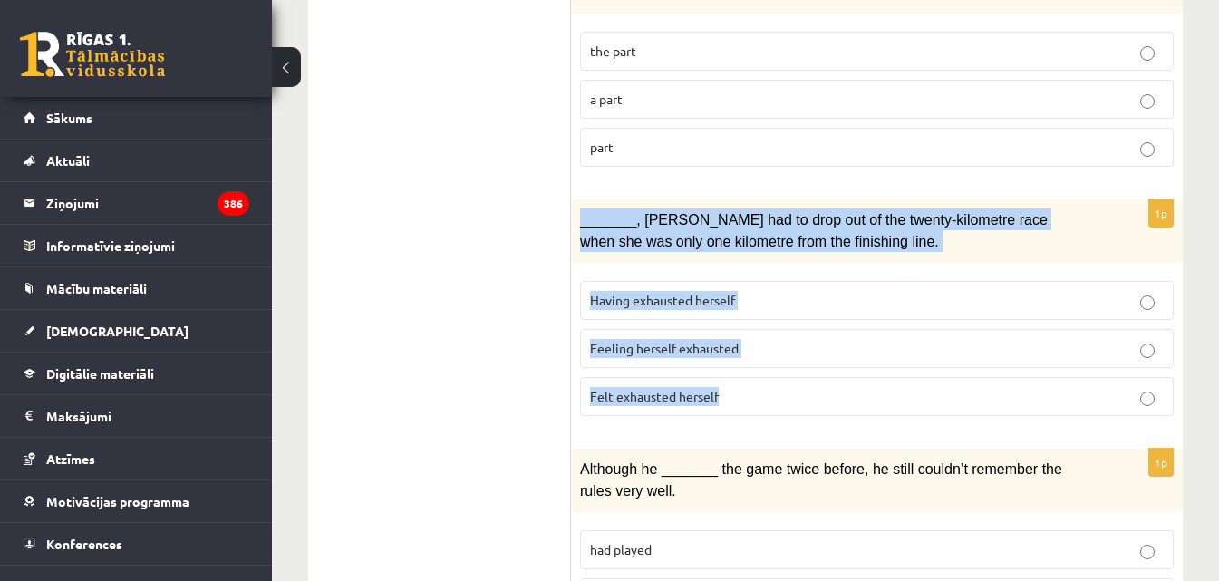
drag, startPoint x: 601, startPoint y: 226, endPoint x: 769, endPoint y: 390, distance: 234.6
click at [769, 390] on div "1p _______, Judy had to drop out of the twenty-kilometre race when she was only…" at bounding box center [877, 314] width 612 height 231
click at [836, 387] on p "Felt exhausted herself" at bounding box center [877, 396] width 574 height 19
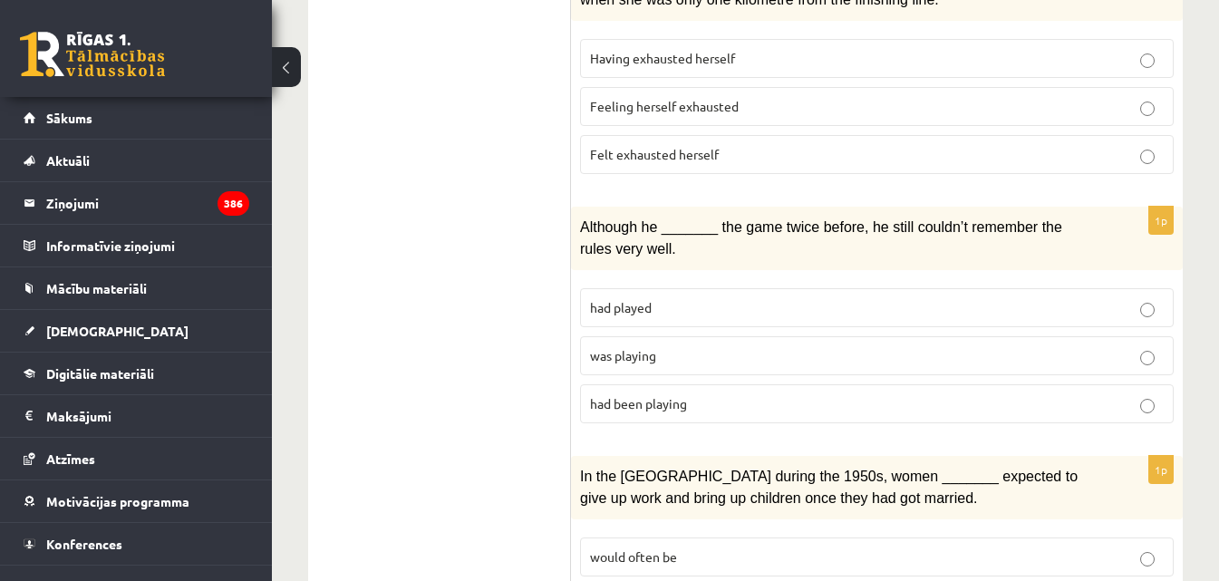
scroll to position [1451, 0]
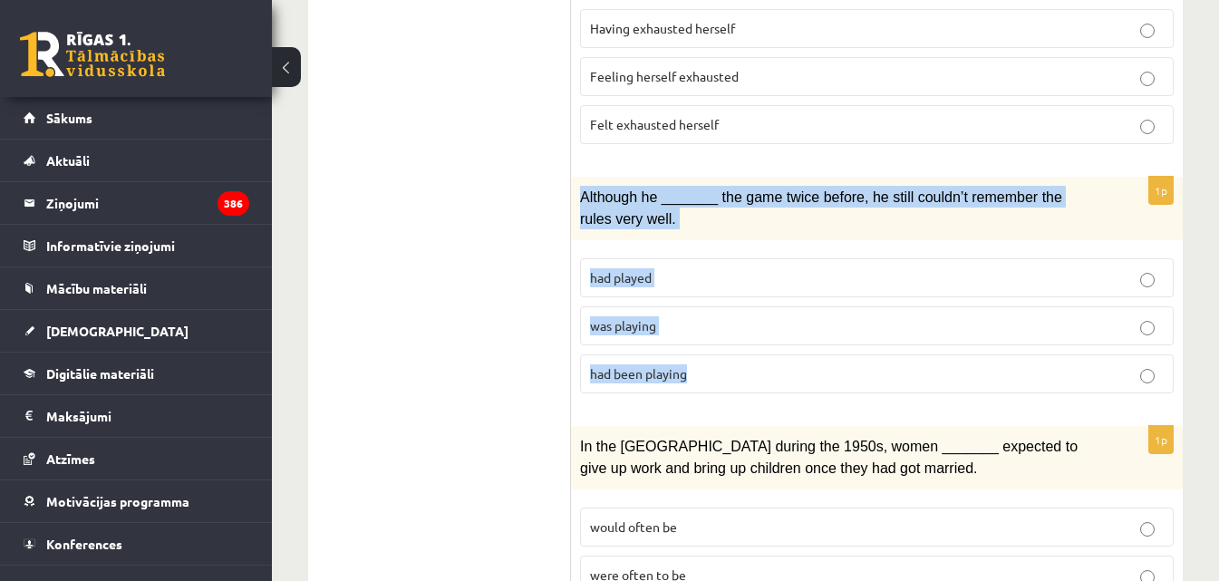
drag, startPoint x: 606, startPoint y: 220, endPoint x: 714, endPoint y: 364, distance: 179.9
click at [715, 365] on div "1p Although he _______ the game twice before, he still couldn’t remember the ru…" at bounding box center [877, 292] width 612 height 231
copy div "Although he _______ the game twice before, he still couldn’t remember the rules…"
click at [736, 316] on p "was playing" at bounding box center [877, 325] width 574 height 19
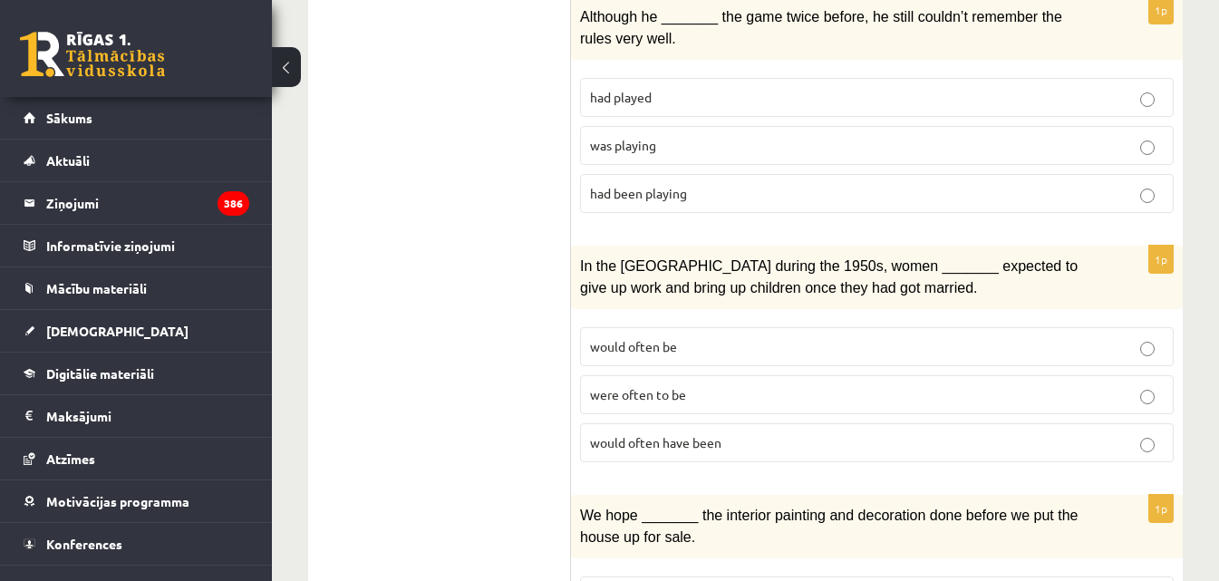
scroll to position [1632, 0]
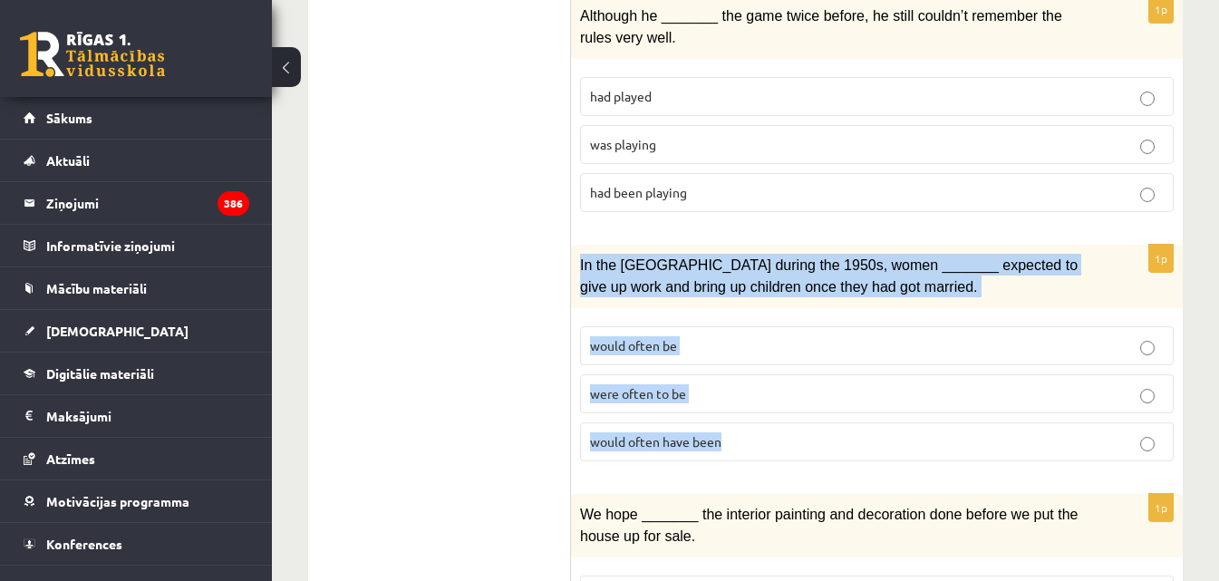
drag, startPoint x: 593, startPoint y: 276, endPoint x: 743, endPoint y: 420, distance: 207.7
click at [743, 420] on div "1p In the USA during the 1950s, women _______ expected to give up work and brin…" at bounding box center [877, 360] width 612 height 231
click at [743, 432] on p "would often have been" at bounding box center [877, 441] width 574 height 19
drag, startPoint x: 585, startPoint y: 263, endPoint x: 727, endPoint y: 417, distance: 209.8
click at [727, 417] on div "1p In the USA during the 1950s, women _______ expected to give up work and brin…" at bounding box center [877, 360] width 612 height 231
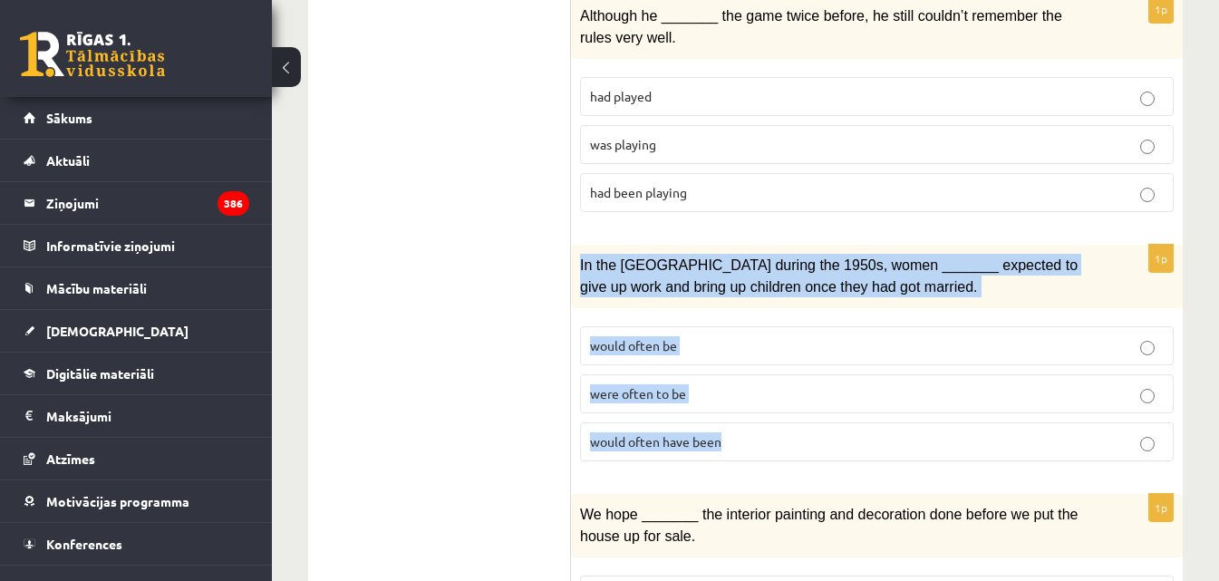
click at [727, 422] on label "would often have been" at bounding box center [877, 441] width 594 height 39
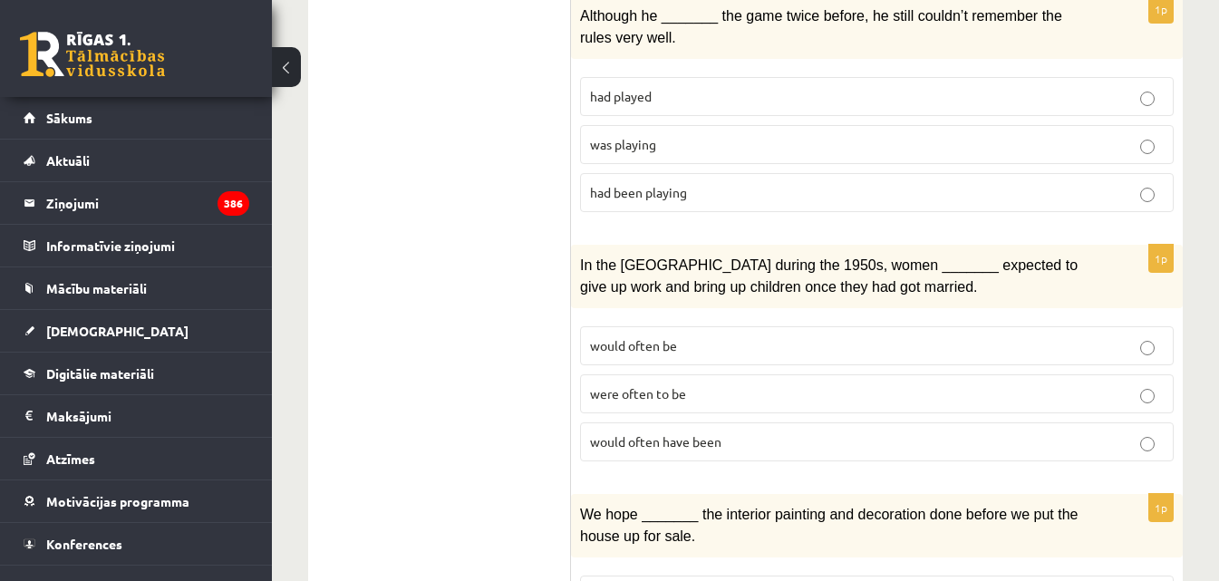
click at [727, 422] on label "would often have been" at bounding box center [877, 441] width 594 height 39
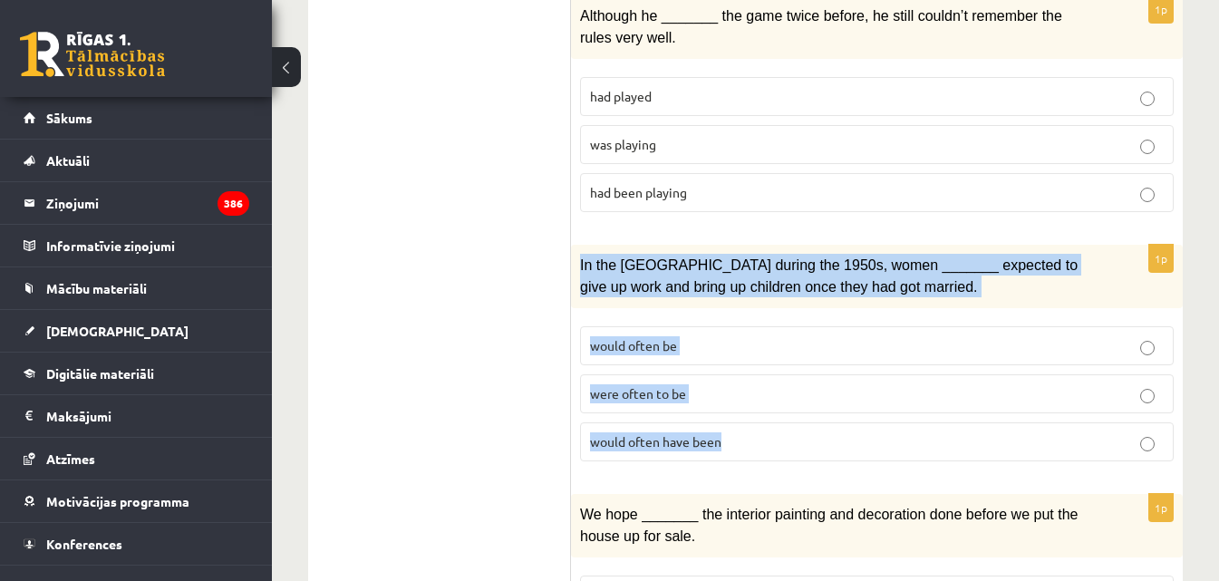
drag, startPoint x: 616, startPoint y: 277, endPoint x: 757, endPoint y: 418, distance: 200.0
click at [757, 418] on div "1p In the USA during the 1950s, women _______ expected to give up work and brin…" at bounding box center [877, 360] width 612 height 231
copy div "In the USA during the 1950s, women _______ expected to give up work and bring u…"
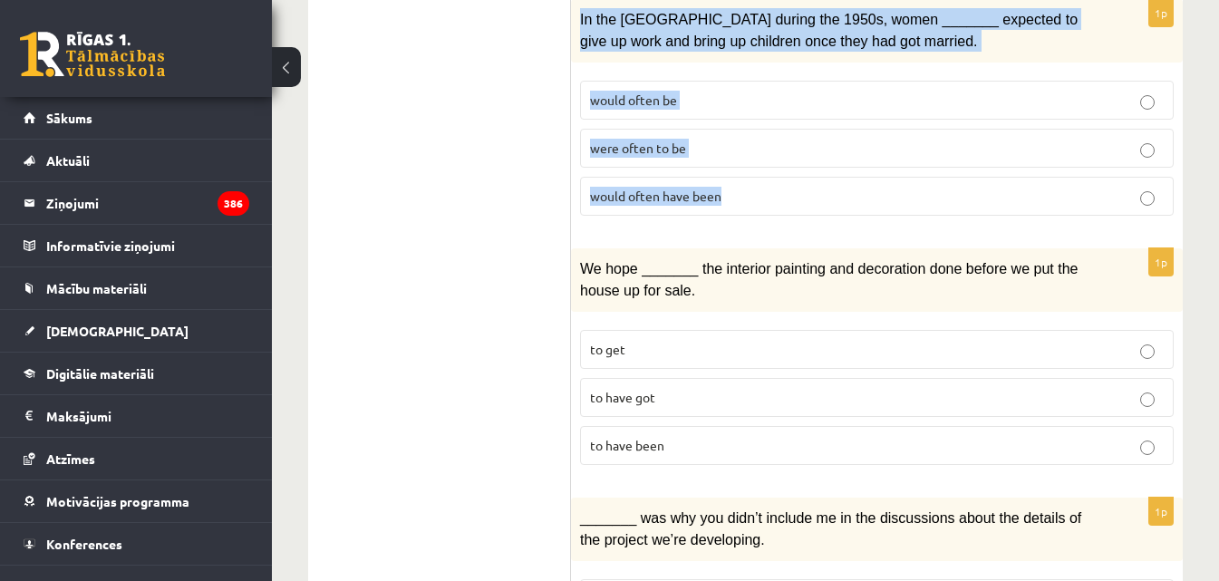
scroll to position [1904, 0]
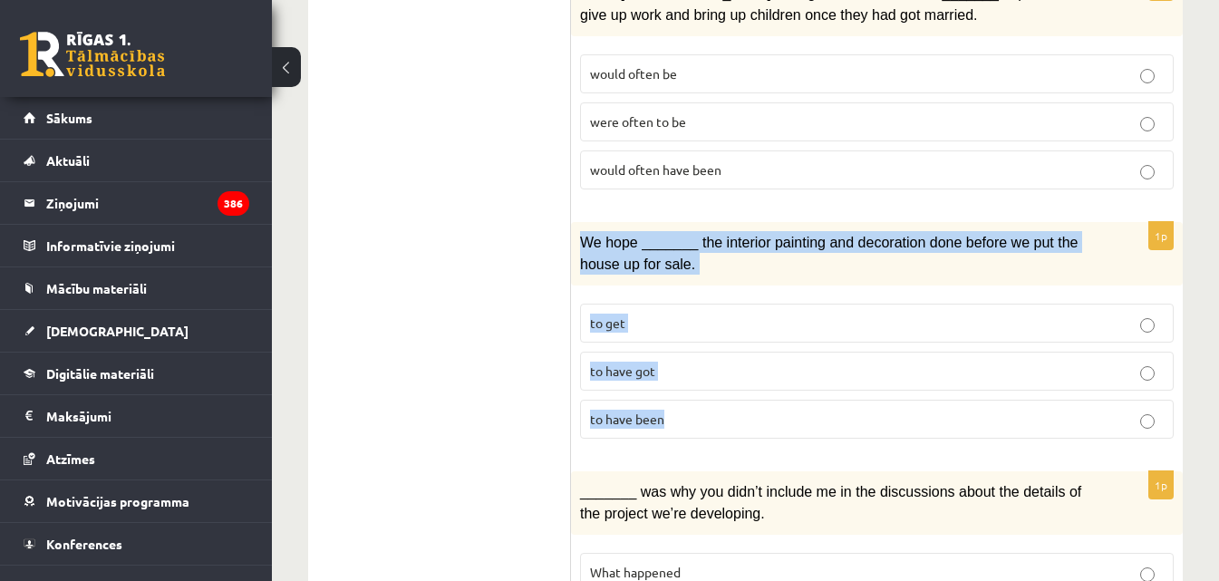
drag, startPoint x: 576, startPoint y: 221, endPoint x: 699, endPoint y: 396, distance: 214.1
click at [699, 396] on div "1p We hope _______ the interior painting and decoration done before we put the …" at bounding box center [877, 337] width 612 height 231
copy div "We hope _______ the interior painting and decoration done before we put the hou…"
click at [738, 410] on p "to have been" at bounding box center [877, 419] width 574 height 19
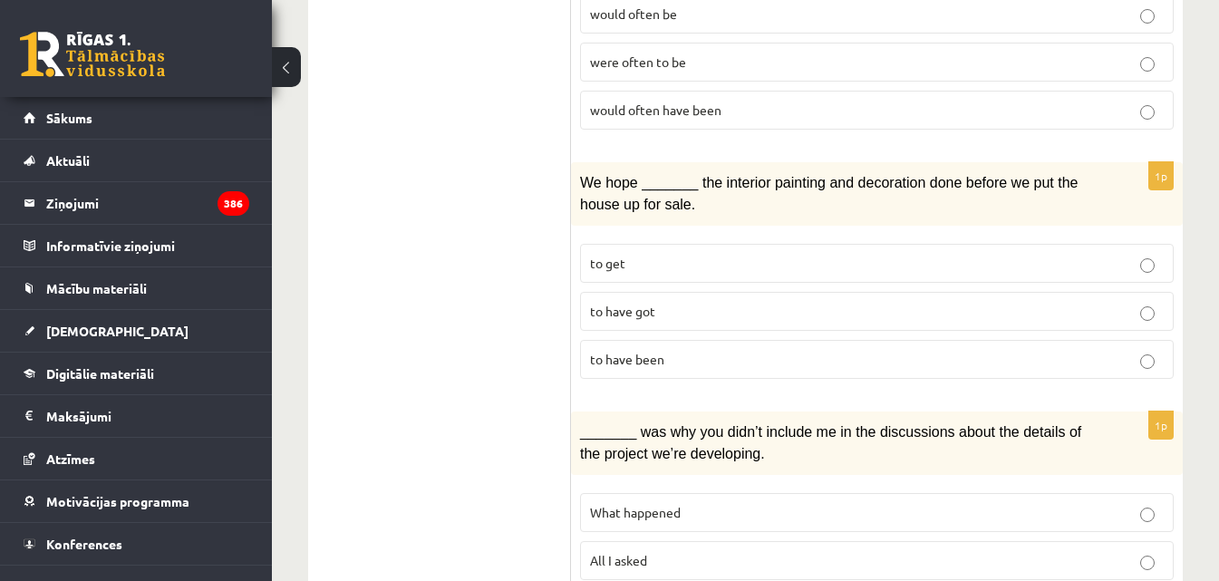
scroll to position [2085, 0]
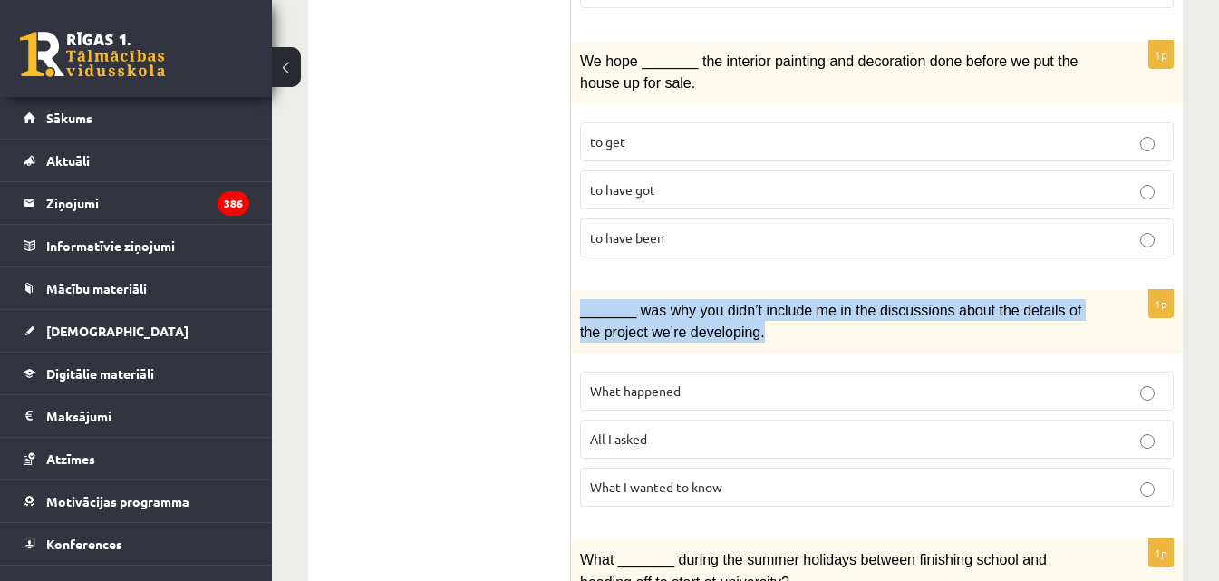
drag, startPoint x: 580, startPoint y: 298, endPoint x: 749, endPoint y: 324, distance: 170.5
click at [749, 324] on p "_______ was why you didn’t include me in the discussions about the details of t…" at bounding box center [831, 321] width 503 height 44
drag, startPoint x: 744, startPoint y: 320, endPoint x: 580, endPoint y: 300, distance: 165.3
click at [580, 300] on p "_______ was why you didn’t include me in the discussions about the details of t…" at bounding box center [831, 321] width 503 height 44
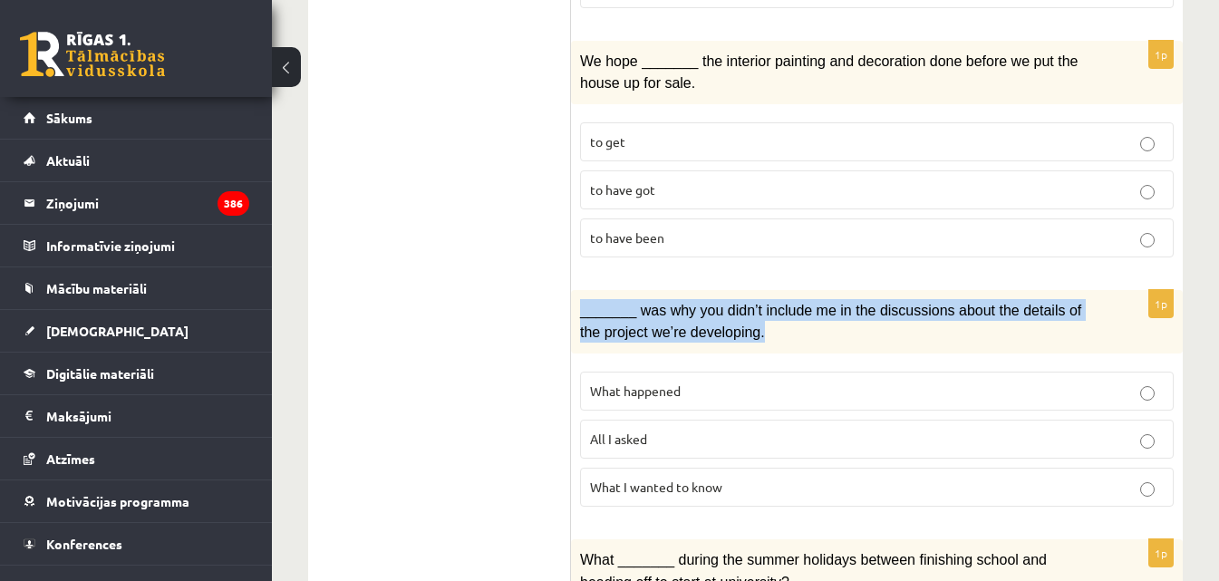
click at [580, 303] on span "_______ was why you didn’t include me in the discussions about the details of t…" at bounding box center [830, 321] width 501 height 37
drag, startPoint x: 582, startPoint y: 297, endPoint x: 733, endPoint y: 315, distance: 151.5
click at [734, 315] on div "_______ was why you didn’t include me in the discussions about the details of t…" at bounding box center [877, 321] width 612 height 63
click at [579, 293] on div "_______ was why you didn’t include me in the discussions about the details of t…" at bounding box center [877, 321] width 612 height 63
drag, startPoint x: 579, startPoint y: 293, endPoint x: 736, endPoint y: 477, distance: 241.8
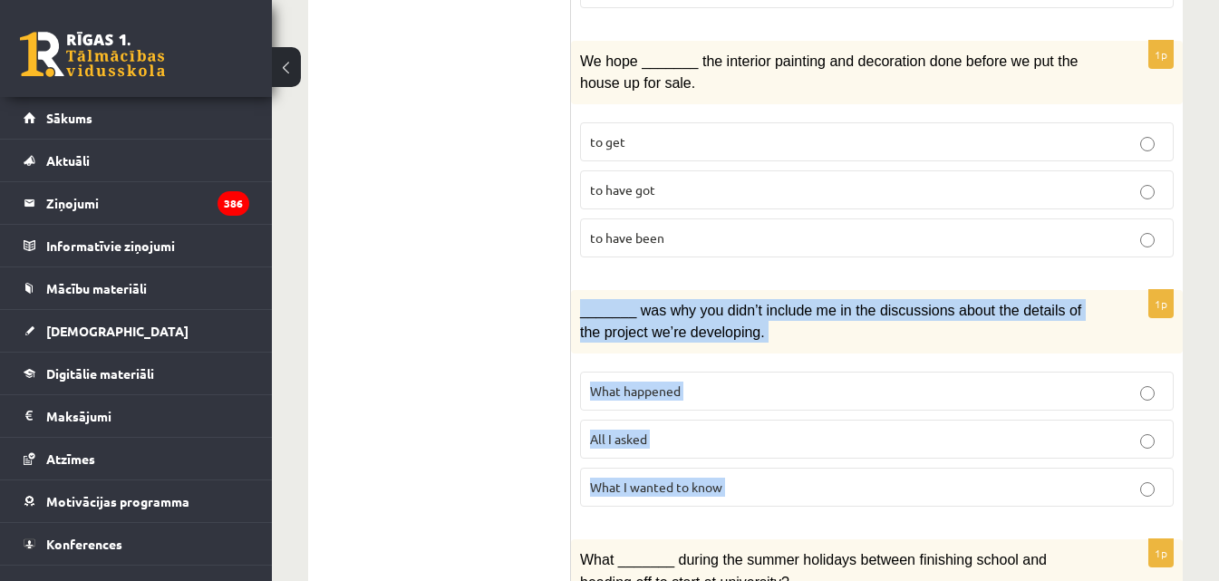
click at [736, 477] on div "1p _______ was why you didn’t include me in the discussions about the details o…" at bounding box center [877, 405] width 612 height 231
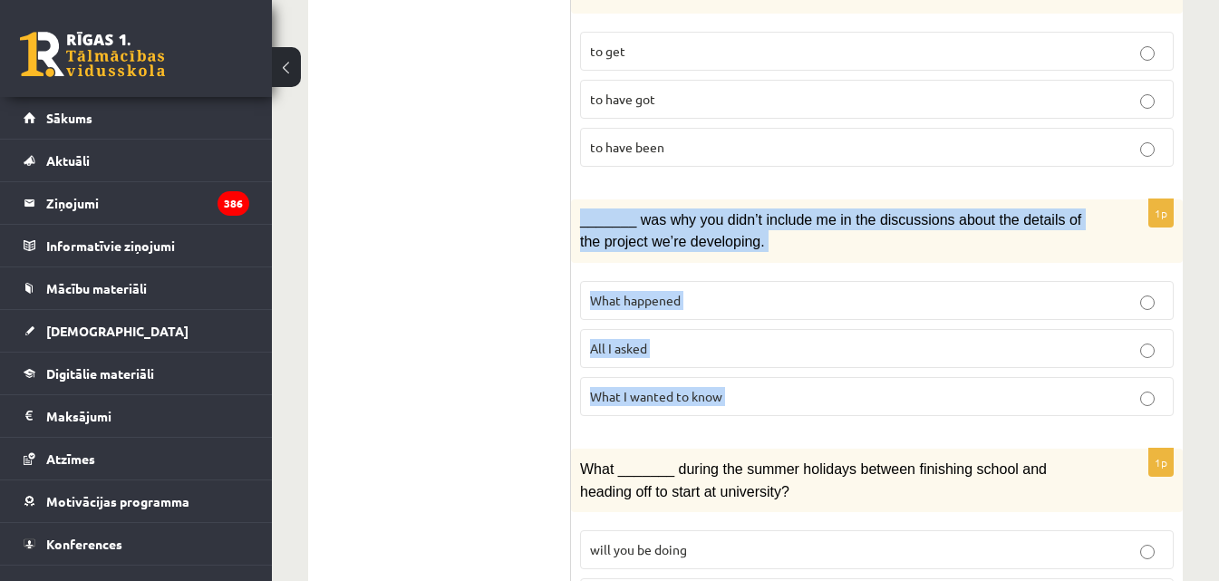
click at [756, 329] on label "All I asked" at bounding box center [877, 348] width 594 height 39
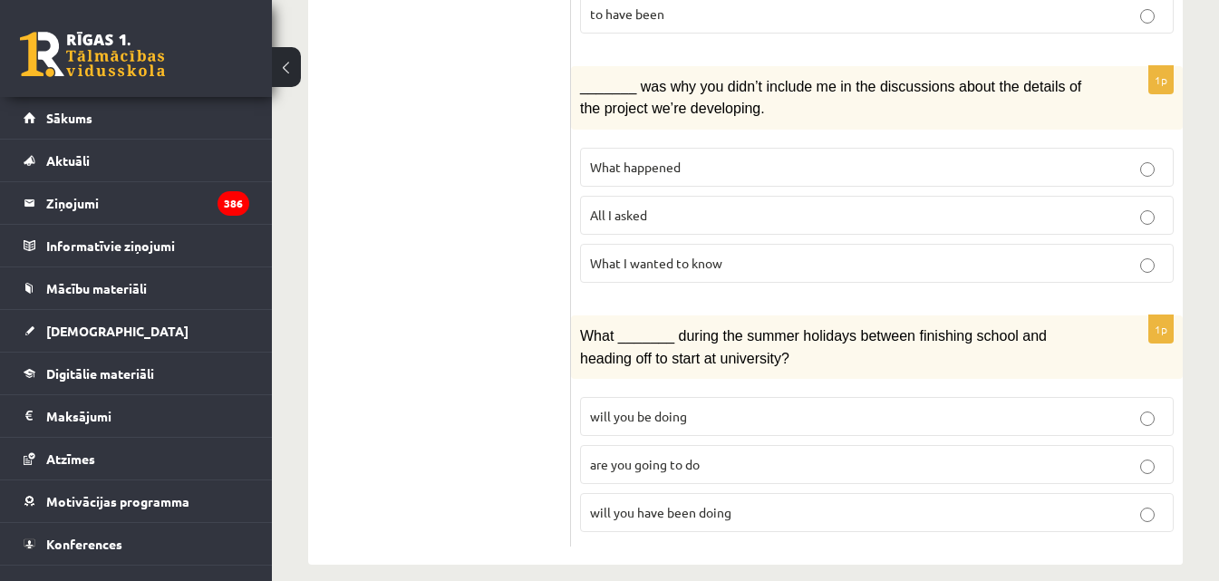
scroll to position [2311, 0]
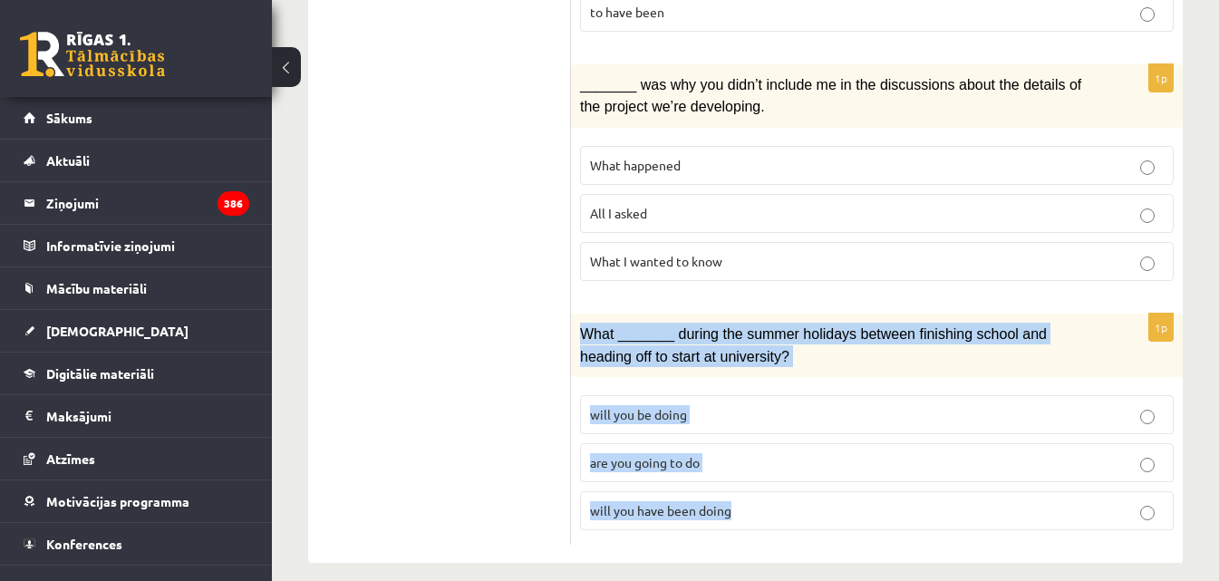
drag, startPoint x: 594, startPoint y: 325, endPoint x: 773, endPoint y: 481, distance: 237.8
click at [773, 481] on div "1p What _______ during the summer holidays between finishing school and heading…" at bounding box center [877, 429] width 612 height 231
click at [826, 501] on p "will you have been doing" at bounding box center [877, 510] width 574 height 19
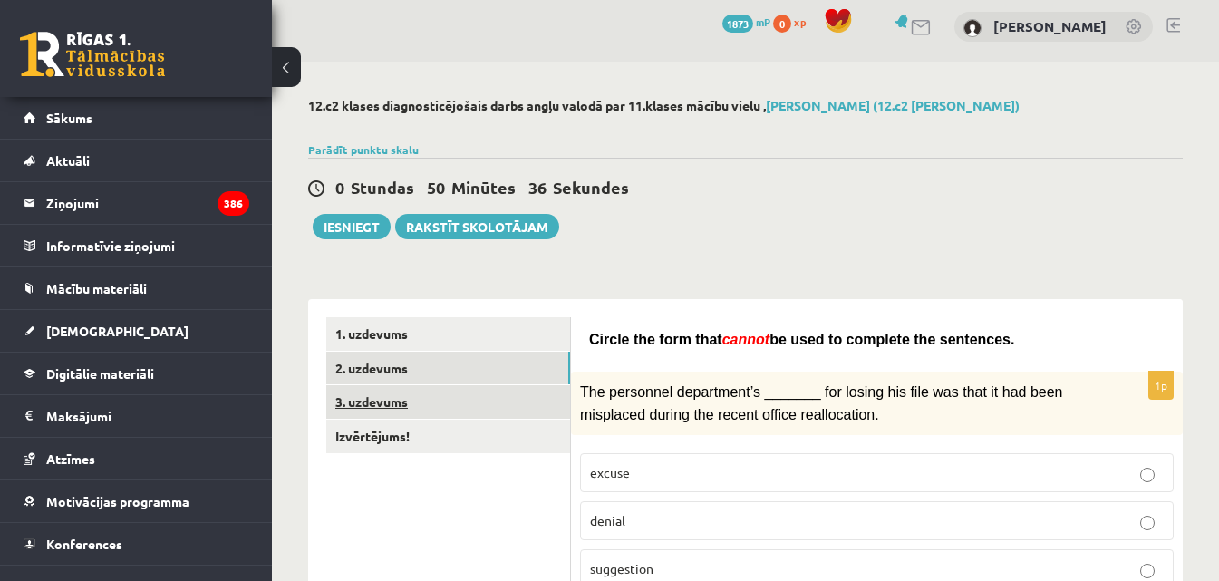
scroll to position [0, 0]
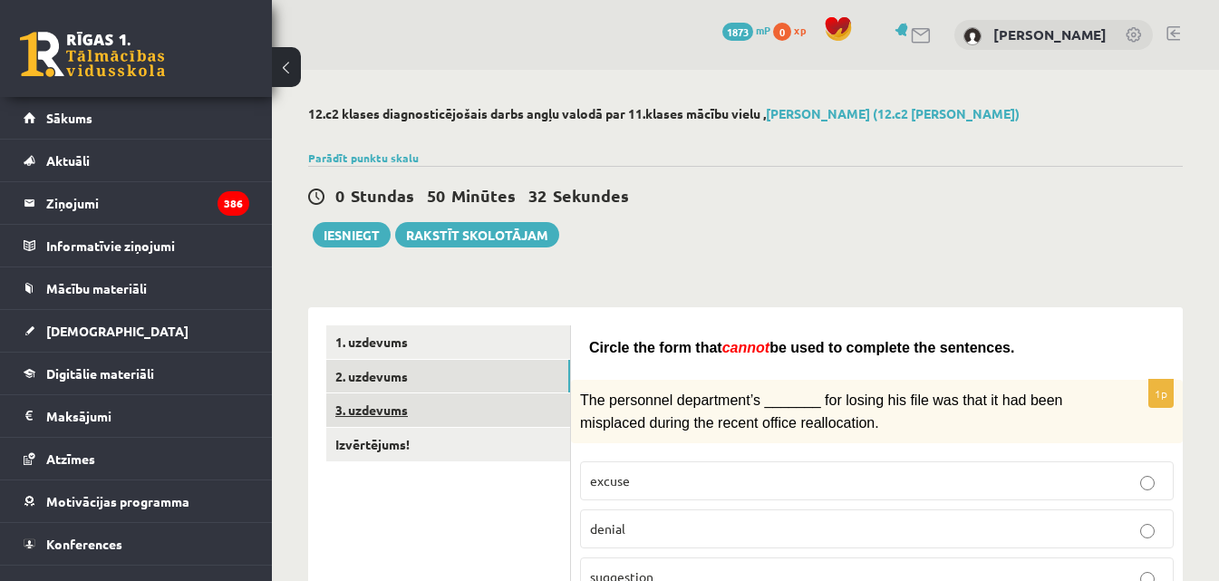
click at [395, 404] on link "3. uzdevums" at bounding box center [448, 410] width 244 height 34
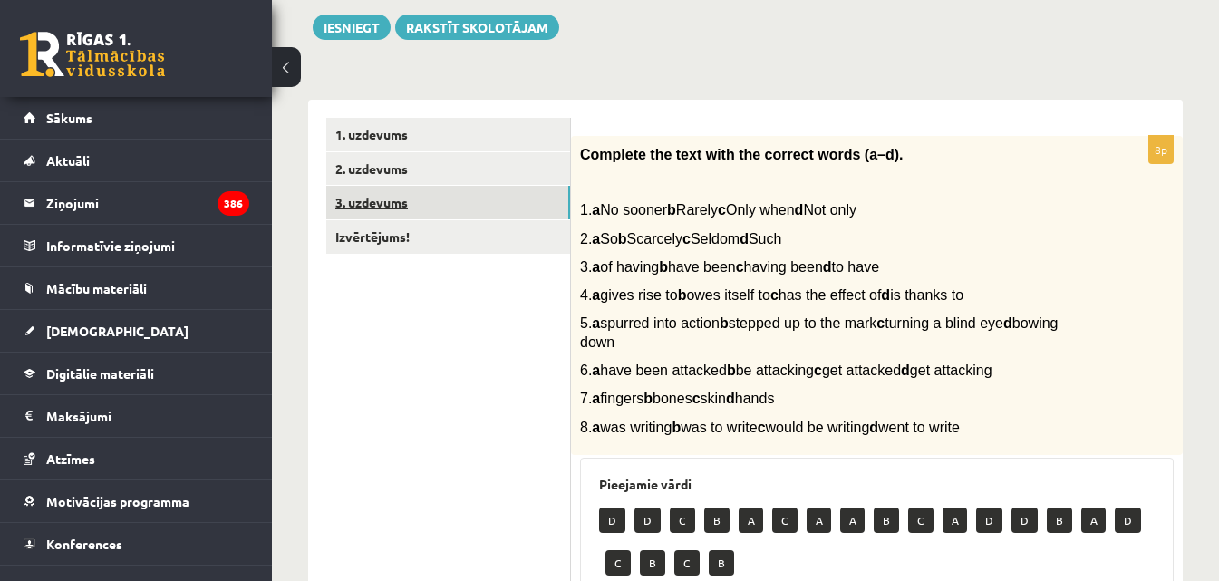
scroll to position [181, 0]
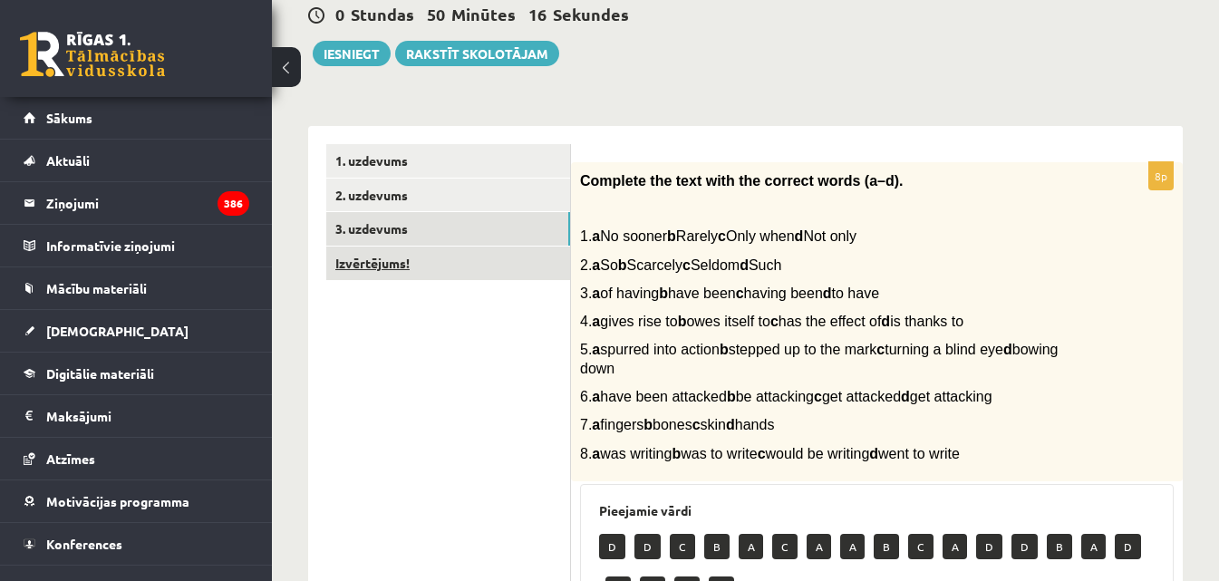
click at [379, 257] on link "Izvērtējums!" at bounding box center [448, 264] width 244 height 34
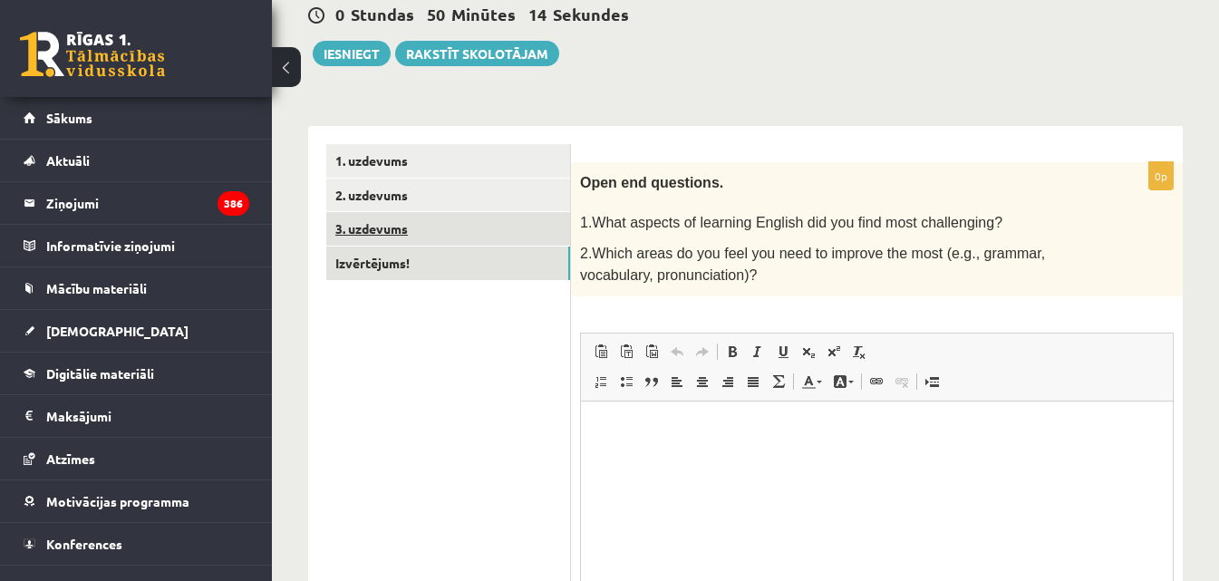
scroll to position [0, 0]
click at [391, 224] on link "3. uzdevums" at bounding box center [448, 229] width 244 height 34
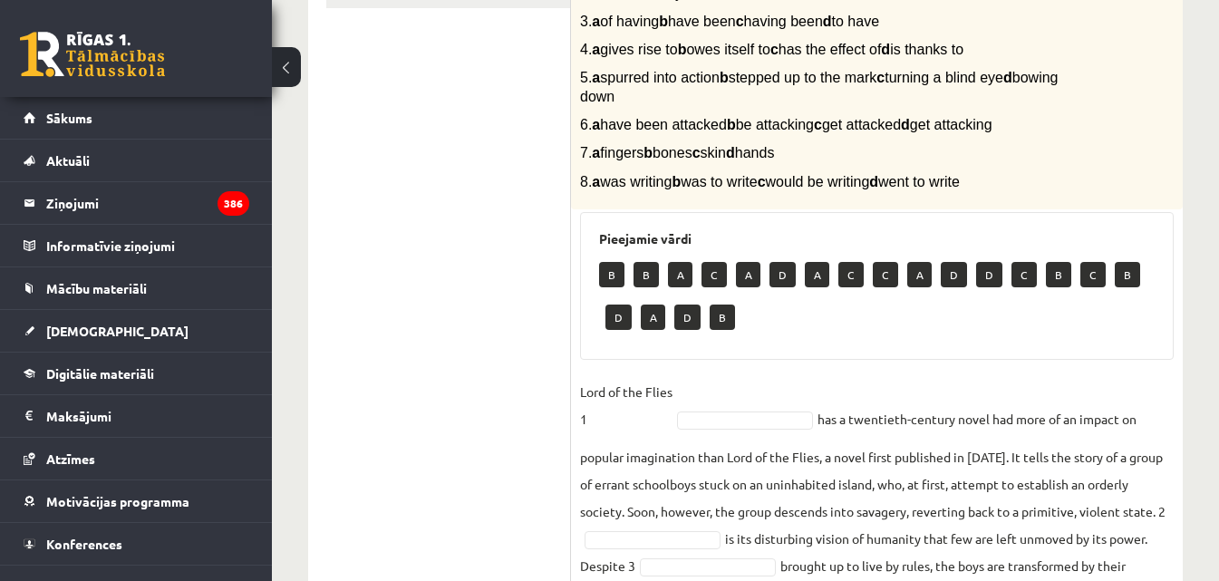
scroll to position [363, 0]
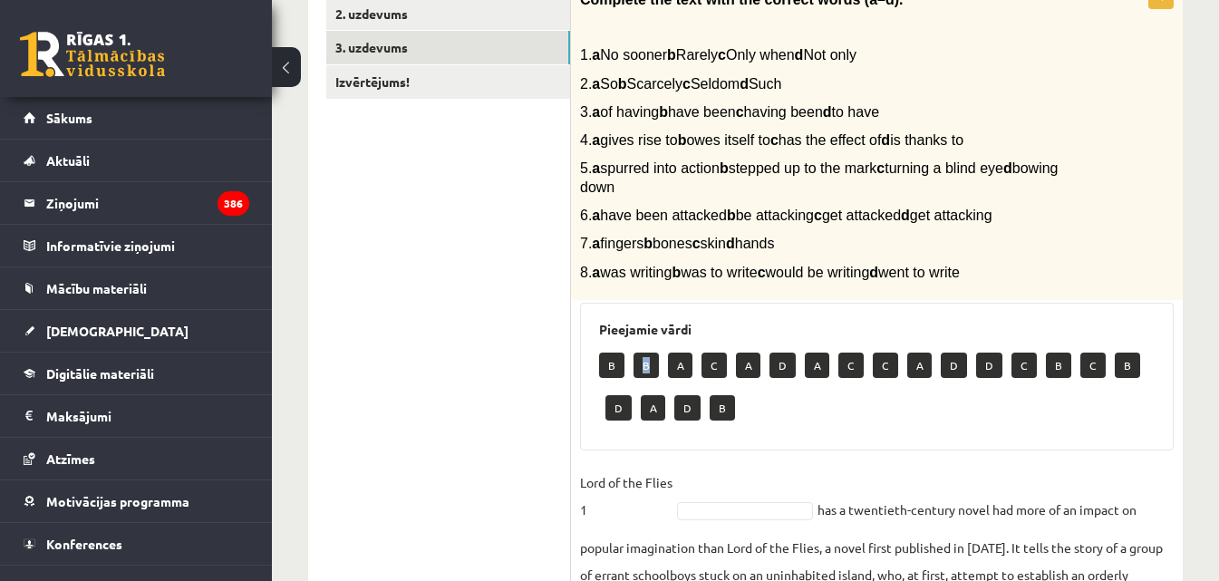
drag, startPoint x: 641, startPoint y: 361, endPoint x: 657, endPoint y: 379, distance: 24.4
click at [657, 379] on div "B B A C A D A C C A D D C B C B D A D B" at bounding box center [877, 388] width 556 height 85
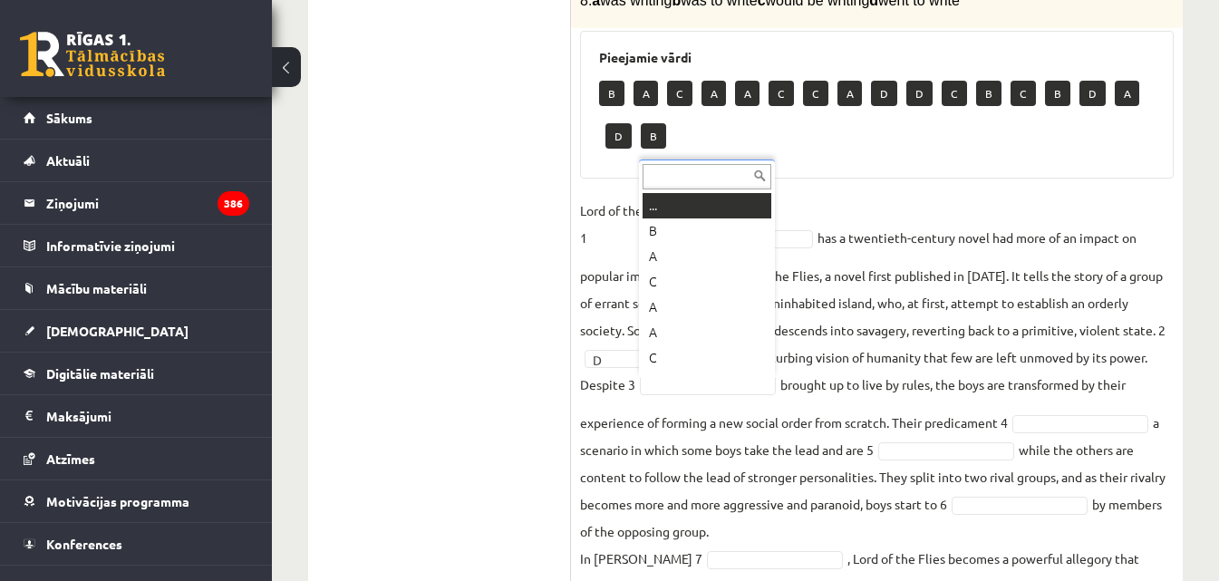
scroll to position [22, 0]
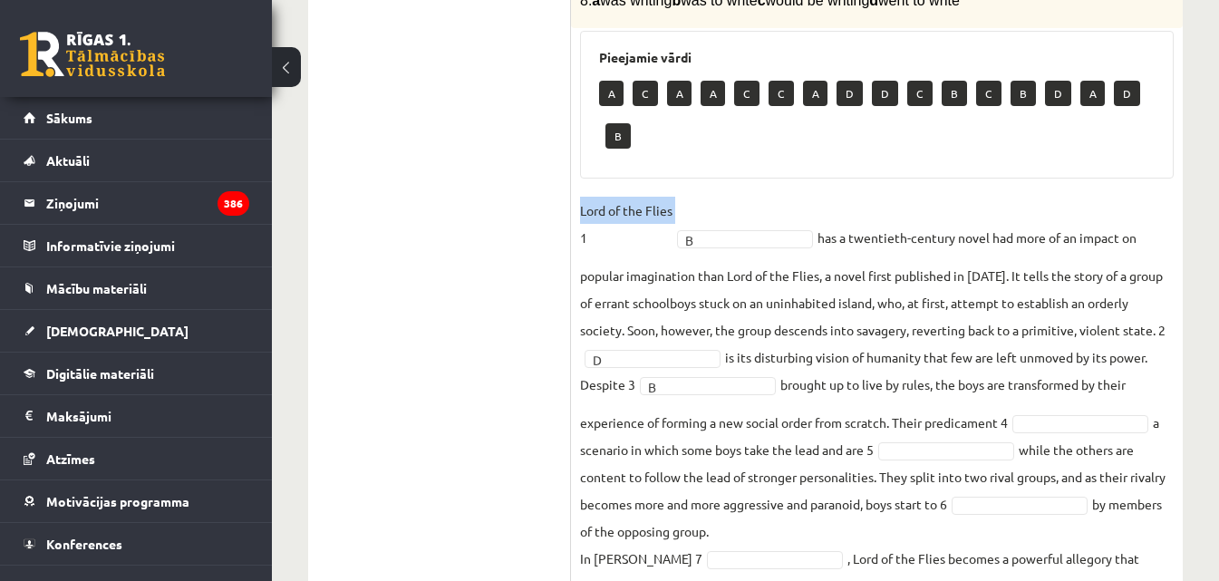
click at [673, 210] on p "Lord of the Flies 1" at bounding box center [626, 224] width 92 height 54
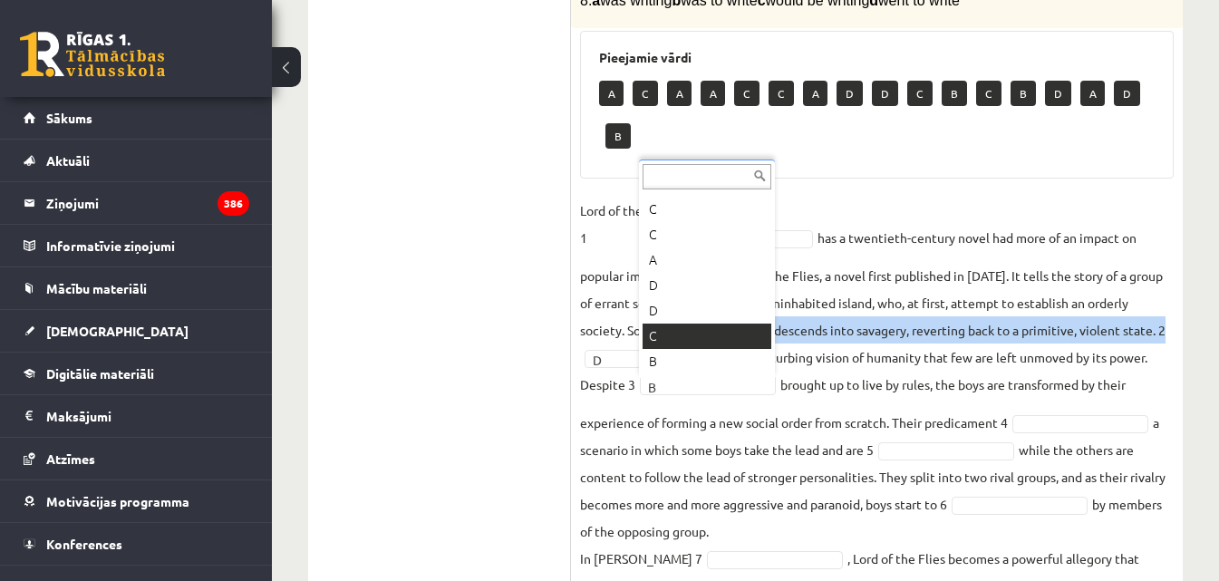
click at [684, 346] on fieldset "Lord of the Flies 1 B * has a twentieth-century novel had more of an impact on …" at bounding box center [877, 444] width 594 height 495
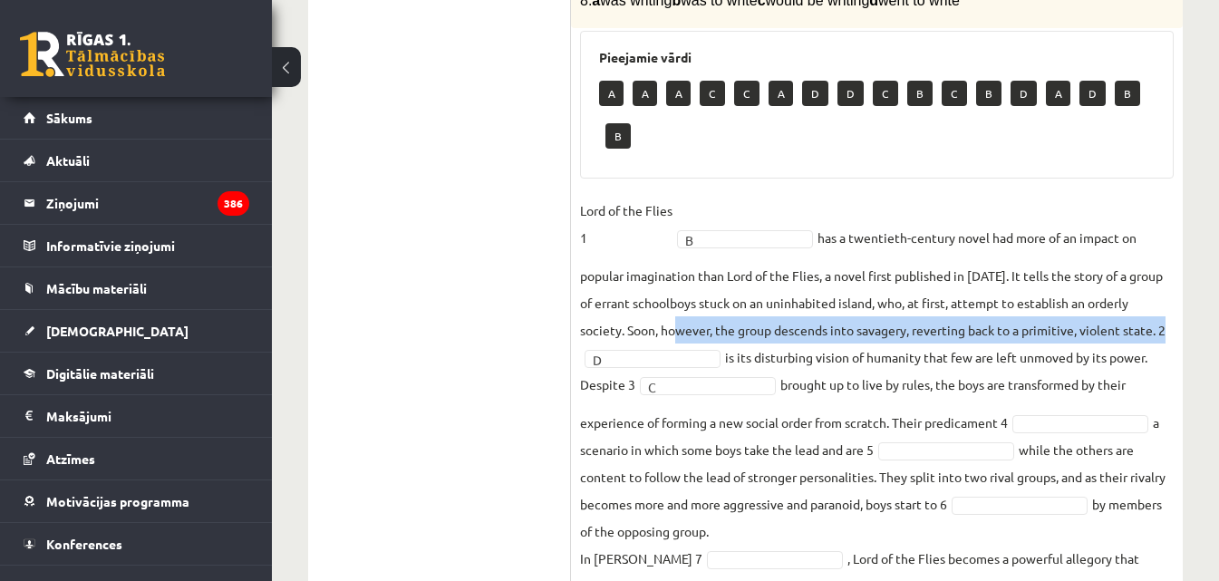
click at [790, 396] on fieldset "Lord of the Flies 1 B * has a twentieth-century novel had more of an impact on …" at bounding box center [877, 444] width 594 height 495
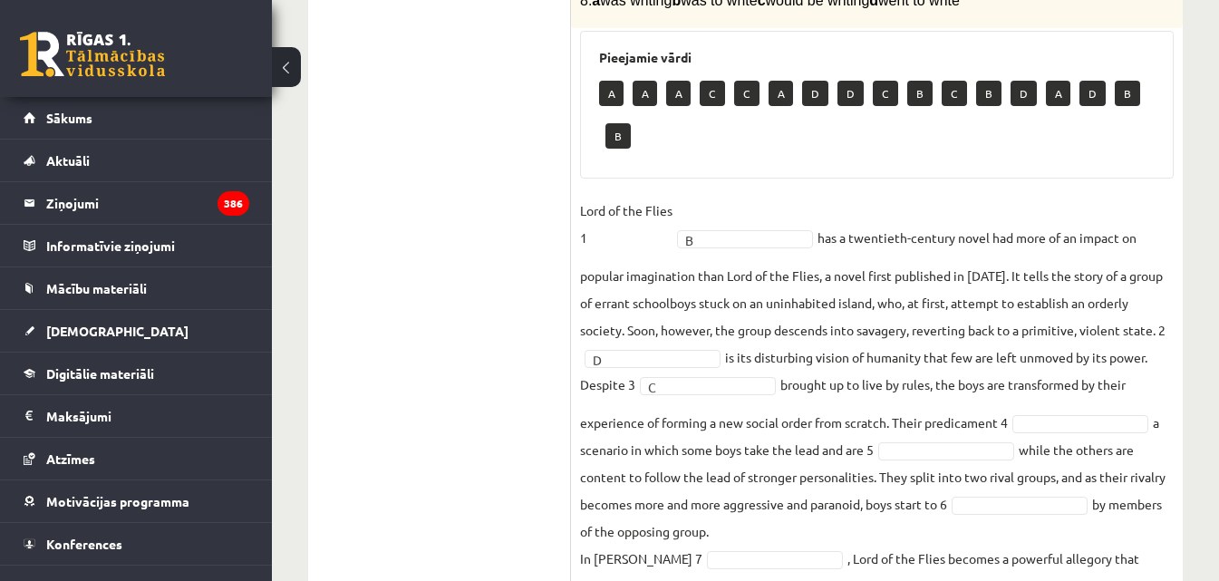
click at [790, 396] on fieldset "Lord of the Flies 1 B * has a twentieth-century novel had more of an impact on …" at bounding box center [877, 444] width 594 height 495
click at [522, 408] on ul "1. uzdevums 2. uzdevums 3. uzdevums Izvērtējums!" at bounding box center [448, 196] width 245 height 1010
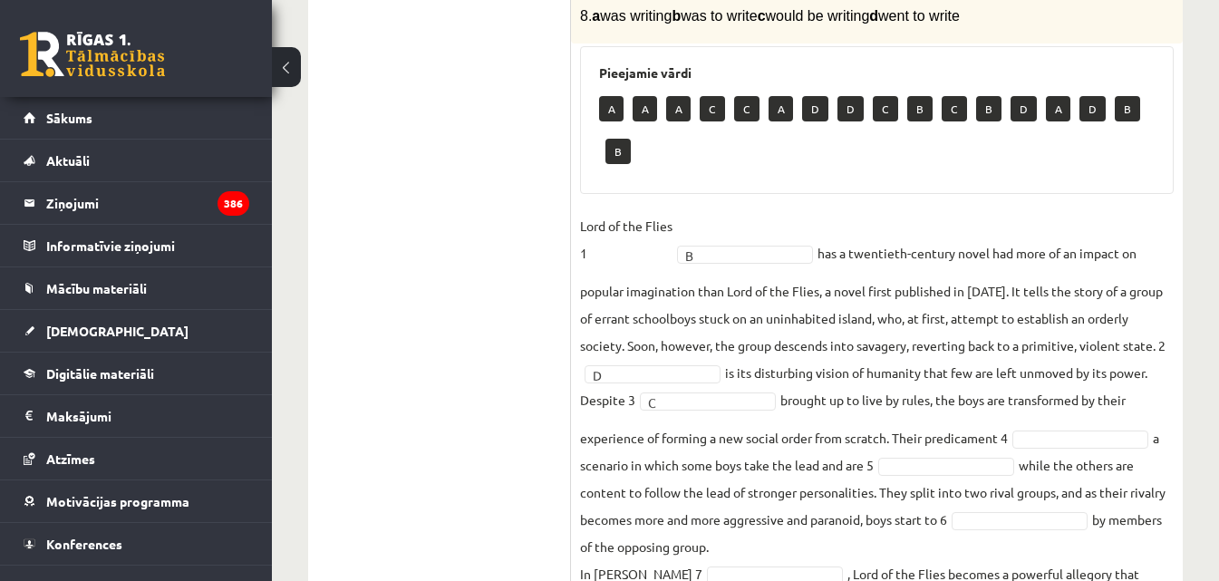
scroll to position [635, 0]
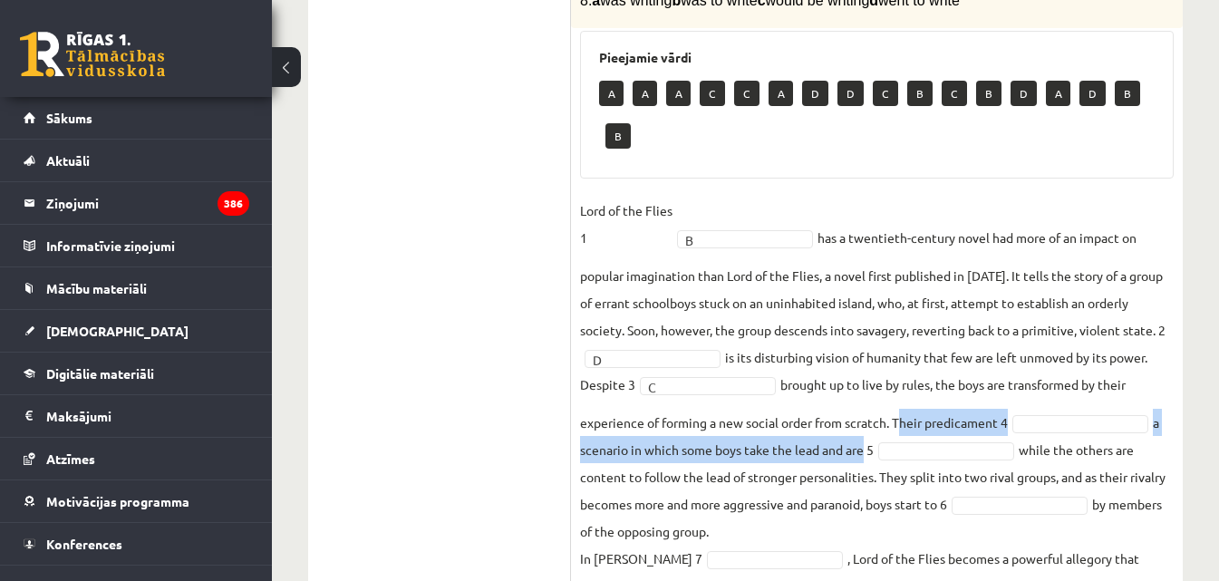
drag, startPoint x: 907, startPoint y: 423, endPoint x: 846, endPoint y: 454, distance: 68.1
click at [852, 454] on fieldset "Lord of the Flies 1 B * has a twentieth-century novel had more of an impact on …" at bounding box center [877, 444] width 594 height 495
drag, startPoint x: 842, startPoint y: 454, endPoint x: 859, endPoint y: 461, distance: 17.5
click at [855, 461] on fieldset "Lord of the Flies 1 B * has a twentieth-century novel had more of an impact on …" at bounding box center [877, 444] width 594 height 495
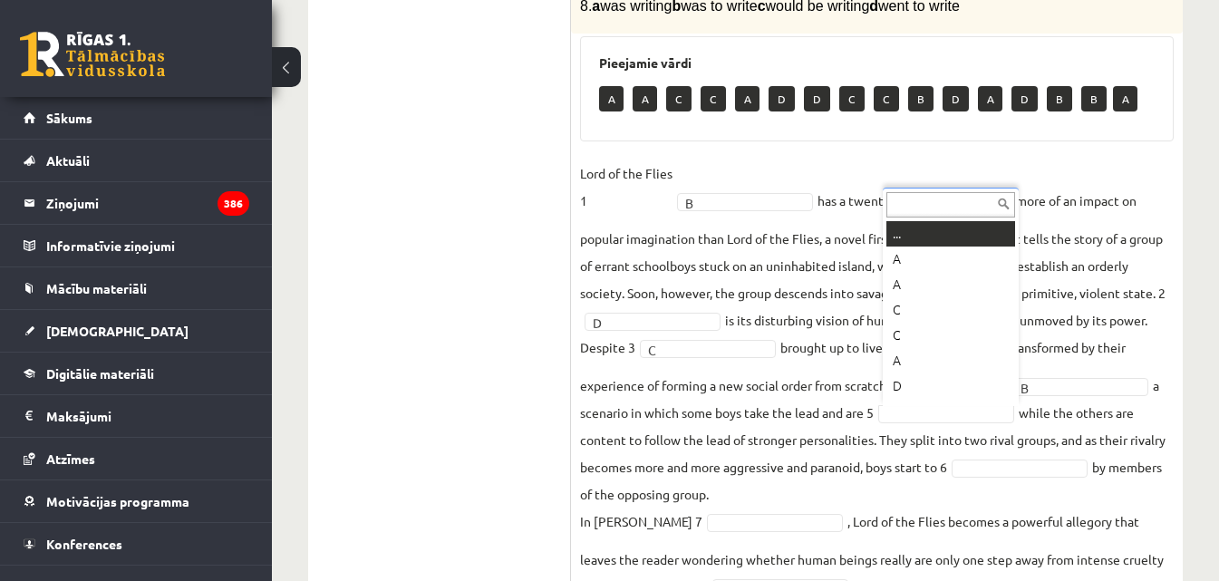
scroll to position [22, 0]
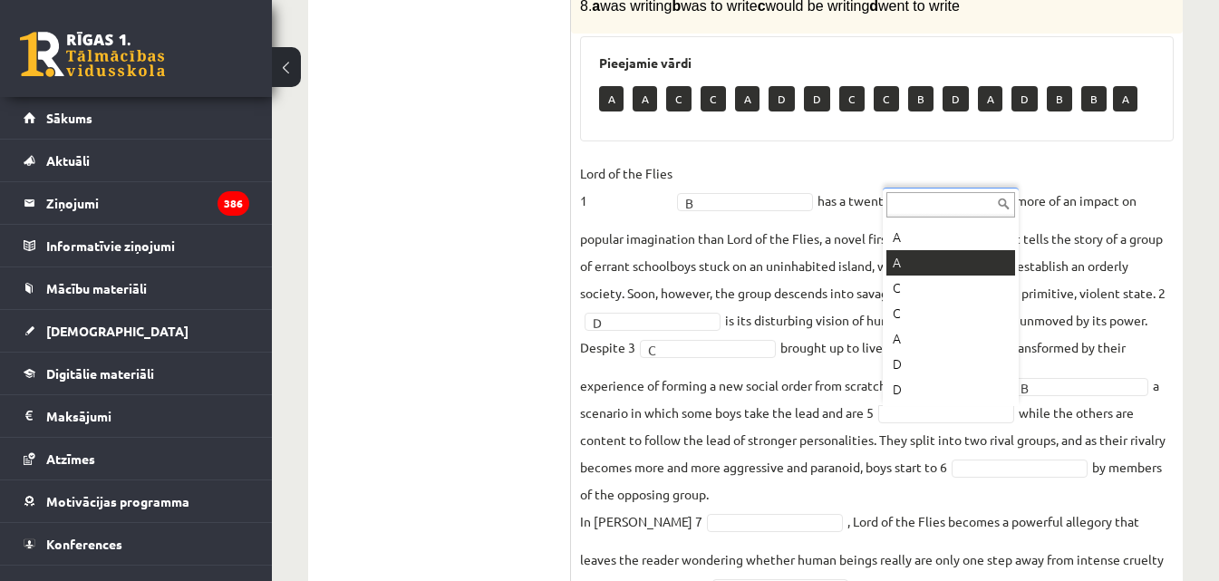
click at [918, 266] on fieldset "Lord of the Flies 1 B * has a twentieth-century novel had more of an impact on …" at bounding box center [877, 407] width 594 height 495
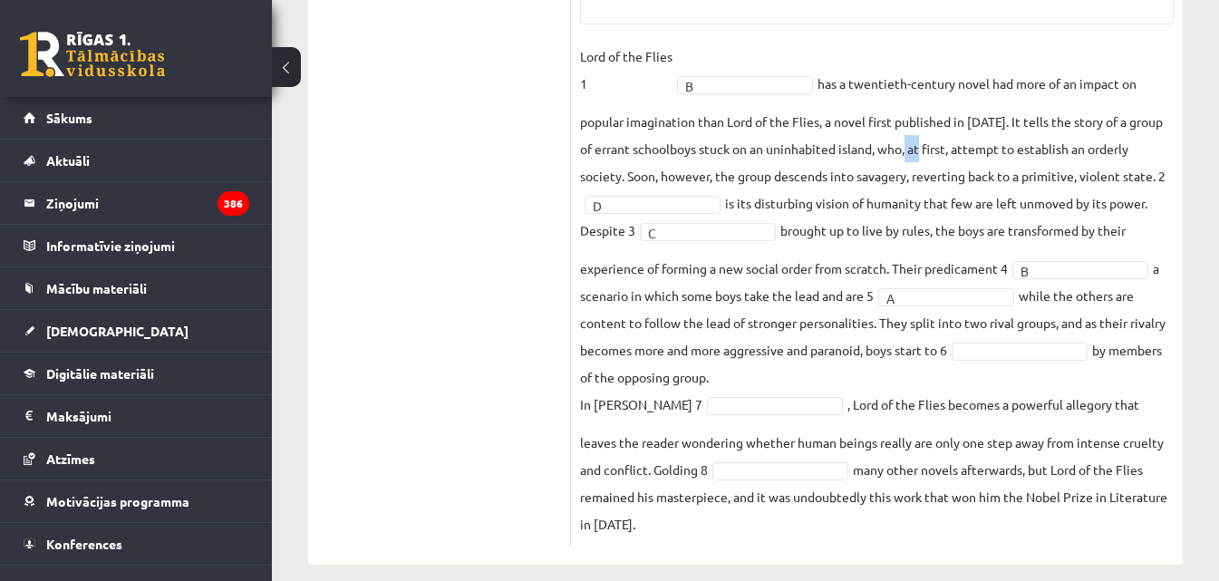
scroll to position [768, 0]
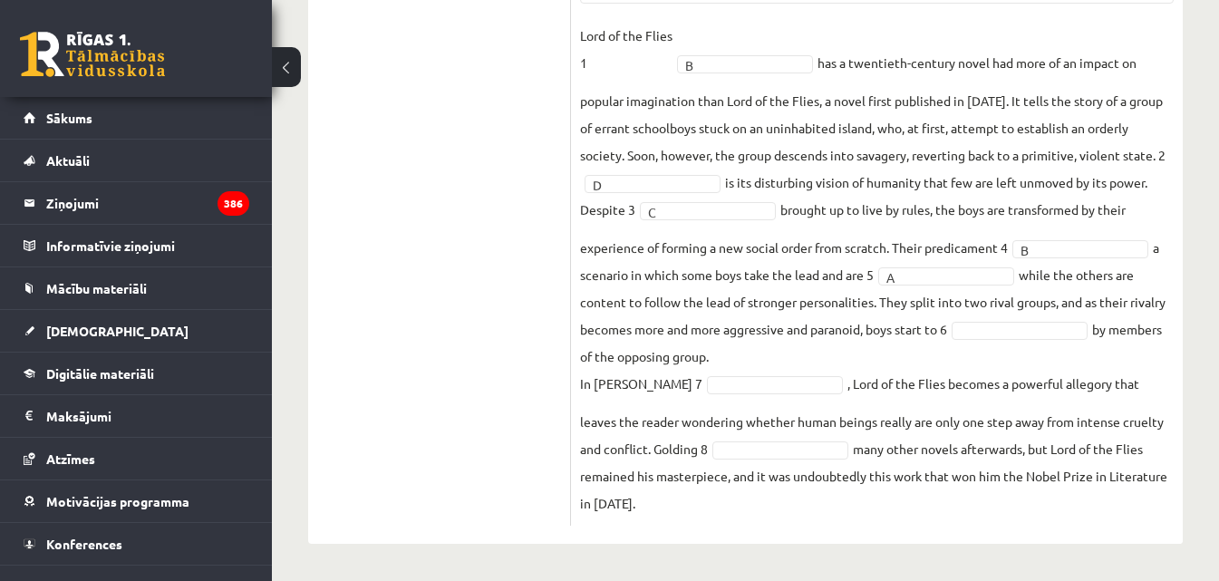
click at [1178, 308] on div "8p Complete the text with the correct words (a–d). 1. a No sooner b Rarely c On…" at bounding box center [877, 51] width 612 height 949
click at [1170, 361] on fieldset "Lord of the Flies 1 B * has a twentieth-century novel had more of an impact on …" at bounding box center [877, 269] width 594 height 495
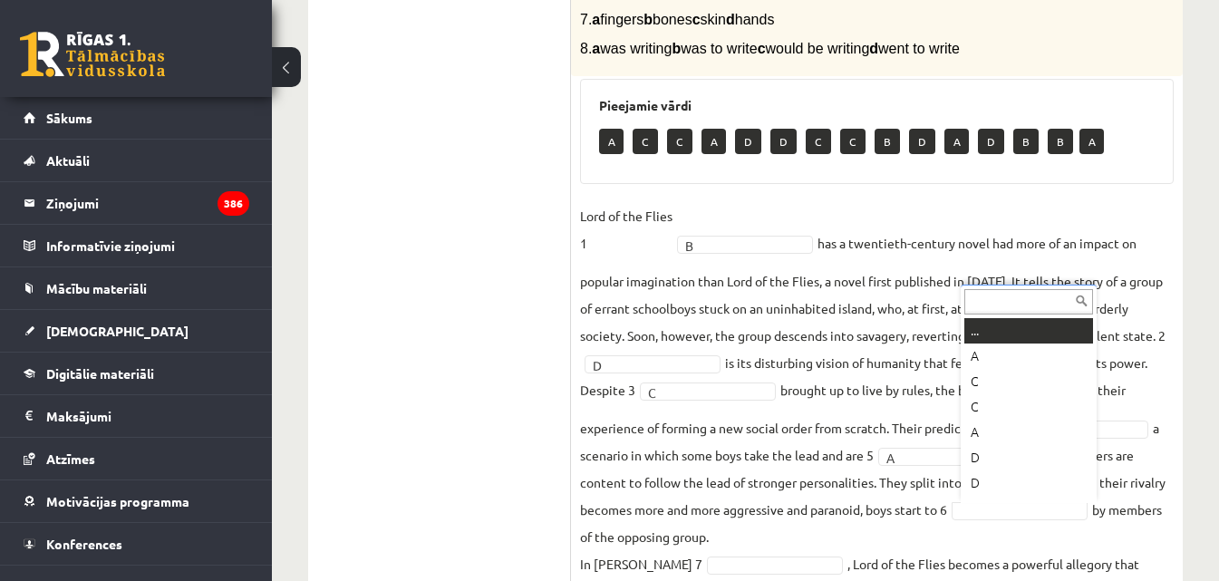
scroll to position [22, 0]
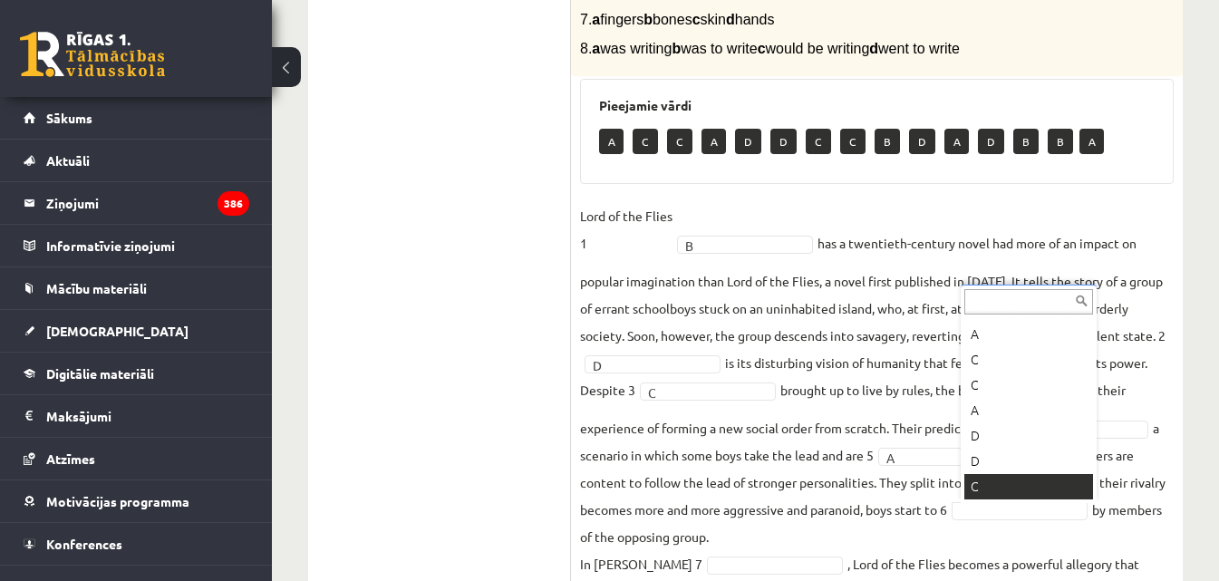
click at [992, 483] on fieldset "Lord of the Flies 1 B * has a twentieth-century novel had more of an impact on …" at bounding box center [877, 449] width 594 height 495
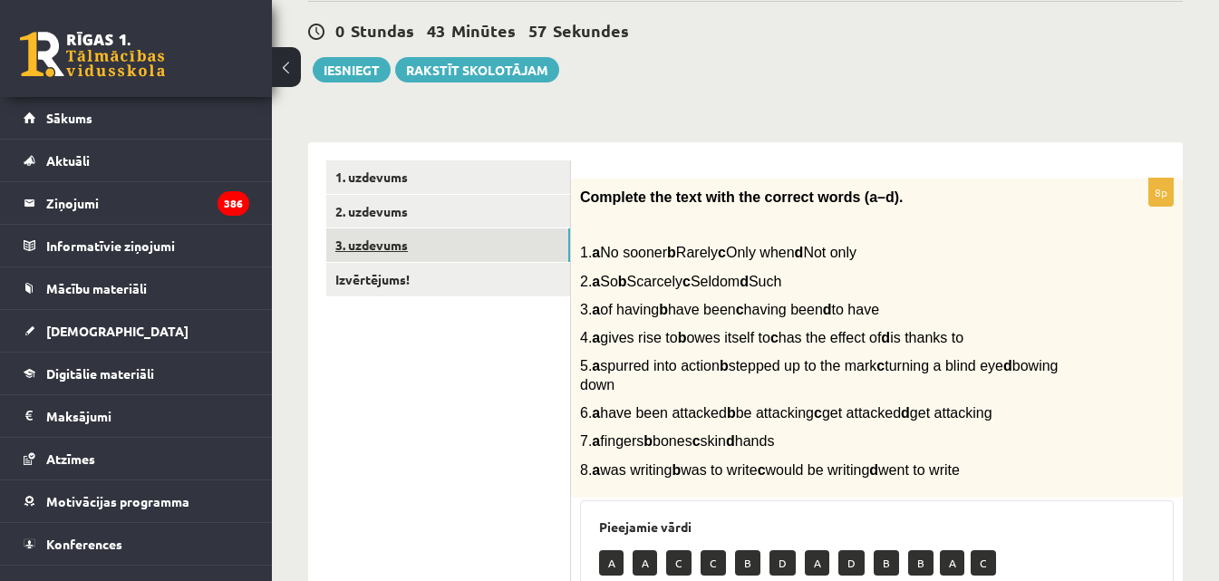
scroll to position [133, 0]
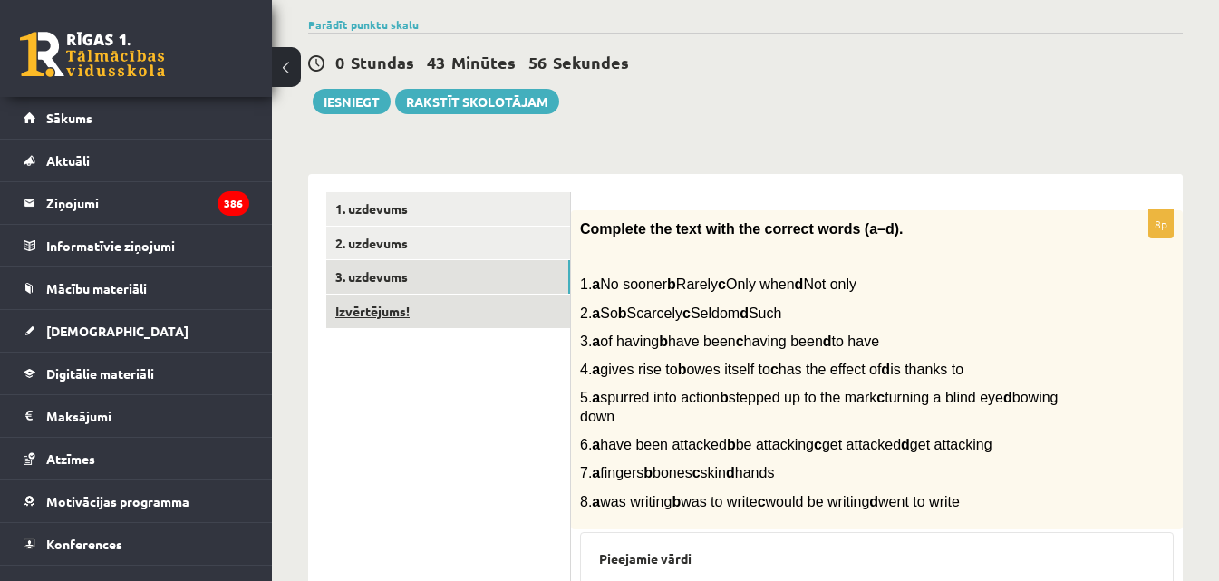
click at [413, 313] on link "Izvērtējums!" at bounding box center [448, 312] width 244 height 34
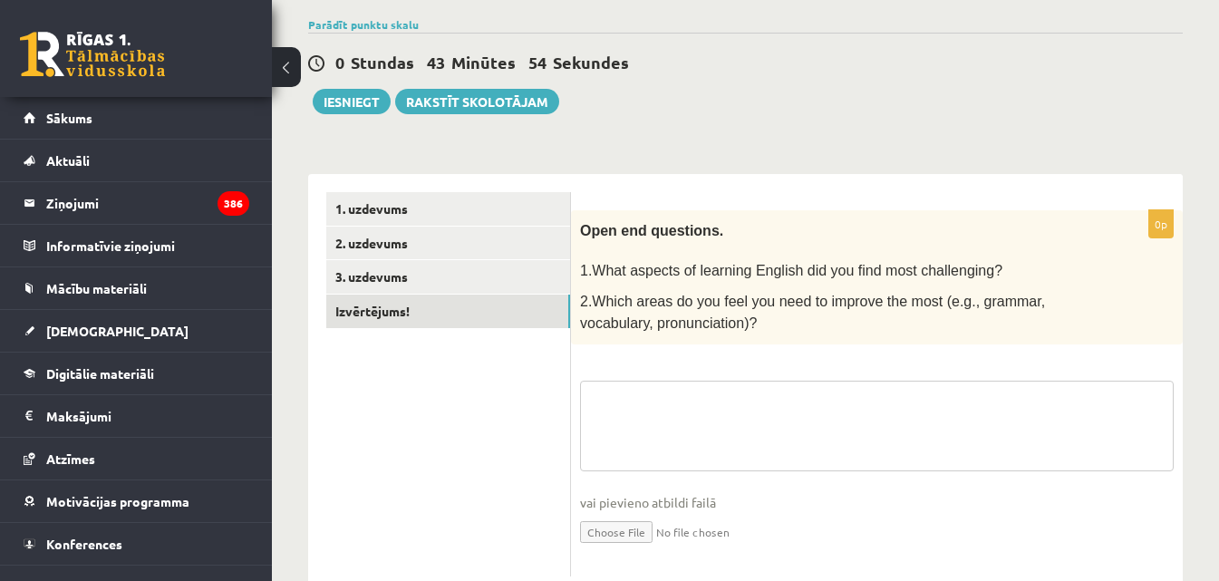
click at [696, 396] on textarea at bounding box center [877, 426] width 594 height 91
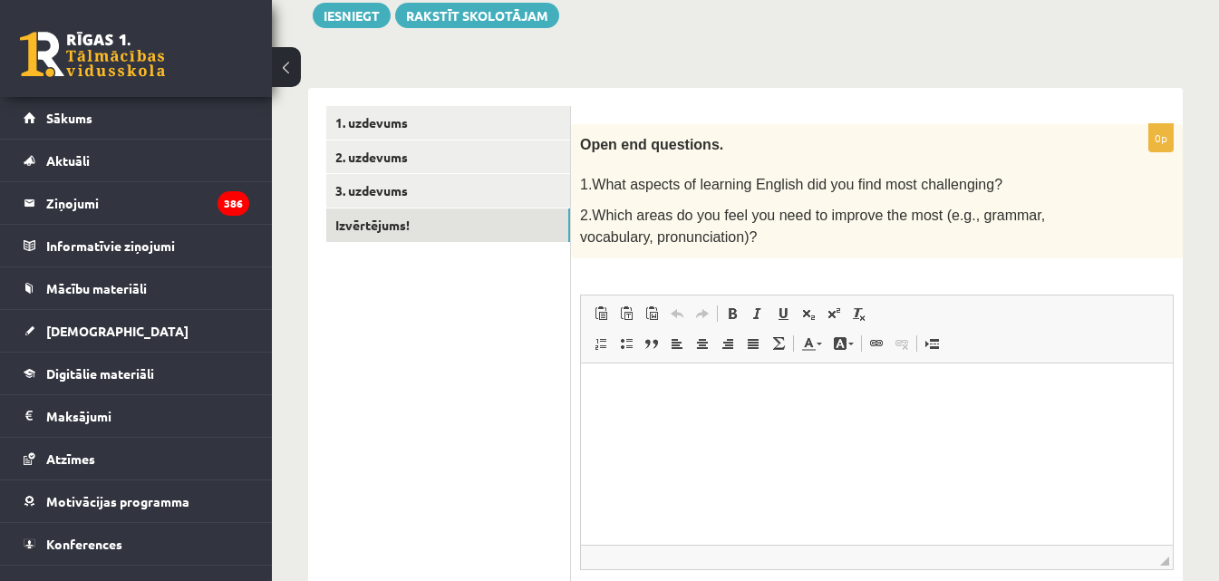
scroll to position [315, 0]
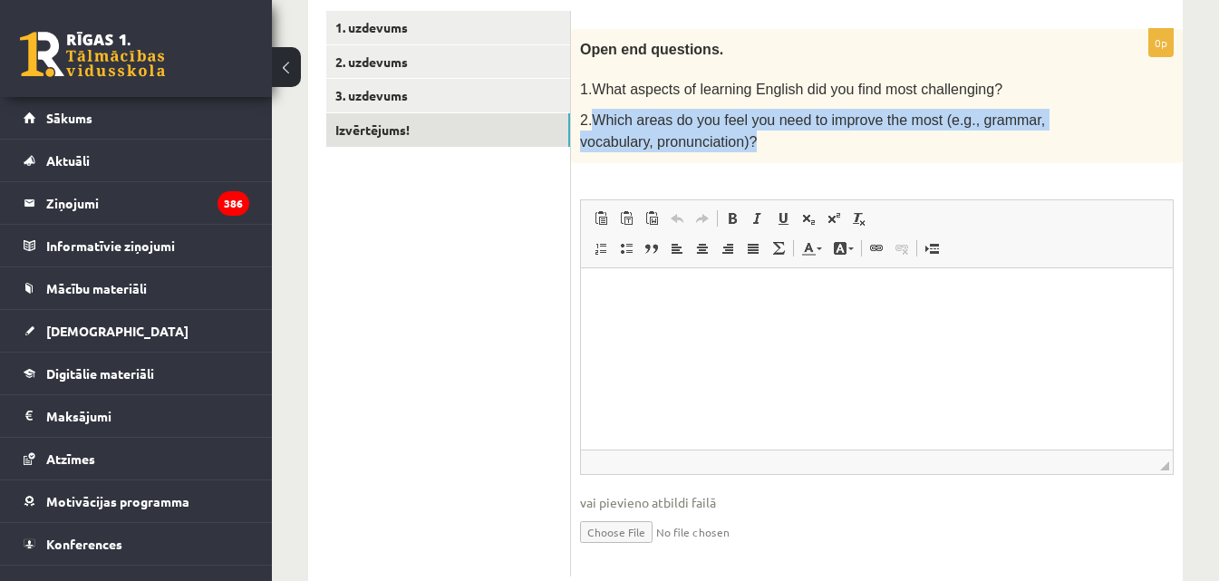
drag, startPoint x: 684, startPoint y: 142, endPoint x: 594, endPoint y: 112, distance: 95.8
click at [595, 116] on p "2.Which areas do you feel you need to improve the most (e.g., grammar, vocabula…" at bounding box center [831, 131] width 503 height 44
click at [583, 85] on div at bounding box center [583, 85] width 0 height 0
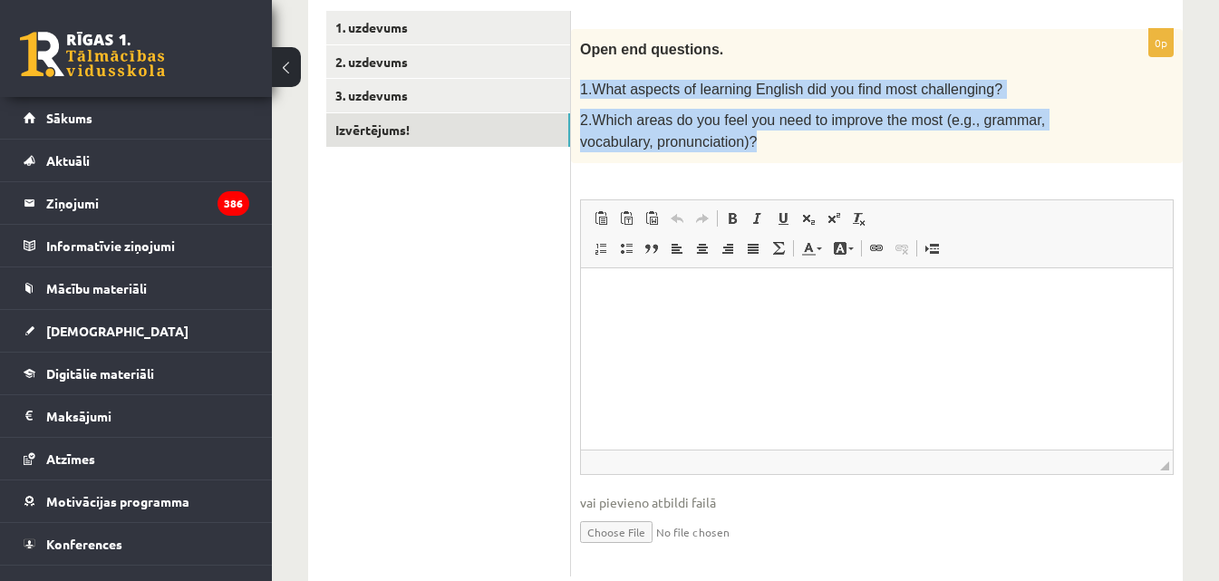
drag, startPoint x: 578, startPoint y: 83, endPoint x: 705, endPoint y: 141, distance: 139.2
click at [705, 141] on div "Open end questions. 1.What aspects of learning English did you find most challe…" at bounding box center [877, 96] width 612 height 134
click at [705, 141] on p "2.Which areas do you feel you need to improve the most (e.g., grammar, vocabula…" at bounding box center [831, 131] width 503 height 44
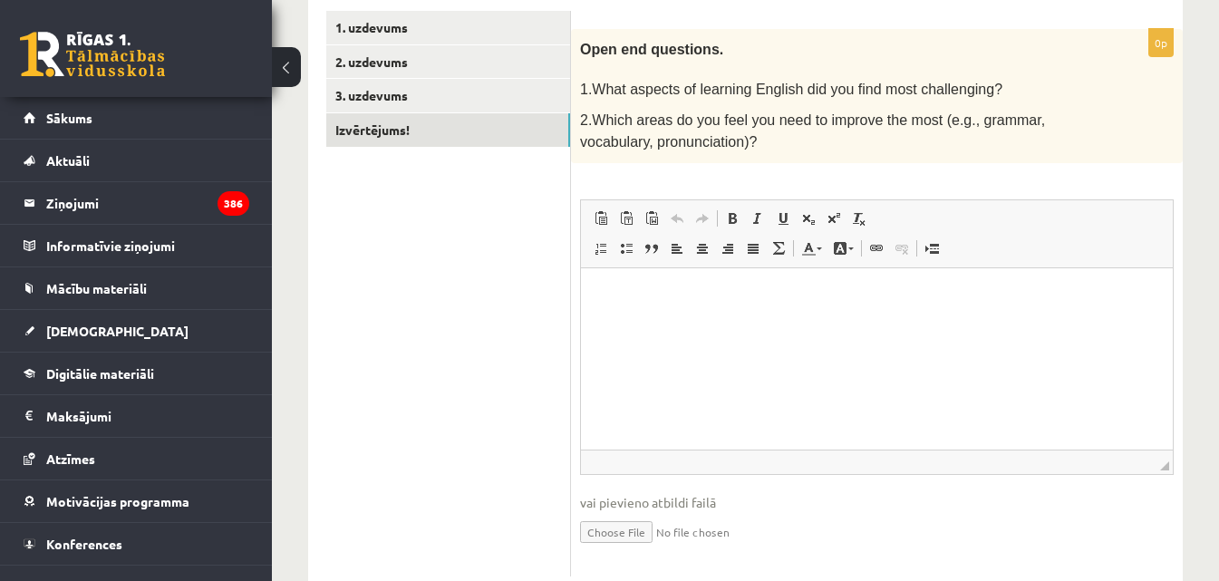
click at [609, 280] on html at bounding box center [877, 294] width 592 height 55
click at [614, 323] on html "******" at bounding box center [877, 294] width 592 height 55
click at [649, 294] on p "******" at bounding box center [877, 295] width 556 height 19
click at [945, 296] on p "**********" at bounding box center [877, 295] width 556 height 19
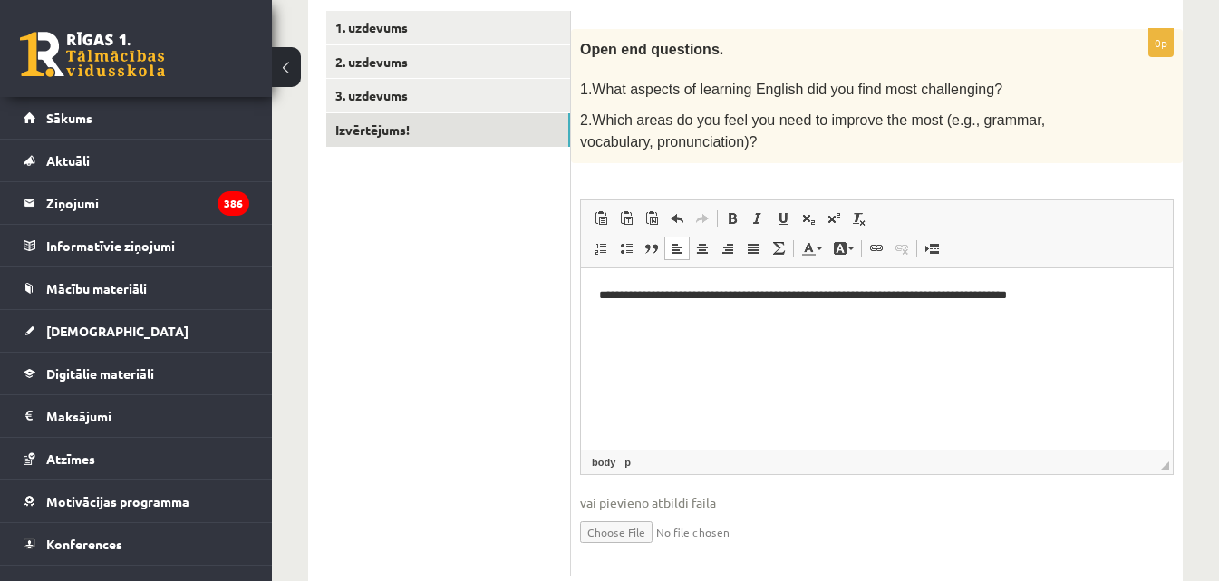
click at [1080, 306] on html "**********" at bounding box center [877, 294] width 592 height 55
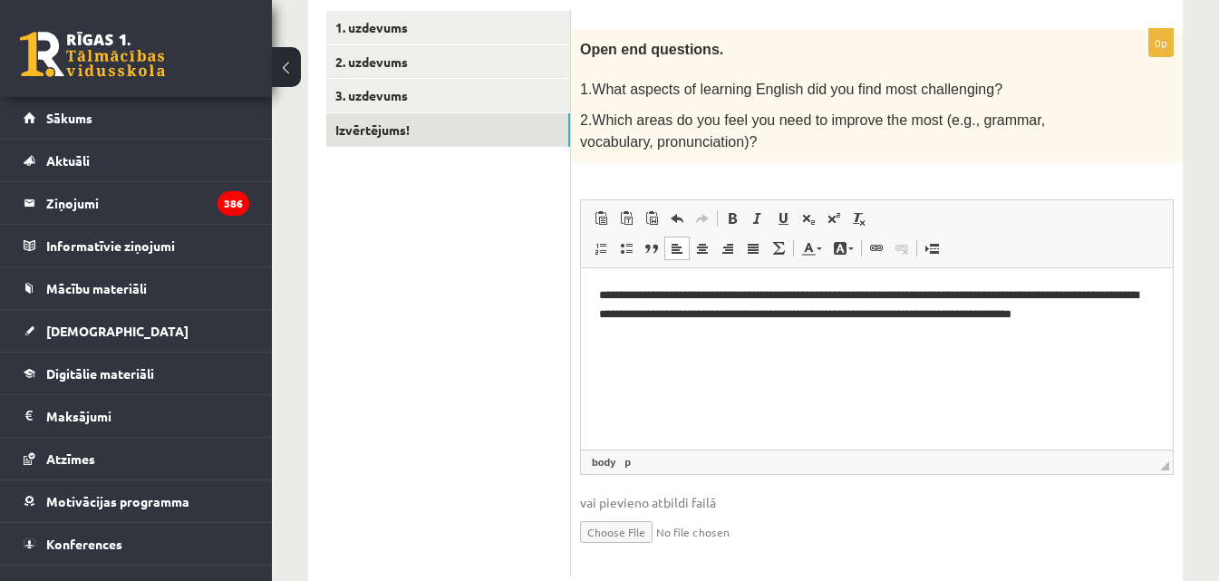
click at [781, 296] on p "**********" at bounding box center [877, 305] width 556 height 38
click at [1145, 315] on p "**********" at bounding box center [877, 305] width 556 height 38
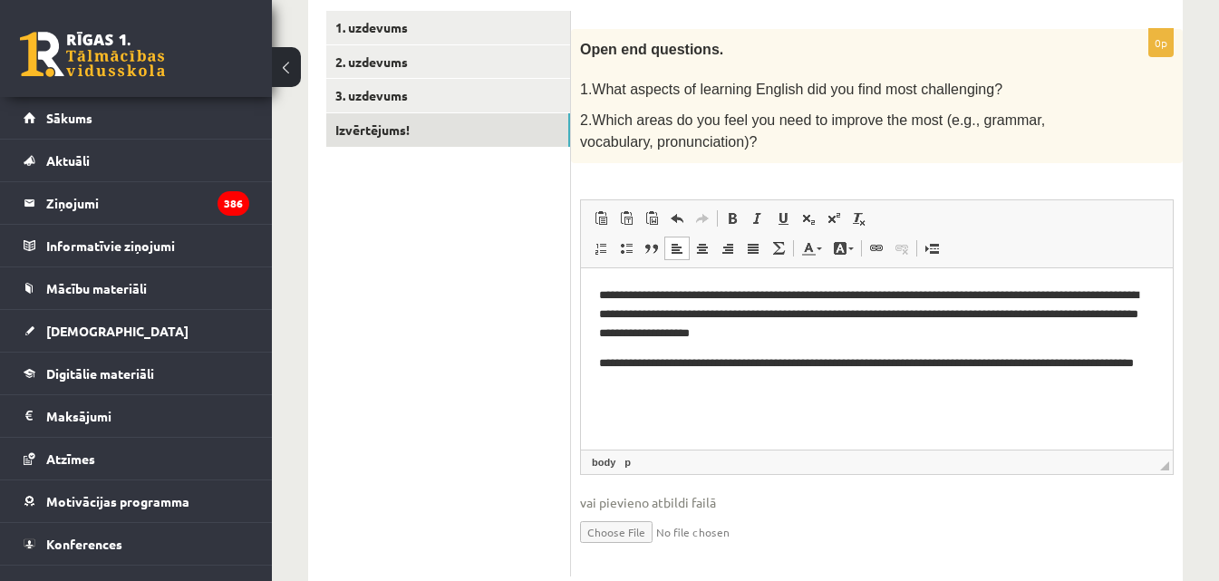
click at [770, 393] on html "**********" at bounding box center [877, 338] width 592 height 142
click at [1037, 361] on p "**********" at bounding box center [877, 373] width 556 height 38
click at [859, 379] on p "**********" at bounding box center [877, 373] width 556 height 38
click at [842, 334] on p "**********" at bounding box center [877, 314] width 556 height 56
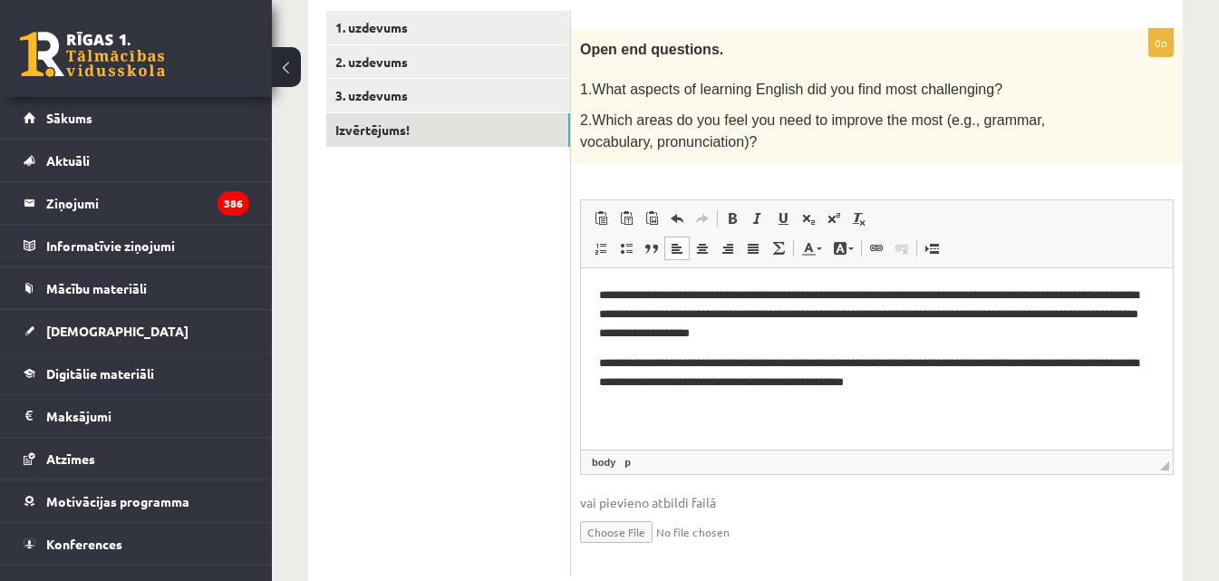
click at [847, 334] on p "**********" at bounding box center [877, 314] width 556 height 56
click at [873, 336] on p "**********" at bounding box center [877, 314] width 556 height 56
click at [971, 360] on p "**********" at bounding box center [877, 373] width 556 height 38
click at [993, 360] on p "**********" at bounding box center [877, 373] width 556 height 38
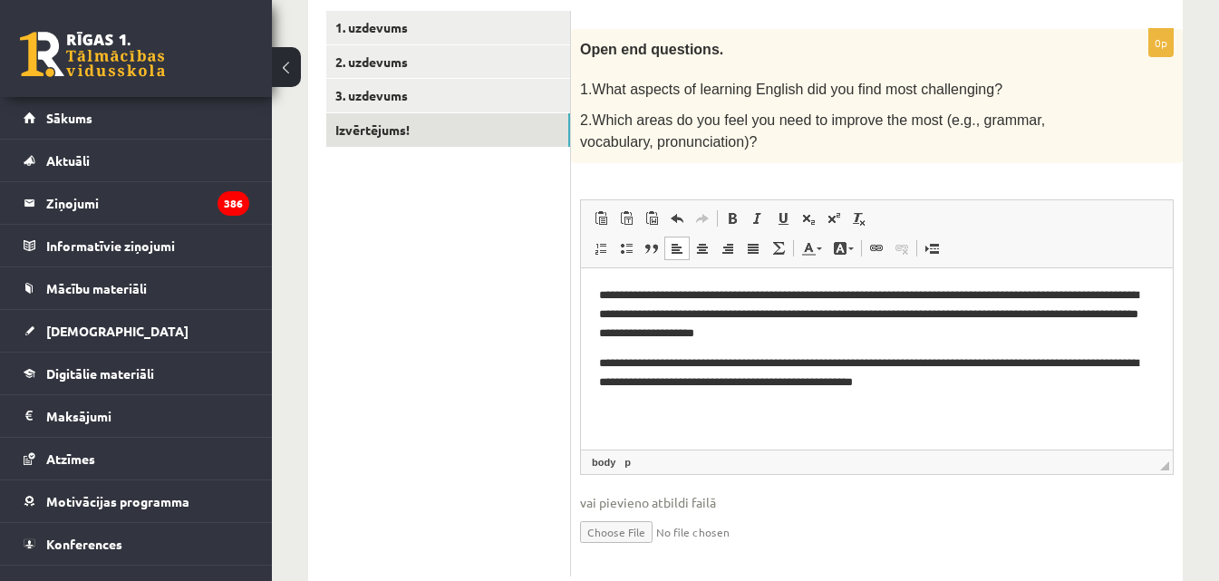
click at [762, 361] on p "**********" at bounding box center [877, 373] width 556 height 38
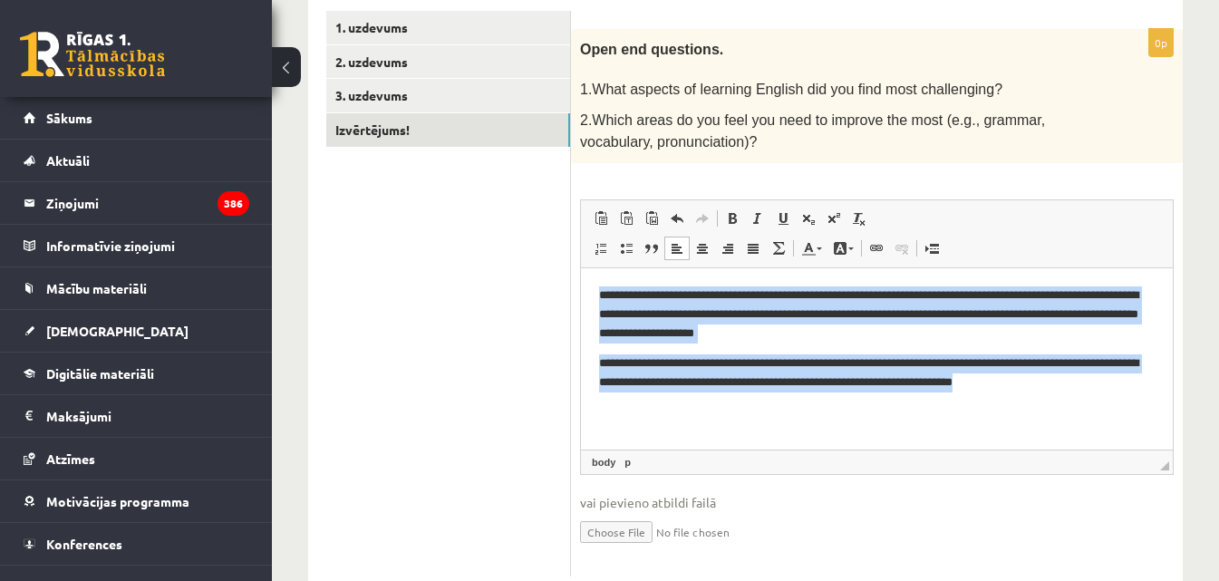
drag, startPoint x: 1095, startPoint y: 385, endPoint x: 594, endPoint y: 299, distance: 508.7
click at [594, 299] on html "**********" at bounding box center [877, 338] width 592 height 142
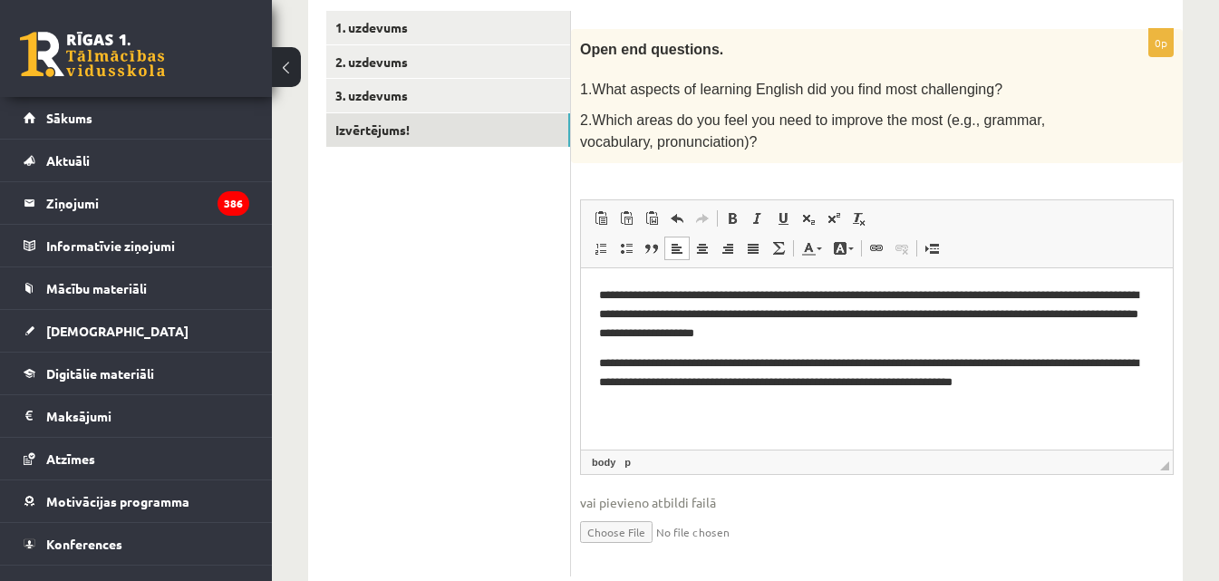
click at [686, 338] on p "**********" at bounding box center [877, 314] width 556 height 56
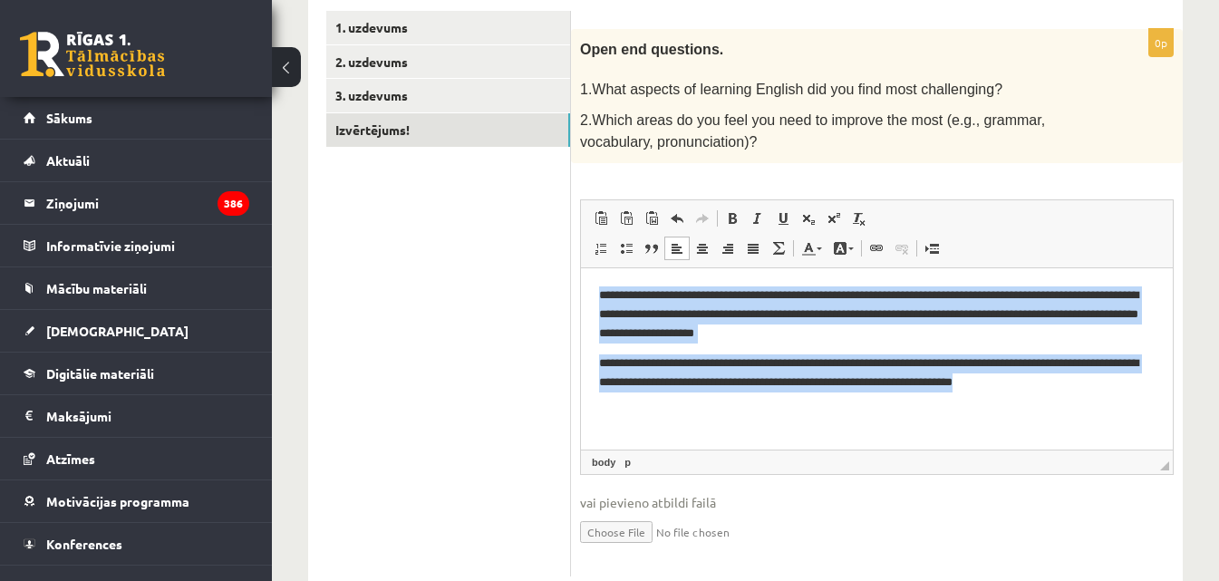
copy body "**********"
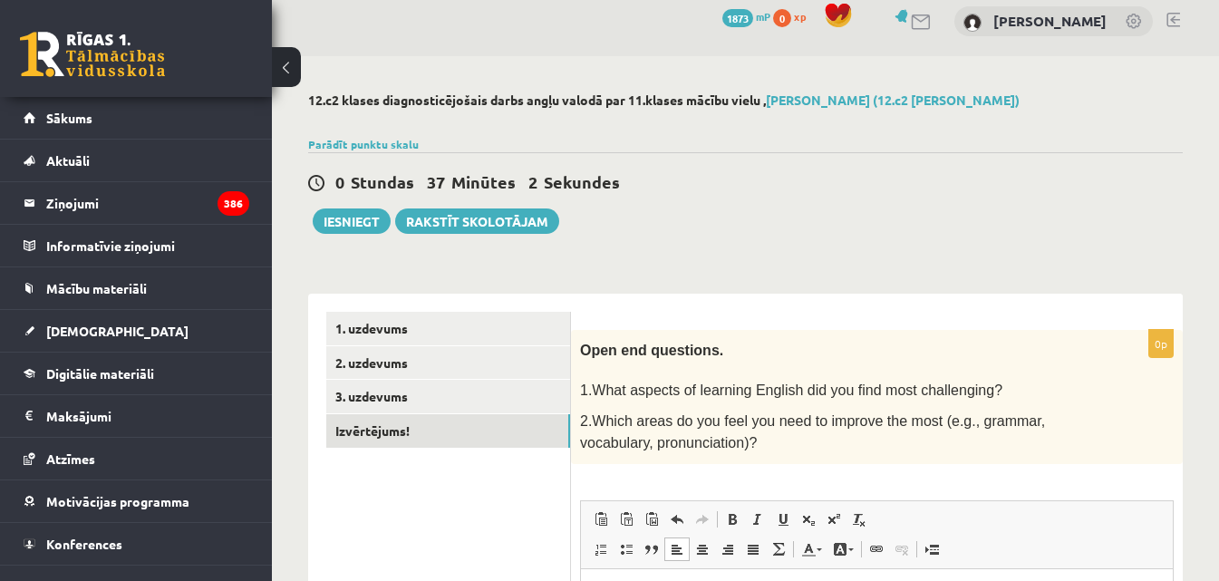
scroll to position [0, 0]
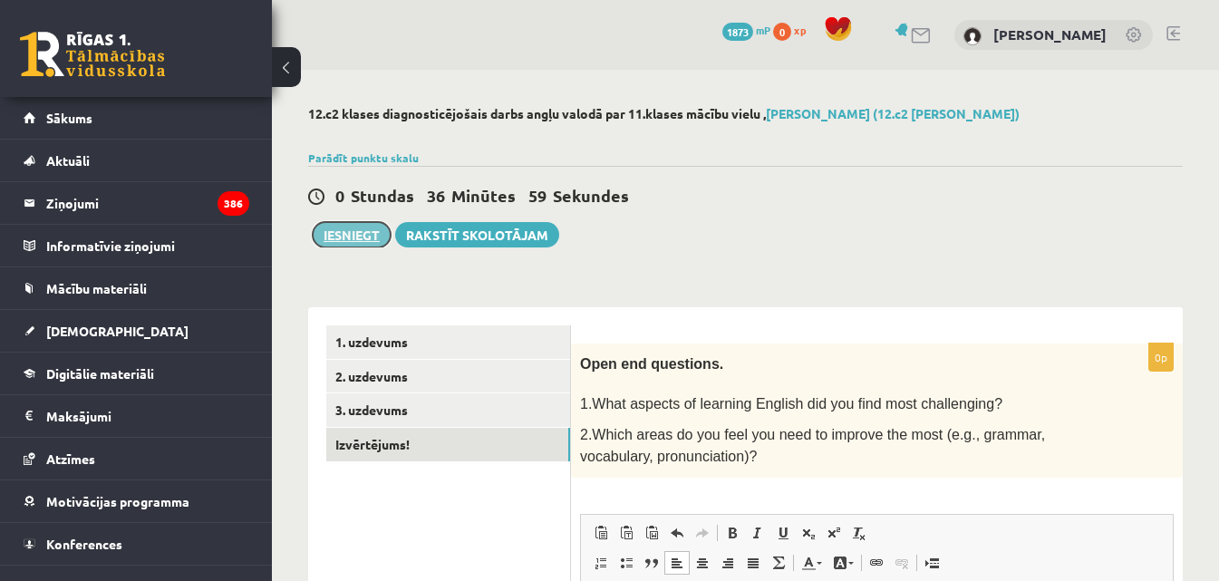
click at [353, 237] on button "Iesniegt" at bounding box center [352, 234] width 78 height 25
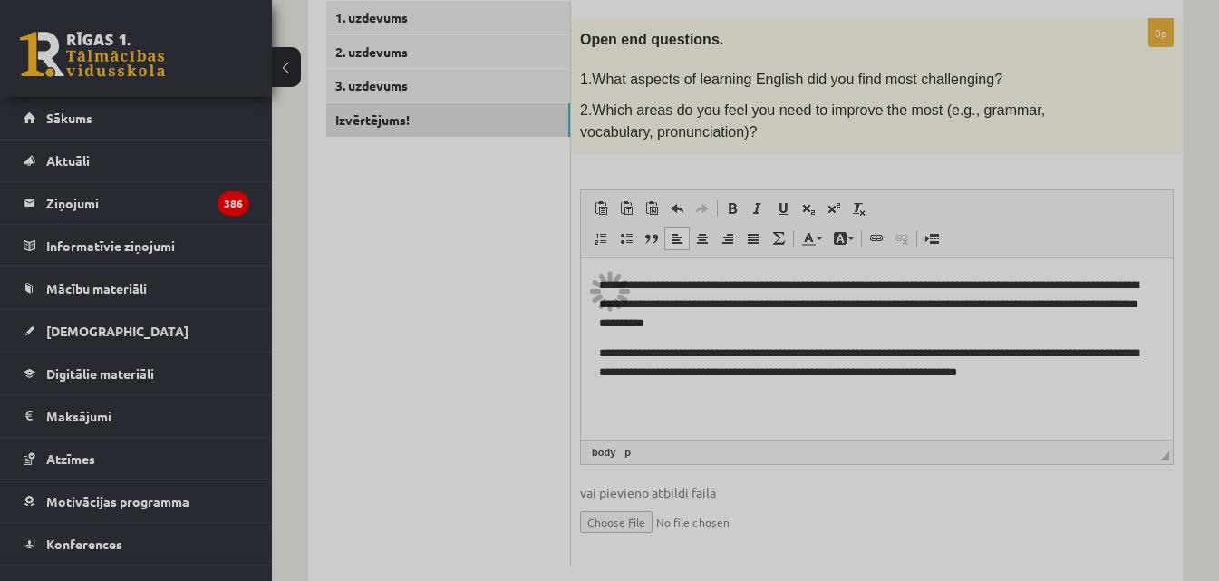
scroll to position [364, 0]
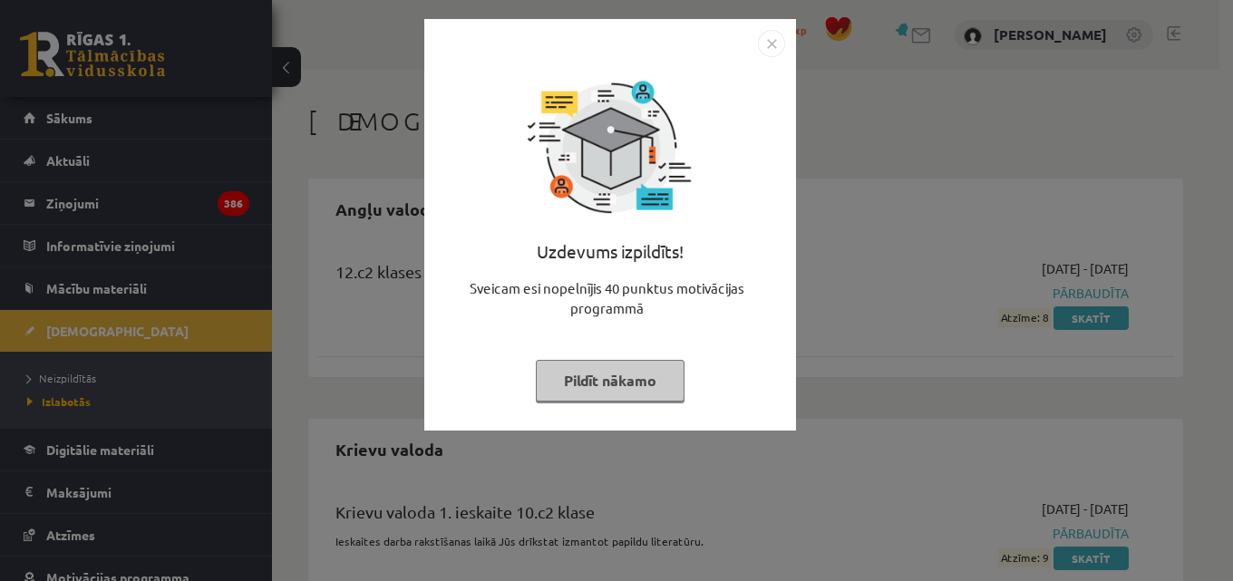
click at [625, 385] on button "Pildīt nākamo" at bounding box center [610, 381] width 149 height 42
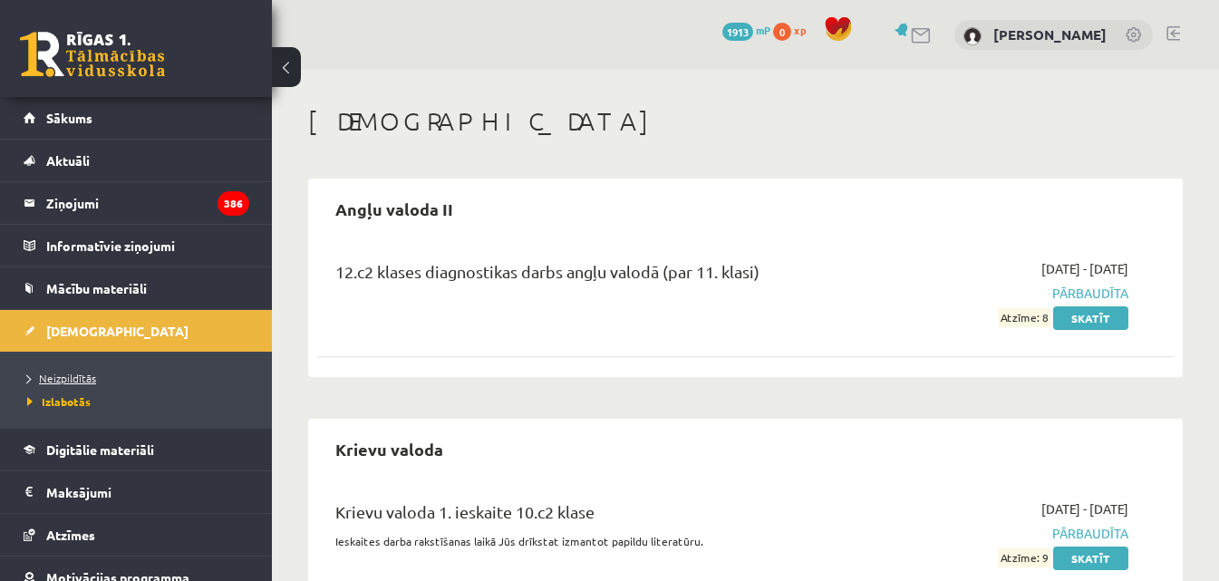
click at [75, 375] on span "Neizpildītās" at bounding box center [61, 378] width 69 height 15
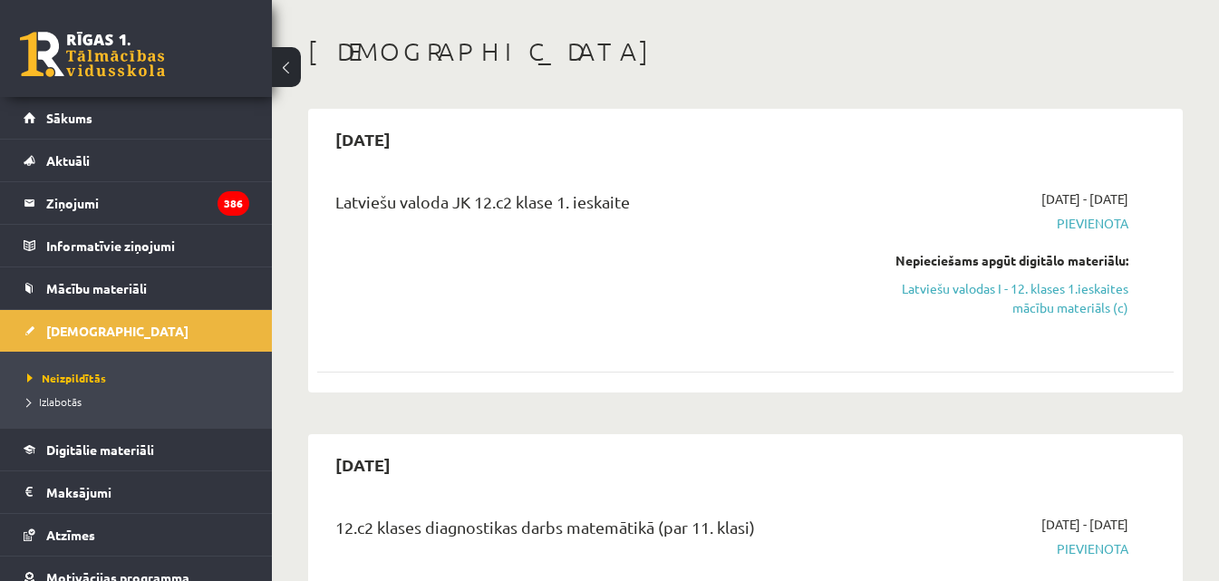
scroll to position [272, 0]
